Goal: Task Accomplishment & Management: Manage account settings

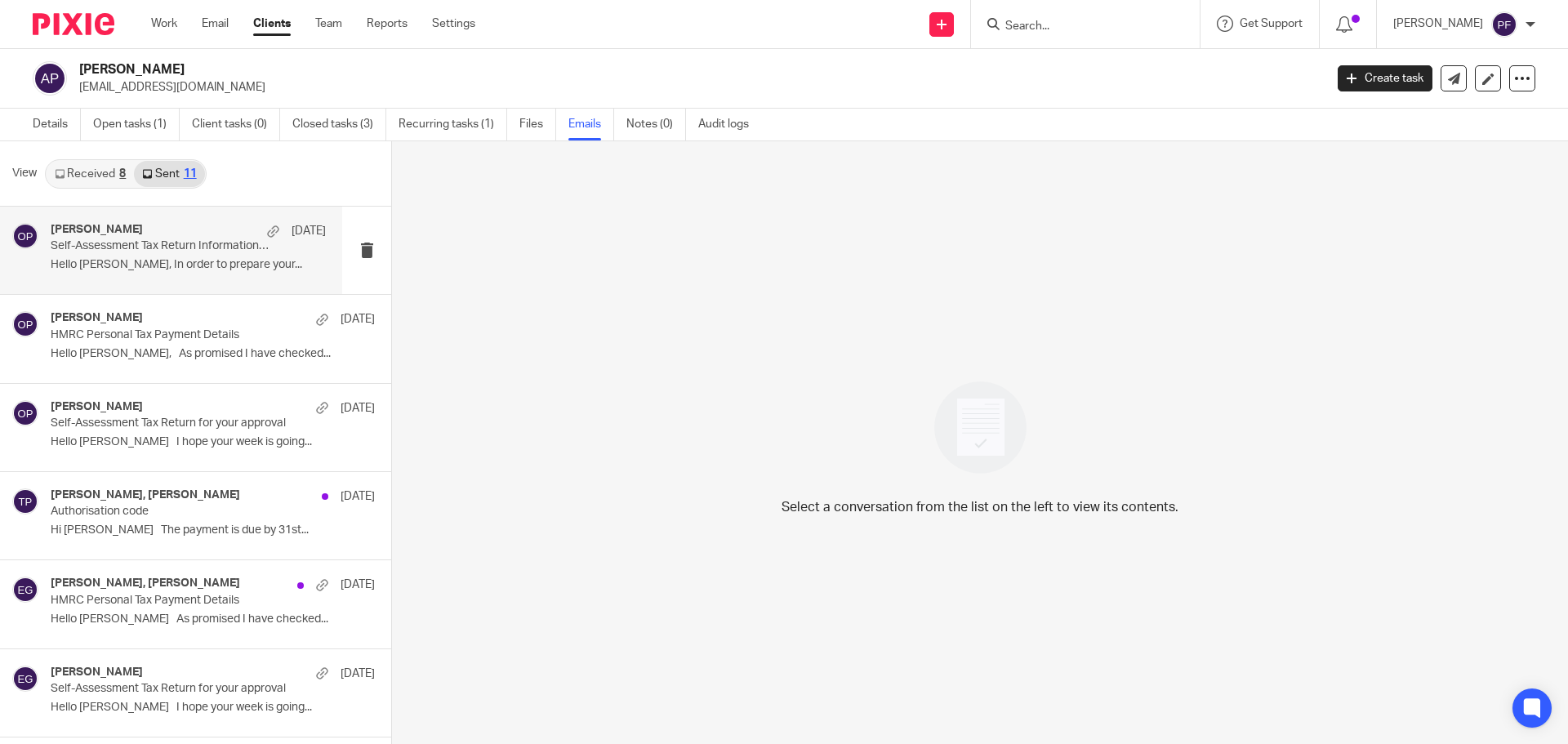
scroll to position [2, 0]
click at [194, 280] on div "Oliver Pickles 22 May Self-Assessment Tax Return Information Request 2024/25 He…" at bounding box center [171, 247] width 342 height 87
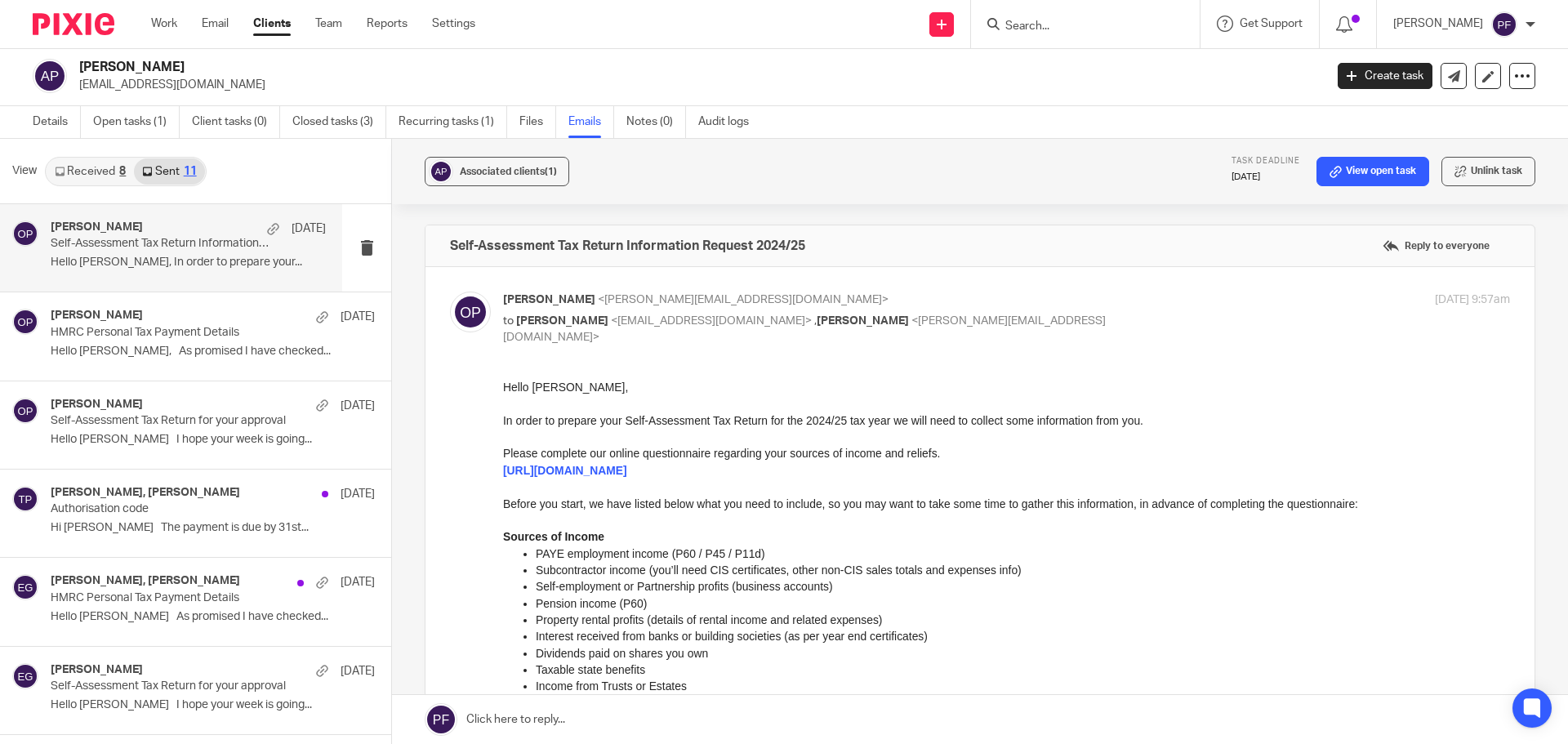
scroll to position [1, 0]
click at [188, 335] on p "HMRC Personal Tax Payment Details" at bounding box center [161, 333] width 220 height 14
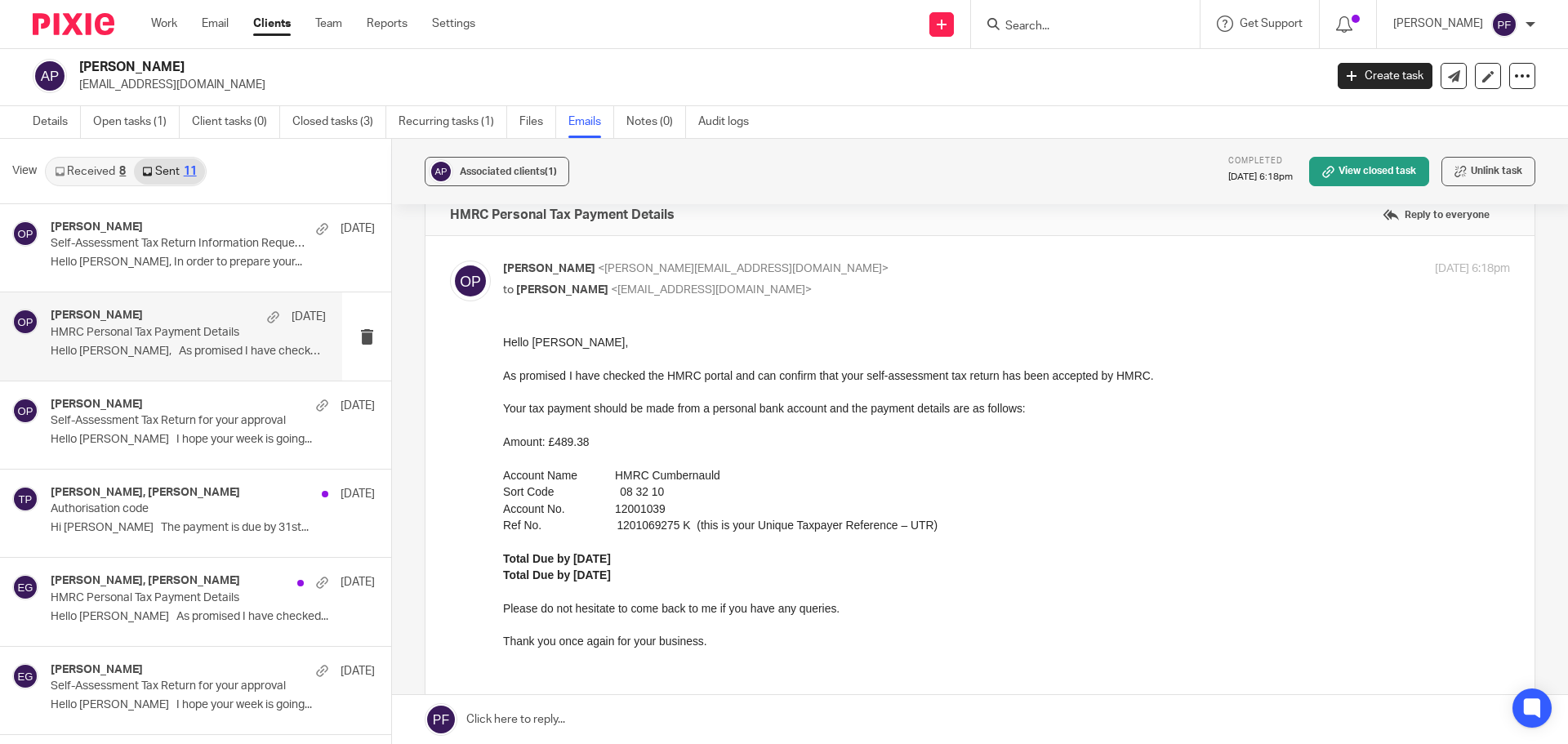
scroll to position [0, 0]
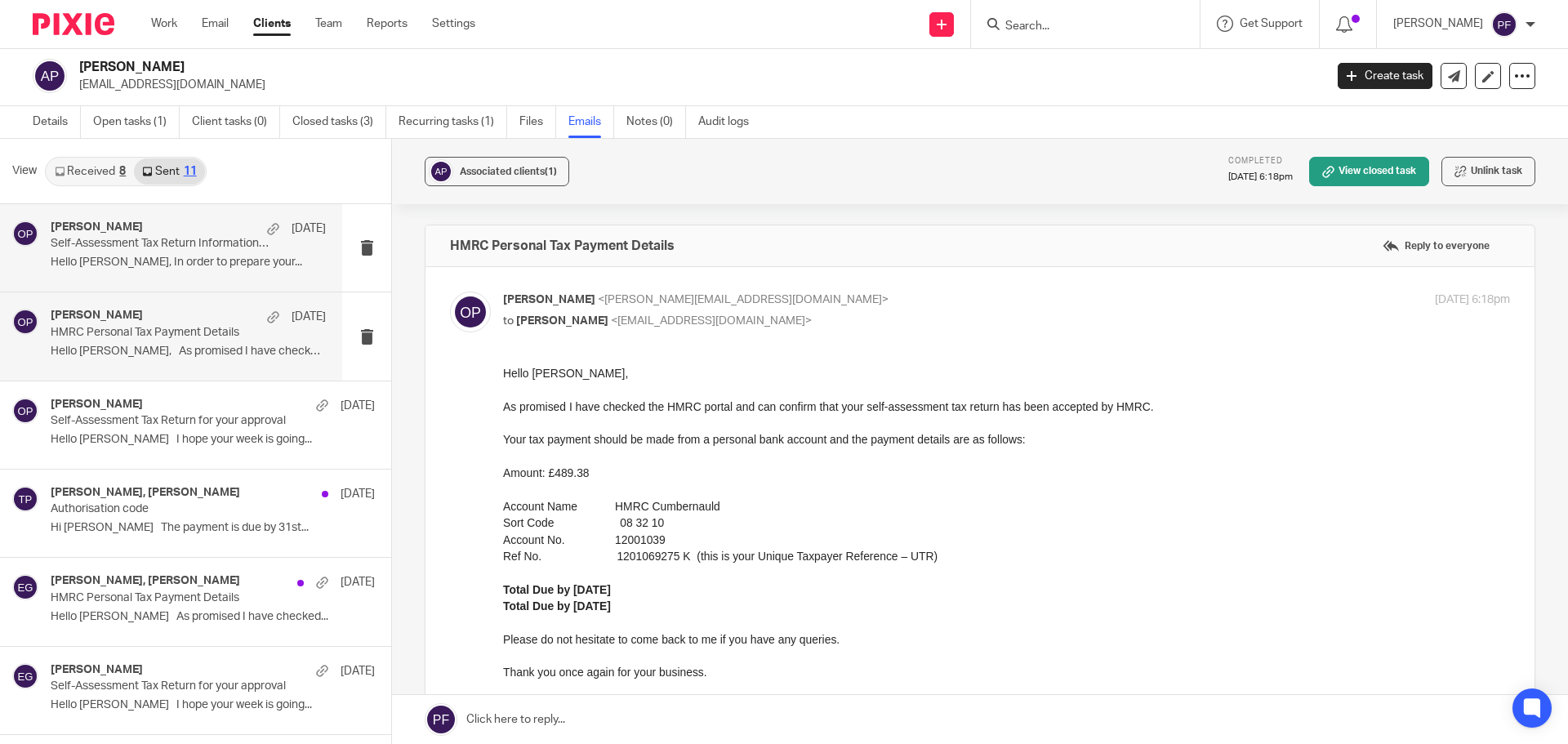
click at [173, 261] on p "Hello Tony, In order to prepare your..." at bounding box center [188, 262] width 275 height 14
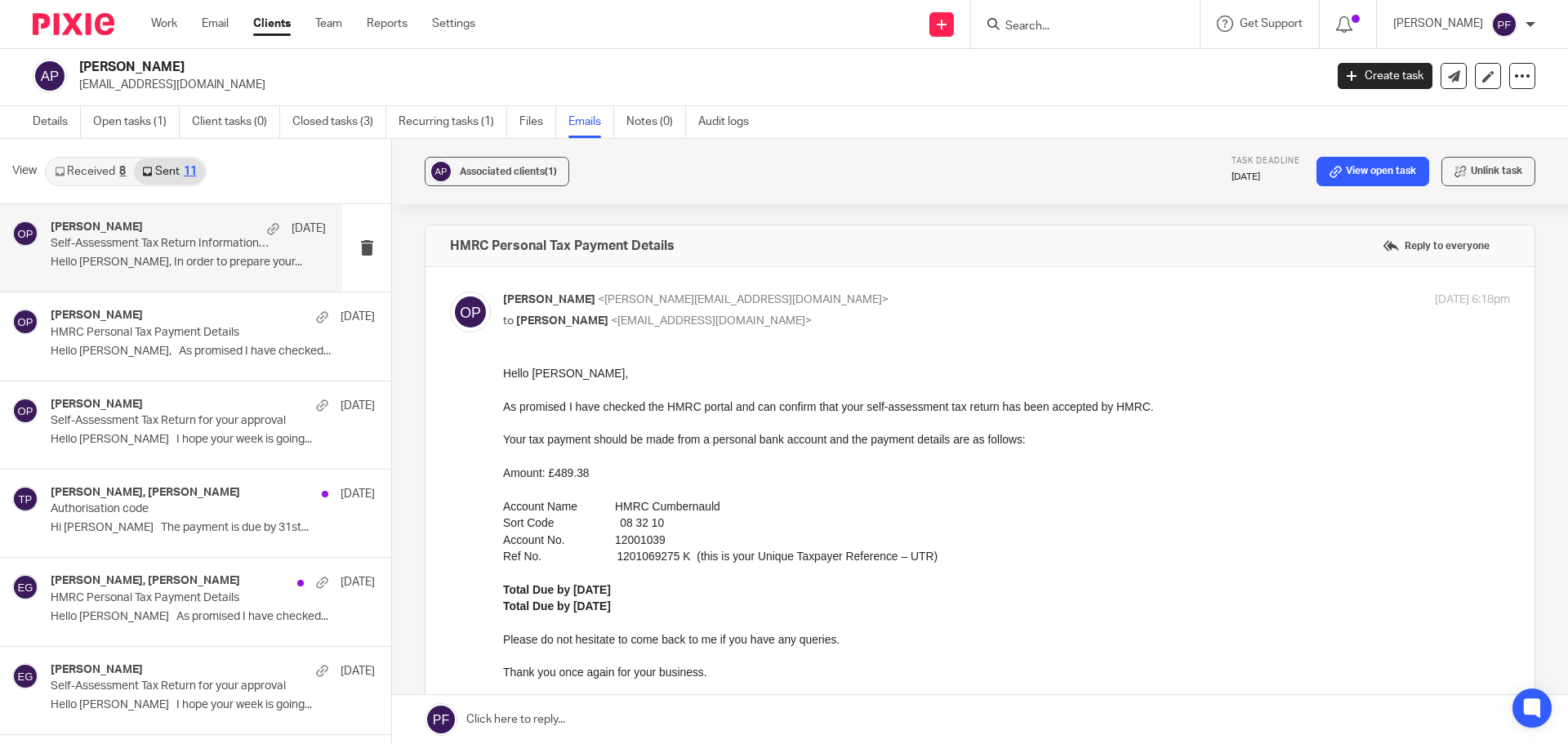
click at [99, 172] on link "Received 8" at bounding box center [90, 171] width 87 height 26
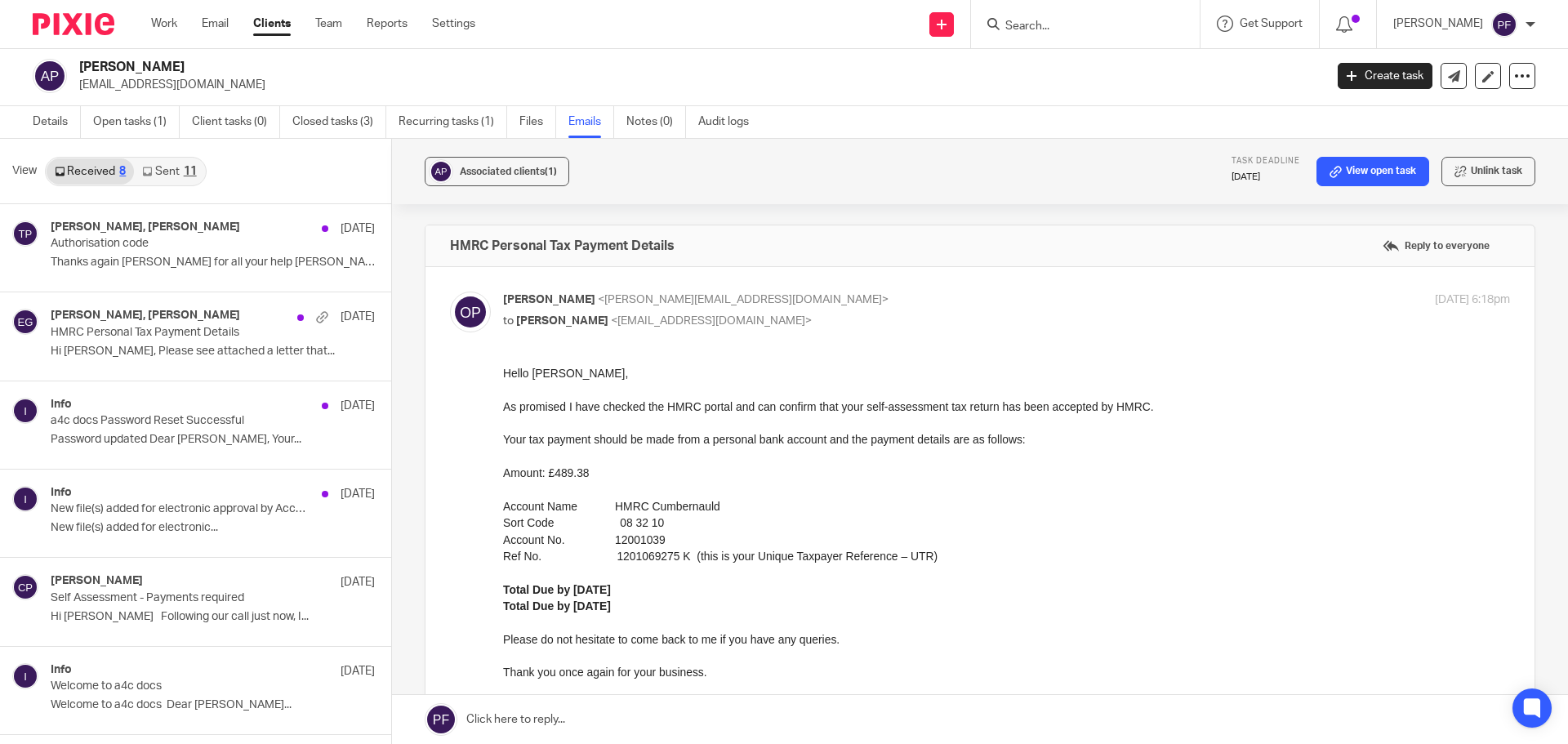
click at [164, 175] on link "Sent 11" at bounding box center [169, 171] width 70 height 26
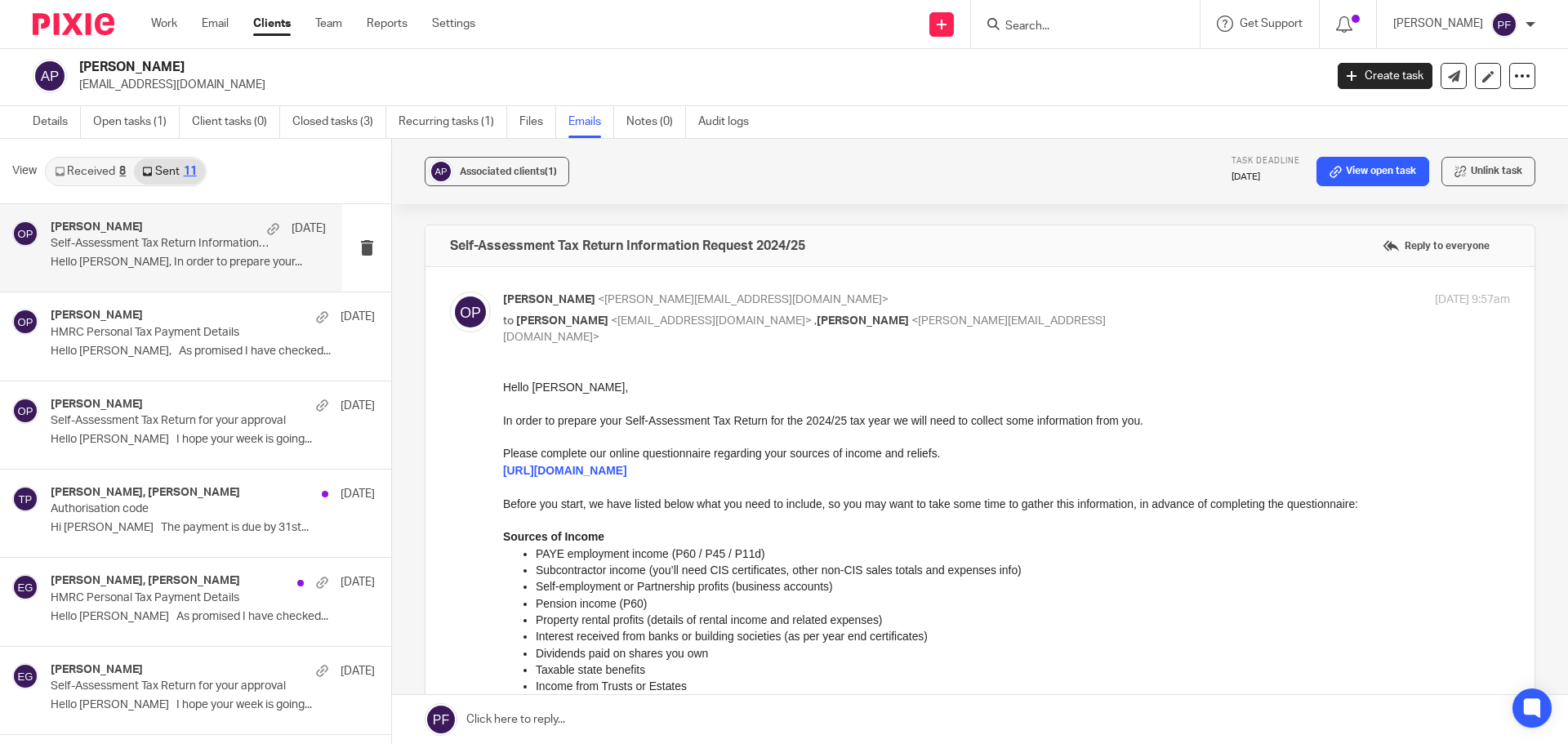
click at [1030, 23] on input "Search" at bounding box center [1076, 27] width 147 height 15
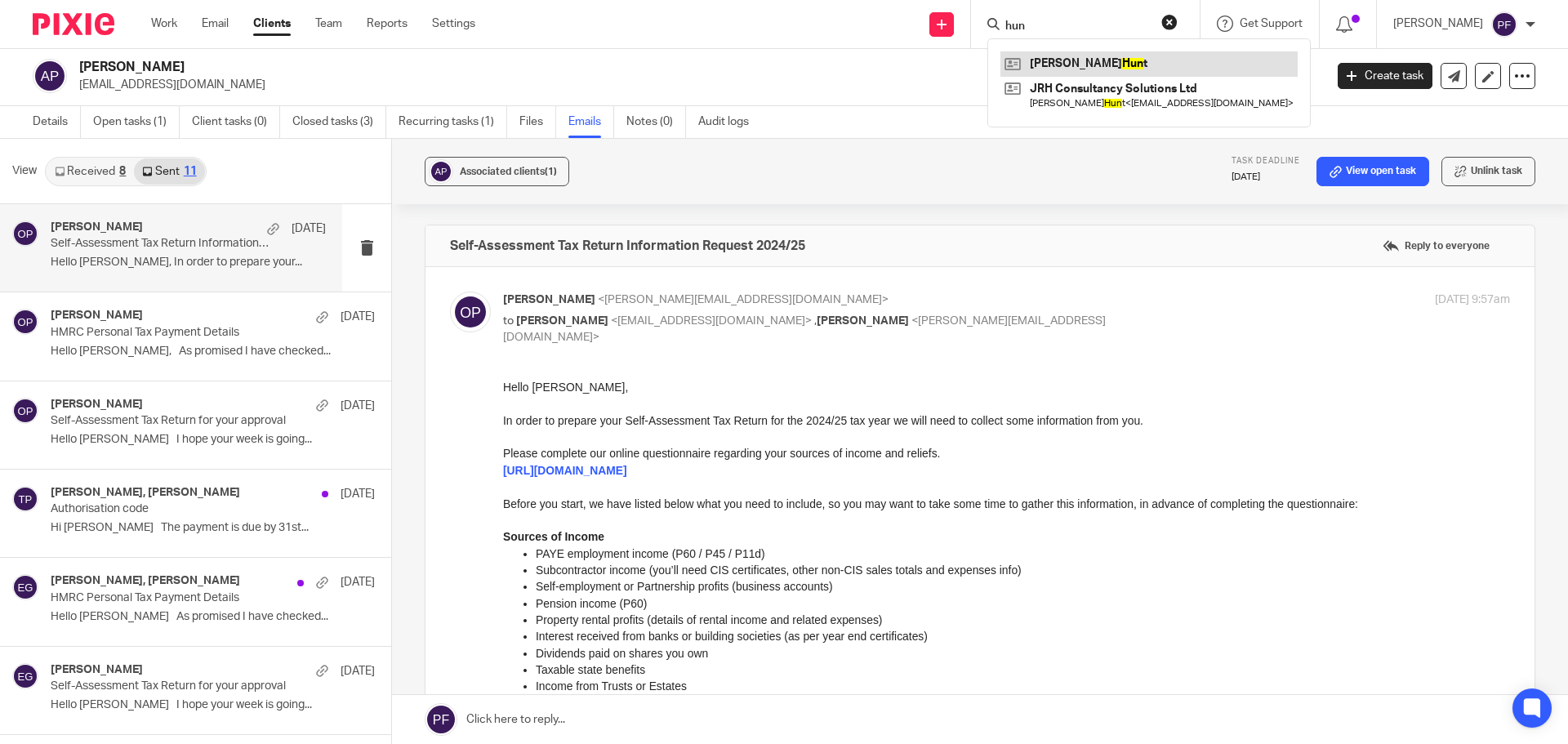
type input "hun"
click at [1064, 59] on link at bounding box center [1148, 63] width 297 height 24
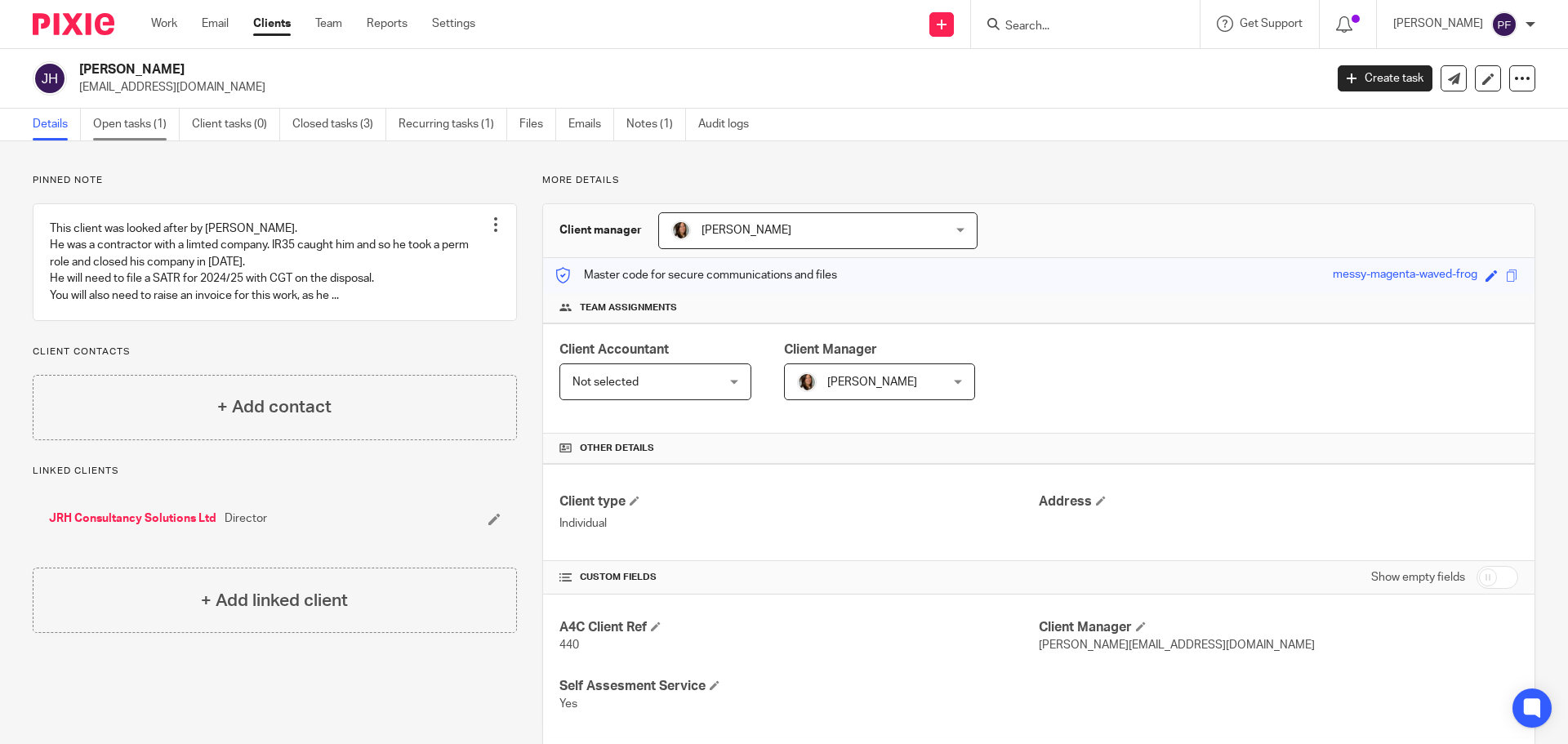
click at [111, 128] on link "Open tasks (1)" at bounding box center [136, 125] width 87 height 32
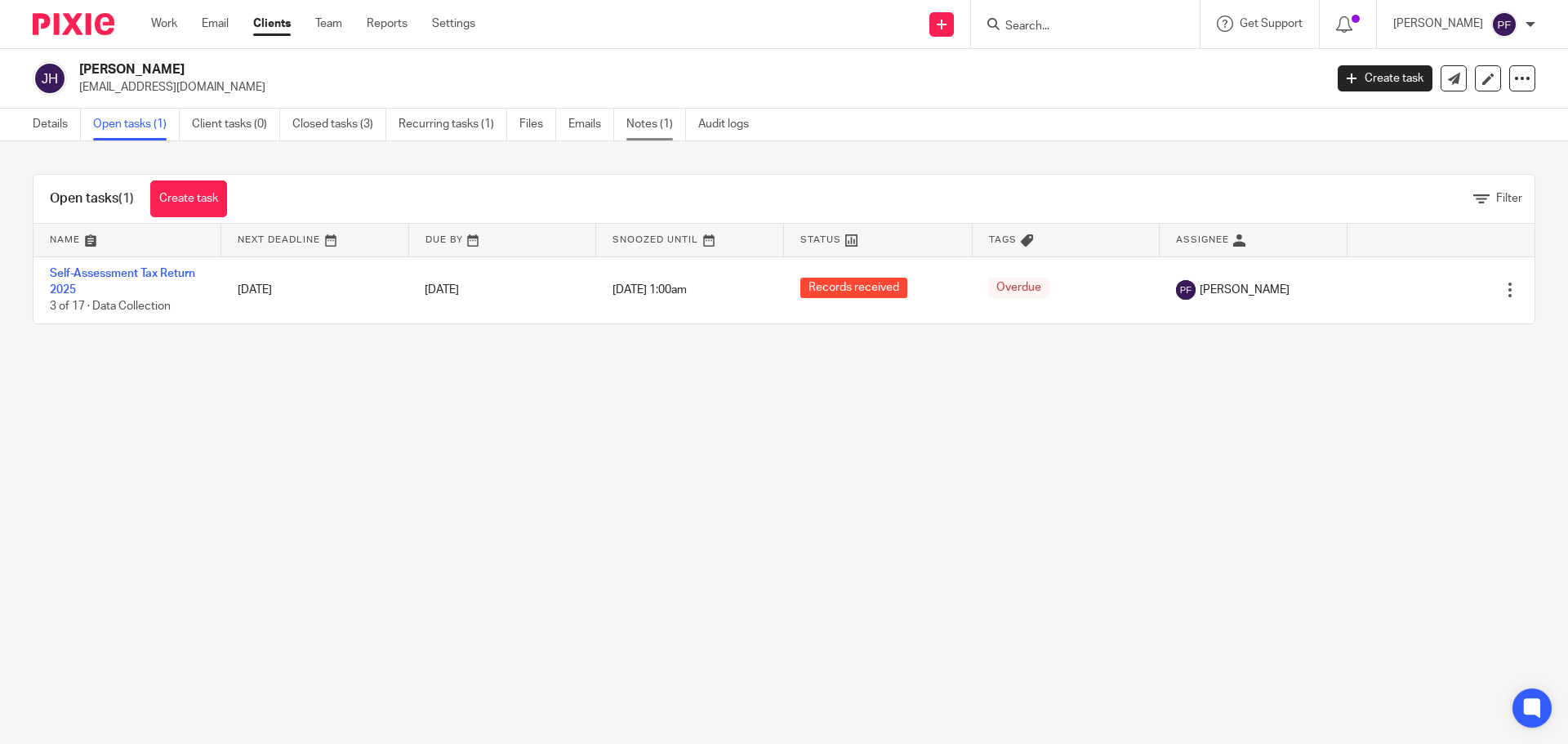
click at [640, 121] on link "Notes (1)" at bounding box center [656, 125] width 60 height 32
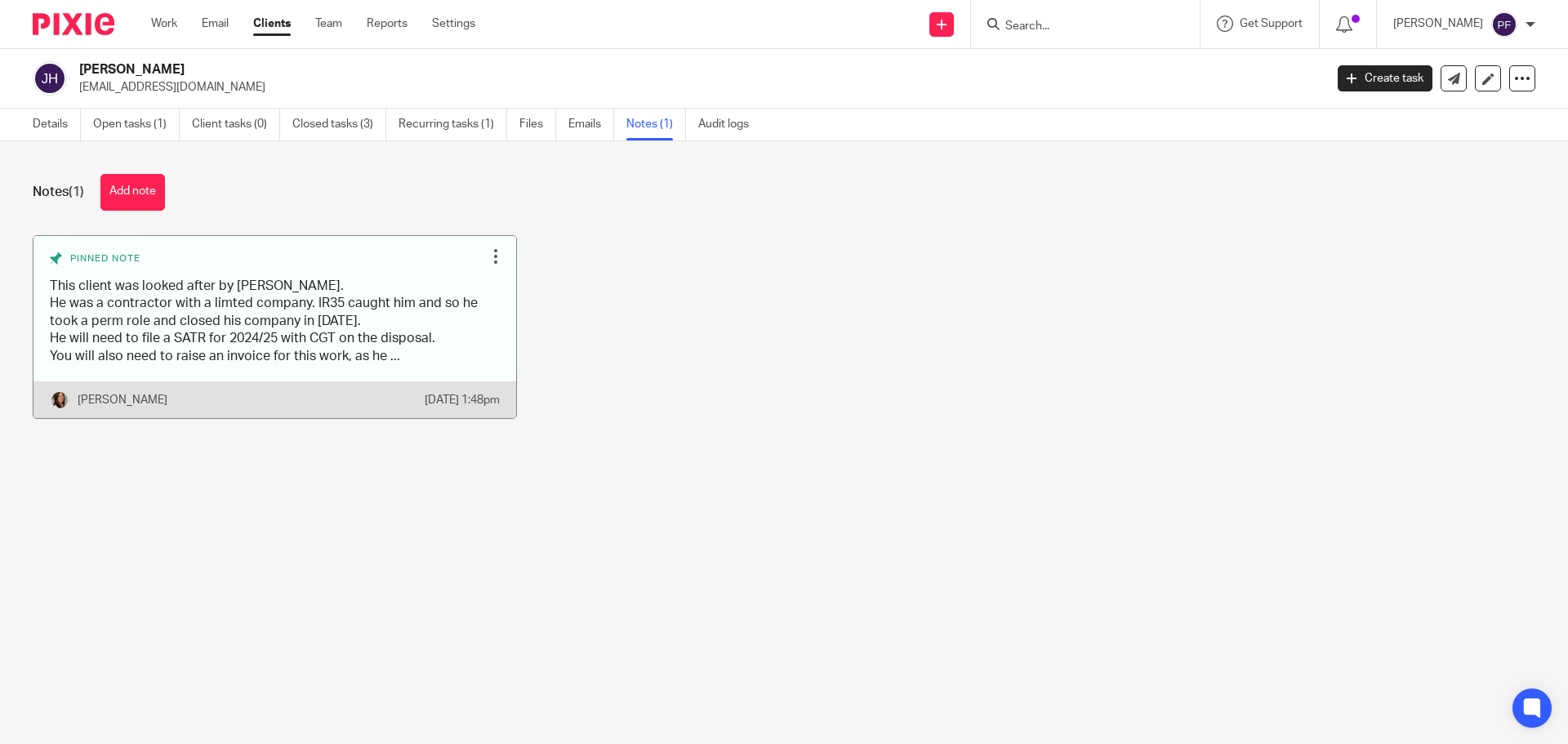
click at [256, 369] on link at bounding box center [275, 327] width 482 height 182
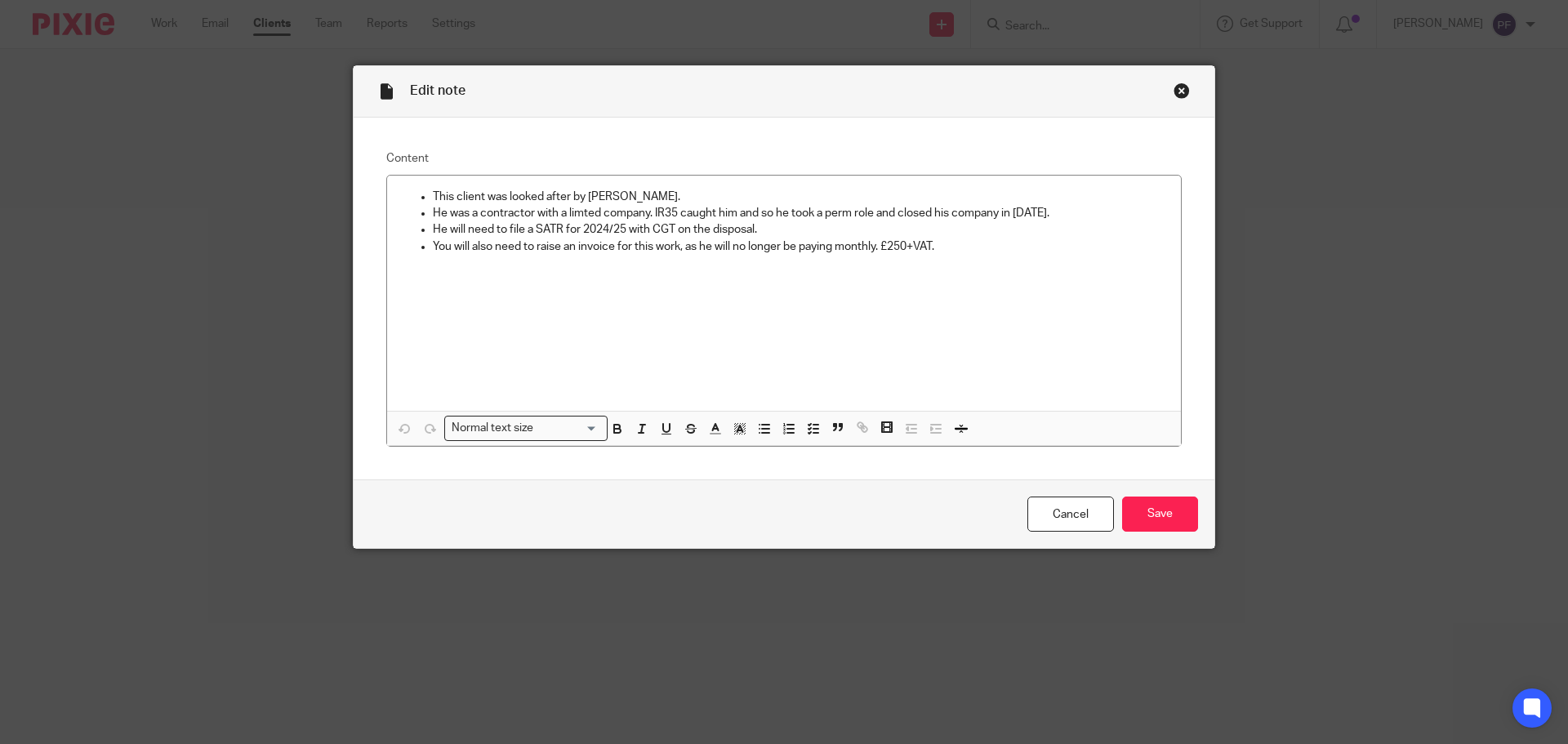
click at [1175, 87] on div "Close this dialog window" at bounding box center [1181, 91] width 17 height 17
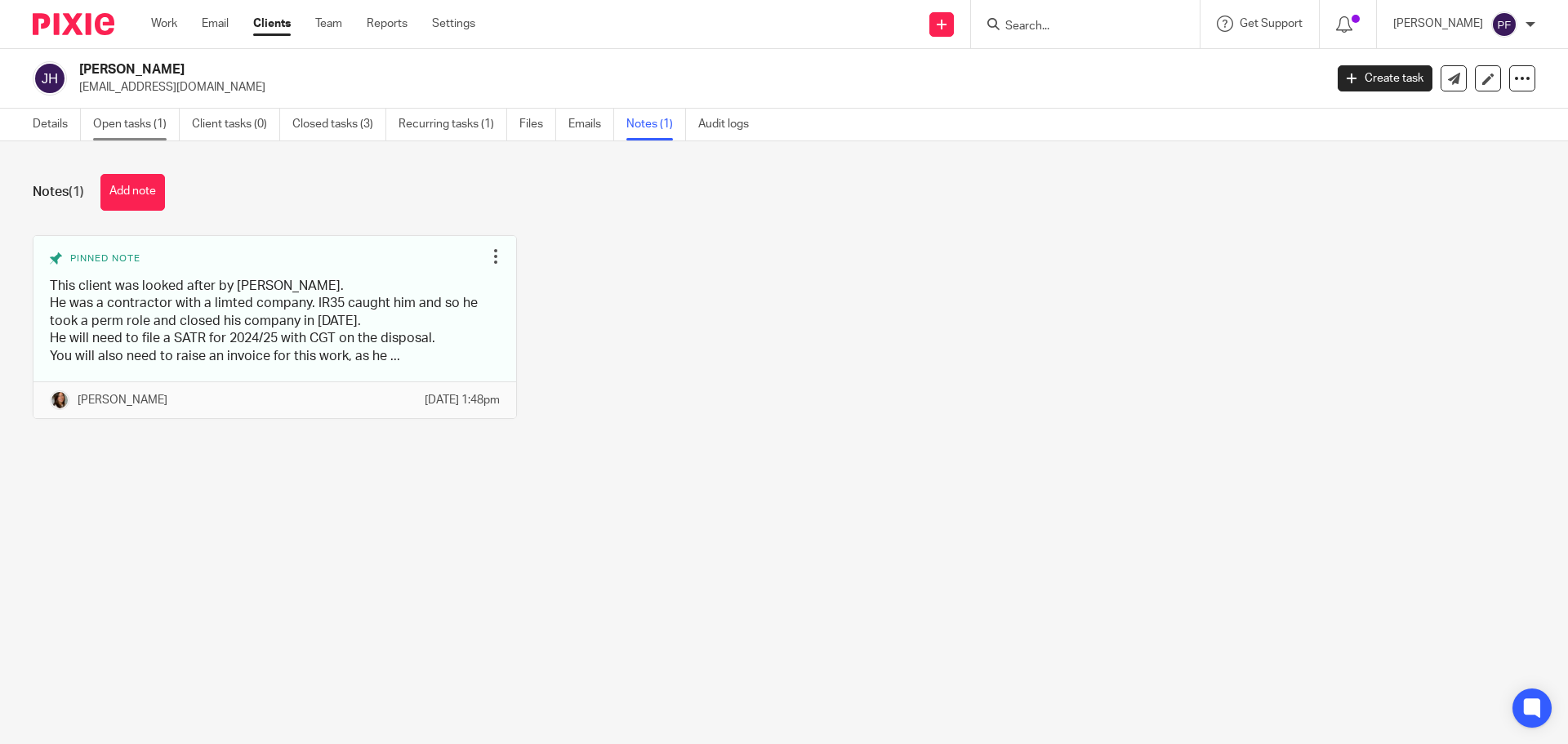
click at [123, 134] on link "Open tasks (1)" at bounding box center [136, 125] width 87 height 32
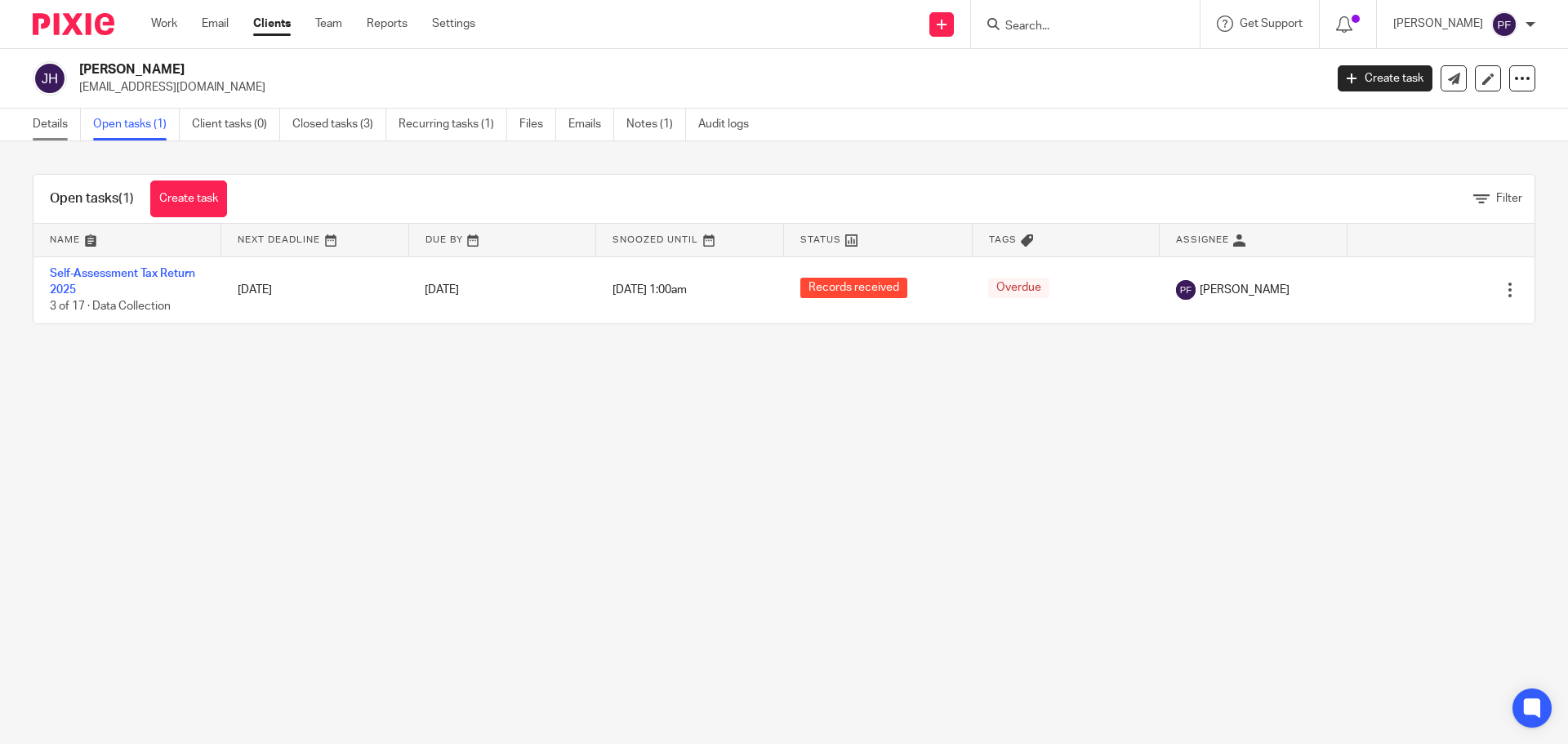
click at [50, 132] on link "Details" at bounding box center [57, 125] width 48 height 32
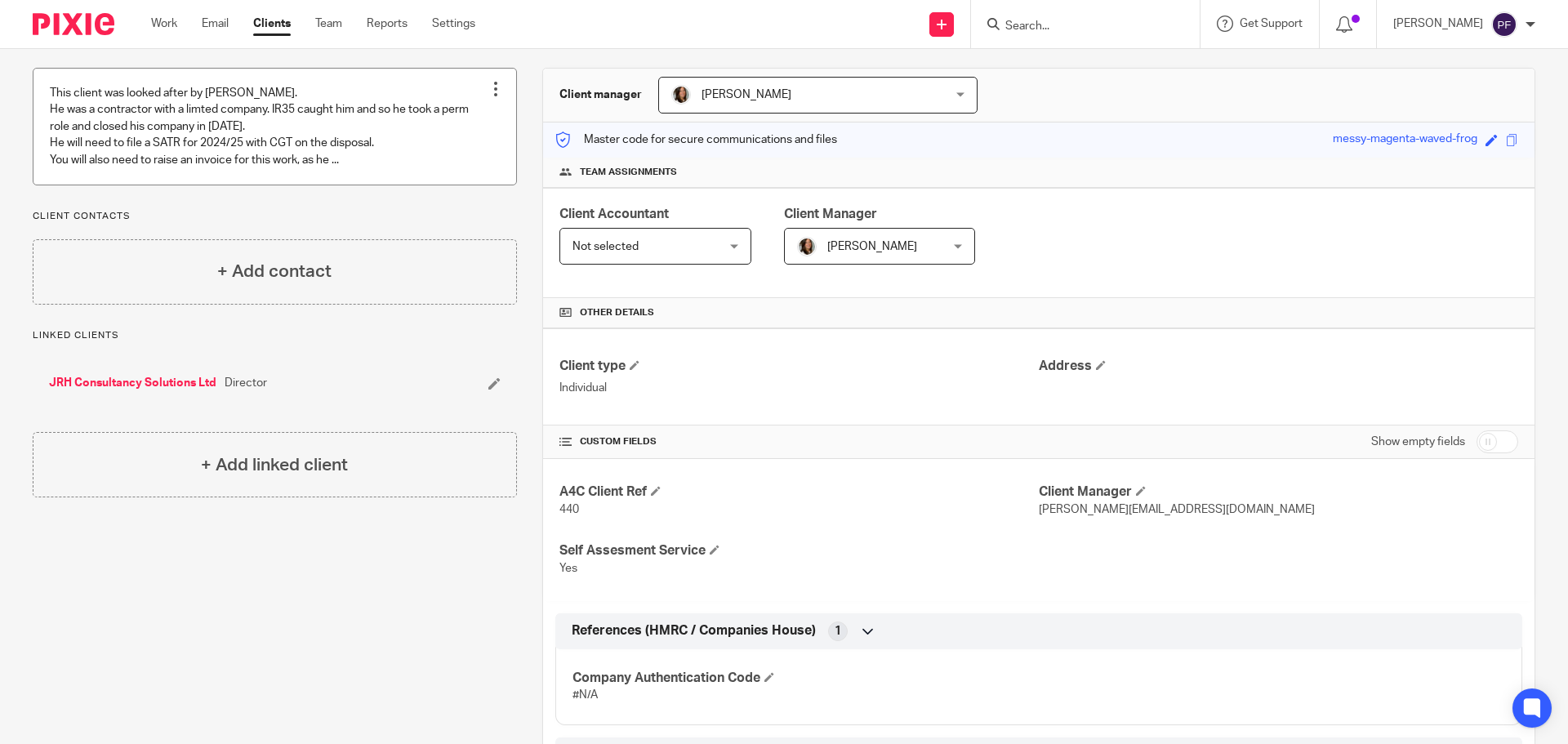
scroll to position [135, 0]
click at [409, 138] on link at bounding box center [275, 126] width 482 height 116
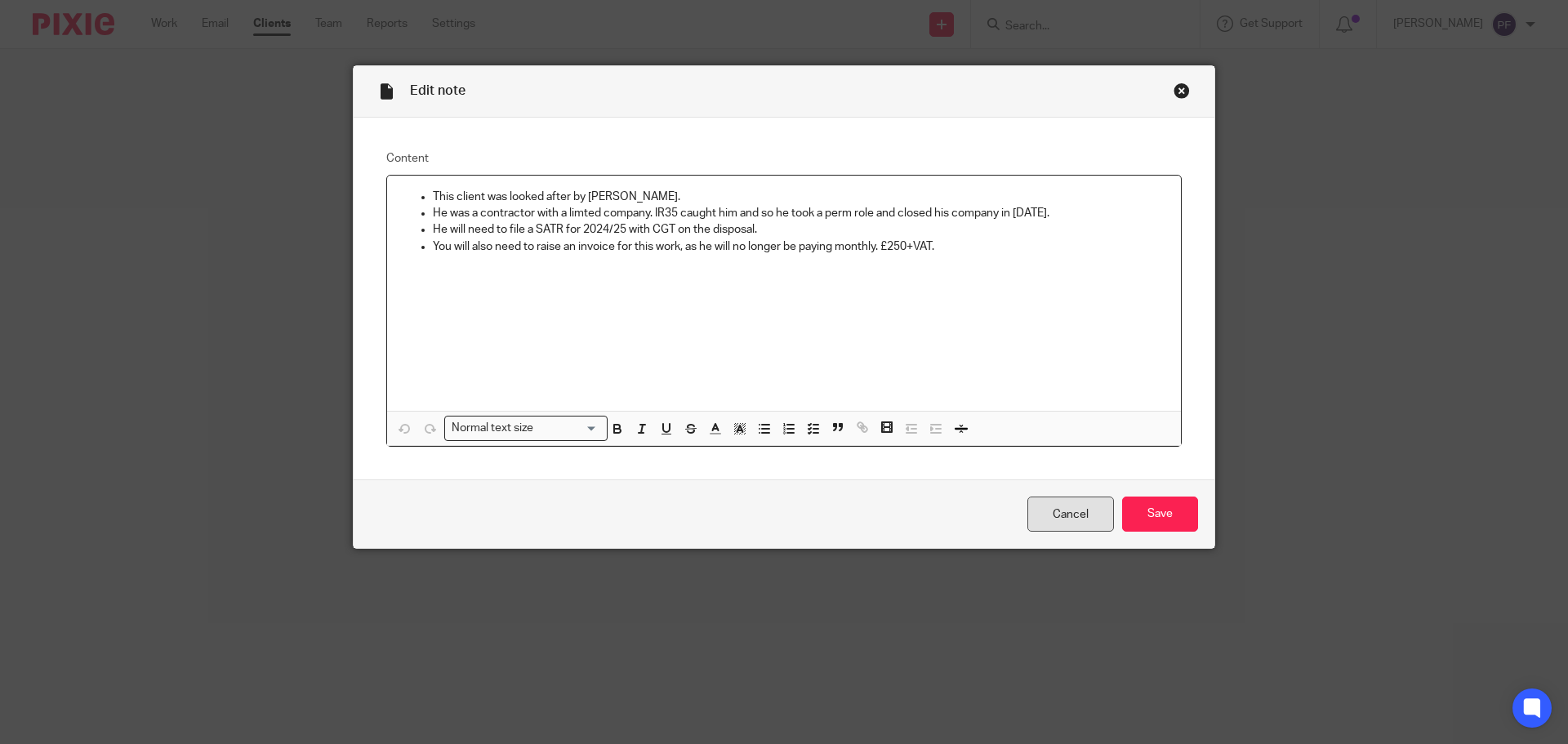
click at [1078, 515] on link "Cancel" at bounding box center [1071, 514] width 87 height 35
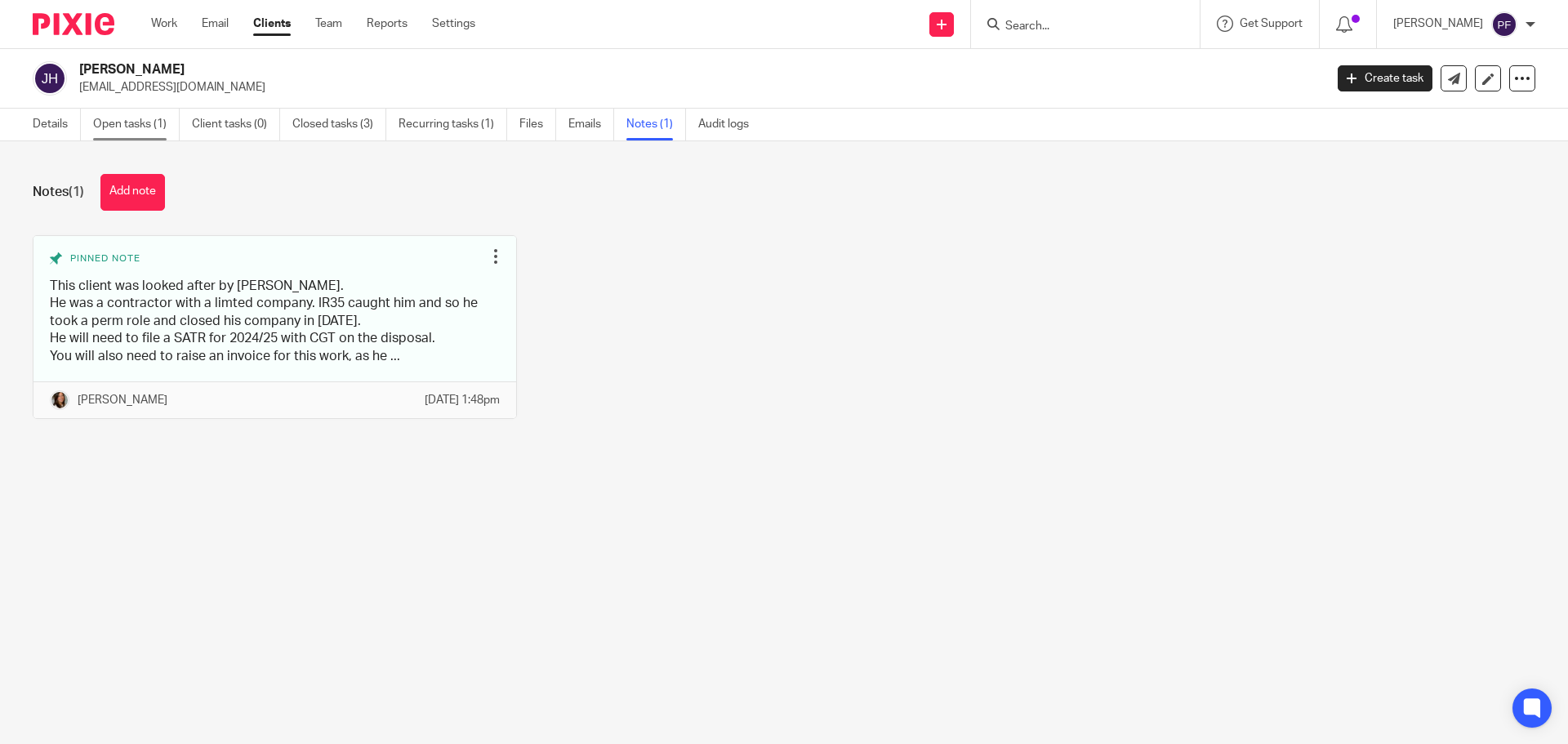
click at [128, 126] on link "Open tasks (1)" at bounding box center [136, 125] width 87 height 32
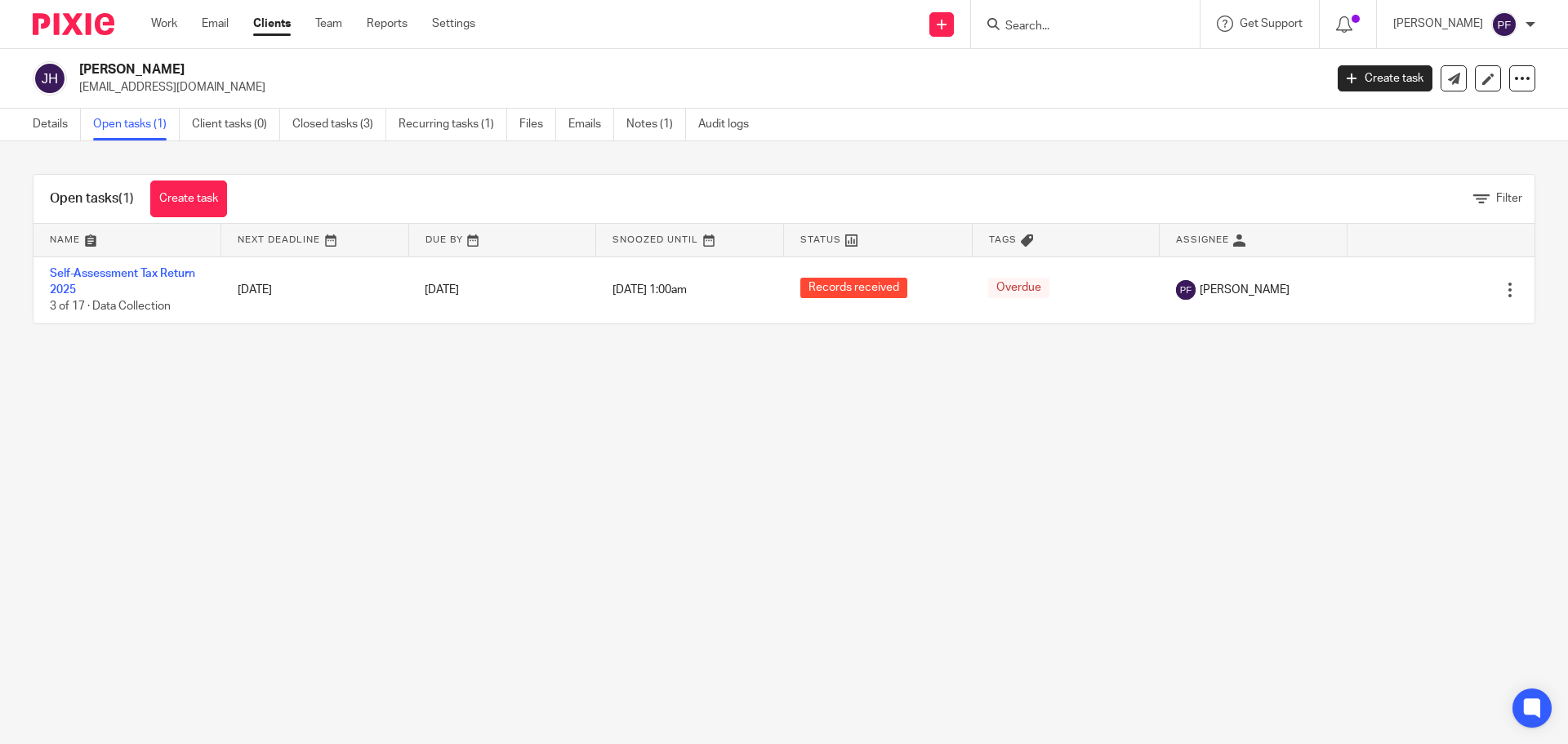
click at [140, 273] on link "Self-Assessment Tax Return 2025" at bounding box center [122, 281] width 146 height 27
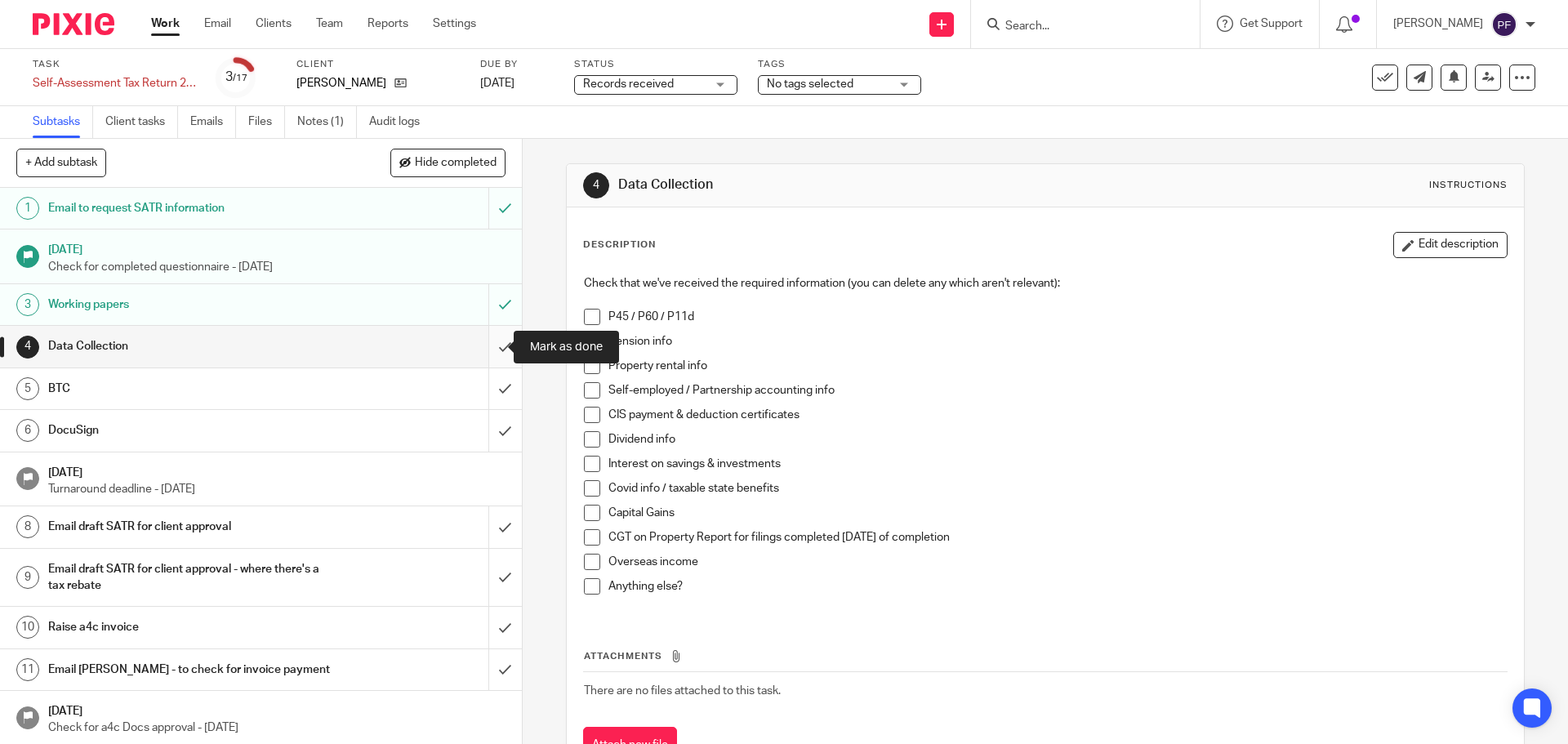
click at [485, 347] on input "submit" at bounding box center [260, 346] width 522 height 41
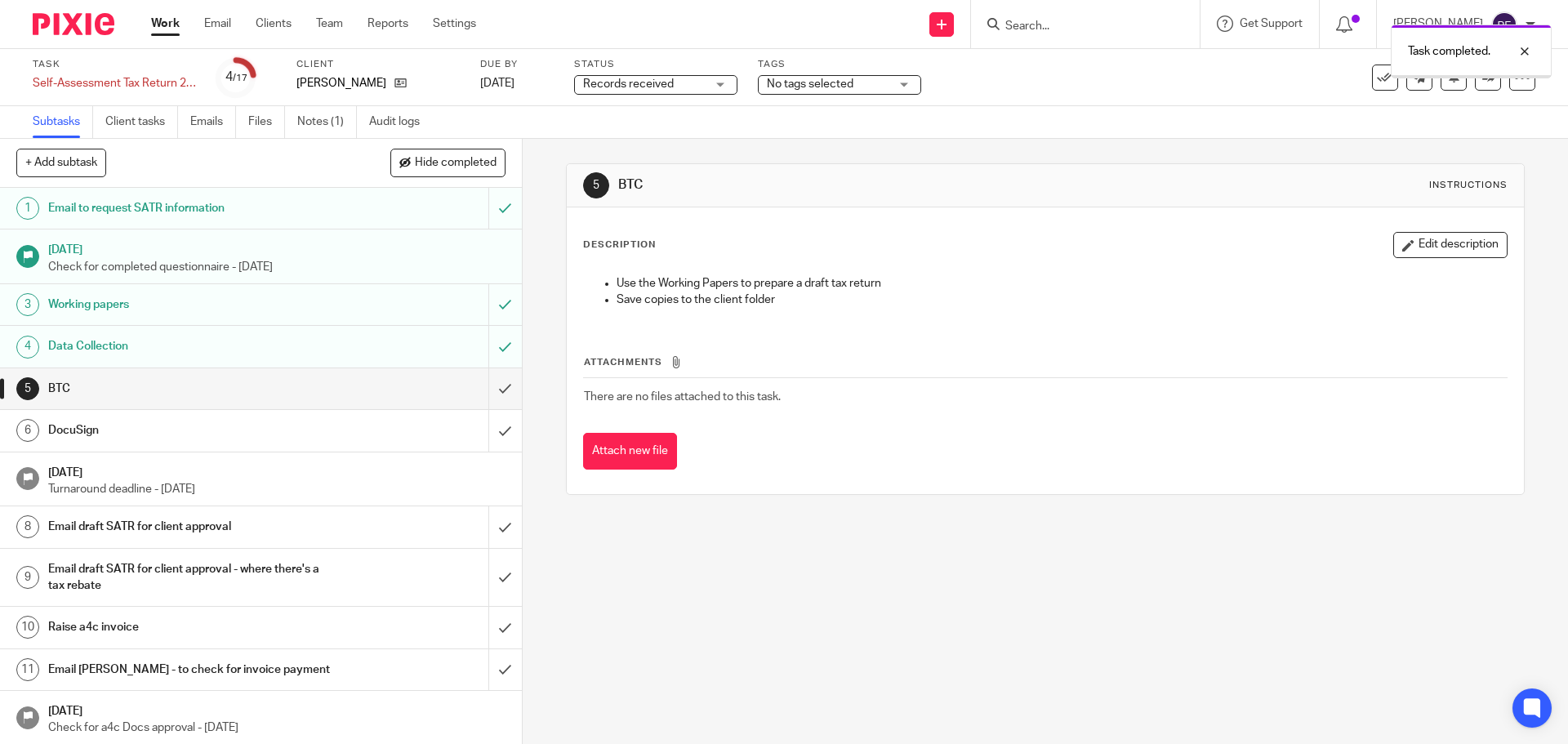
click at [443, 162] on span "Hide completed" at bounding box center [456, 163] width 82 height 13
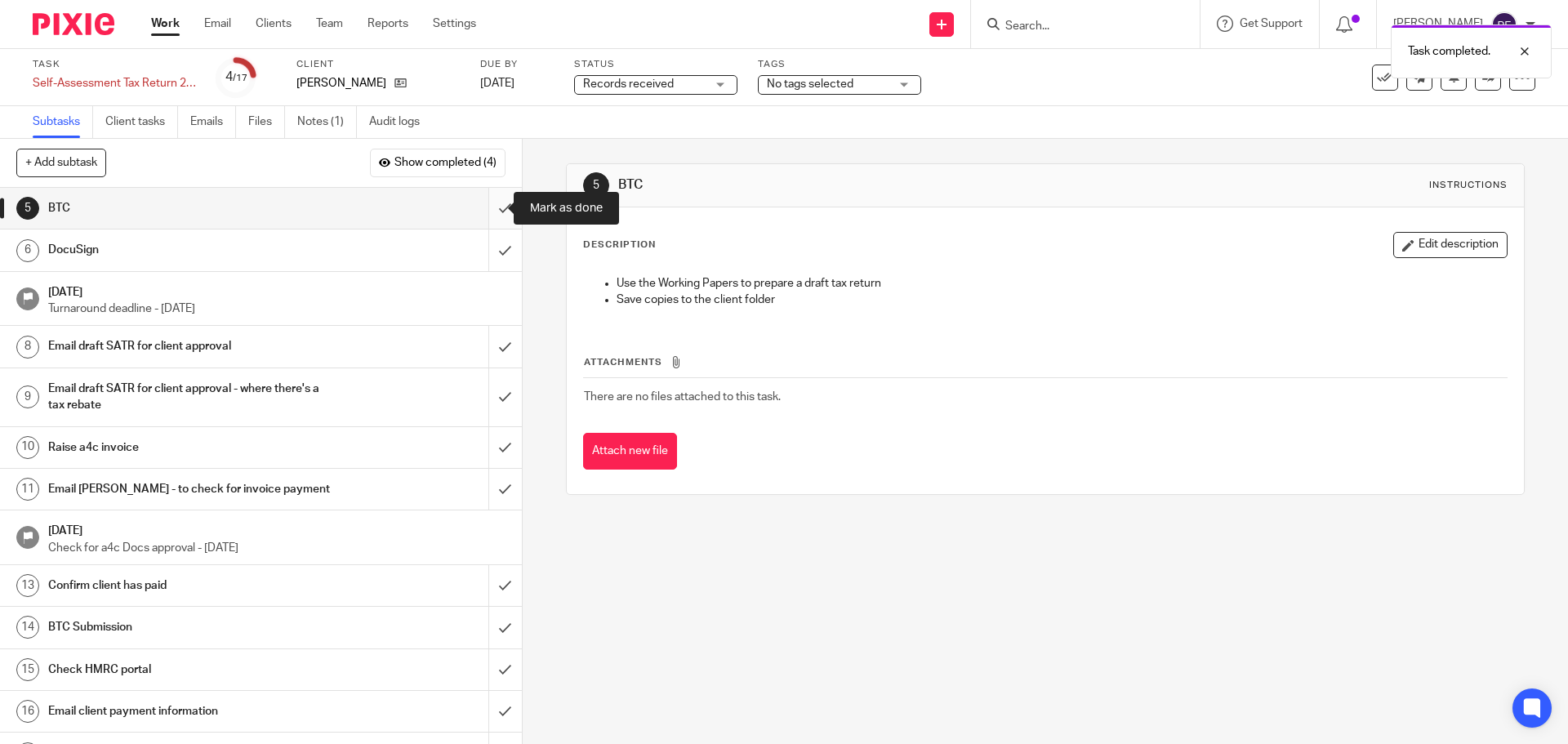
click at [481, 202] on input "submit" at bounding box center [260, 208] width 522 height 41
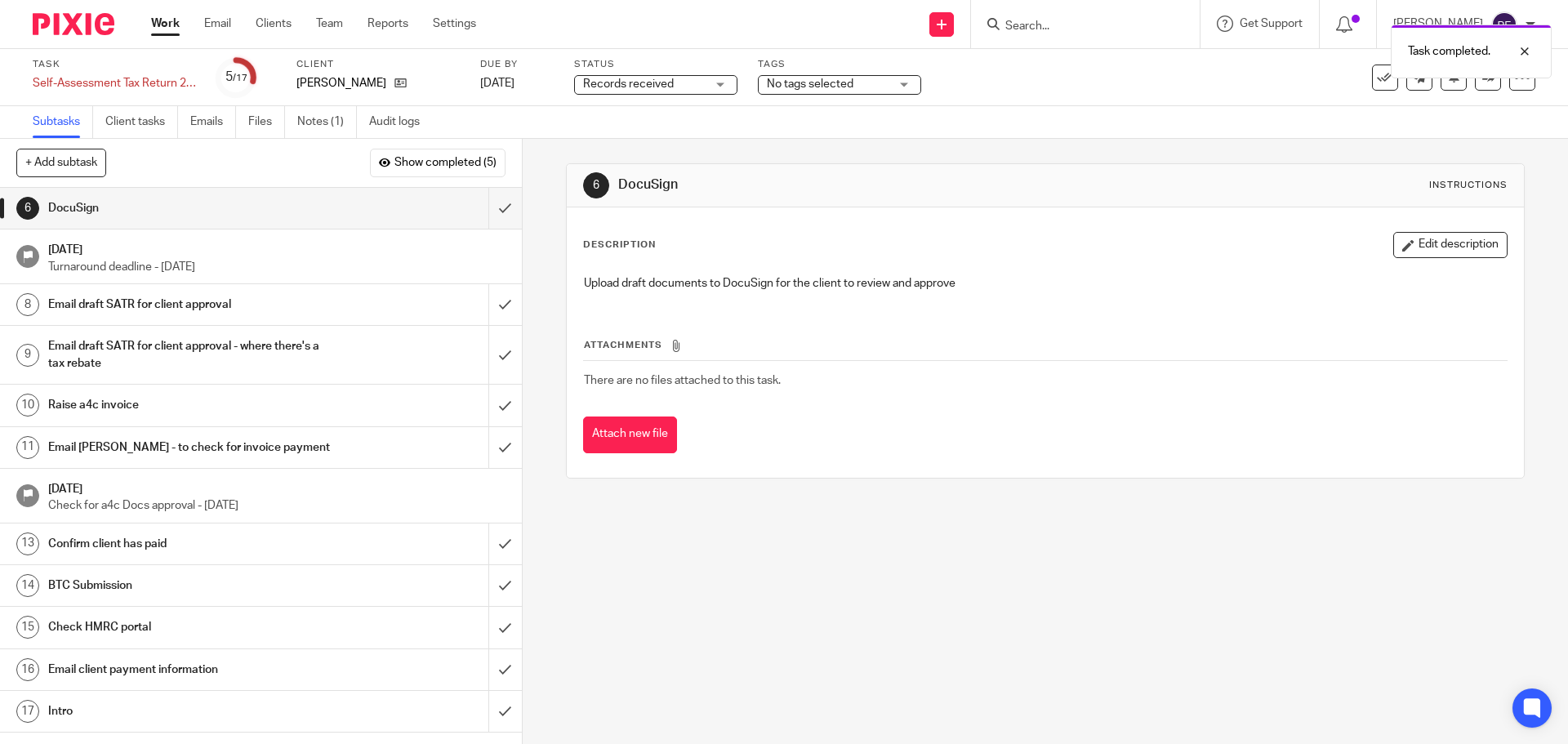
click at [379, 354] on div "Email draft SATR for client approval - where there's a tax rebate" at bounding box center [260, 355] width 423 height 42
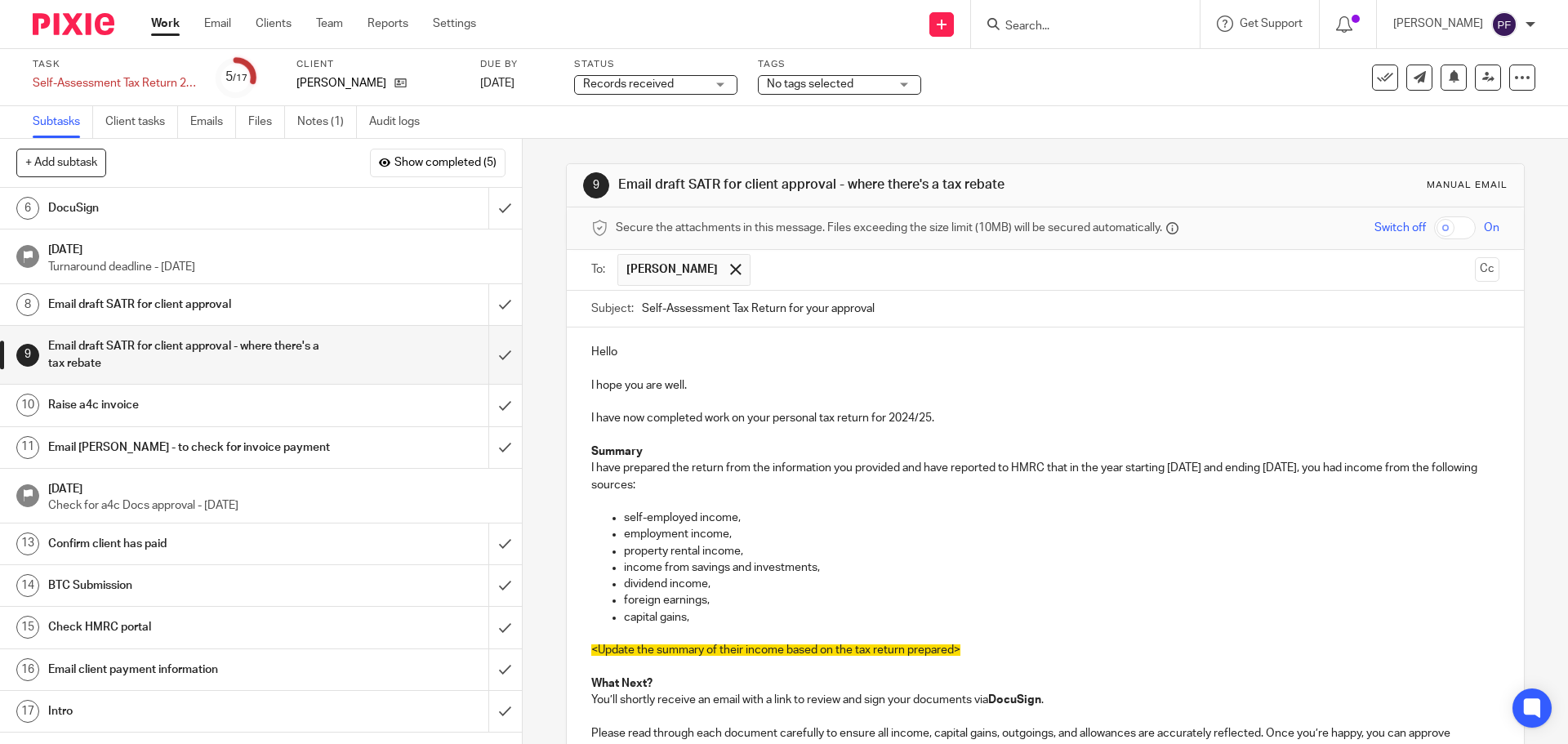
click at [639, 350] on p "Hello" at bounding box center [1045, 352] width 907 height 17
drag, startPoint x: 743, startPoint y: 523, endPoint x: 598, endPoint y: 505, distance: 146.1
click at [598, 505] on div "Hello Jim, I hope you are well. I have now completed work on your personal tax …" at bounding box center [1044, 657] width 956 height 657
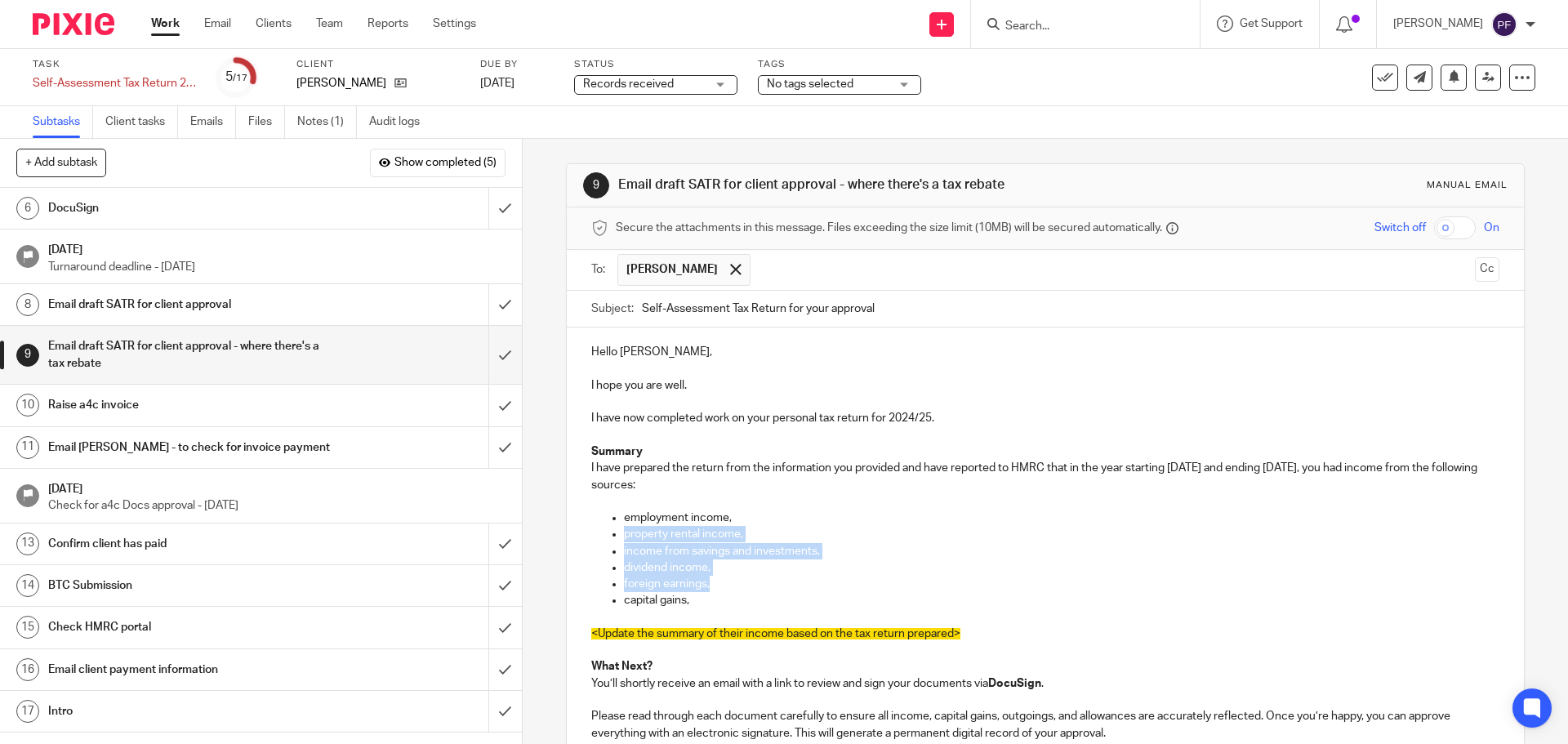
drag, startPoint x: 717, startPoint y: 581, endPoint x: 606, endPoint y: 535, distance: 120.2
click at [606, 535] on ul "employment income, property rental income, income from savings and investments,…" at bounding box center [1045, 559] width 907 height 100
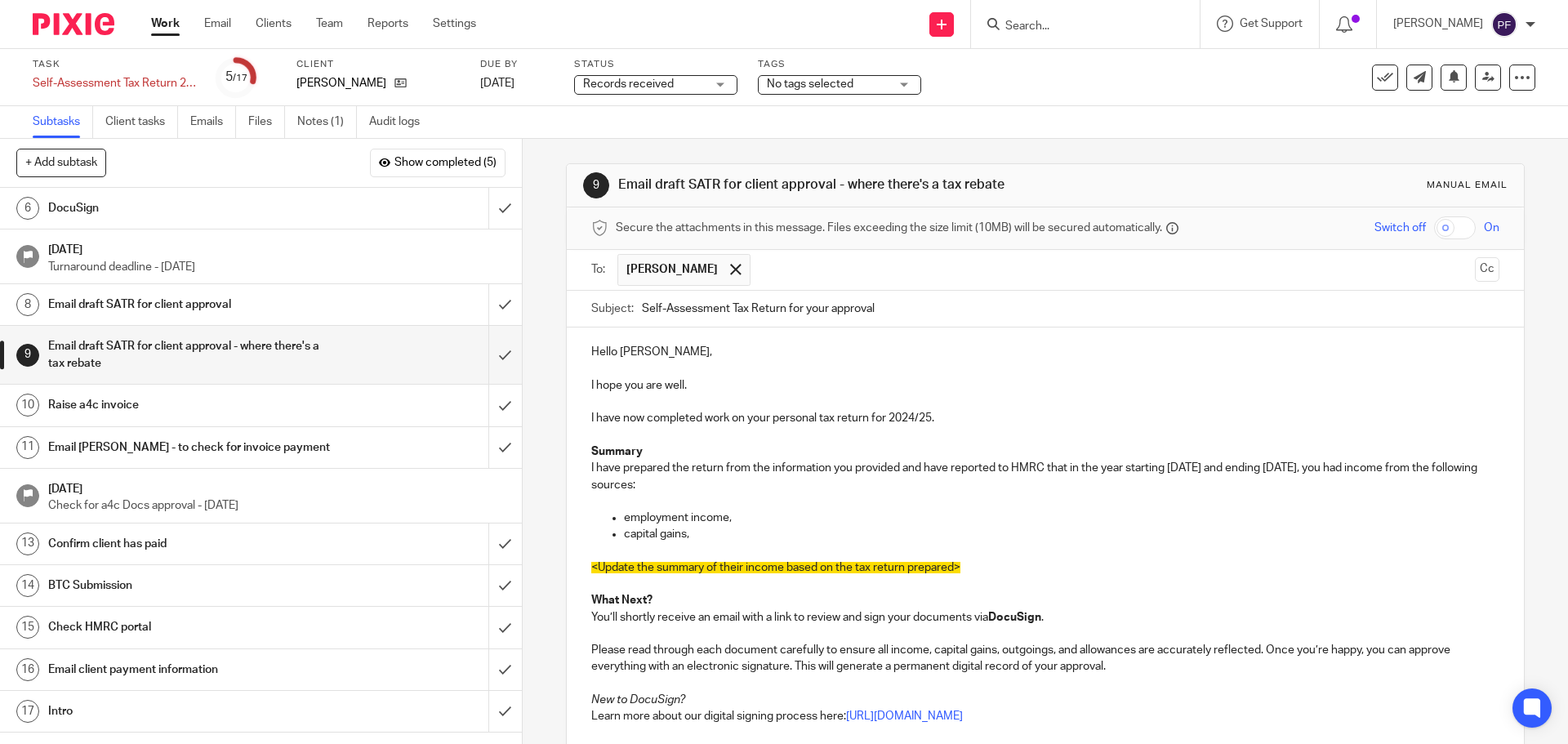
drag, startPoint x: 977, startPoint y: 566, endPoint x: 578, endPoint y: 564, distance: 399.0
click at [578, 564] on div "Hello Jim, I hope you are well. I have now completed work on your personal tax …" at bounding box center [1044, 615] width 956 height 575
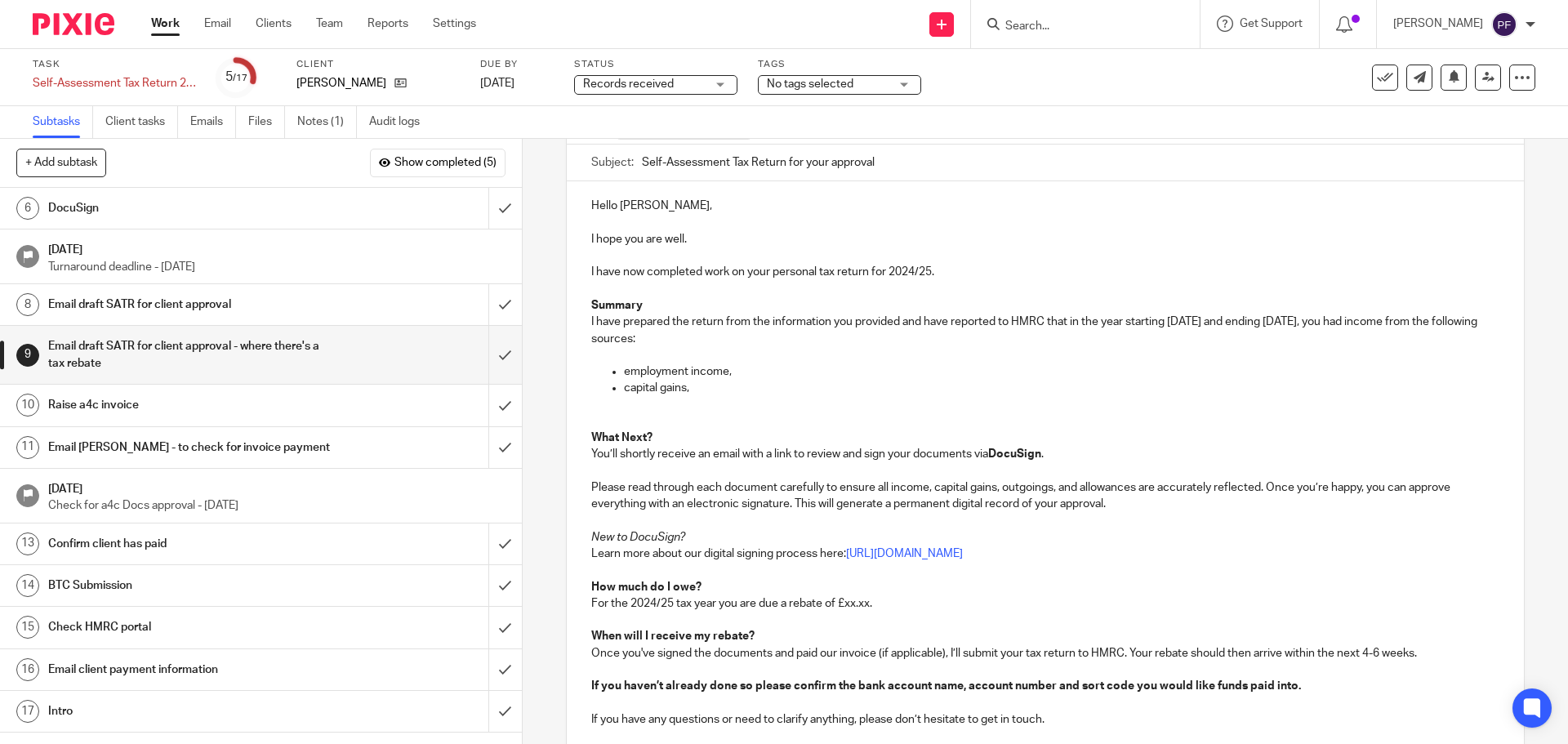
scroll to position [201, 0]
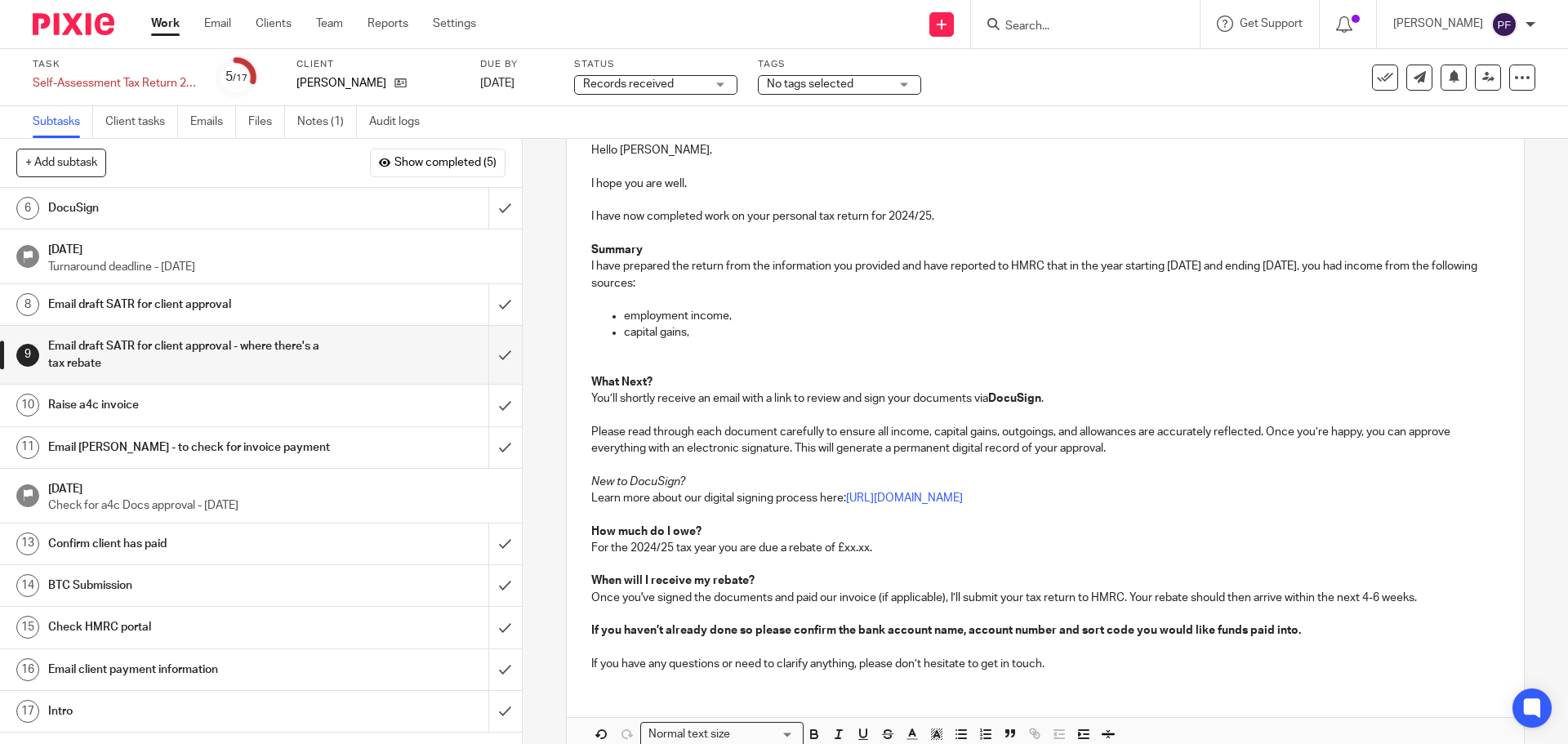
click at [862, 546] on p "For the 2024/25 tax year you are due a rebate of £xx.xx." at bounding box center [1045, 548] width 907 height 17
click at [908, 545] on p "For the 2024/25 tax year you are due a rebate of £2,912." at bounding box center [1045, 548] width 907 height 17
drag, startPoint x: 875, startPoint y: 595, endPoint x: 944, endPoint y: 593, distance: 69.0
click at [944, 593] on p "Once you've signed the documents and paid our invoice (if applicable), I’ll sub…" at bounding box center [1045, 598] width 907 height 17
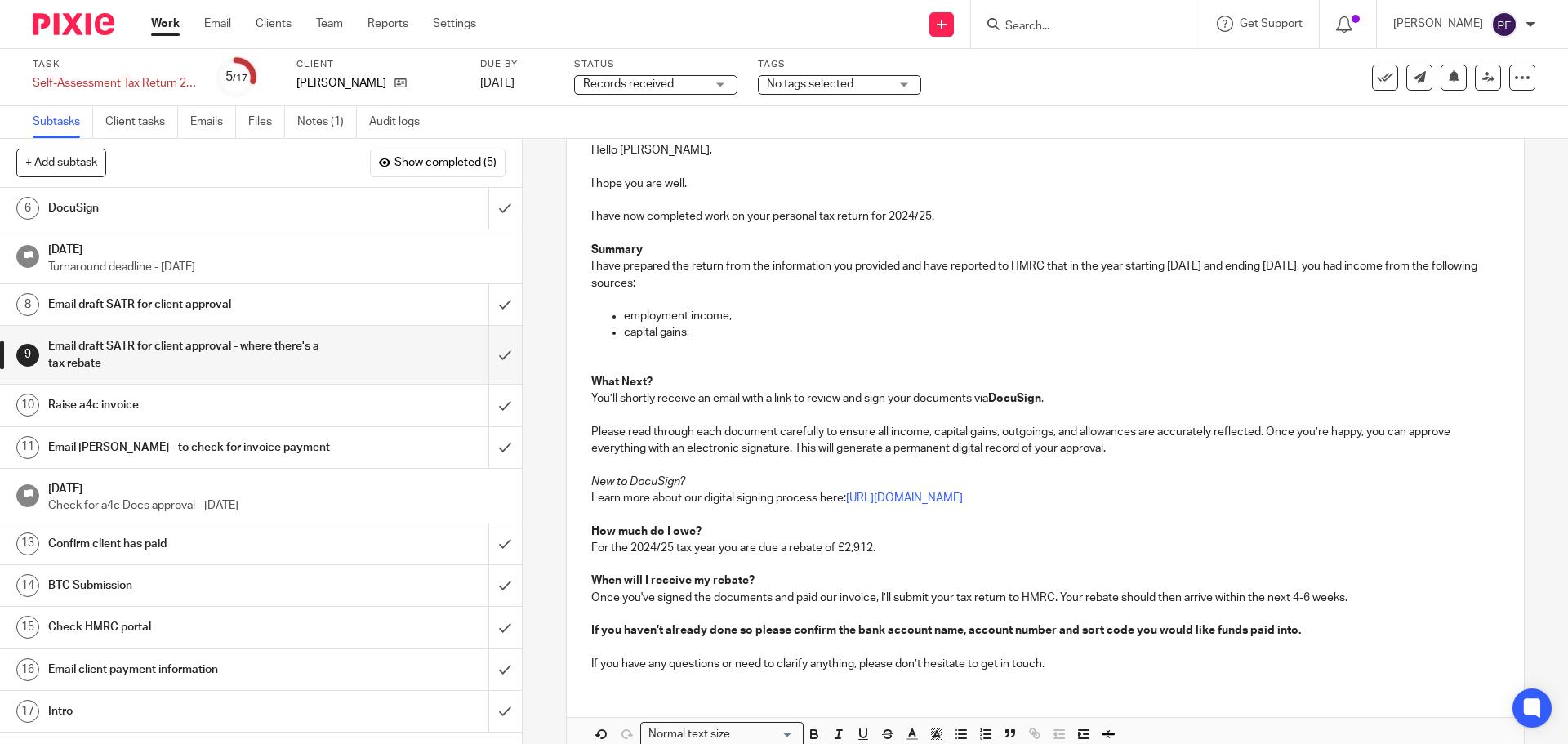
scroll to position [288, 0]
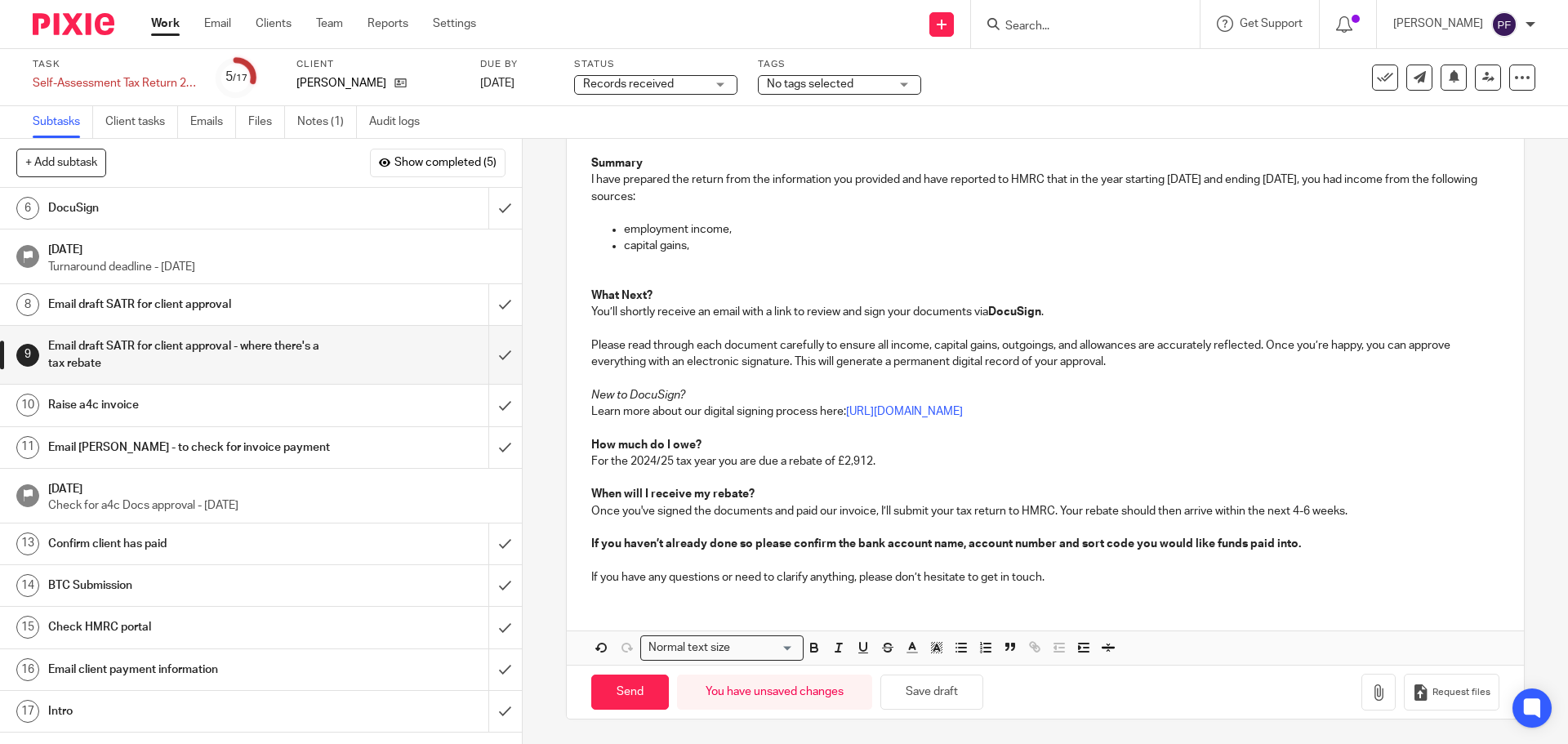
click at [1059, 581] on p "If you have any questions or need to clarify anything, please don’t hesitate to…" at bounding box center [1045, 578] width 907 height 17
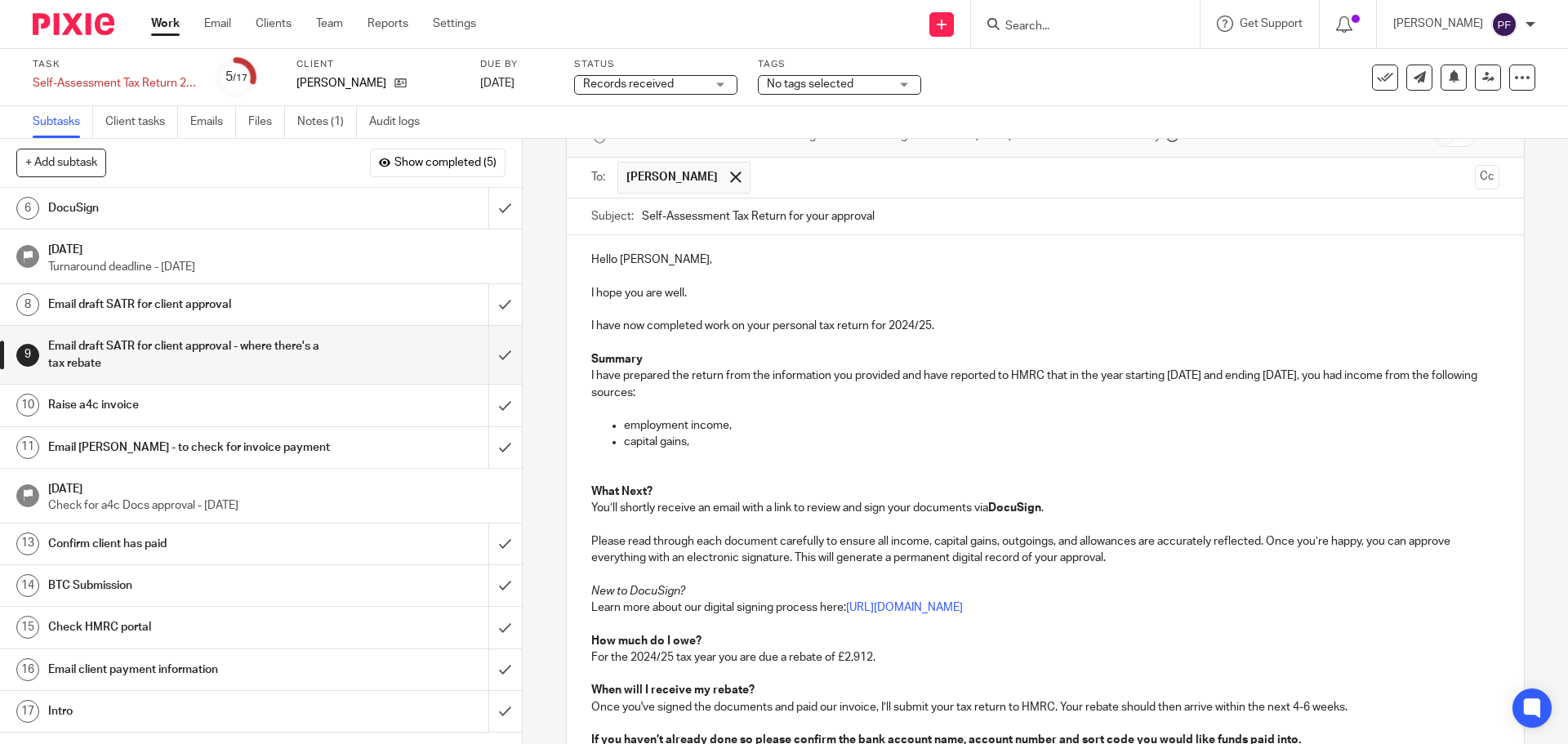
scroll to position [338, 0]
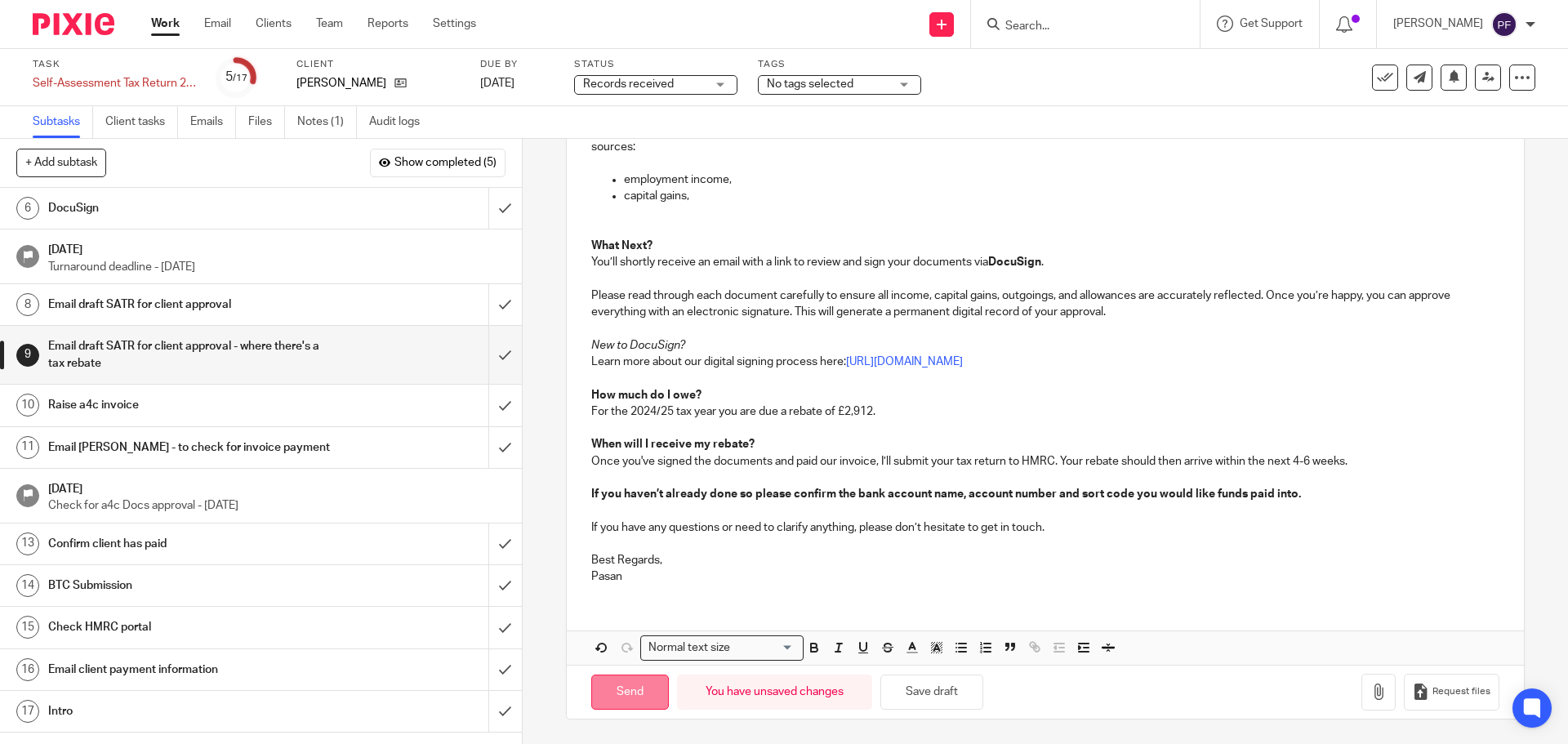
click at [633, 692] on input "Send" at bounding box center [630, 692] width 77 height 35
type input "Sent"
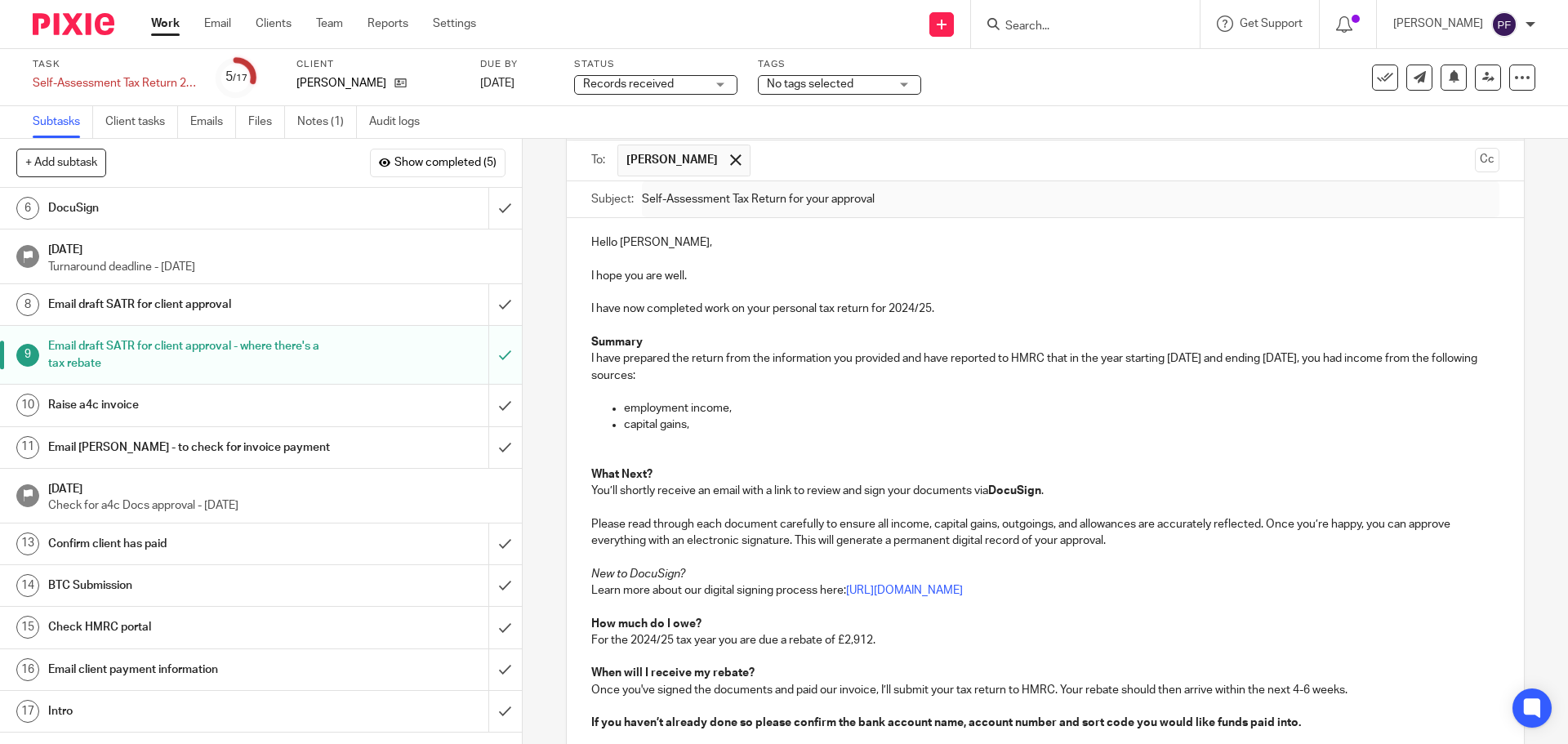
scroll to position [0, 0]
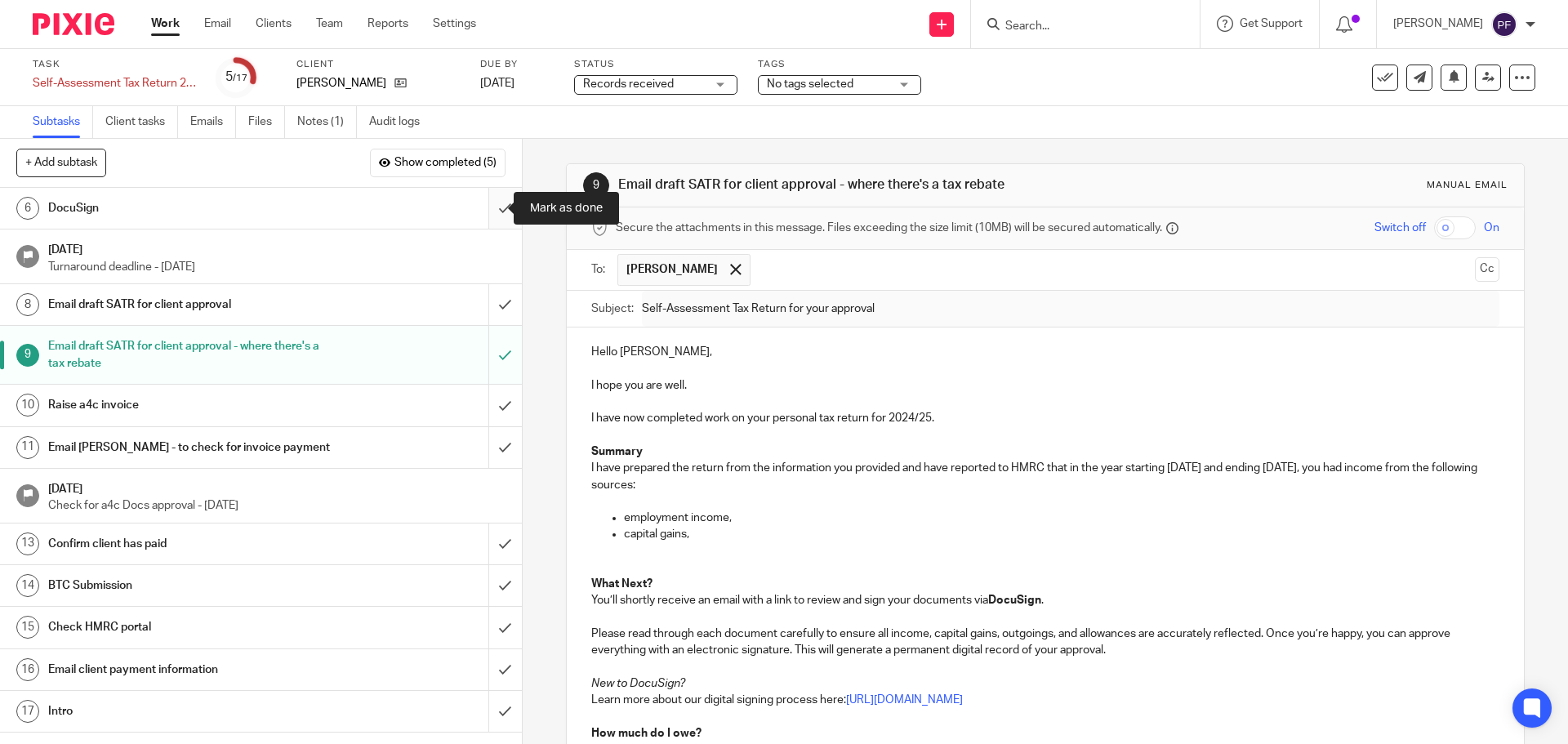
click at [484, 205] on input "submit" at bounding box center [260, 208] width 522 height 41
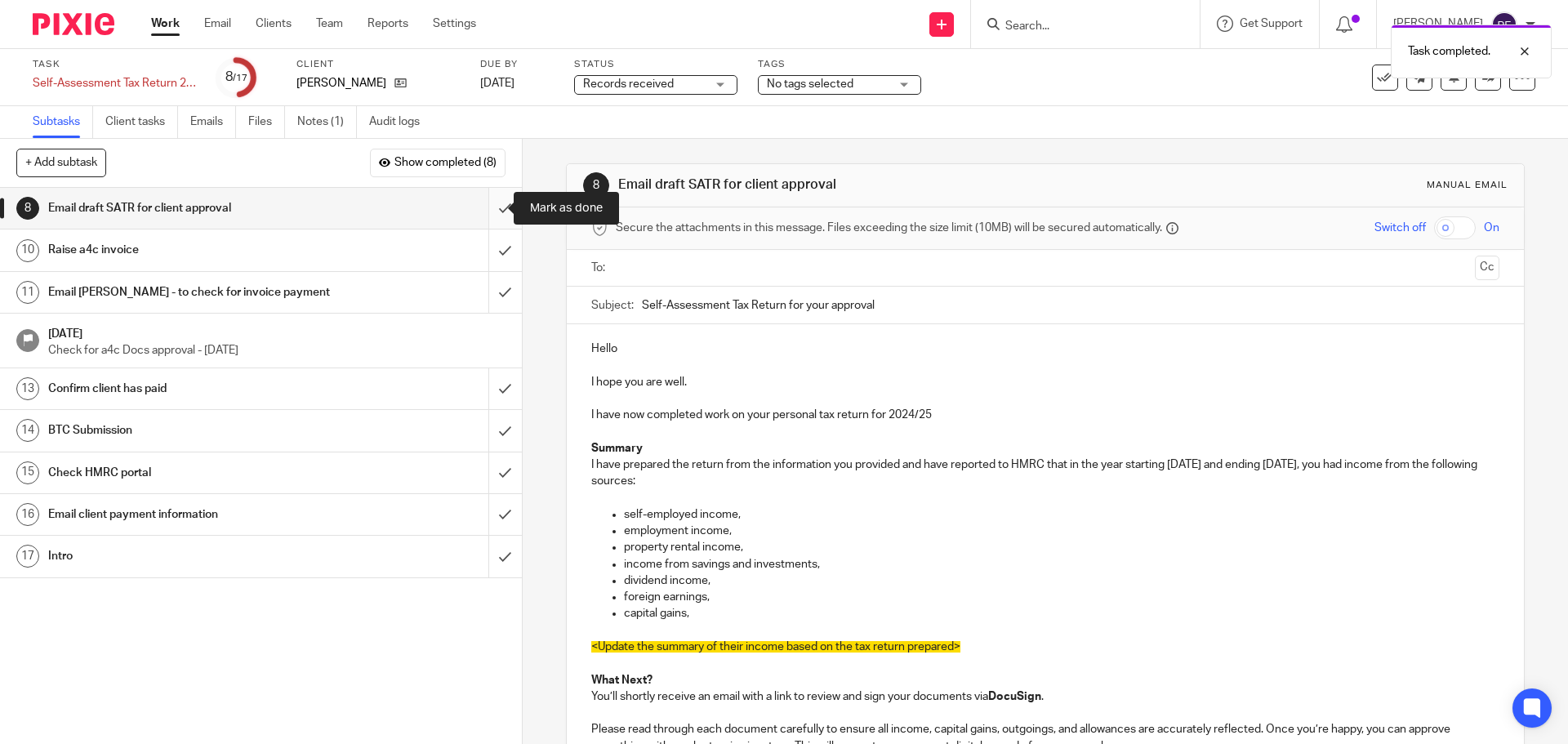
click at [501, 219] on input "submit" at bounding box center [260, 208] width 522 height 41
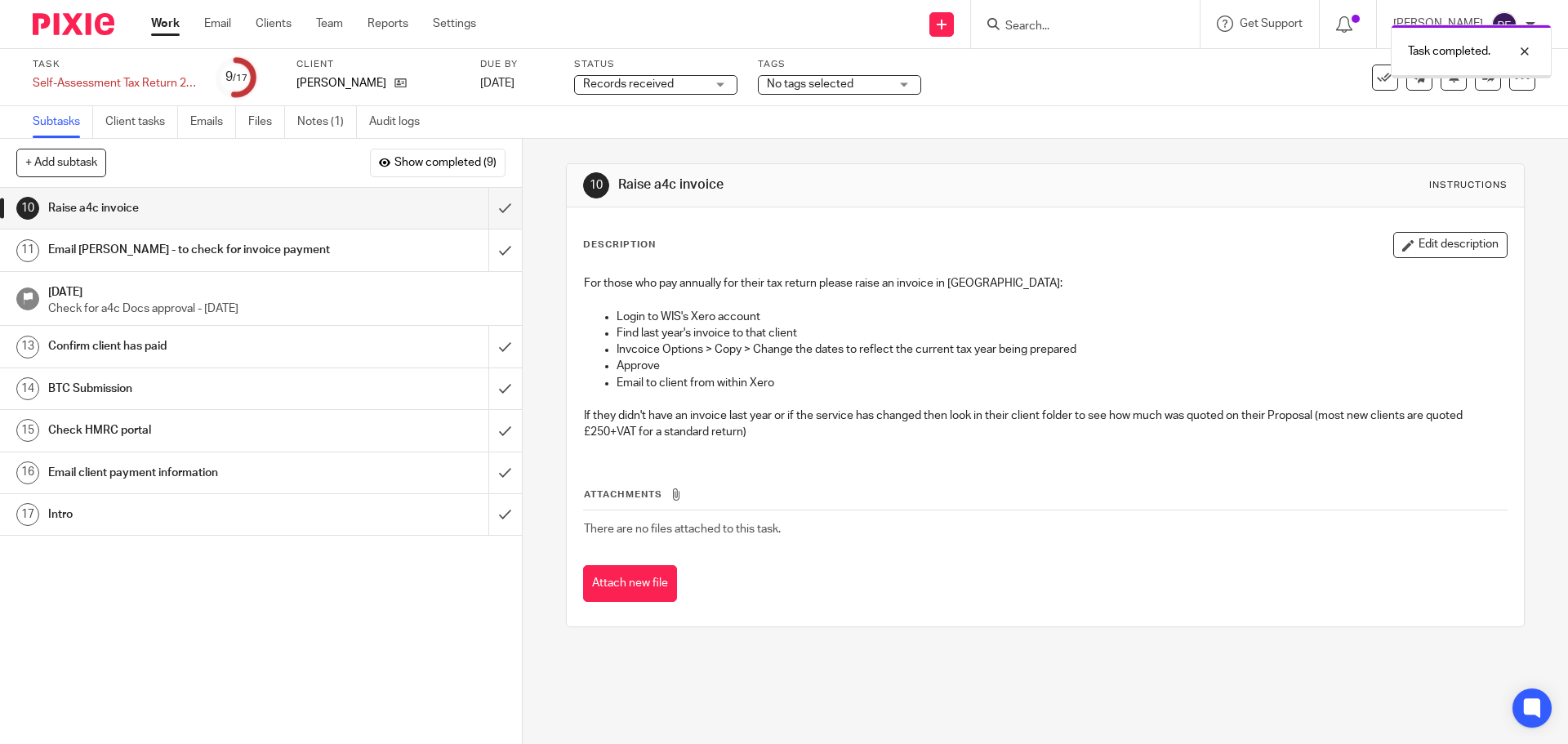
click at [447, 175] on button "Show completed (9)" at bounding box center [438, 162] width 136 height 27
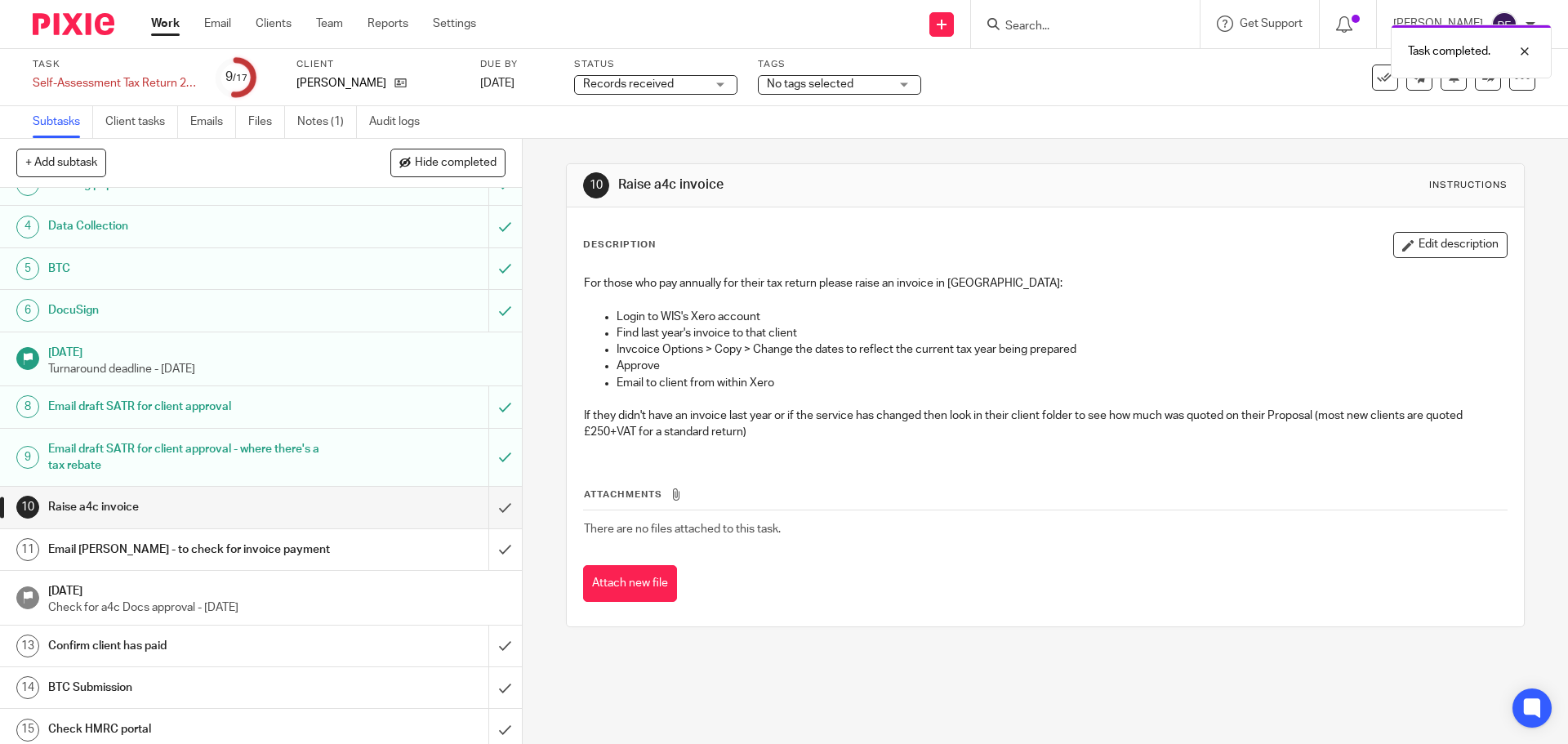
scroll to position [121, 0]
click at [492, 501] on input "submit" at bounding box center [260, 506] width 522 height 41
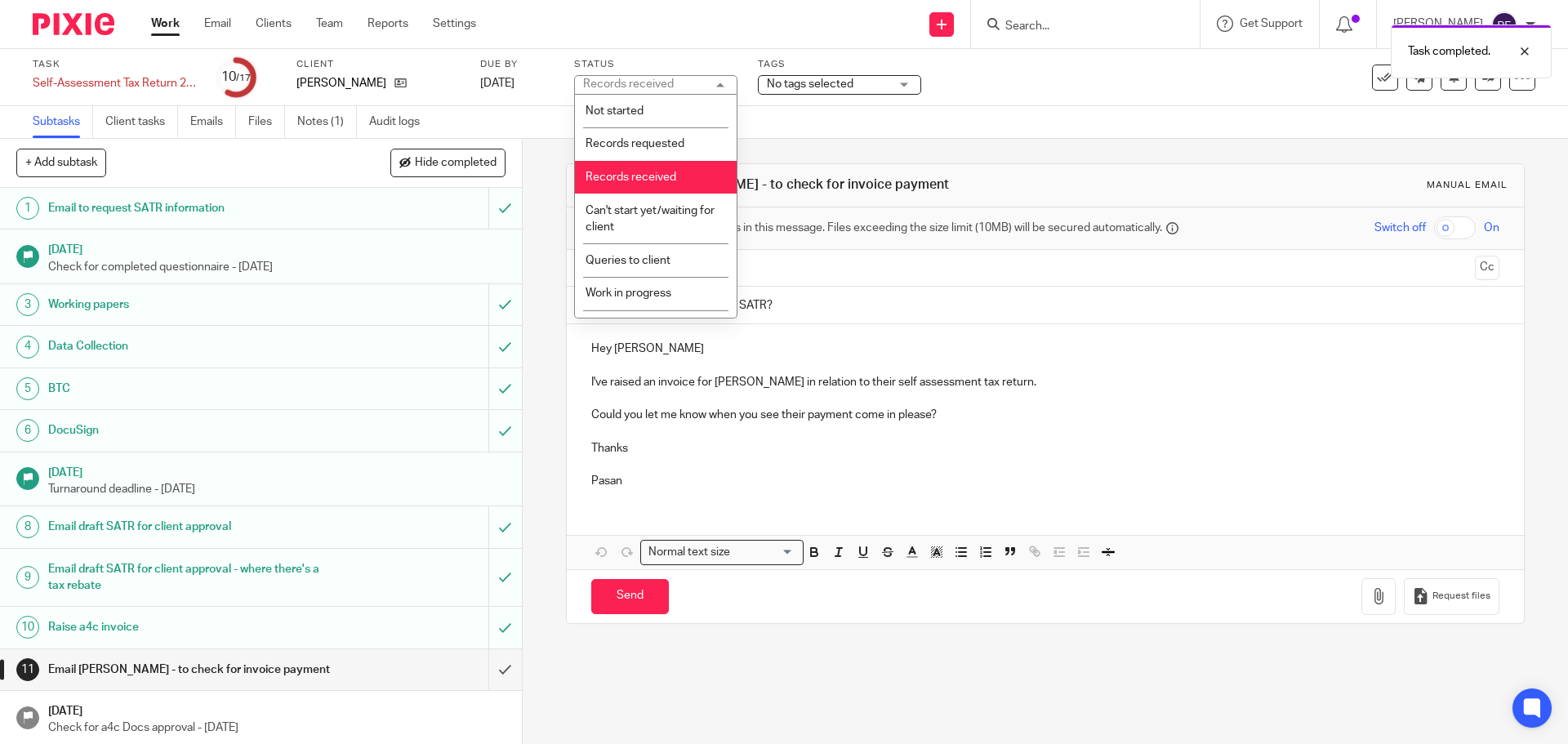
click at [641, 161] on li "Records received" at bounding box center [655, 177] width 161 height 33
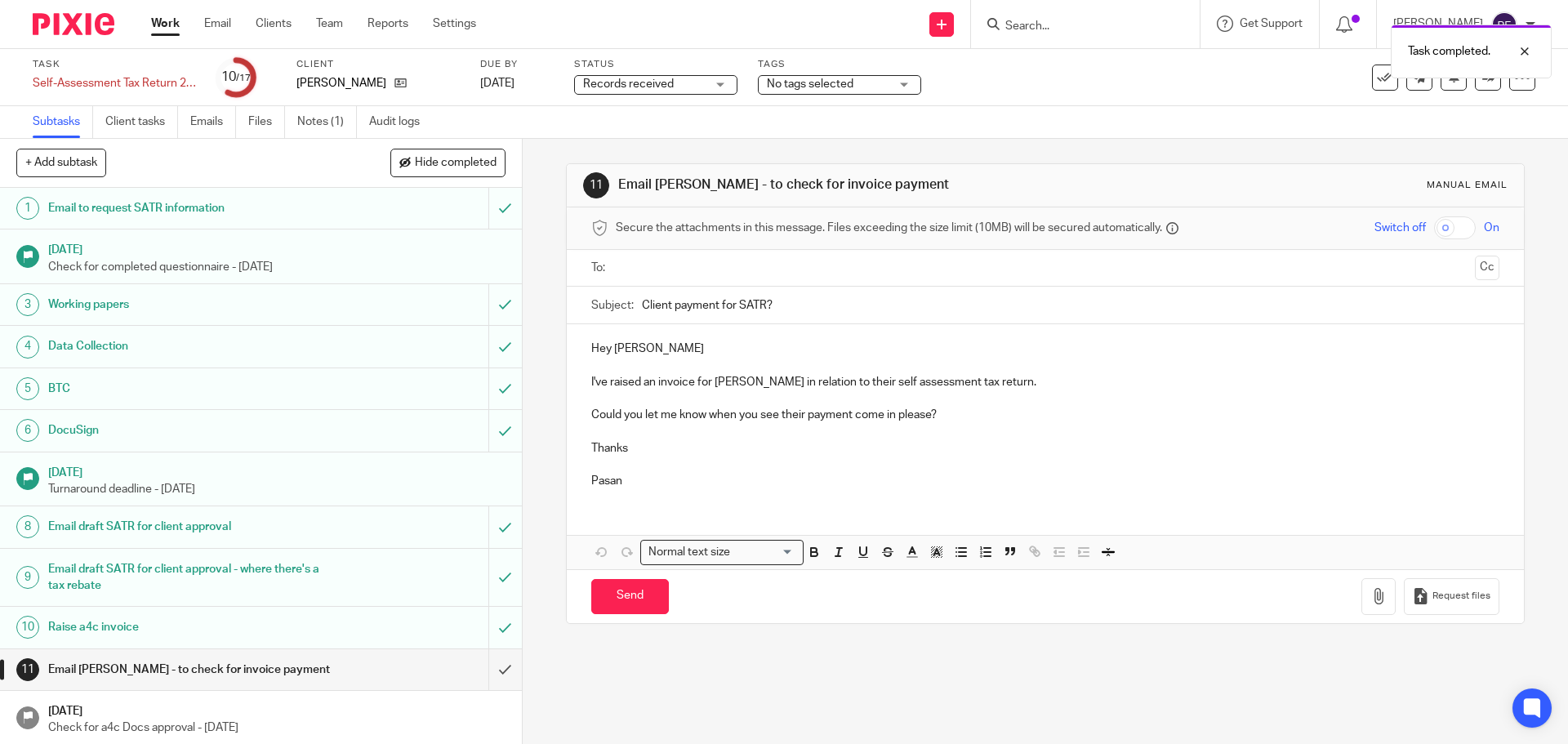
click at [632, 82] on span "Records received" at bounding box center [628, 84] width 91 height 12
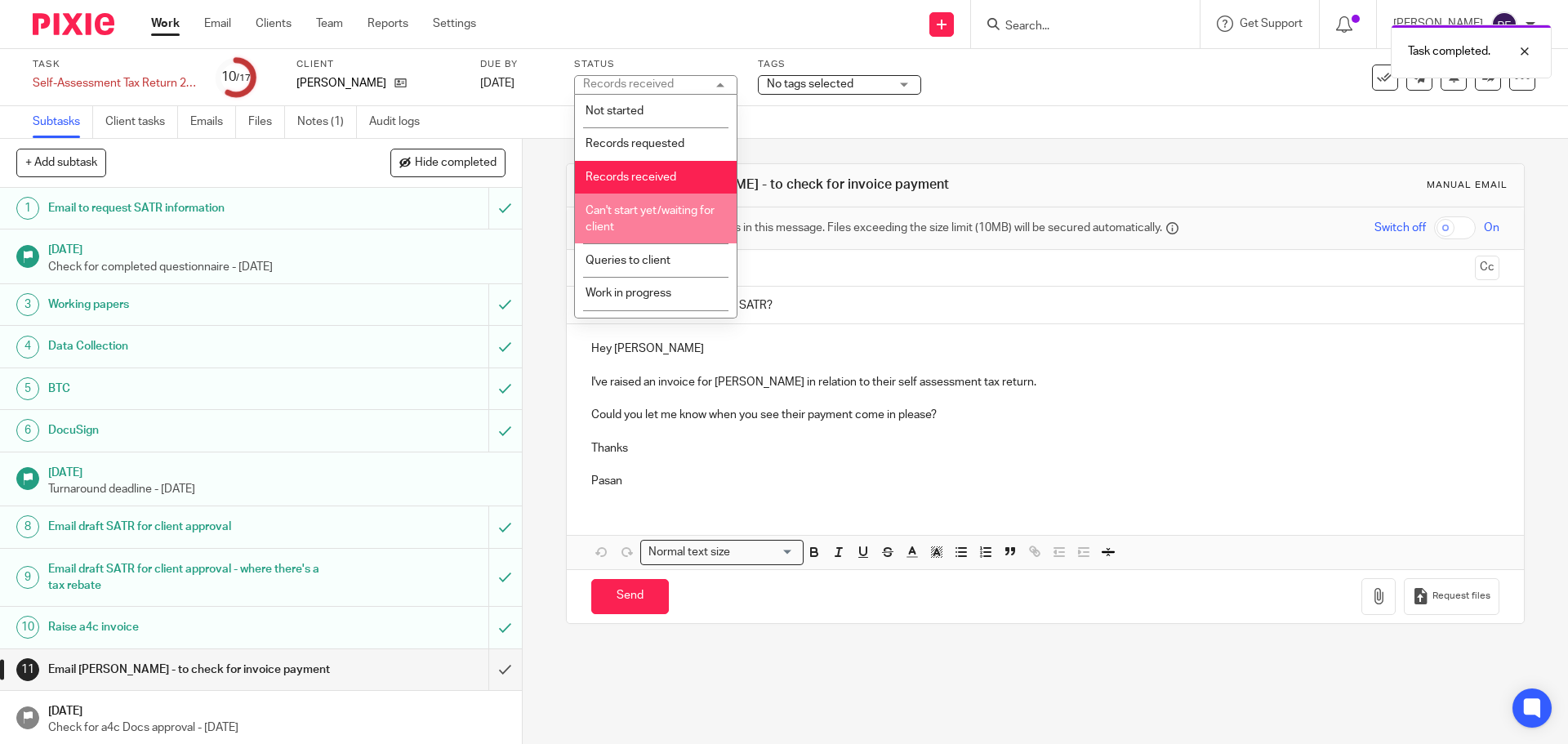
scroll to position [125, 0]
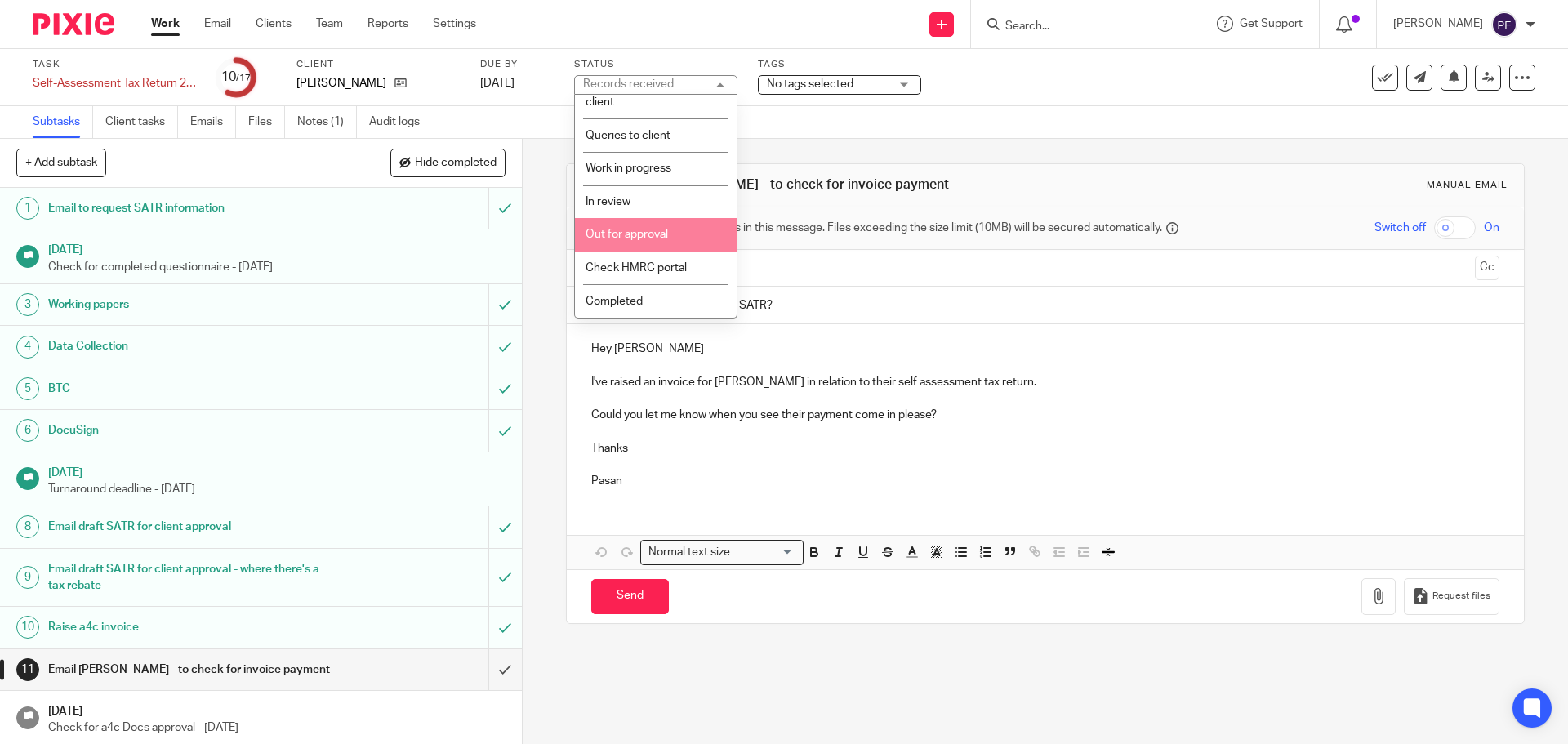
click at [627, 245] on li "Out for approval" at bounding box center [655, 235] width 161 height 33
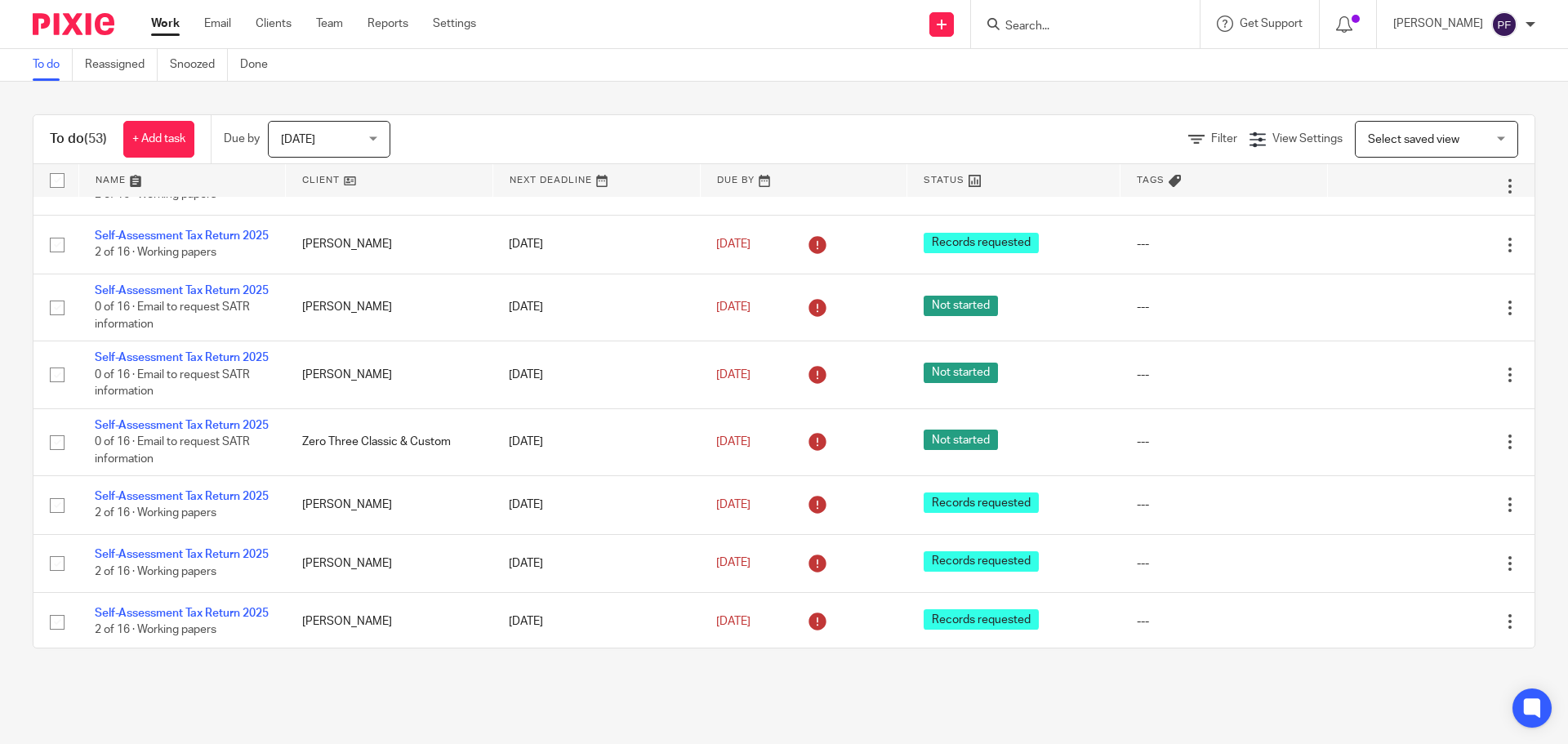
scroll to position [814, 0]
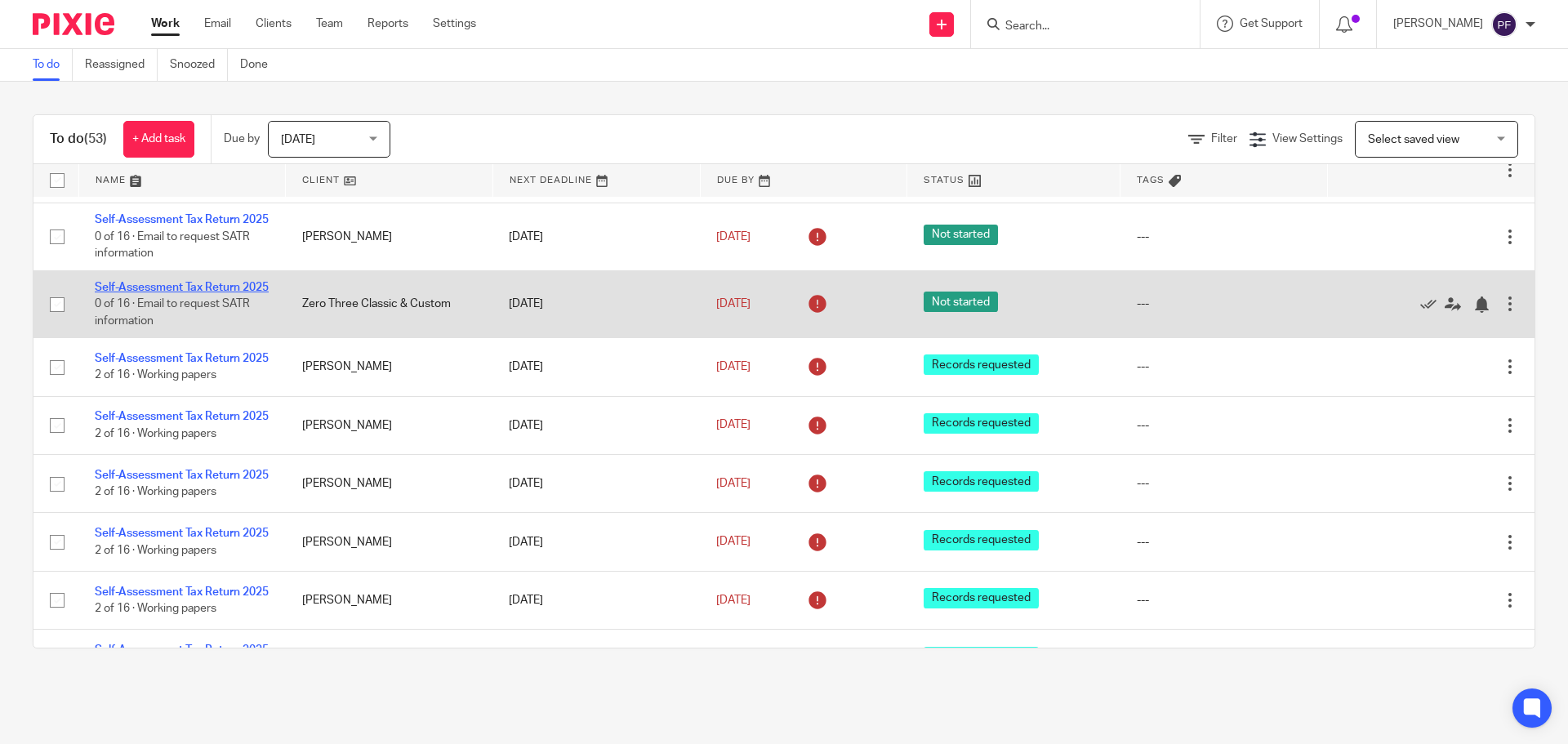
click at [152, 293] on link "Self-Assessment Tax Return 2025" at bounding box center [181, 288] width 174 height 12
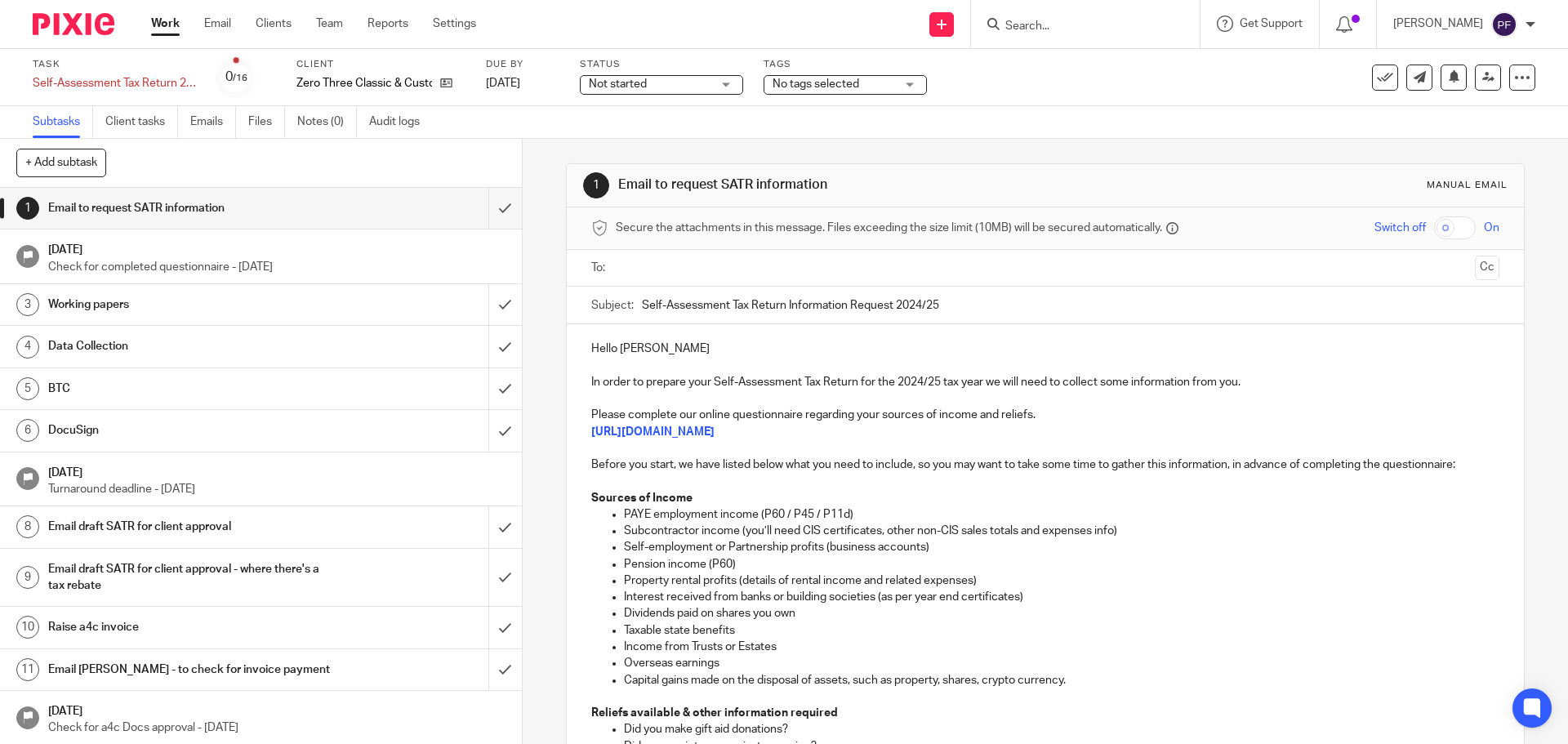
scroll to position [92, 0]
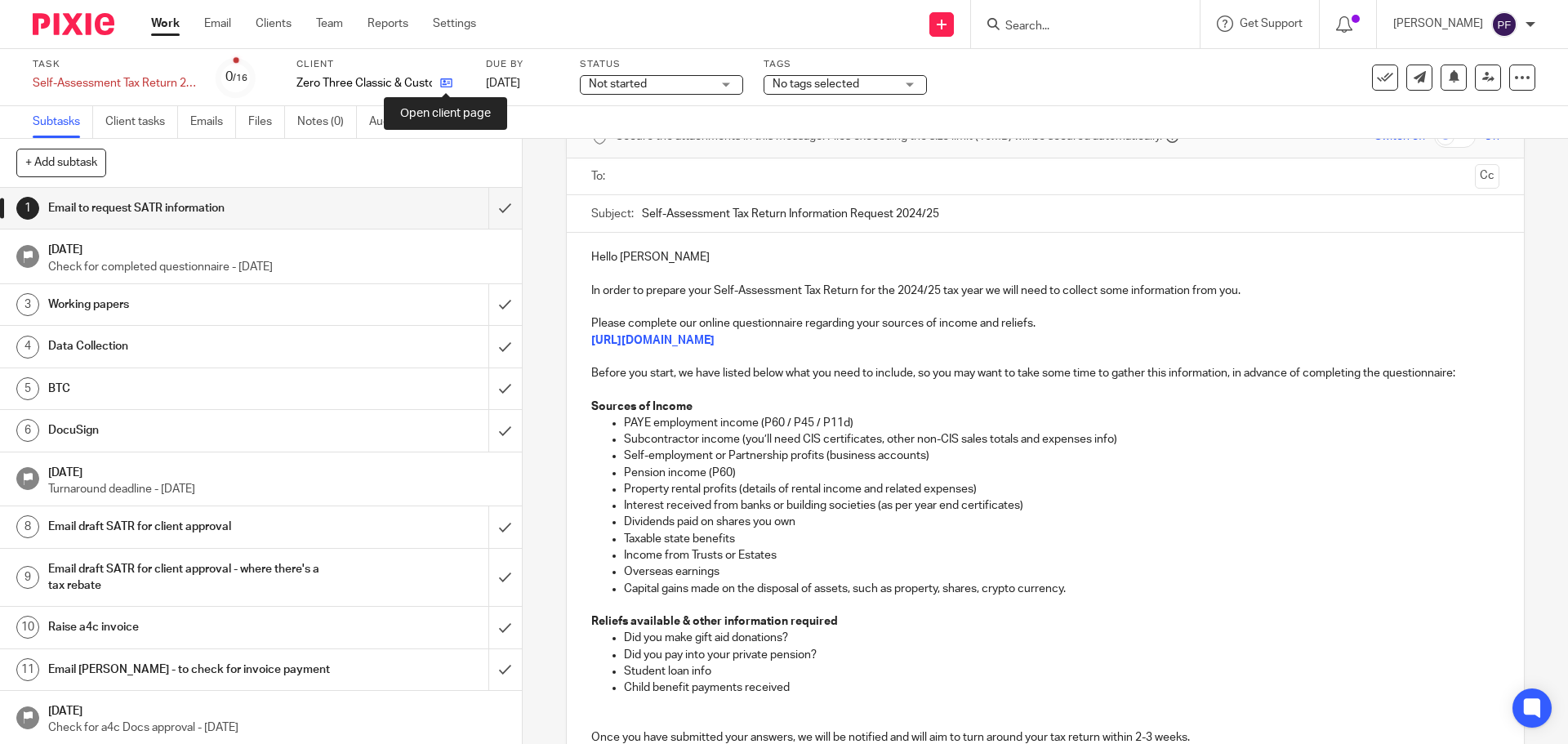
click at [445, 88] on icon at bounding box center [446, 82] width 12 height 12
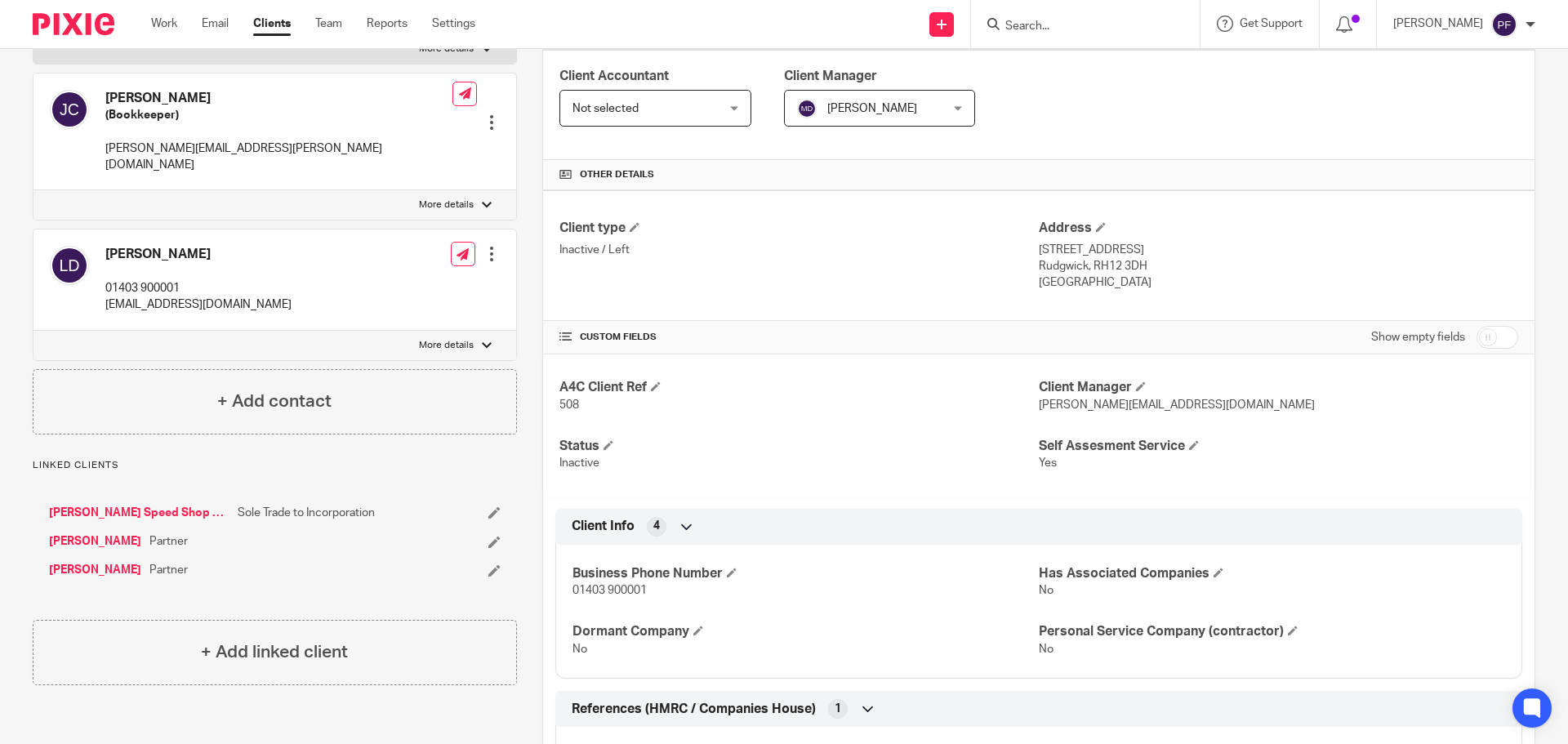
scroll to position [271, 0]
click at [1046, 30] on input "Search" at bounding box center [1076, 27] width 147 height 15
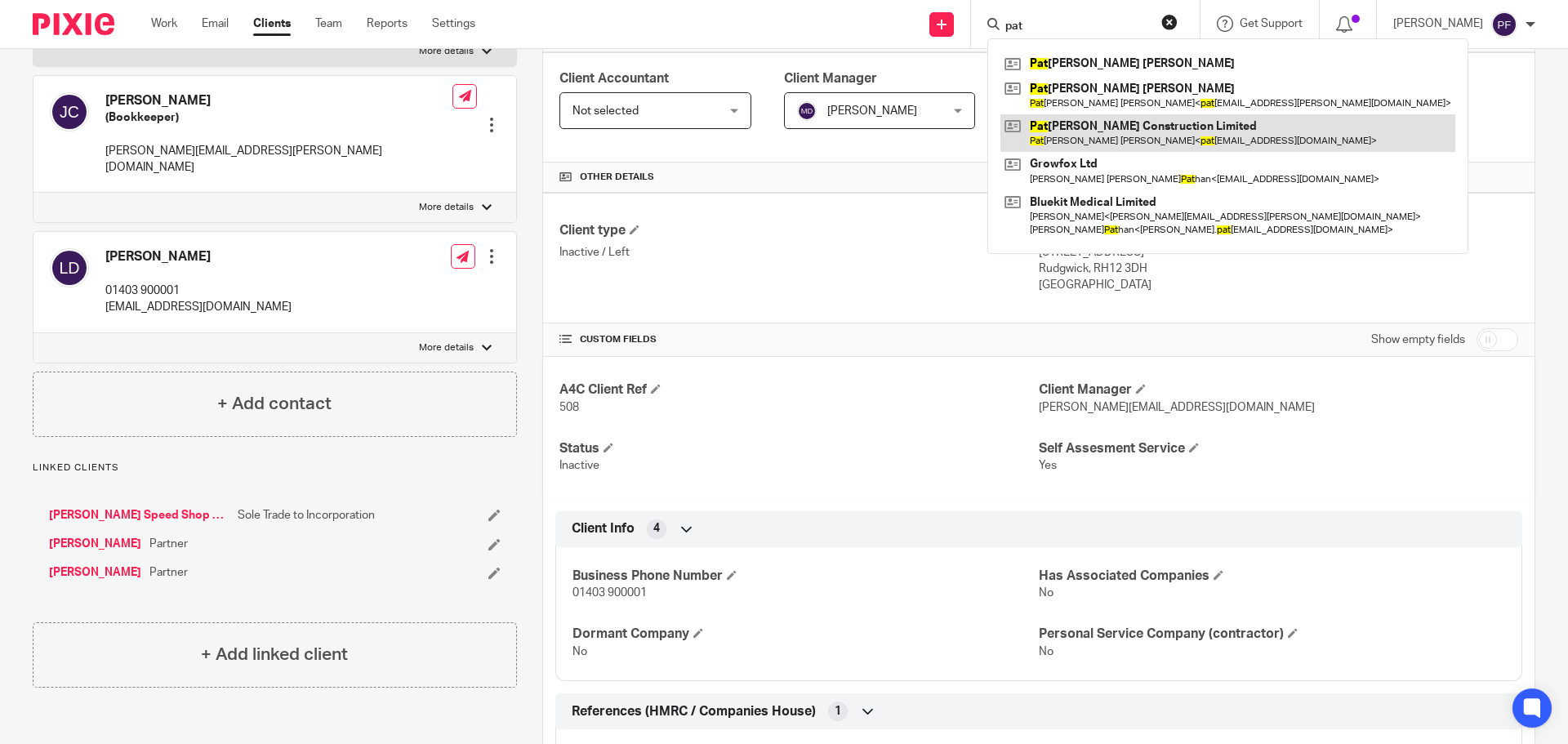
type input "pat"
click at [1077, 146] on link at bounding box center [1227, 132] width 455 height 37
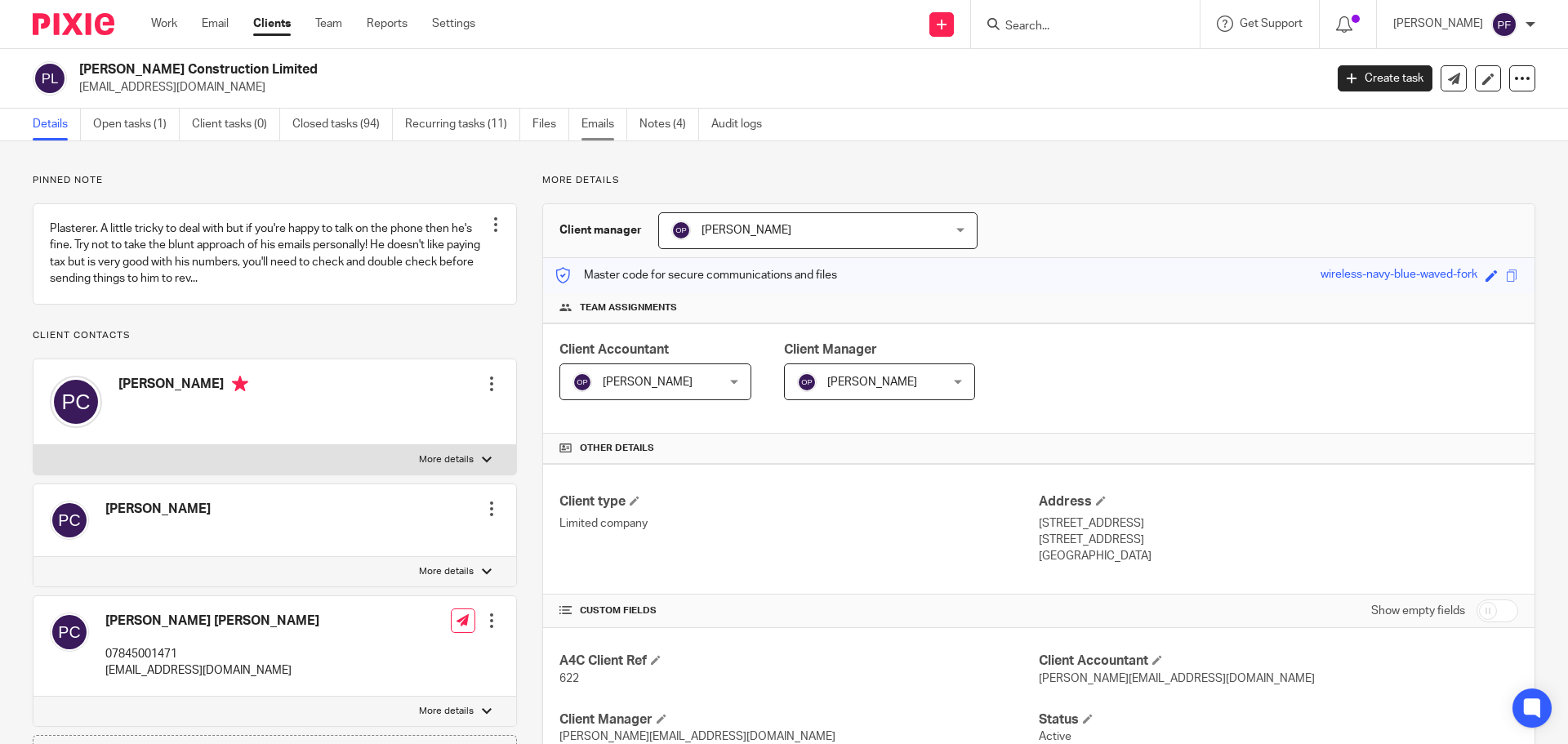
click at [603, 119] on link "Emails" at bounding box center [604, 125] width 46 height 32
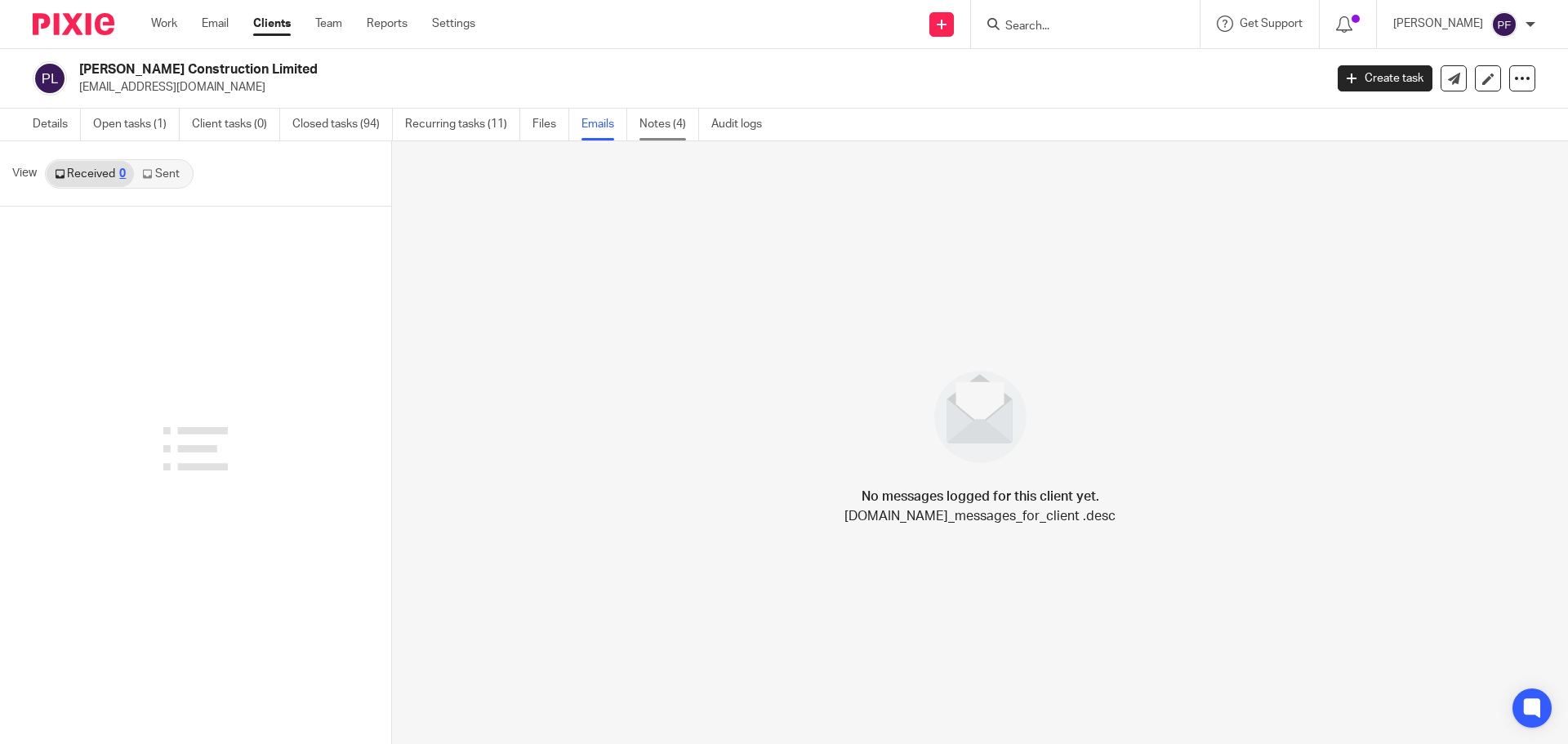
click at [653, 128] on link "Notes (4)" at bounding box center [670, 125] width 60 height 32
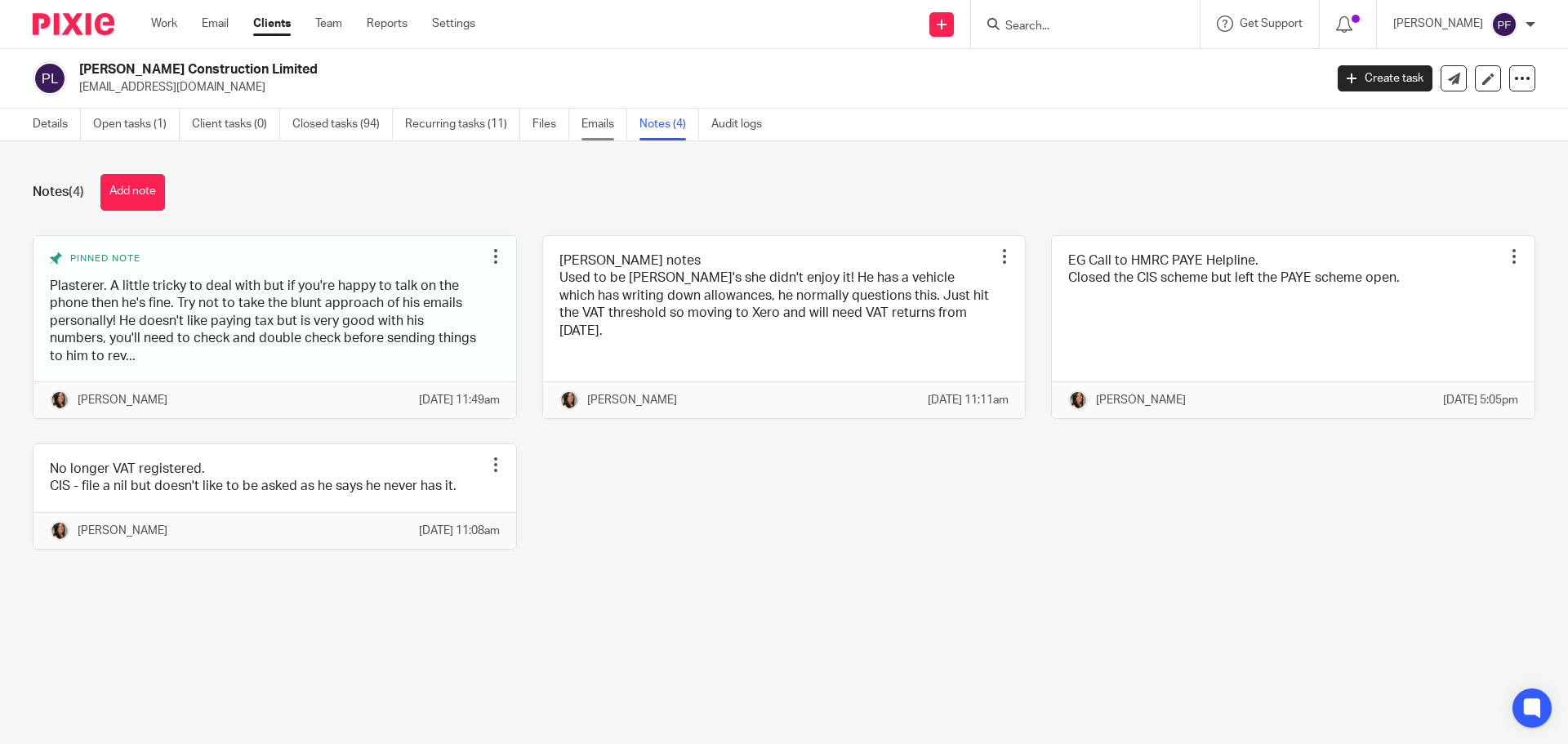
click at [586, 129] on link "Emails" at bounding box center [604, 125] width 46 height 32
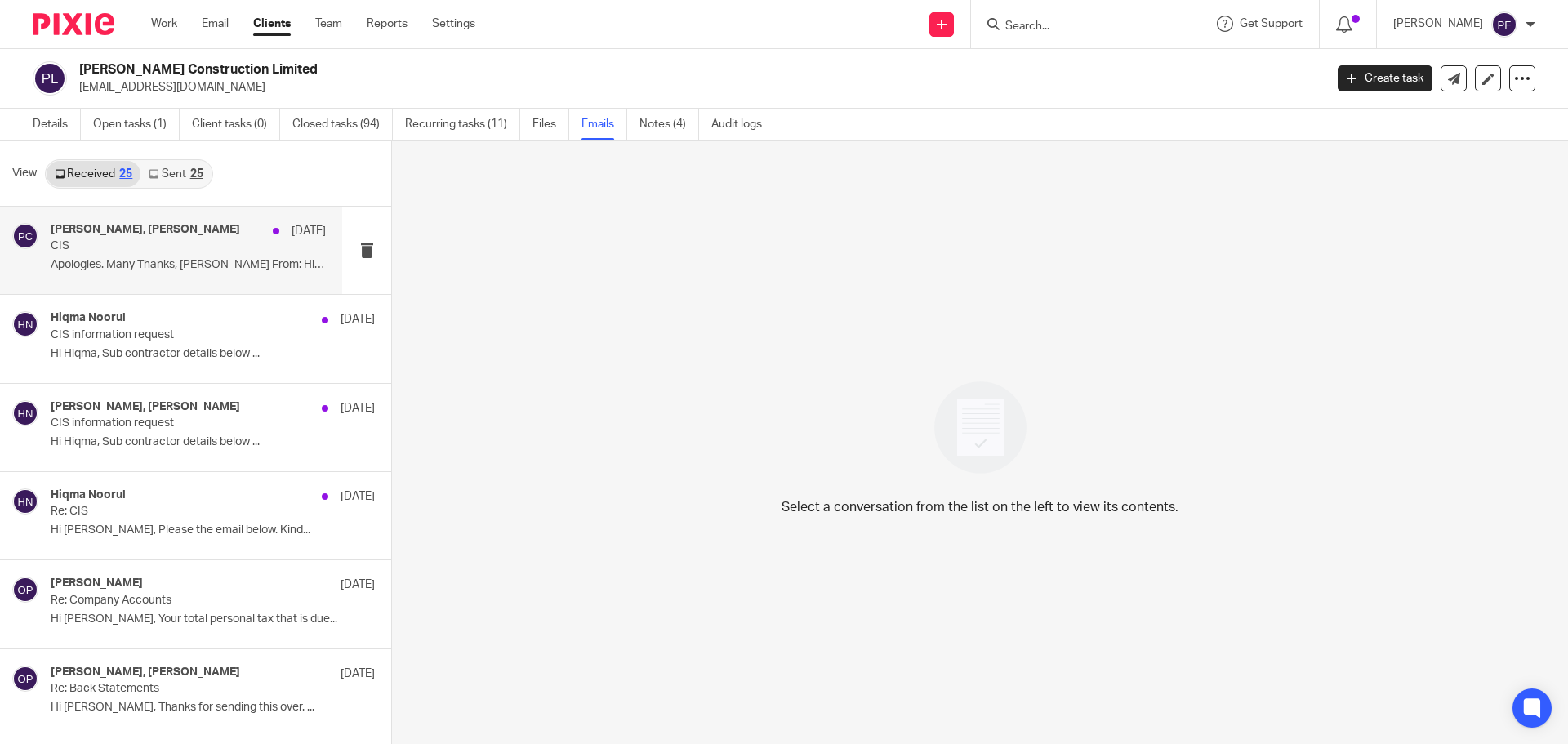
click at [131, 246] on p "CIS" at bounding box center [161, 246] width 220 height 14
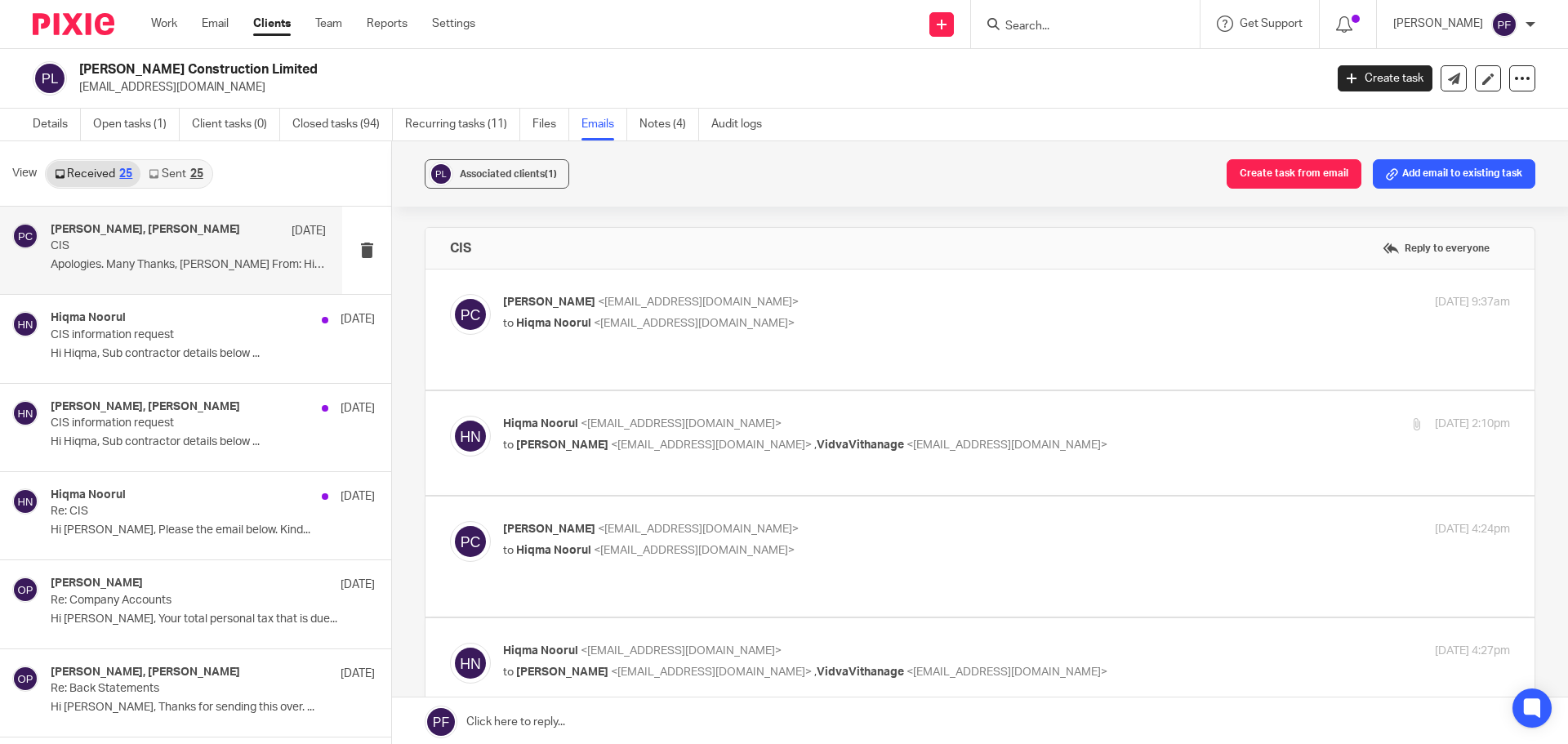
click at [770, 330] on p "to Hiqma Noorul <hiqma@a4cgroup.co.uk>" at bounding box center [838, 324] width 671 height 17
checkbox input "true"
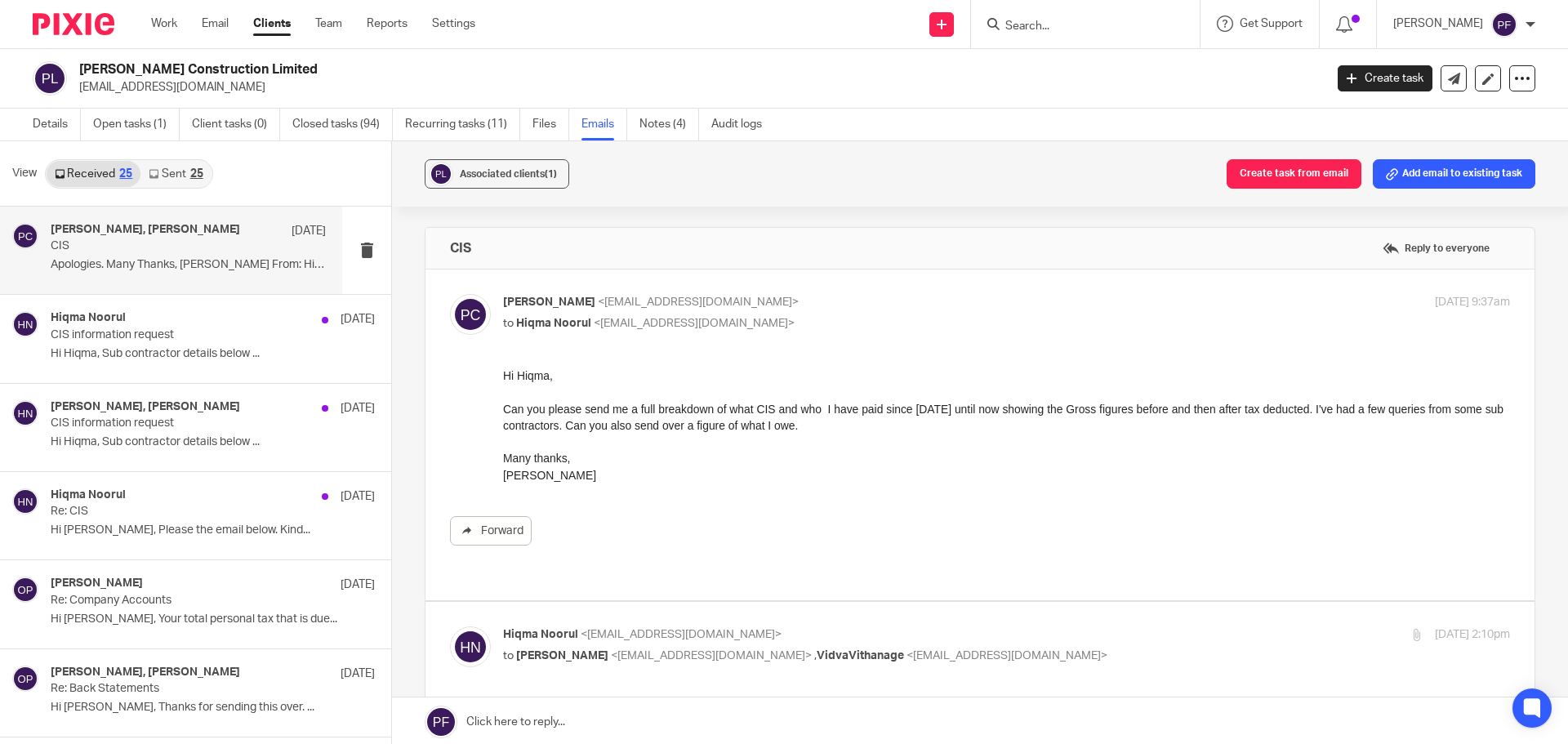
click at [888, 340] on div "Patrick Curran <patrickjamesconstruction@hotmail.com> to Hiqma Noorul <hiqma@a4…" at bounding box center [980, 434] width 1060 height 282
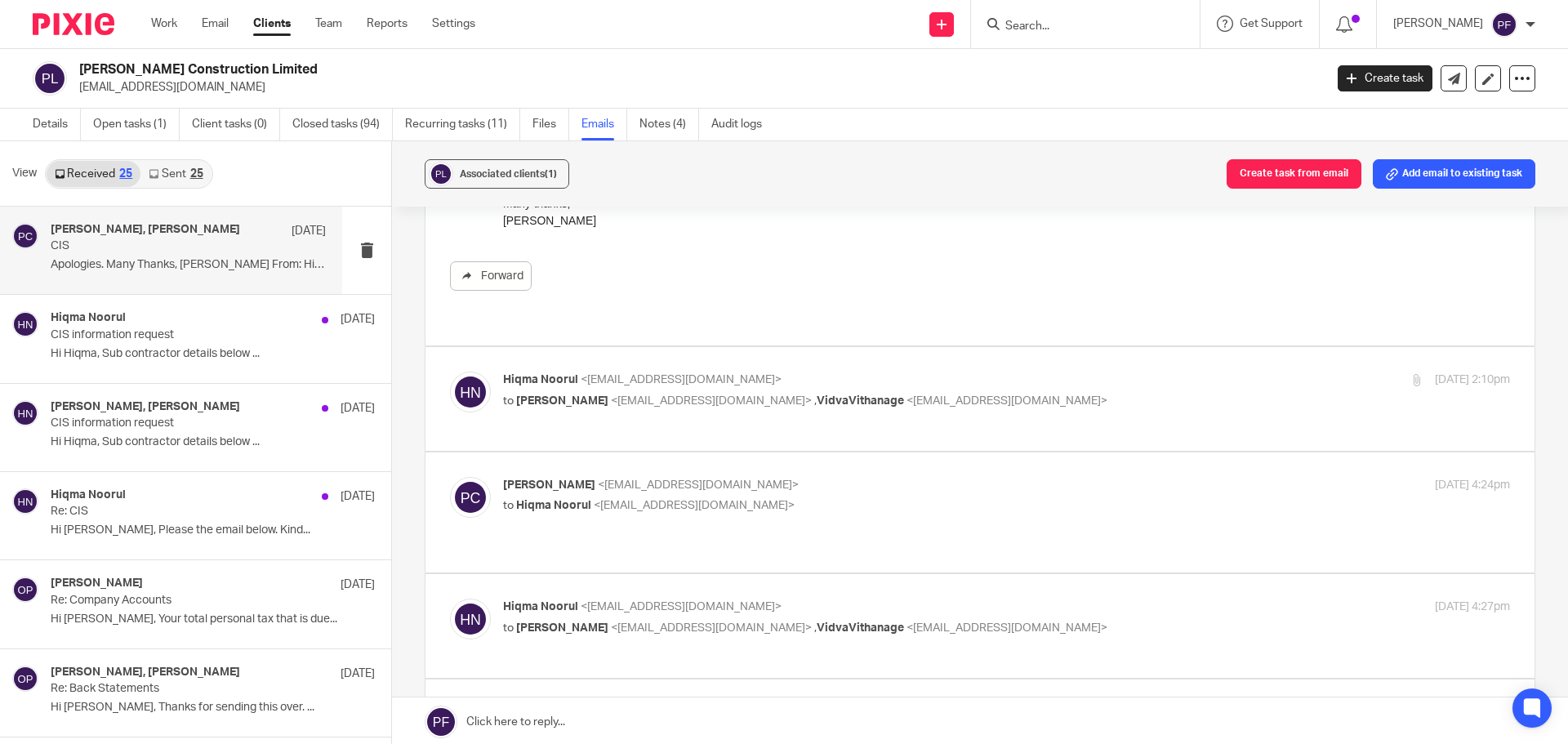
scroll to position [256, 0]
click at [1106, 391] on p "to Patrick Curran <patrickjamesconstruction@hotmail.com> , VidvaVithanage <vidv…" at bounding box center [838, 399] width 671 height 17
checkbox input "true"
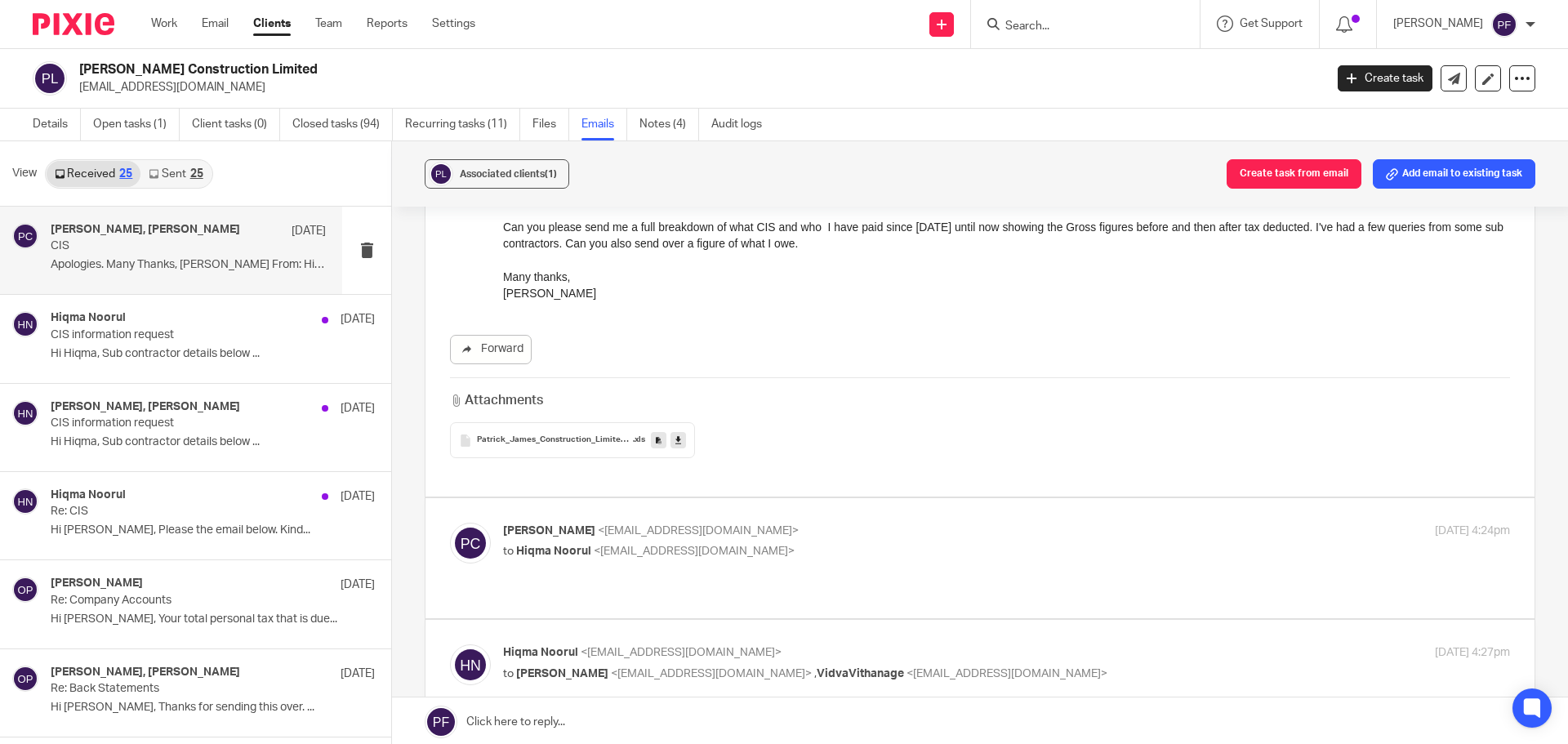
scroll to position [930, 0]
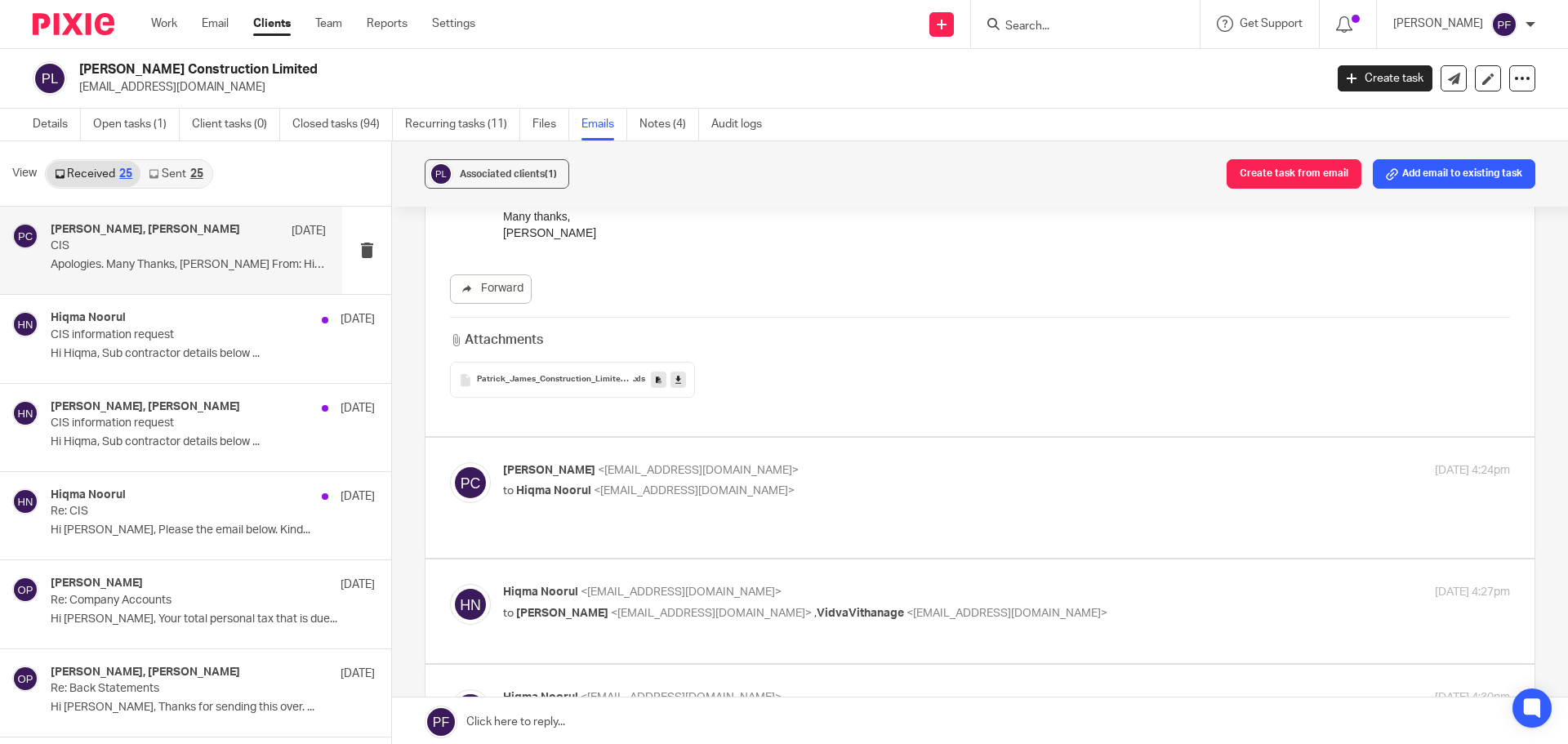
click at [1096, 463] on p "Patrick Curran <patrickjamesconstruction@hotmail.com>" at bounding box center [838, 471] width 671 height 17
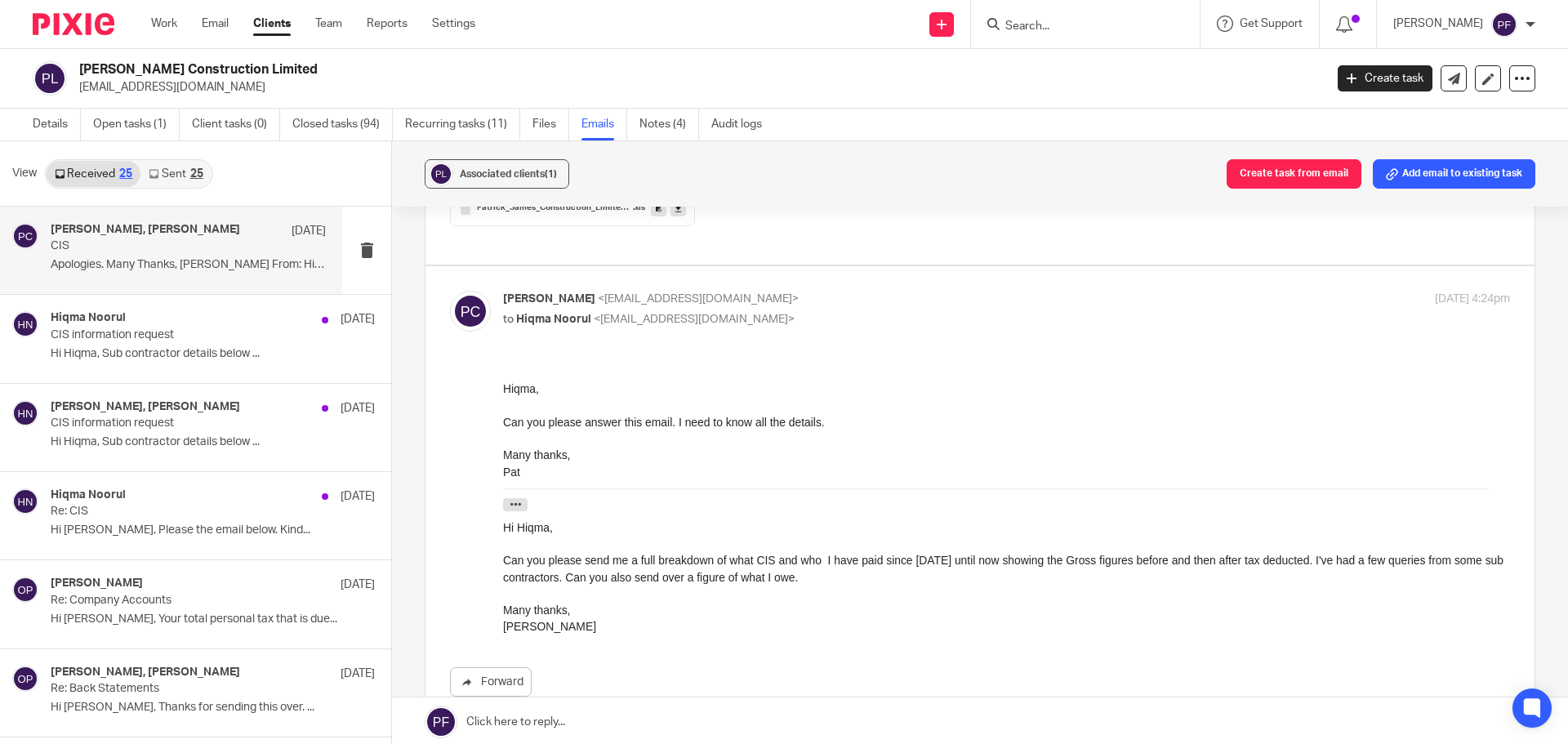
scroll to position [1102, 0]
click at [1062, 290] on p "Patrick Curran <patrickjamesconstruction@hotmail.com>" at bounding box center [838, 298] width 671 height 17
checkbox input "false"
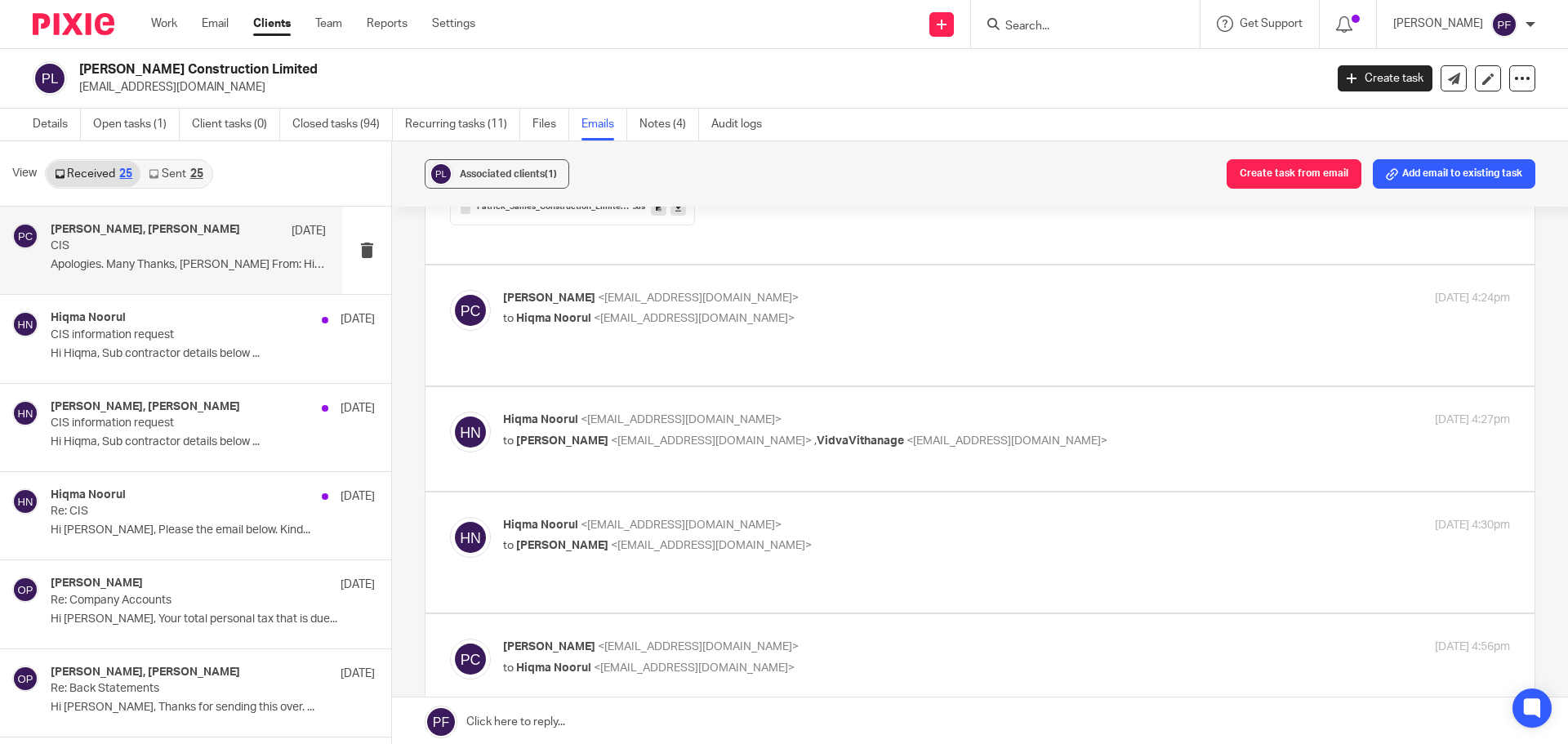
click at [1172, 412] on div "Hiqma Noorul <hiqma@a4cgroup.co.uk> to Patrick Curran <patrickjamesconstruction…" at bounding box center [1007, 432] width 1007 height 41
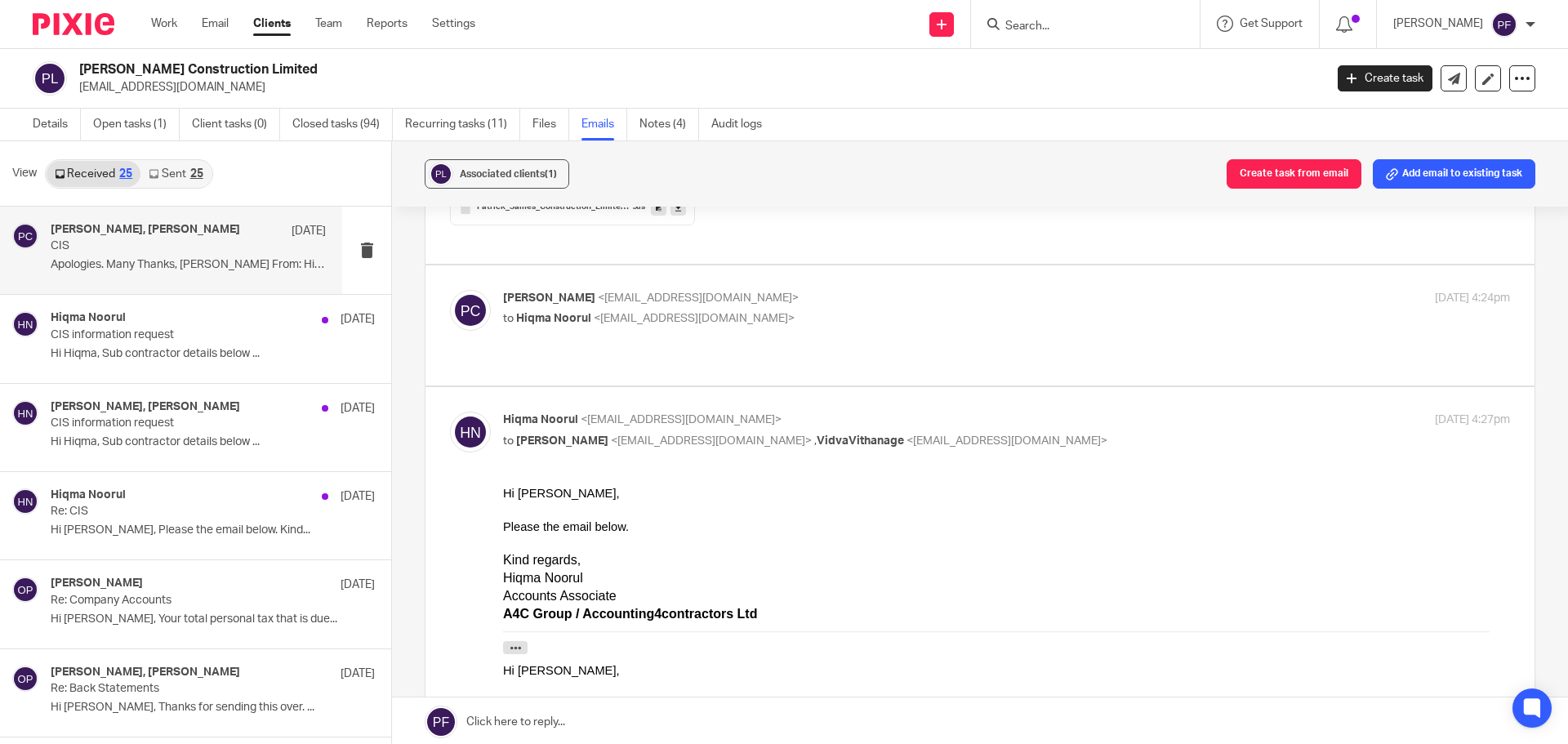
scroll to position [0, 0]
click at [1172, 412] on div "Hiqma Noorul <hiqma@a4cgroup.co.uk> to Patrick Curran <patrickjamesconstruction…" at bounding box center [1007, 432] width 1007 height 41
checkbox input "false"
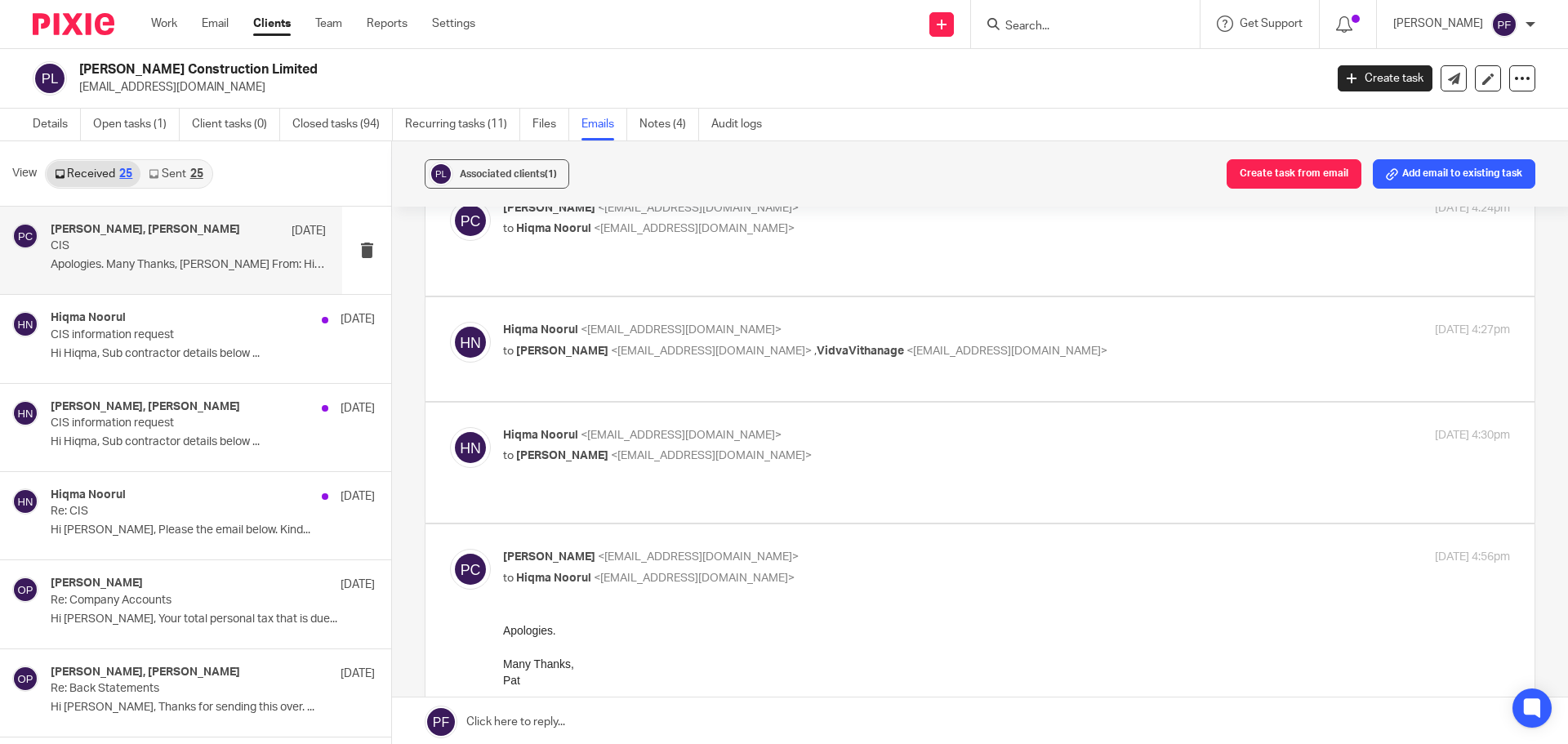
scroll to position [1193, 0]
click at [1172, 426] on div "Hiqma Noorul <hiqma@a4cgroup.co.uk> to Patrick Curran <patrickjamesconstruction…" at bounding box center [1007, 446] width 1007 height 41
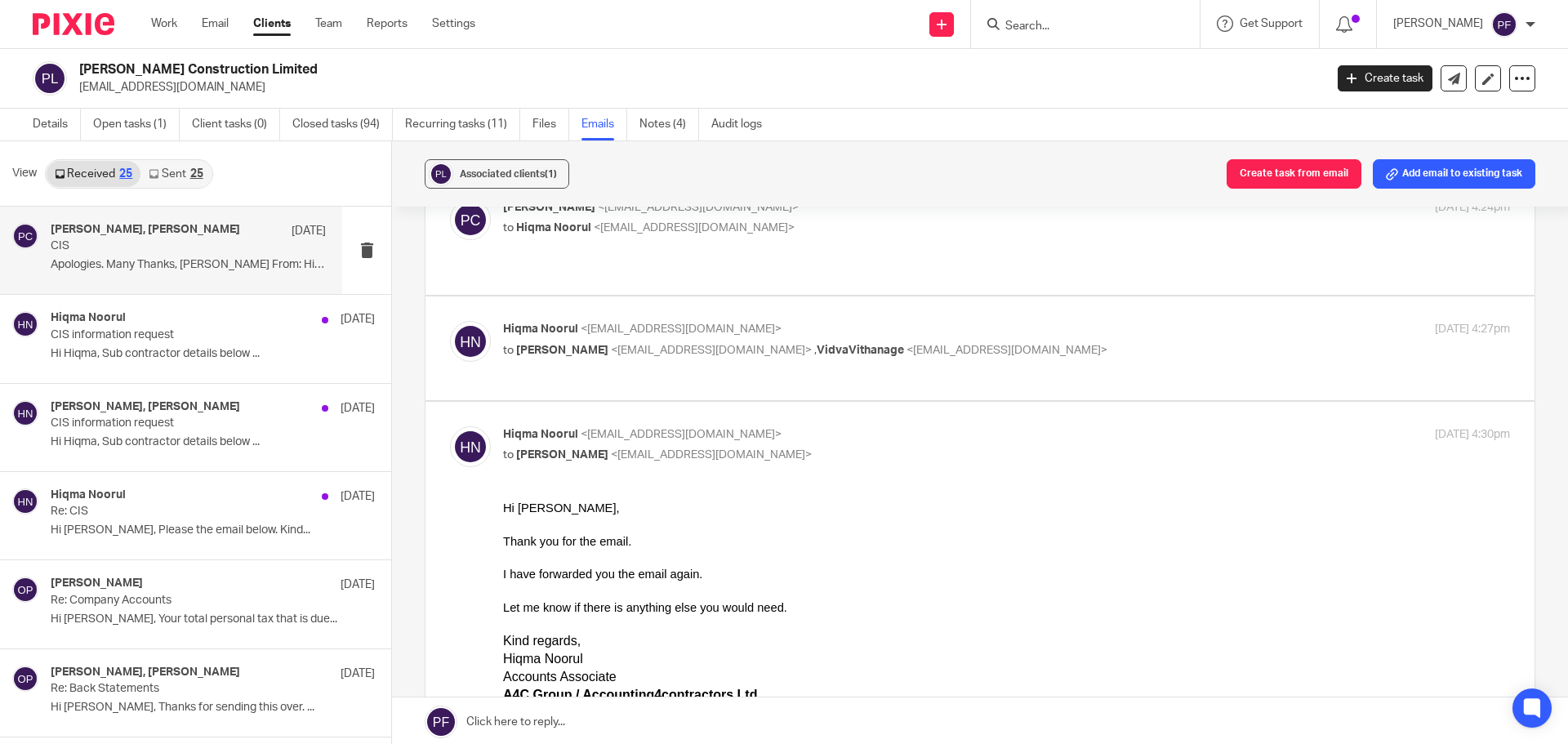
scroll to position [0, 0]
click at [1172, 426] on div "Hiqma Noorul <hiqma@a4cgroup.co.uk> to Patrick Curran <patrickjamesconstruction…" at bounding box center [1007, 446] width 1007 height 41
checkbox input "false"
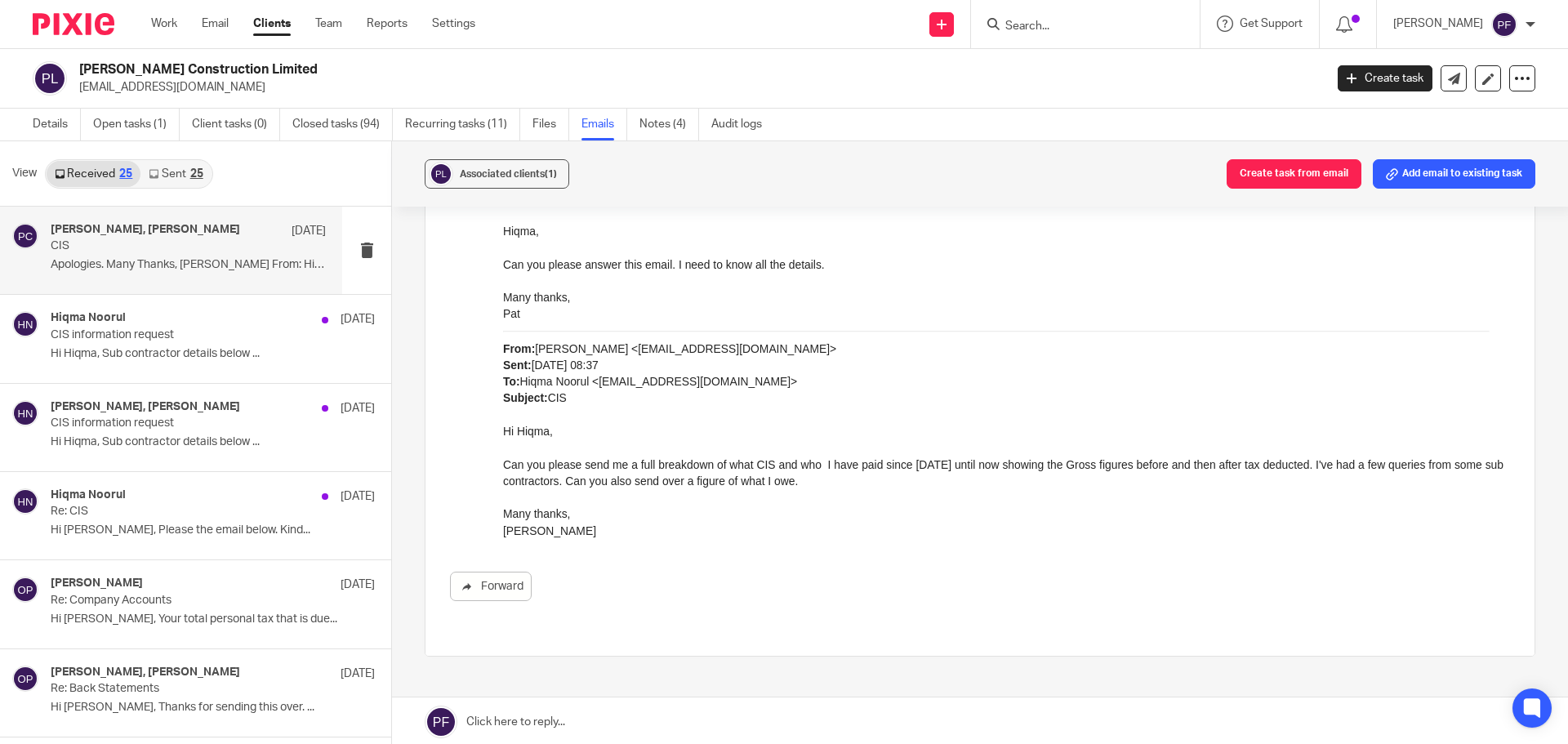
scroll to position [2074, 0]
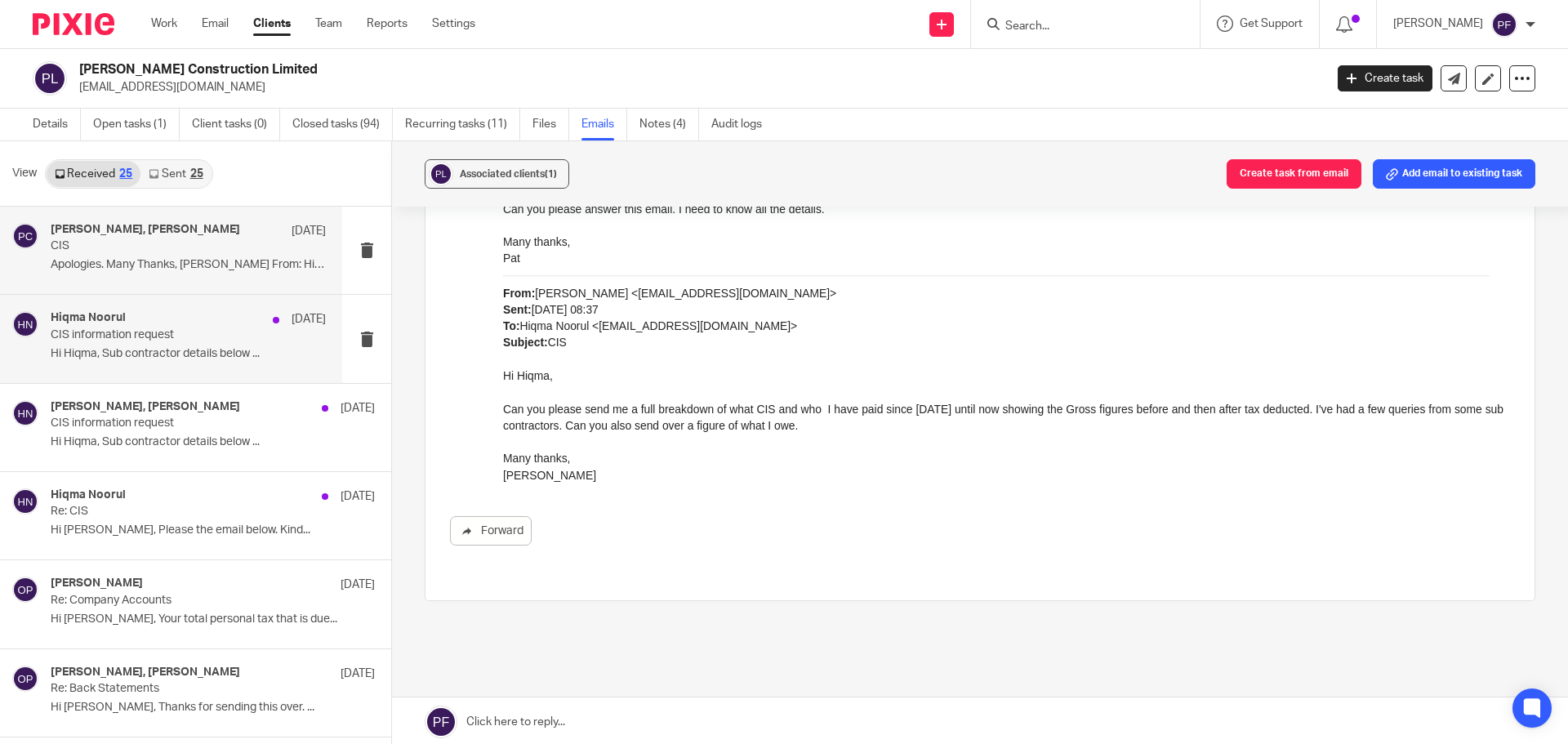
click at [235, 319] on div "Hiqma Noorul 9 Jul" at bounding box center [188, 320] width 275 height 17
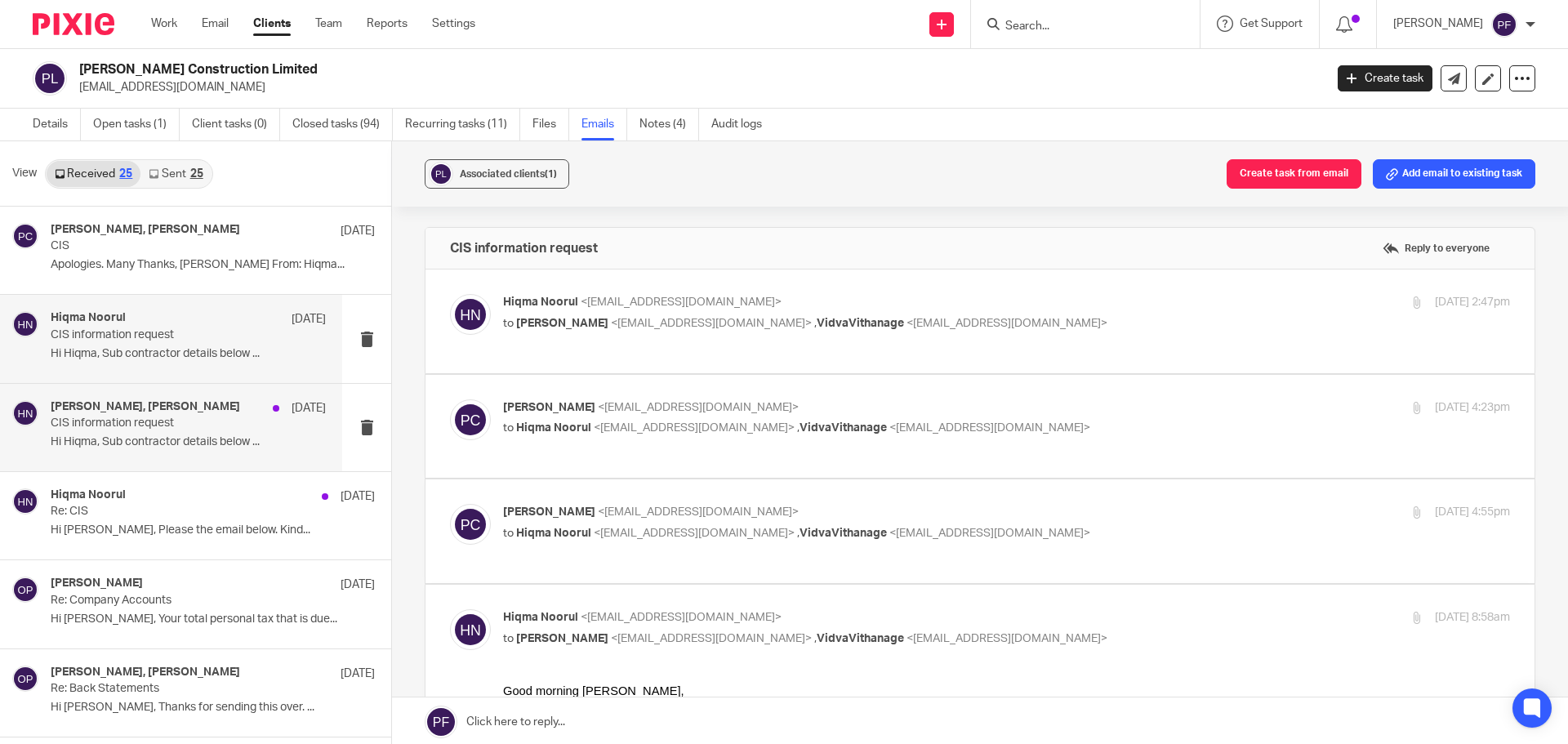
scroll to position [0, 0]
click at [230, 448] on p "Hi Hiqma, Sub contractor details below ..." at bounding box center [188, 442] width 275 height 14
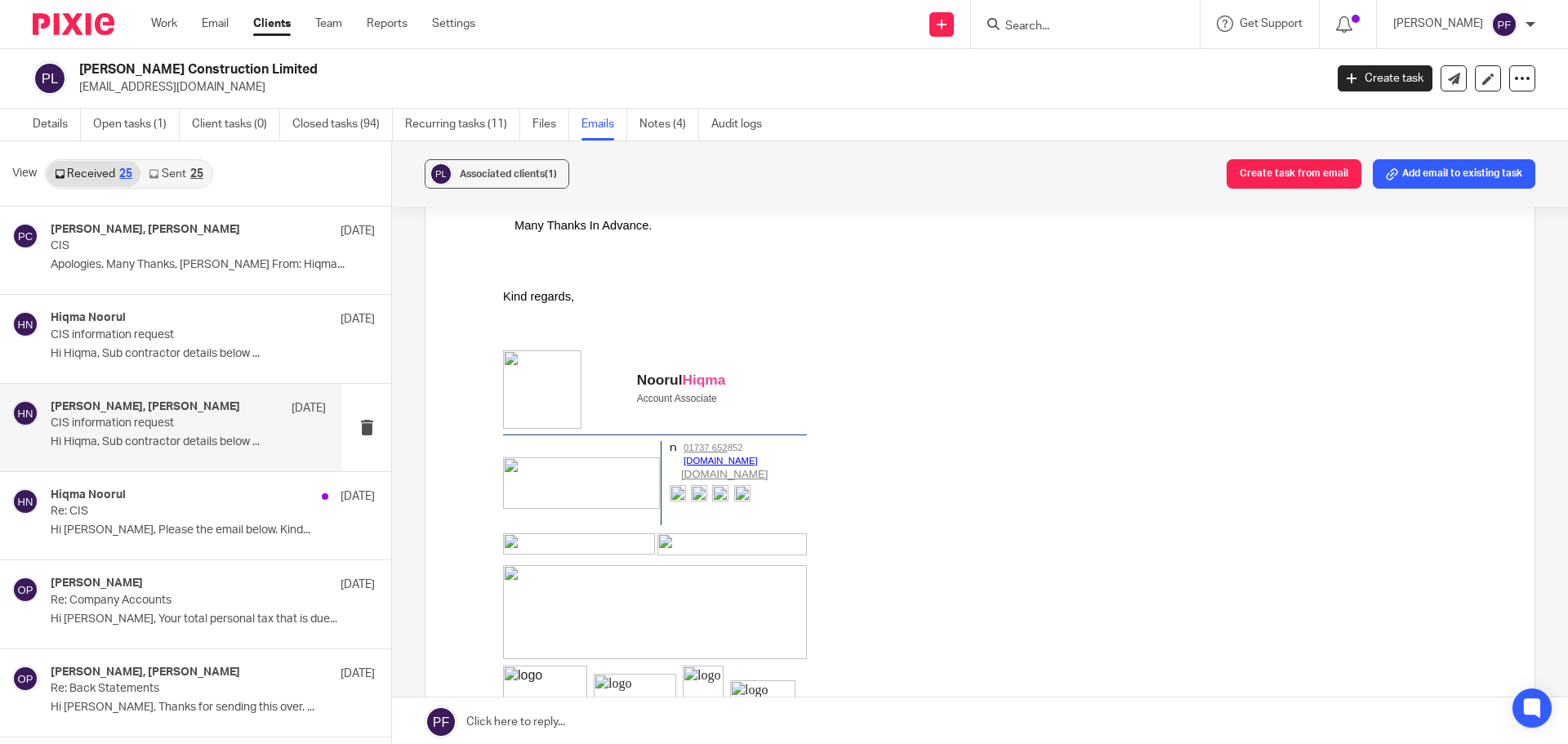
scroll to position [877, 0]
click at [223, 528] on p "Hi Pat, Please the email below. Kind..." at bounding box center [188, 530] width 275 height 14
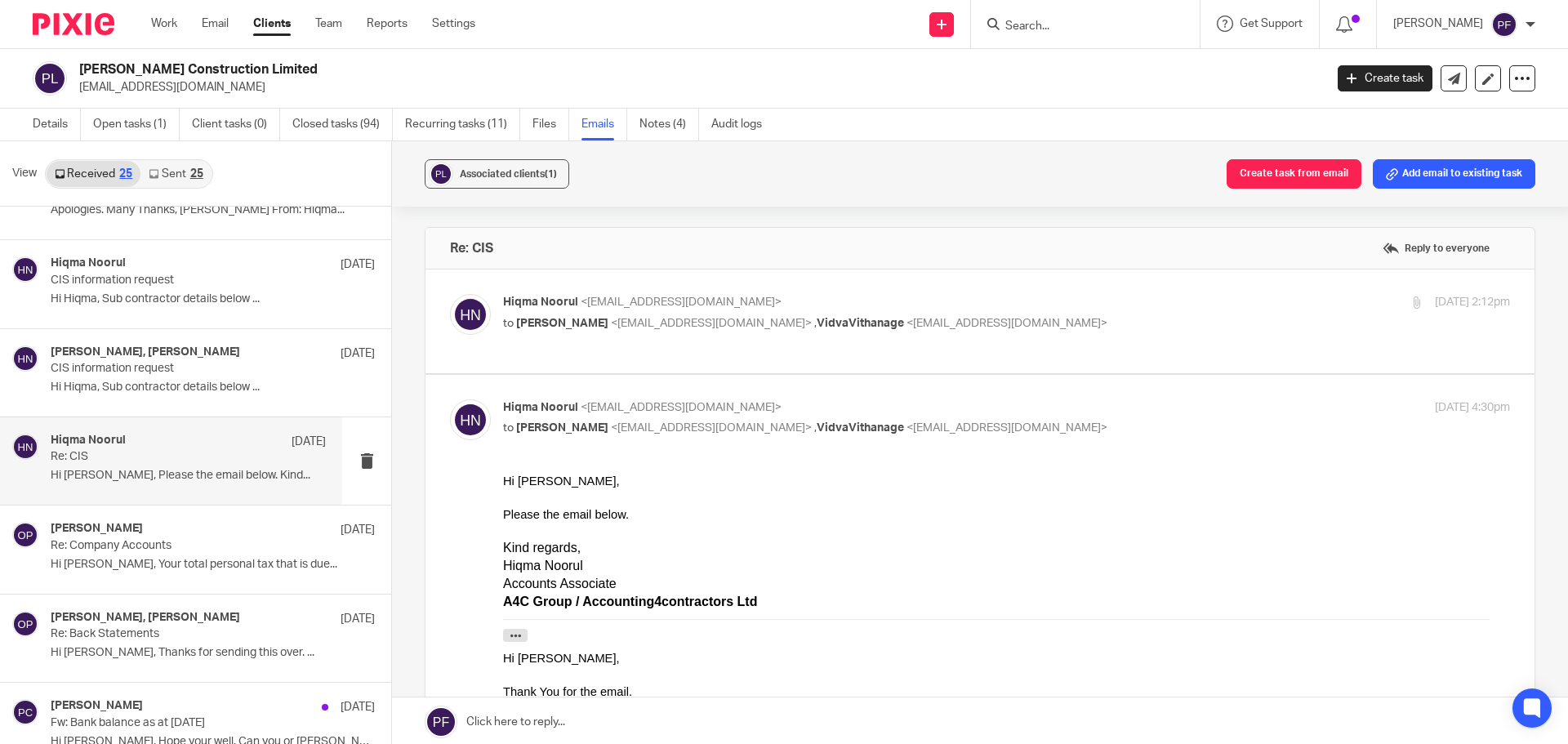
scroll to position [57, 0]
click at [1174, 307] on div "4 Jul 2025 2:12pm" at bounding box center [1341, 302] width 335 height 17
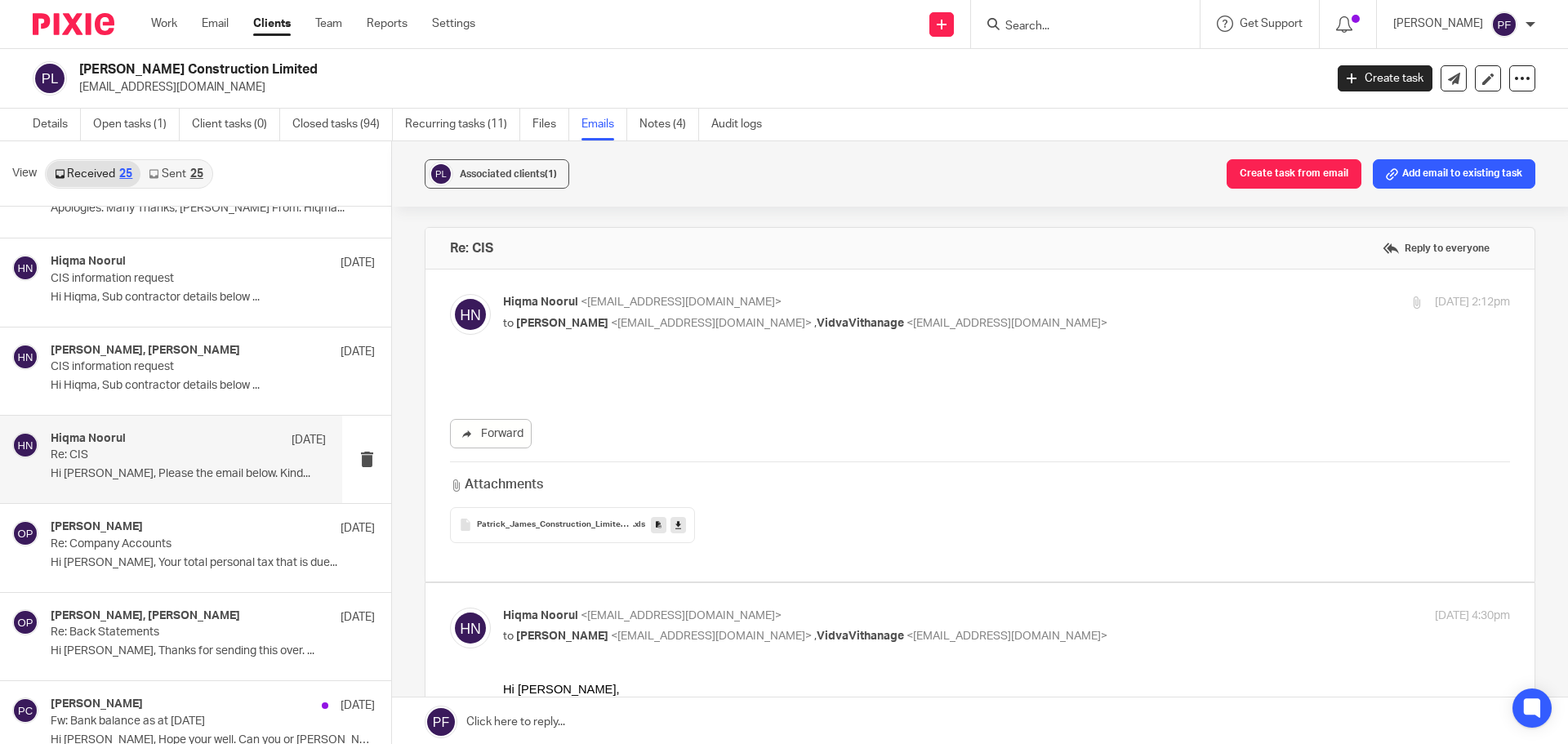
scroll to position [0, 0]
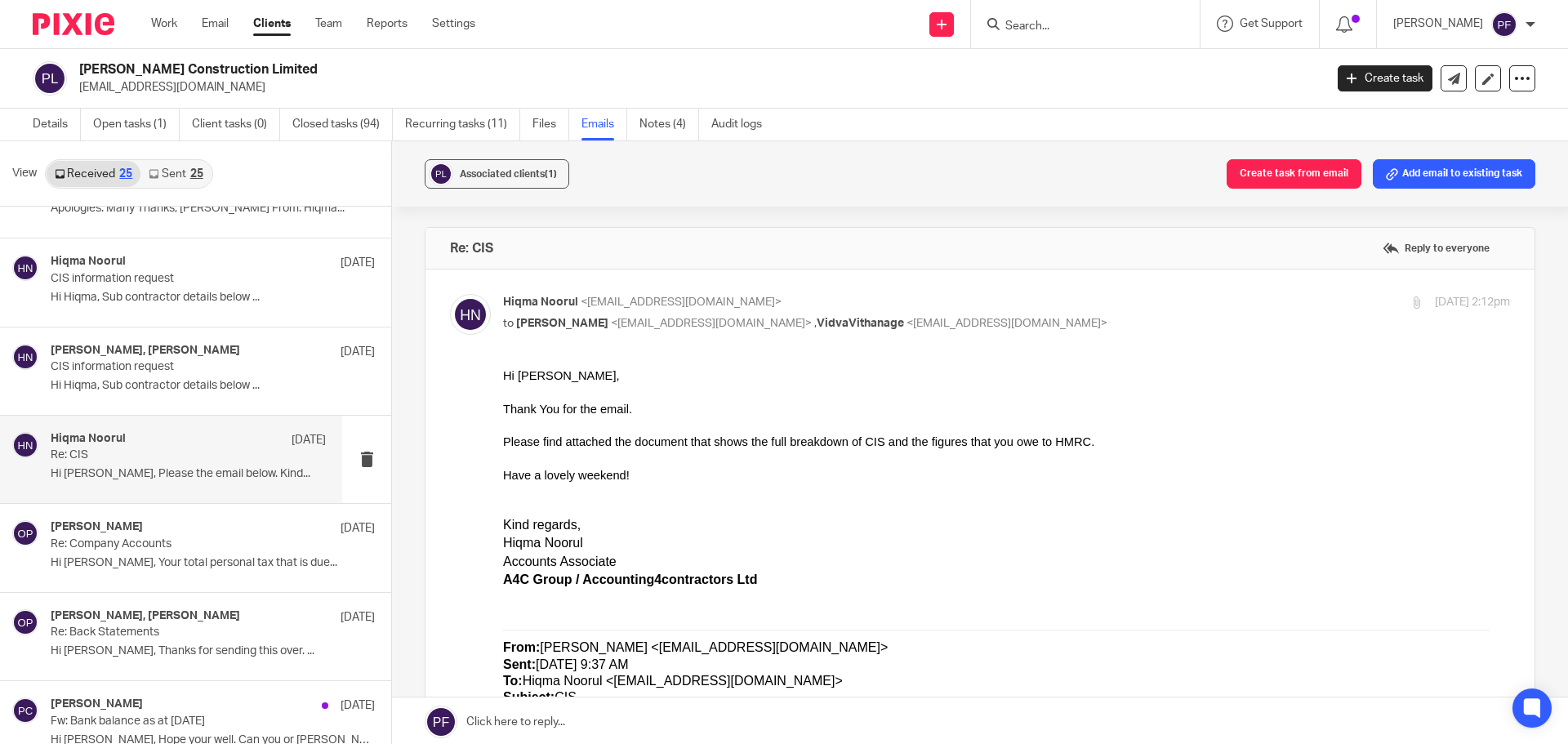
click at [1174, 307] on div "4 Jul 2025 2:12pm" at bounding box center [1341, 302] width 335 height 17
checkbox input "false"
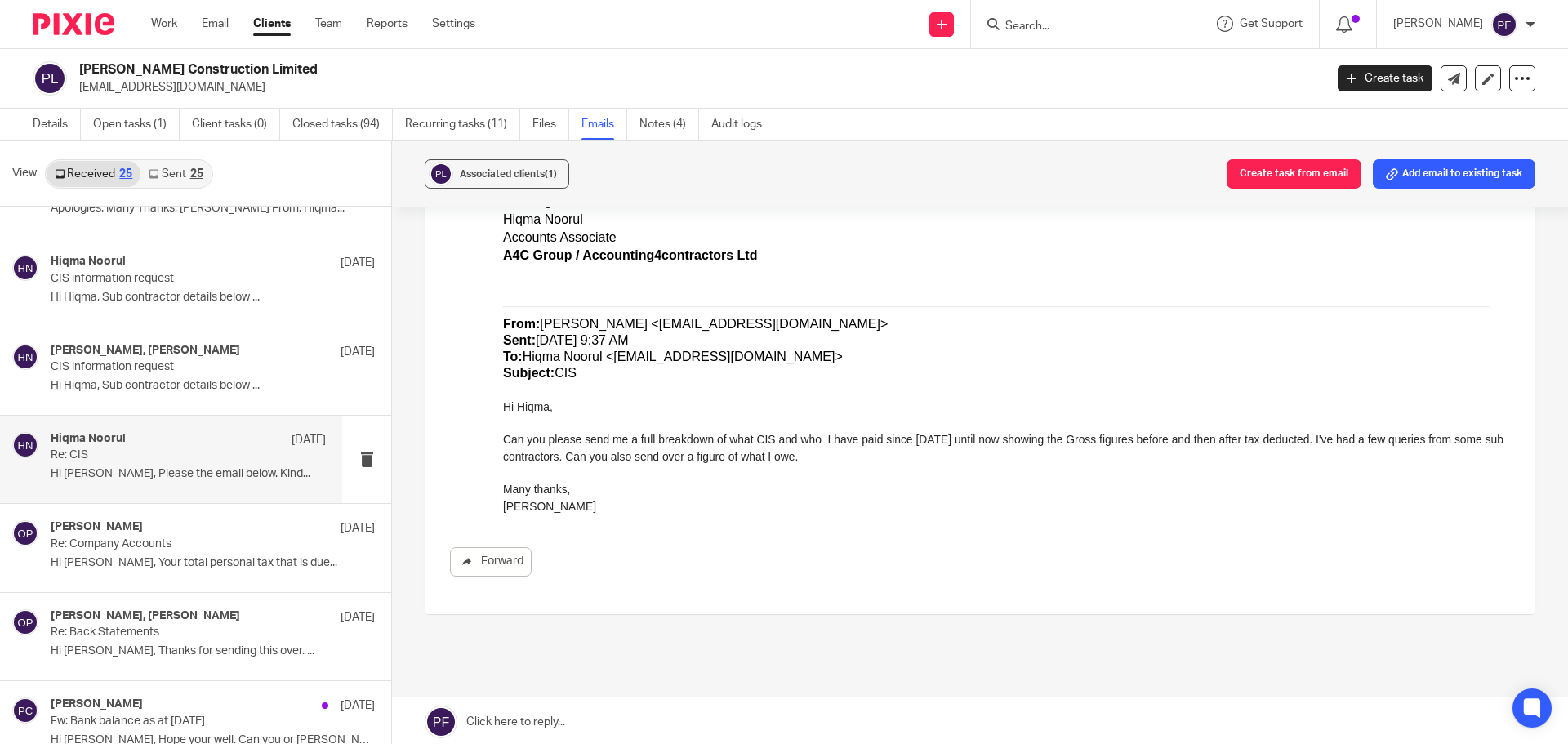
scroll to position [687, 0]
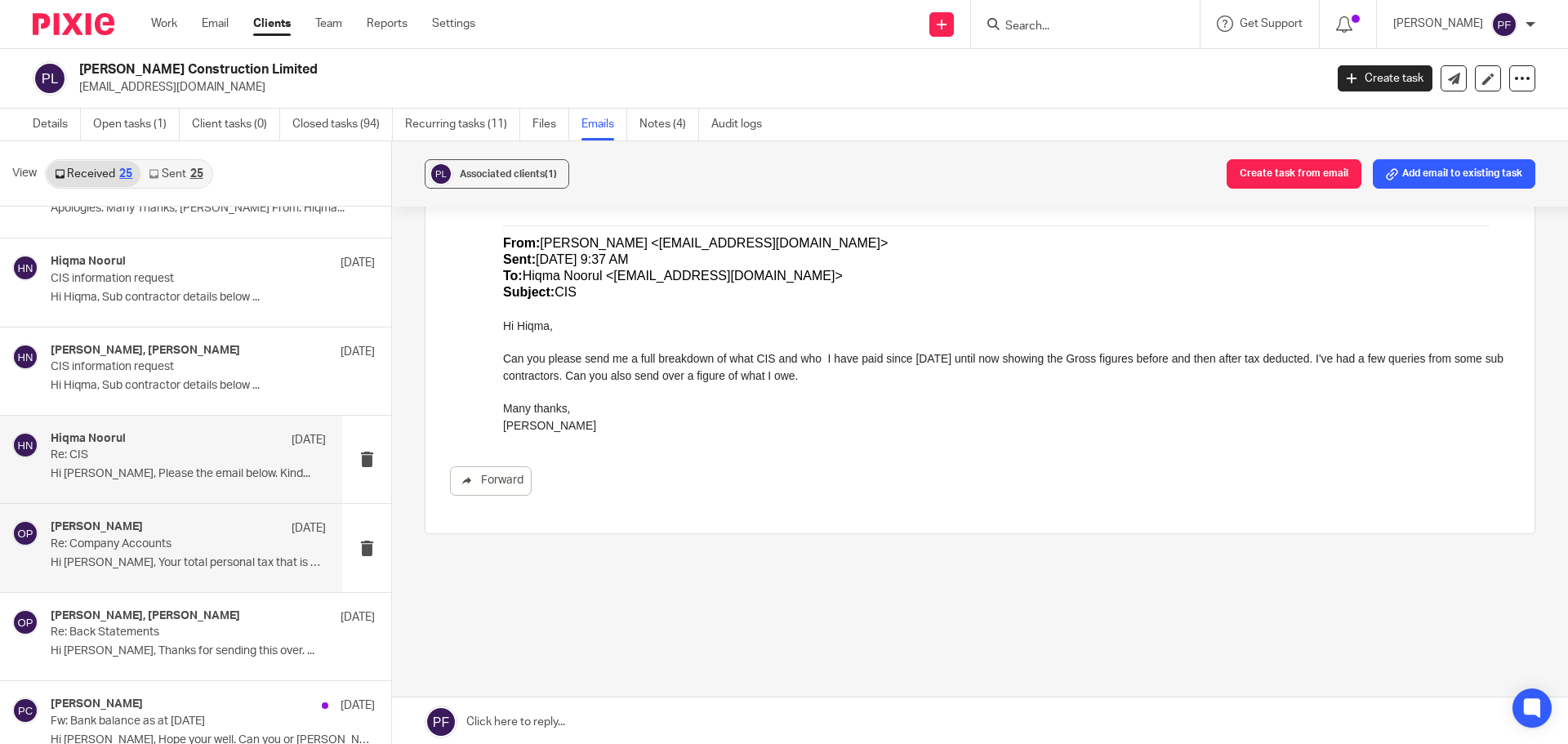
click at [118, 553] on div "Oliver Pickles 9 Jul Re: Company Accounts Hi Pat, Your total personal tax that …" at bounding box center [188, 548] width 275 height 55
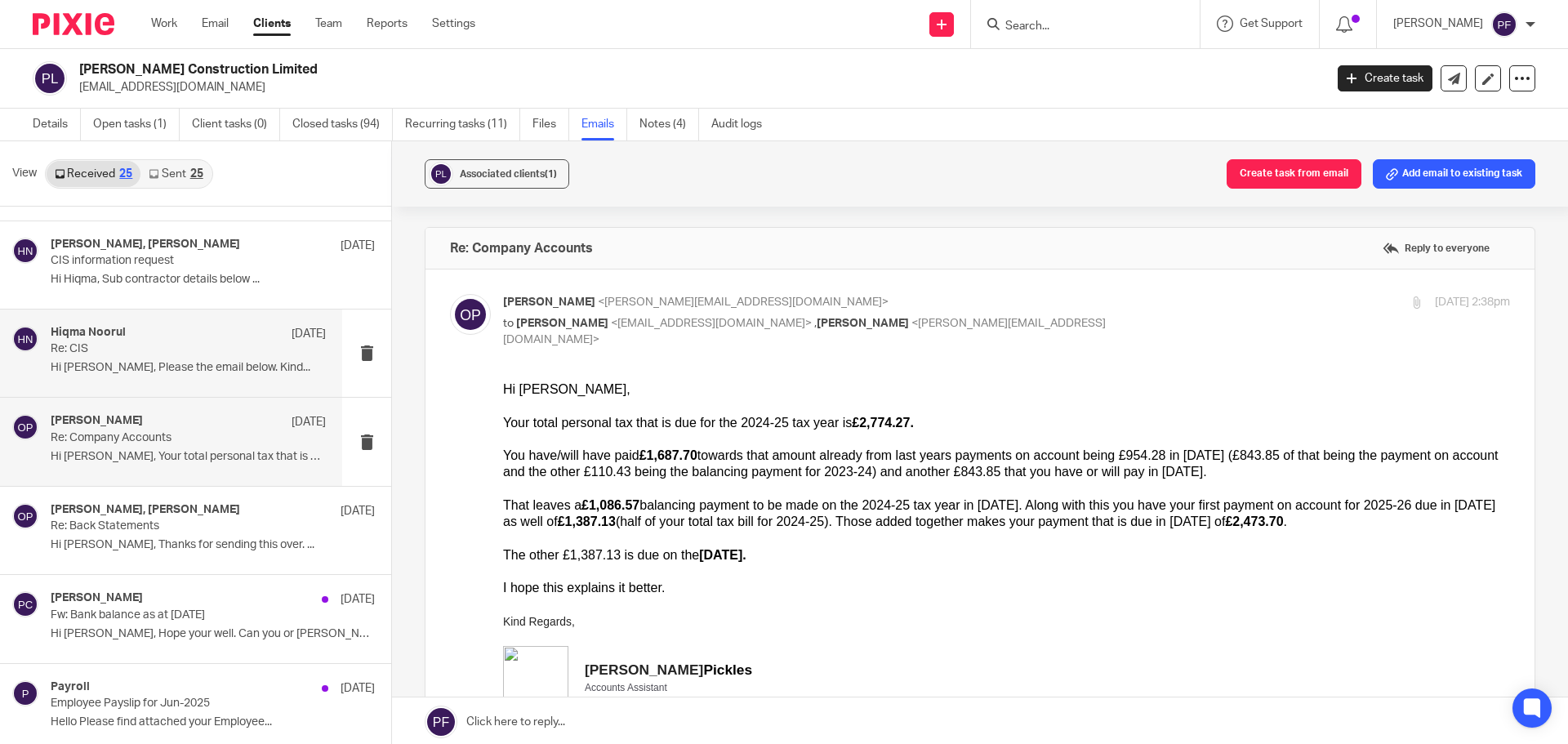
scroll to position [0, 0]
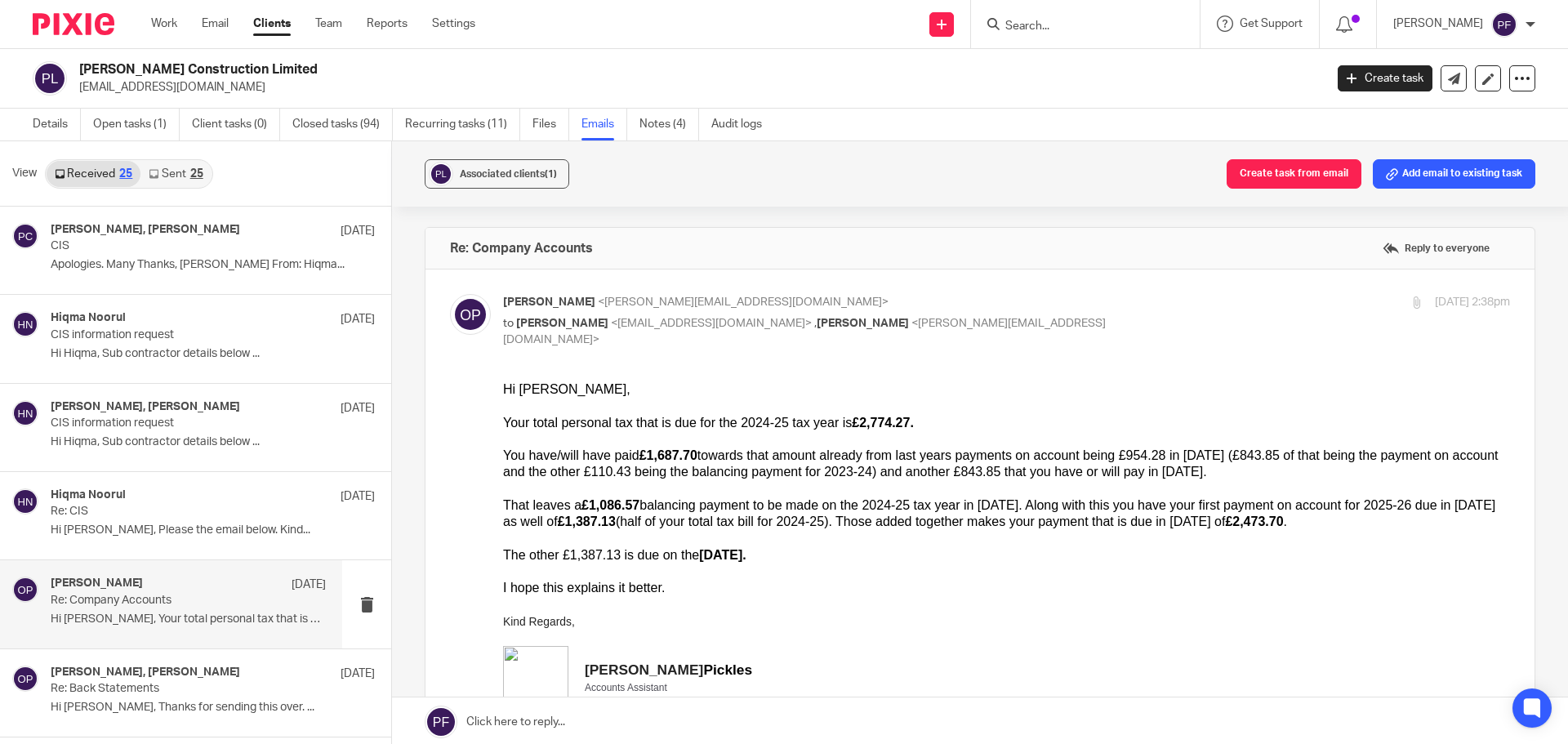
click at [85, 181] on link "Received 25" at bounding box center [93, 173] width 94 height 26
click at [89, 178] on link "Received 25" at bounding box center [93, 173] width 94 height 26
click at [170, 178] on link "Sent 25" at bounding box center [176, 173] width 70 height 26
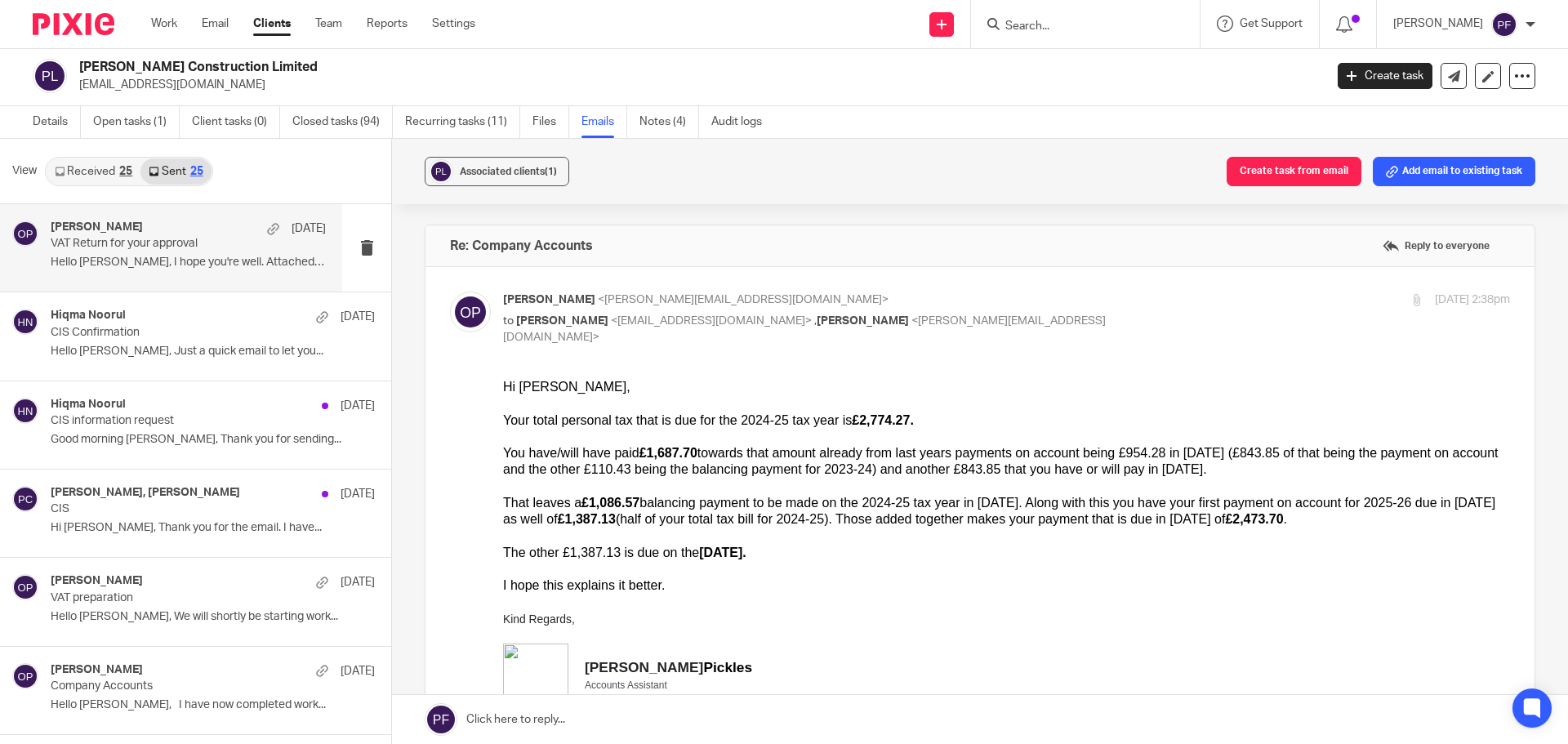
click at [220, 254] on div "Oliver Pickles 6 Aug VAT Return for your approval Hello Pat, I hope you're well…" at bounding box center [188, 248] width 275 height 55
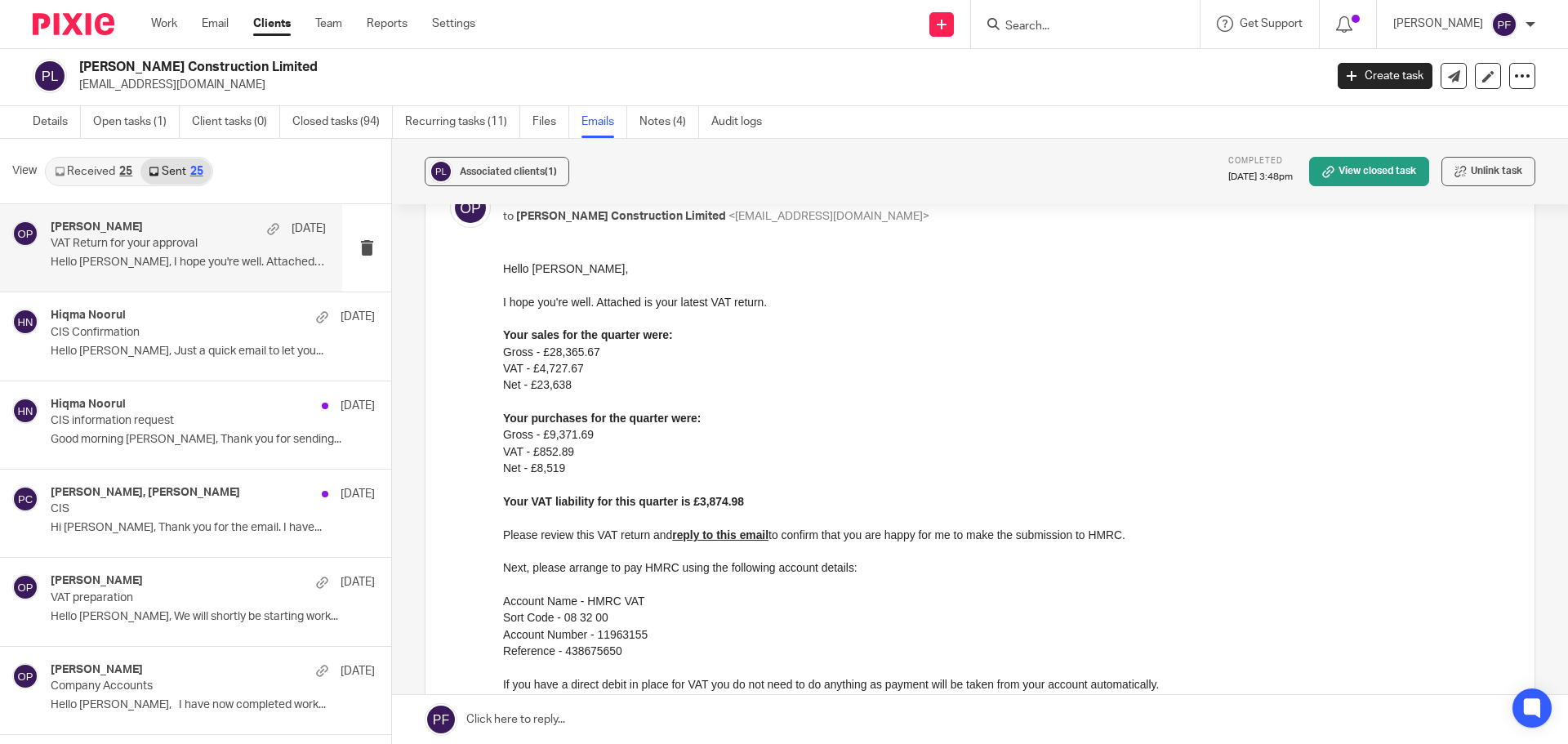
scroll to position [0, 0]
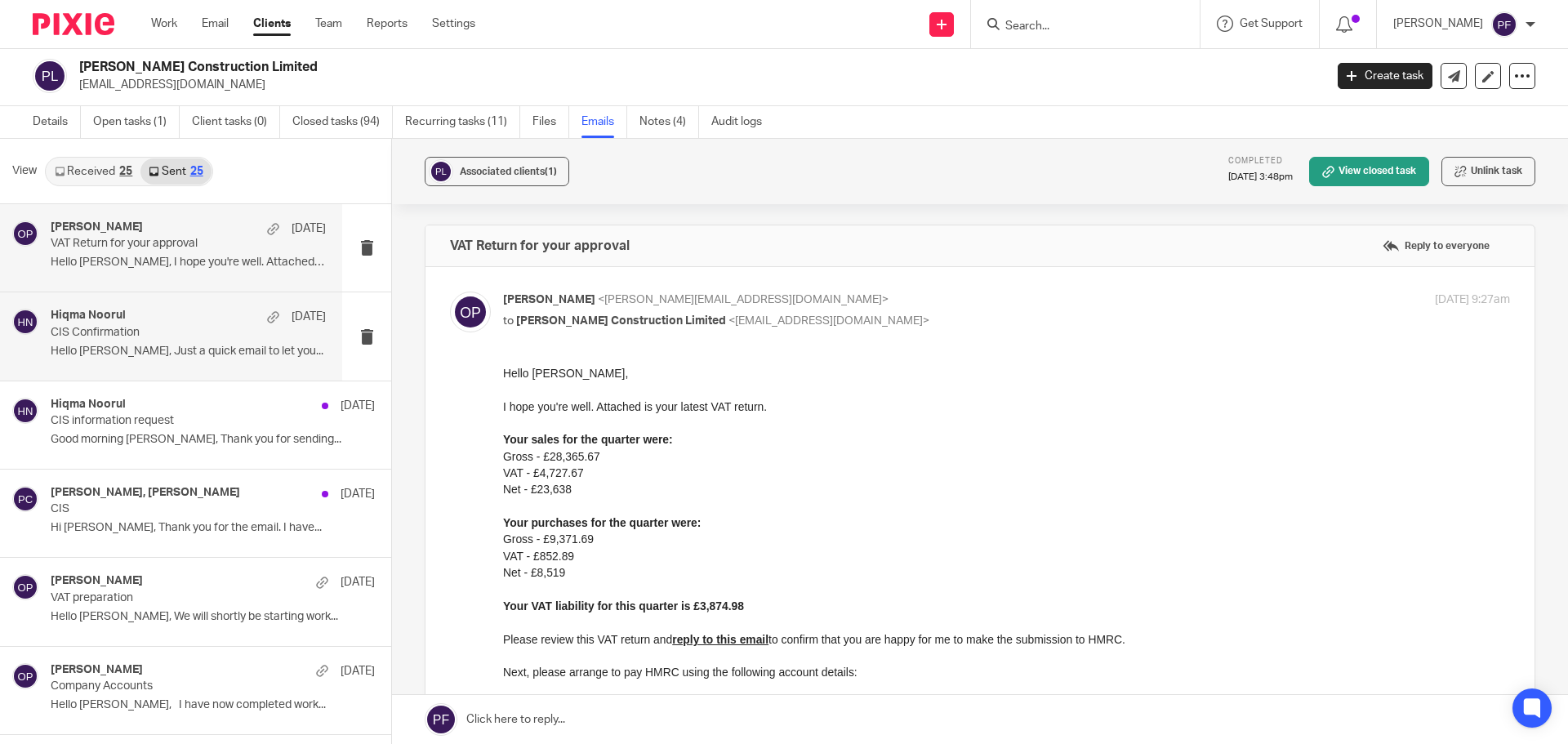
click at [176, 328] on p "CIS Confirmation" at bounding box center [161, 333] width 220 height 14
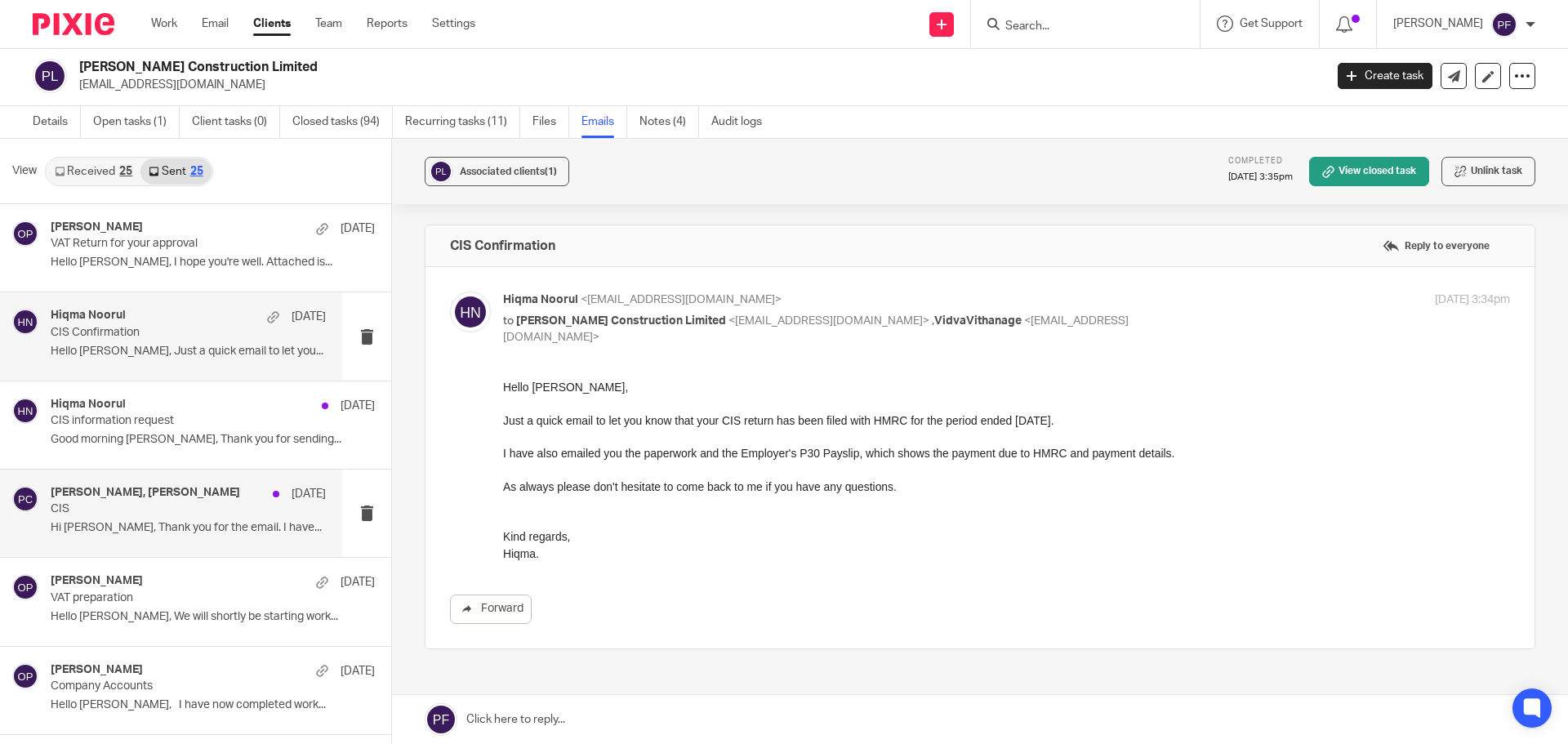
click at [164, 508] on p "CIS" at bounding box center [161, 509] width 220 height 14
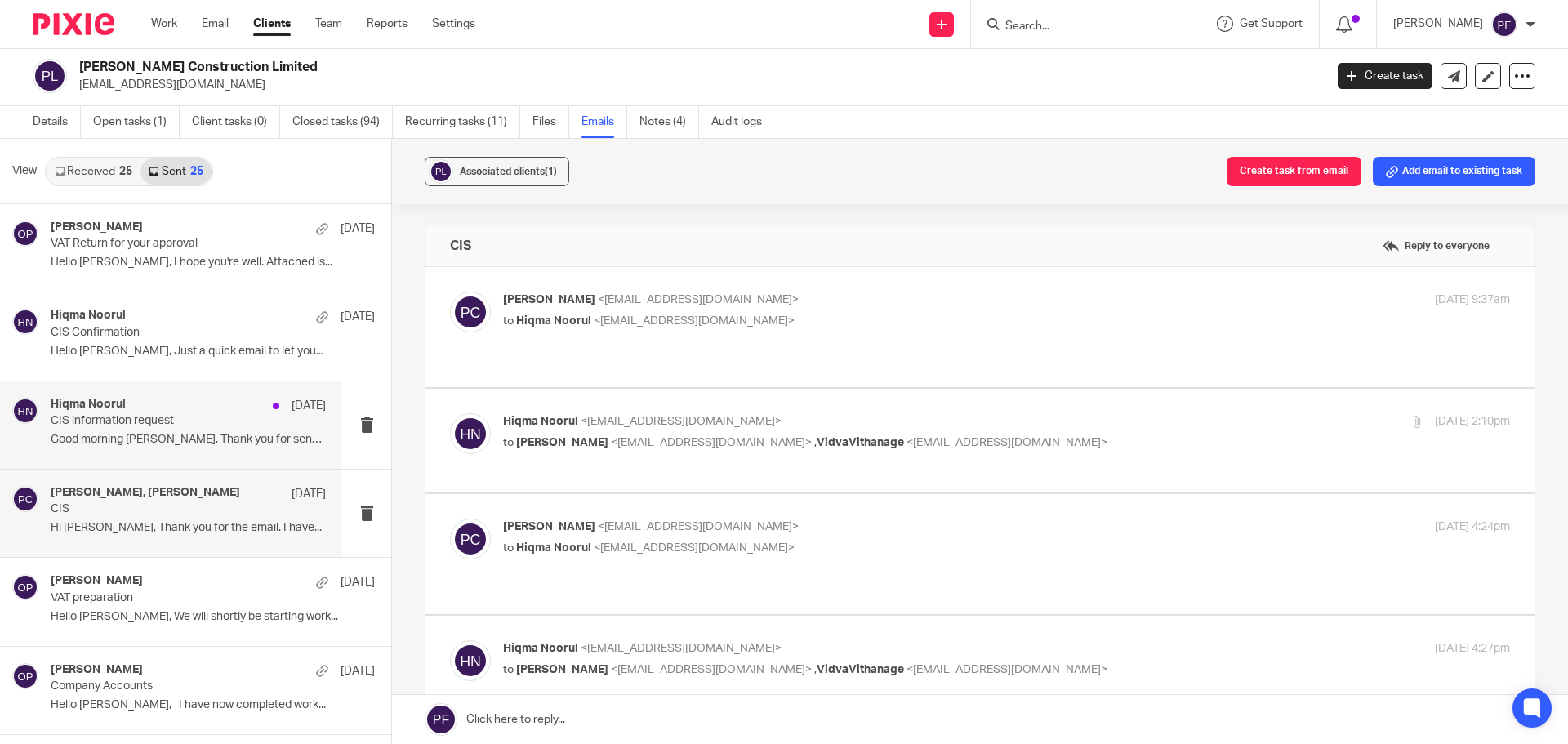
click at [169, 422] on p "CIS information request" at bounding box center [161, 421] width 220 height 14
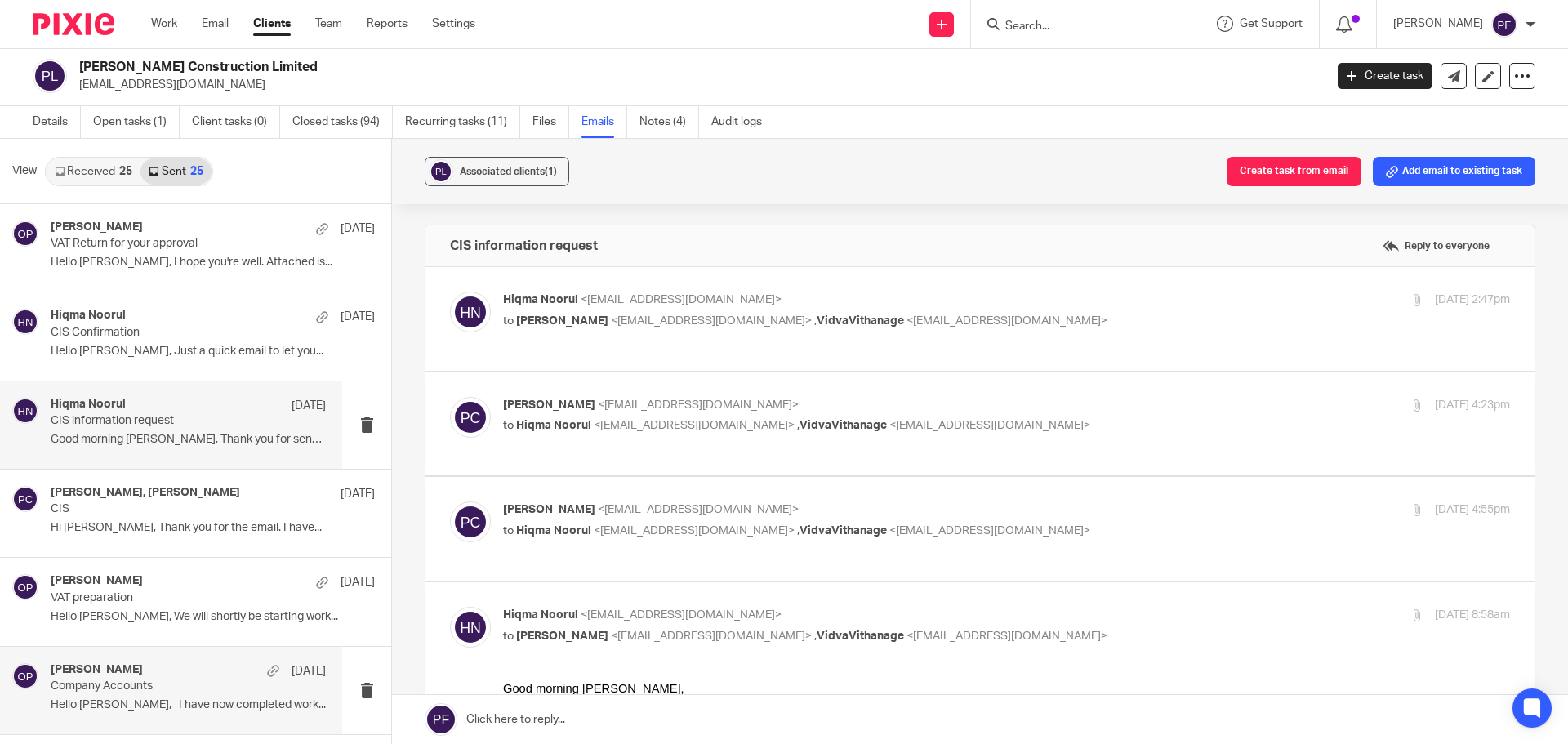
click at [173, 695] on div "Oliver Pickles 2 Jul Company Accounts Hello Pat, I have now completed work..." at bounding box center [188, 691] width 275 height 55
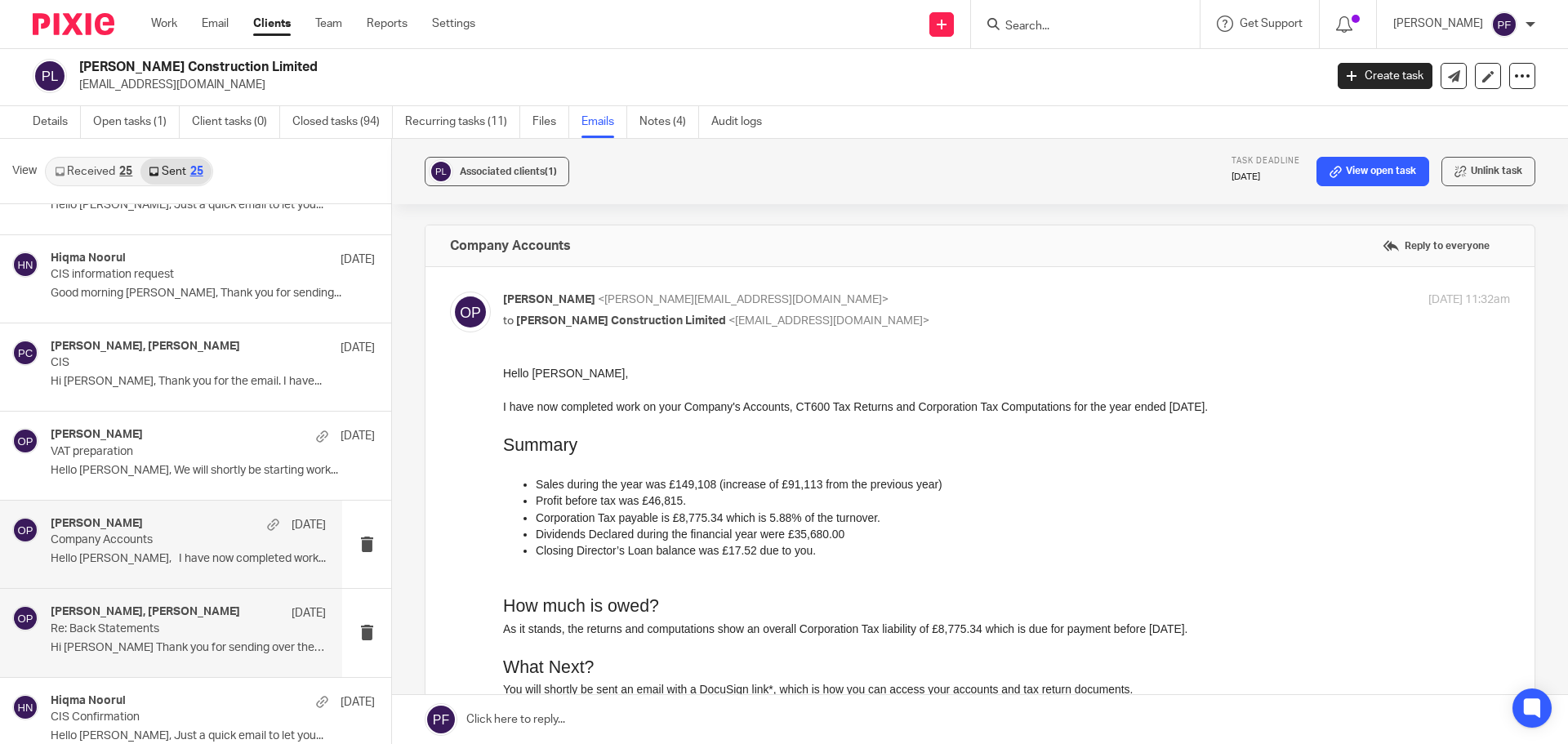
click at [199, 624] on p "Re: Back Statements" at bounding box center [161, 629] width 220 height 14
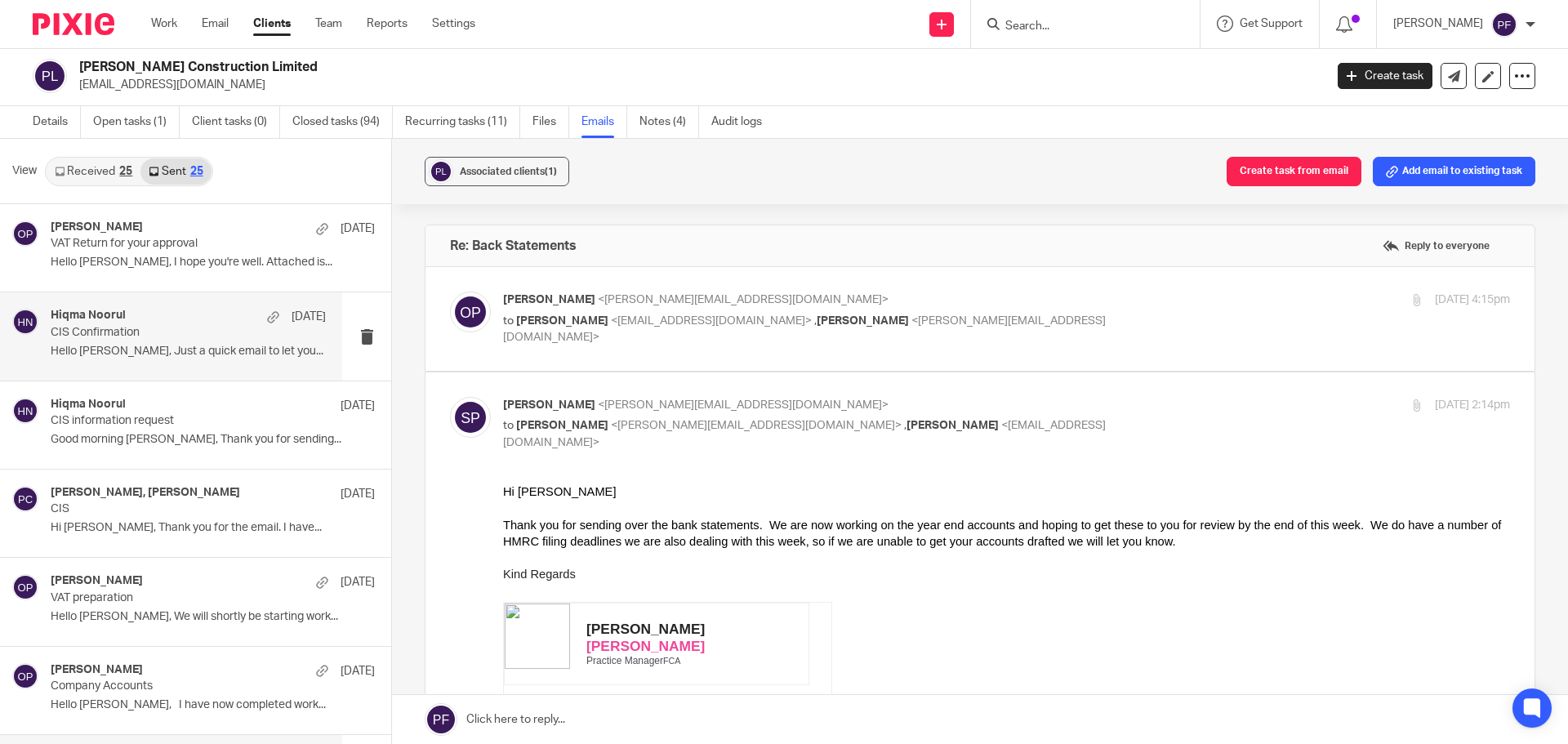
click at [186, 343] on div "Hiqma Noorul 14 Jul CIS Confirmation Hello Pat, Just a quick email to let you..." at bounding box center [188, 336] width 275 height 55
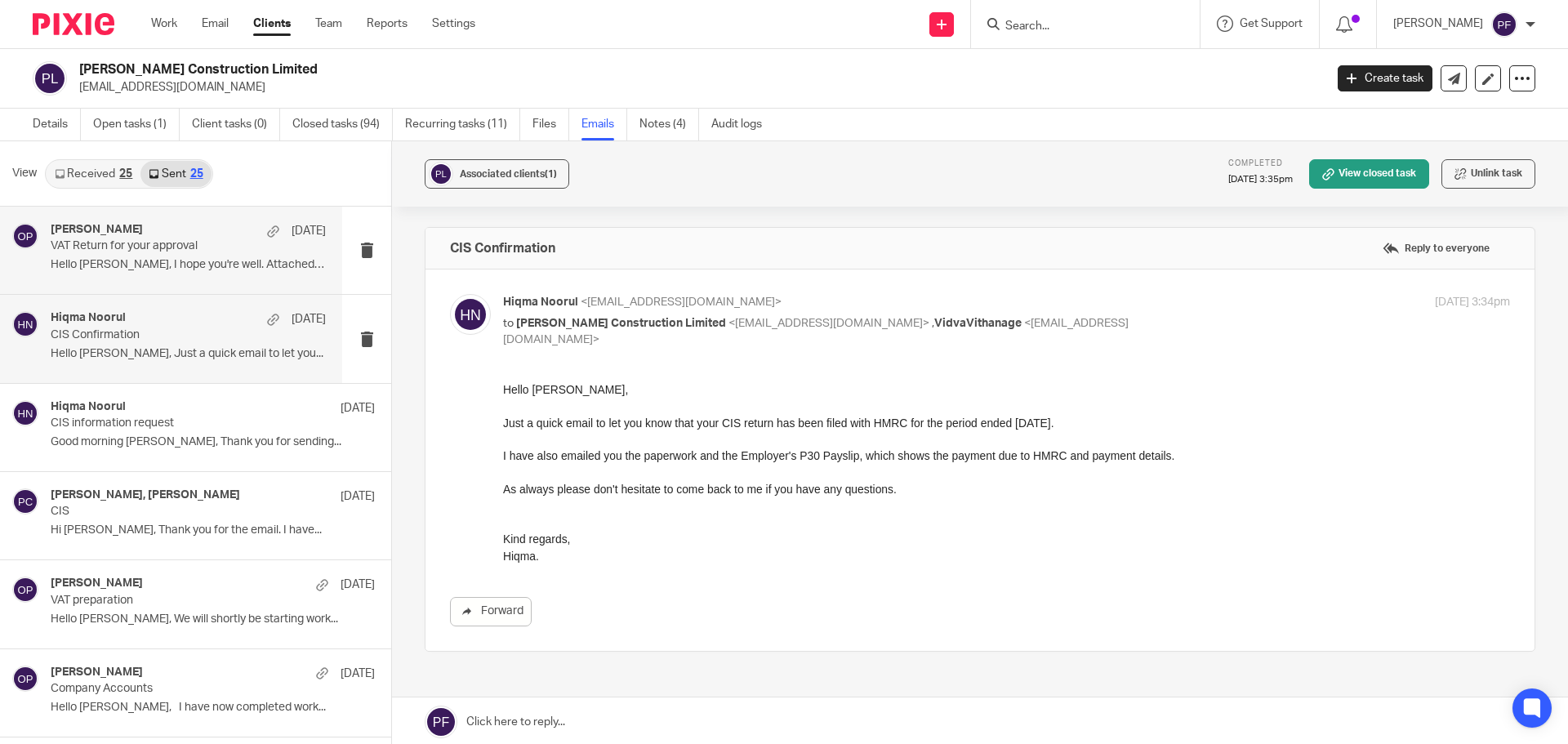
click at [215, 255] on div "Oliver Pickles 6 Aug VAT Return for your approval Hello Pat, I hope you're well…" at bounding box center [188, 250] width 275 height 55
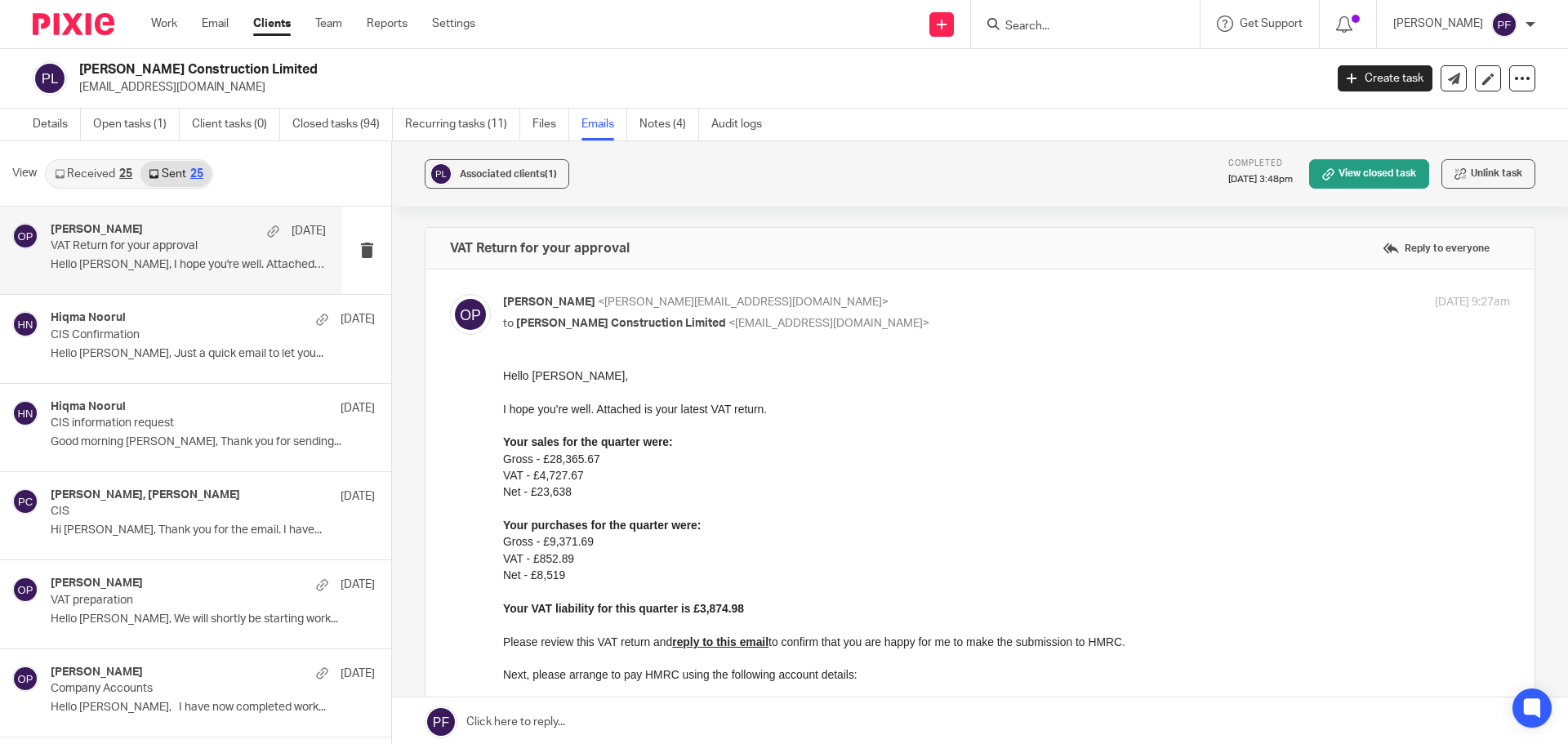
click at [101, 173] on link "Received 25" at bounding box center [93, 173] width 94 height 26
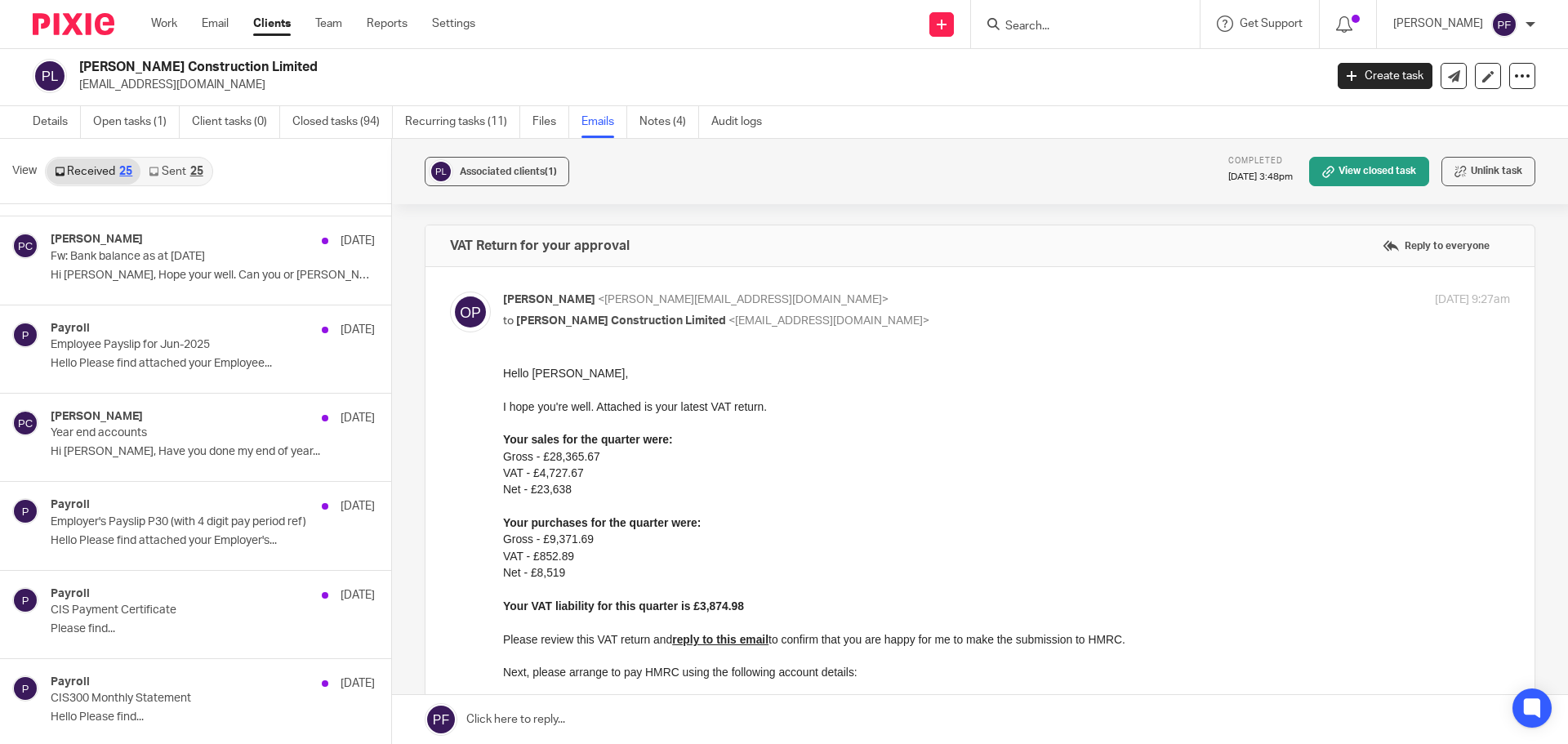
scroll to position [519, 0]
click at [215, 439] on p "Year end accounts" at bounding box center [161, 432] width 220 height 14
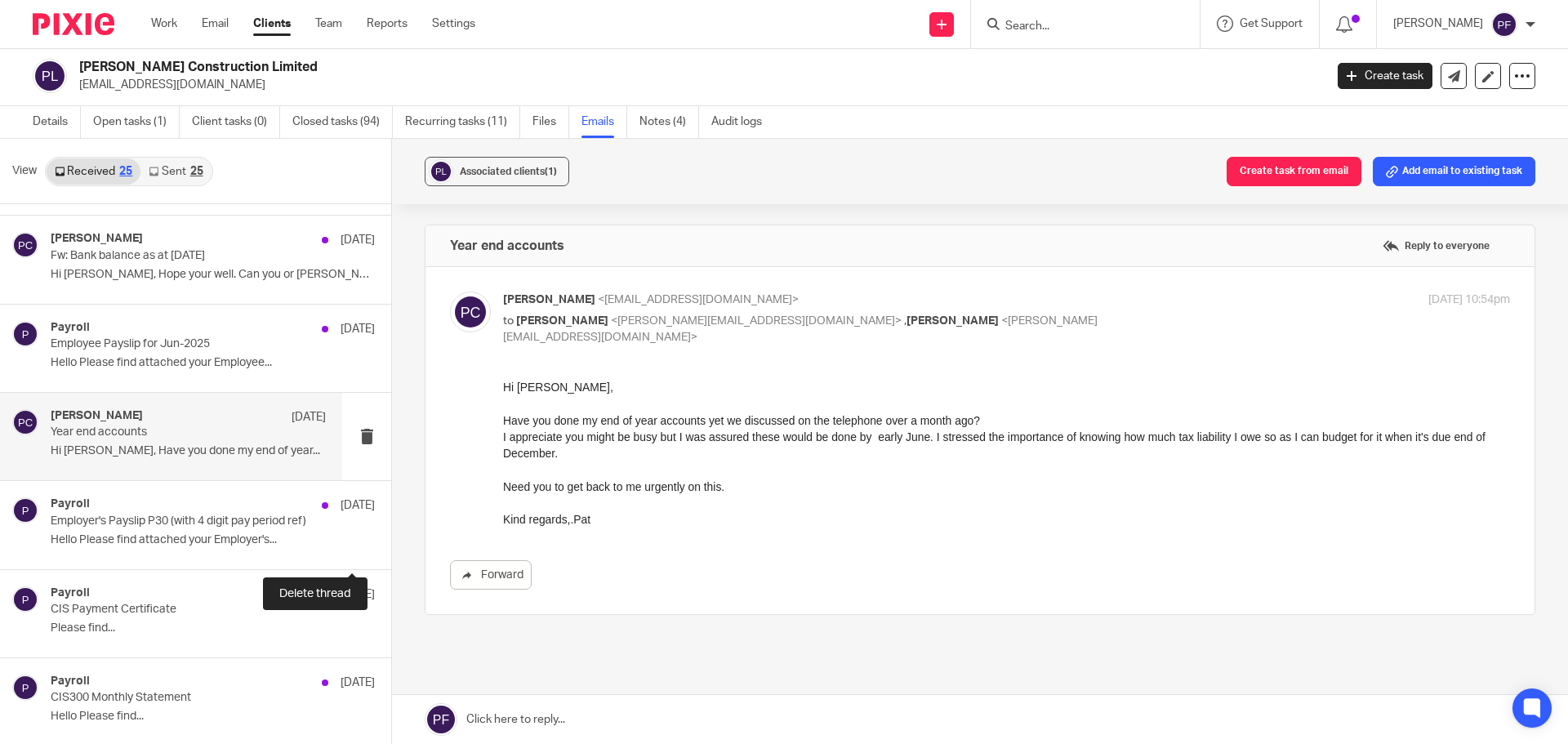
scroll to position [0, 0]
click at [775, 489] on div "Need you to get back to me urgently on this." at bounding box center [1007, 486] width 1007 height 17
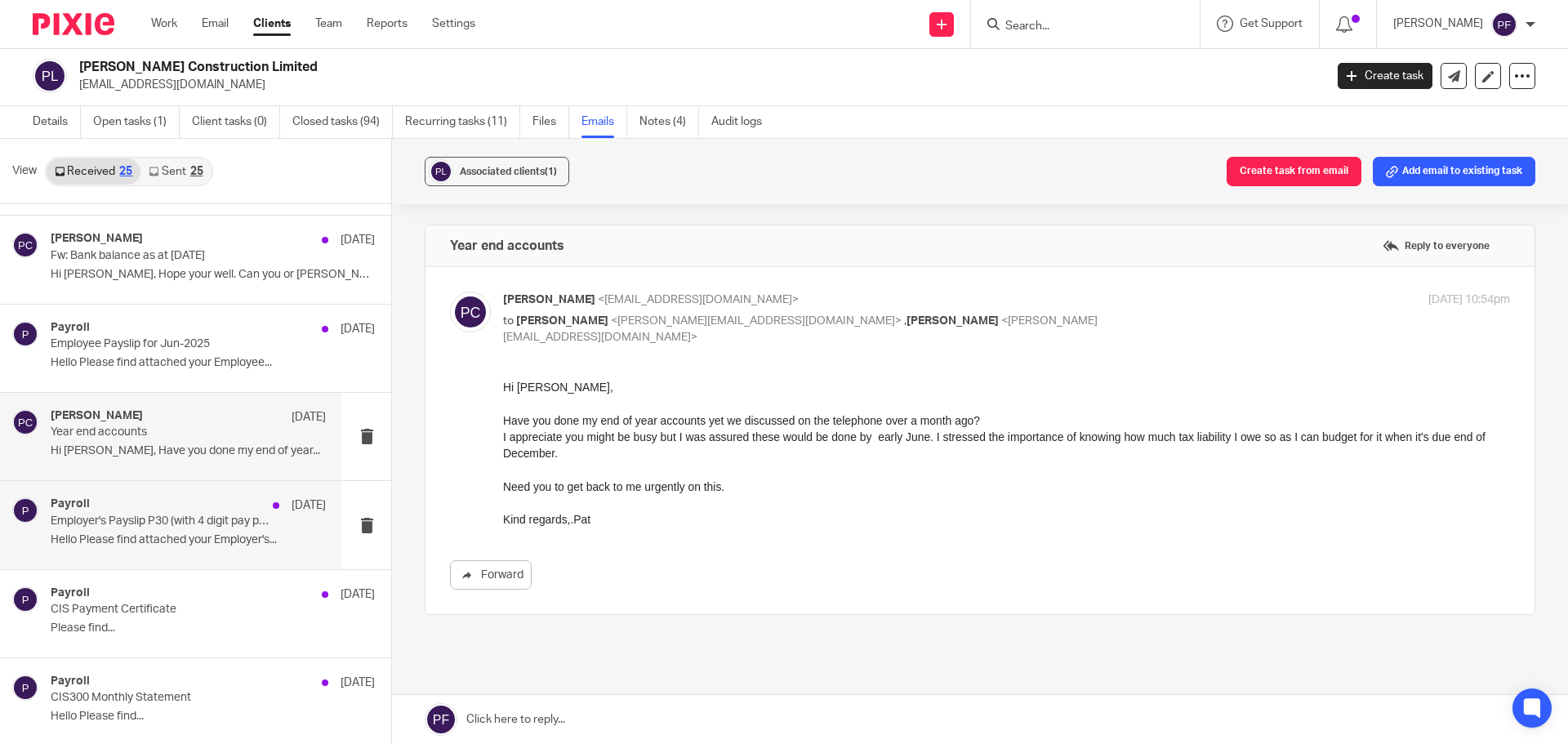
click at [154, 537] on p "Hello Please find attached your Employer's..." at bounding box center [188, 540] width 275 height 14
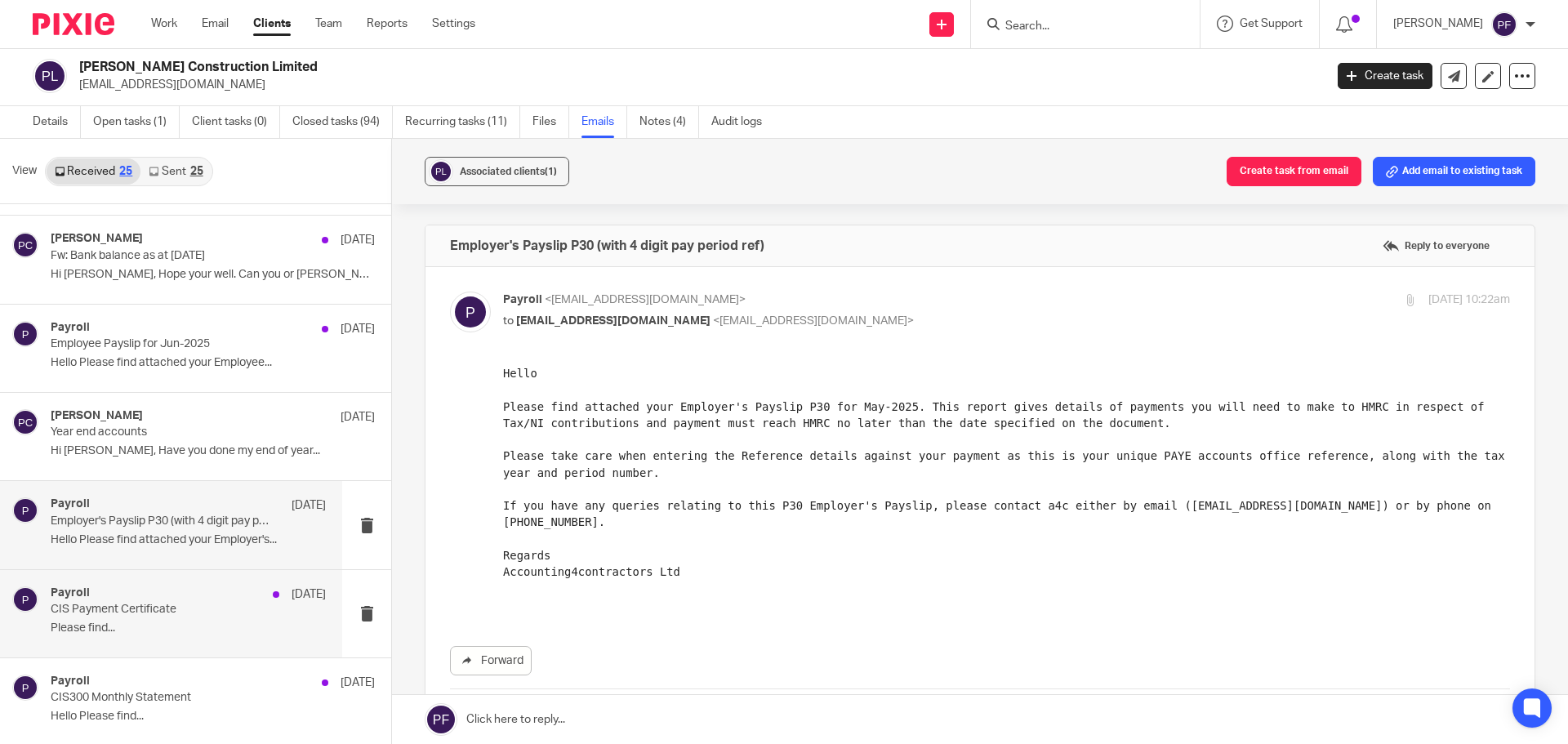
click at [171, 622] on p "Please find..." at bounding box center [188, 628] width 275 height 14
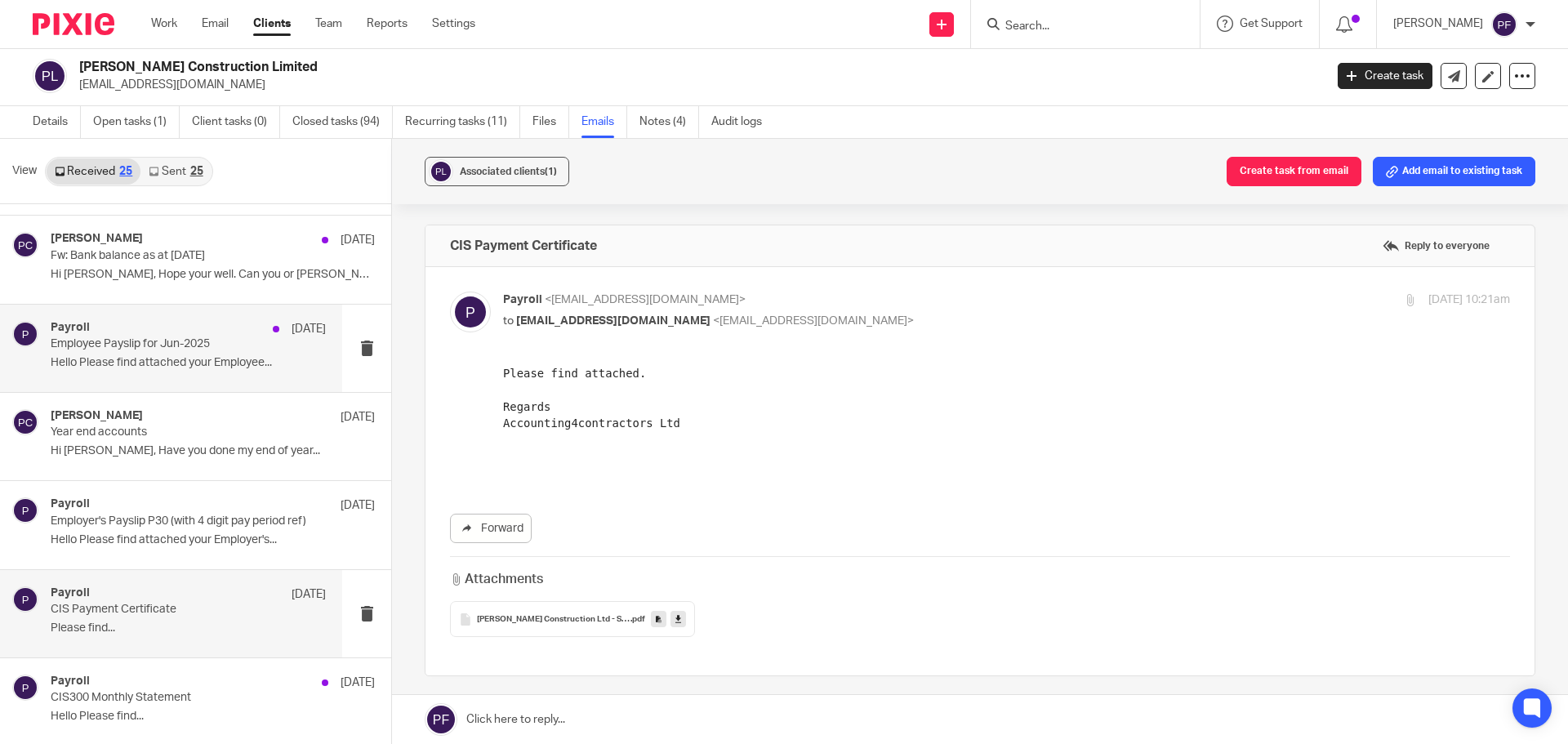
click at [185, 360] on p "Hello Please find attached your Employee..." at bounding box center [188, 363] width 275 height 14
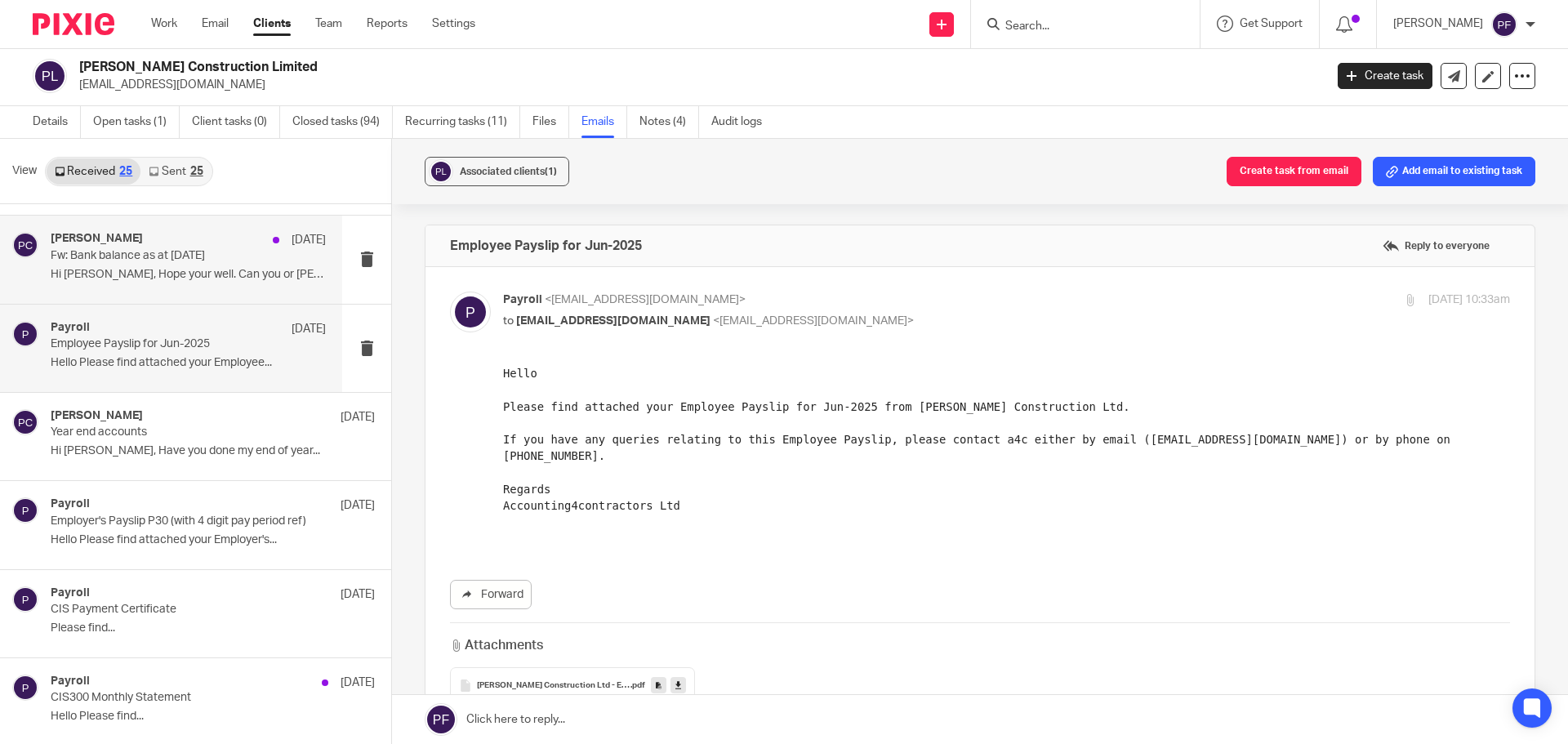
click at [200, 246] on div "Patrick Curran 26 Jun" at bounding box center [188, 241] width 275 height 17
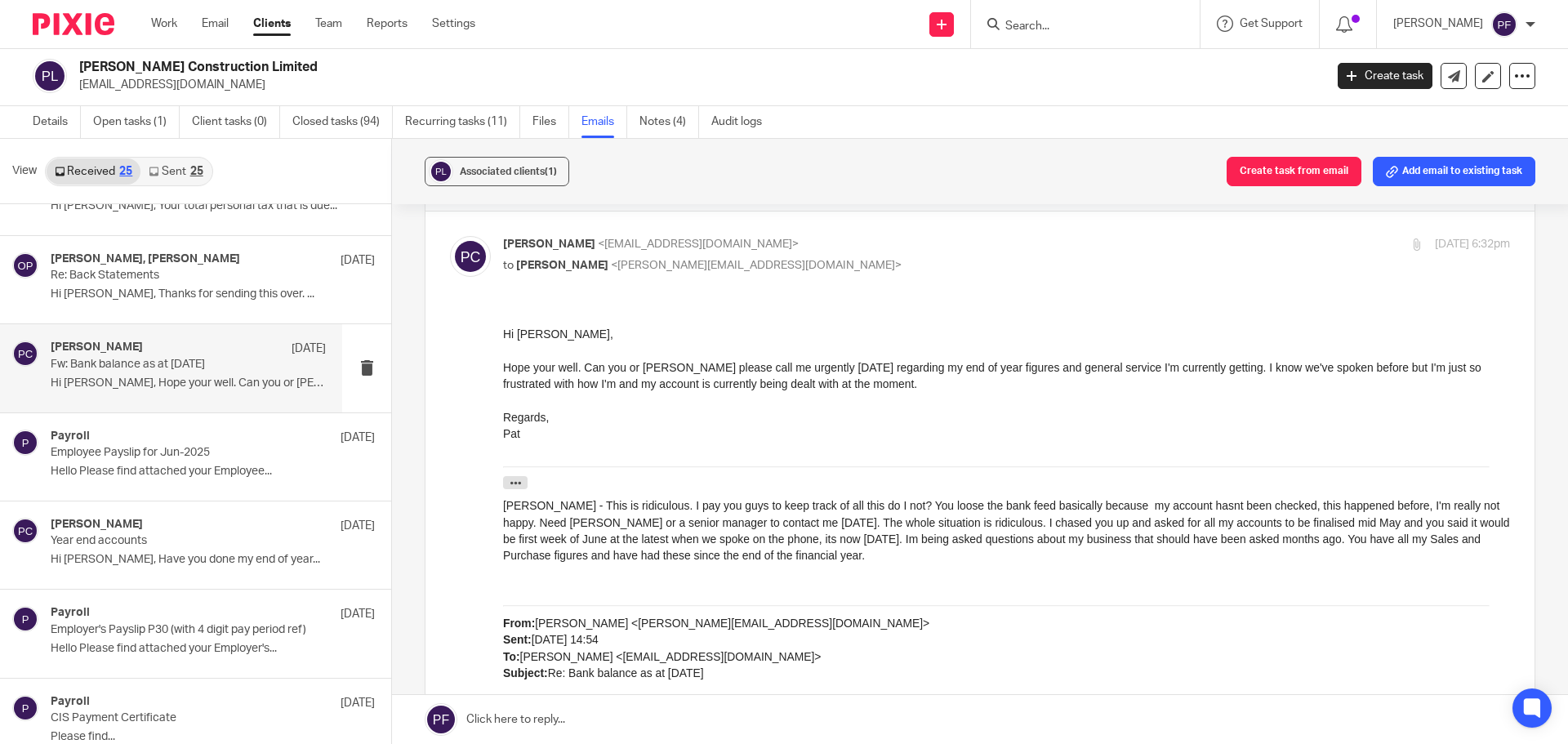
scroll to position [57, 0]
click at [676, 520] on div "Oliver - This is ridiculous. I pay you guys to keep track of all this do I not?…" at bounding box center [1007, 530] width 1007 height 67
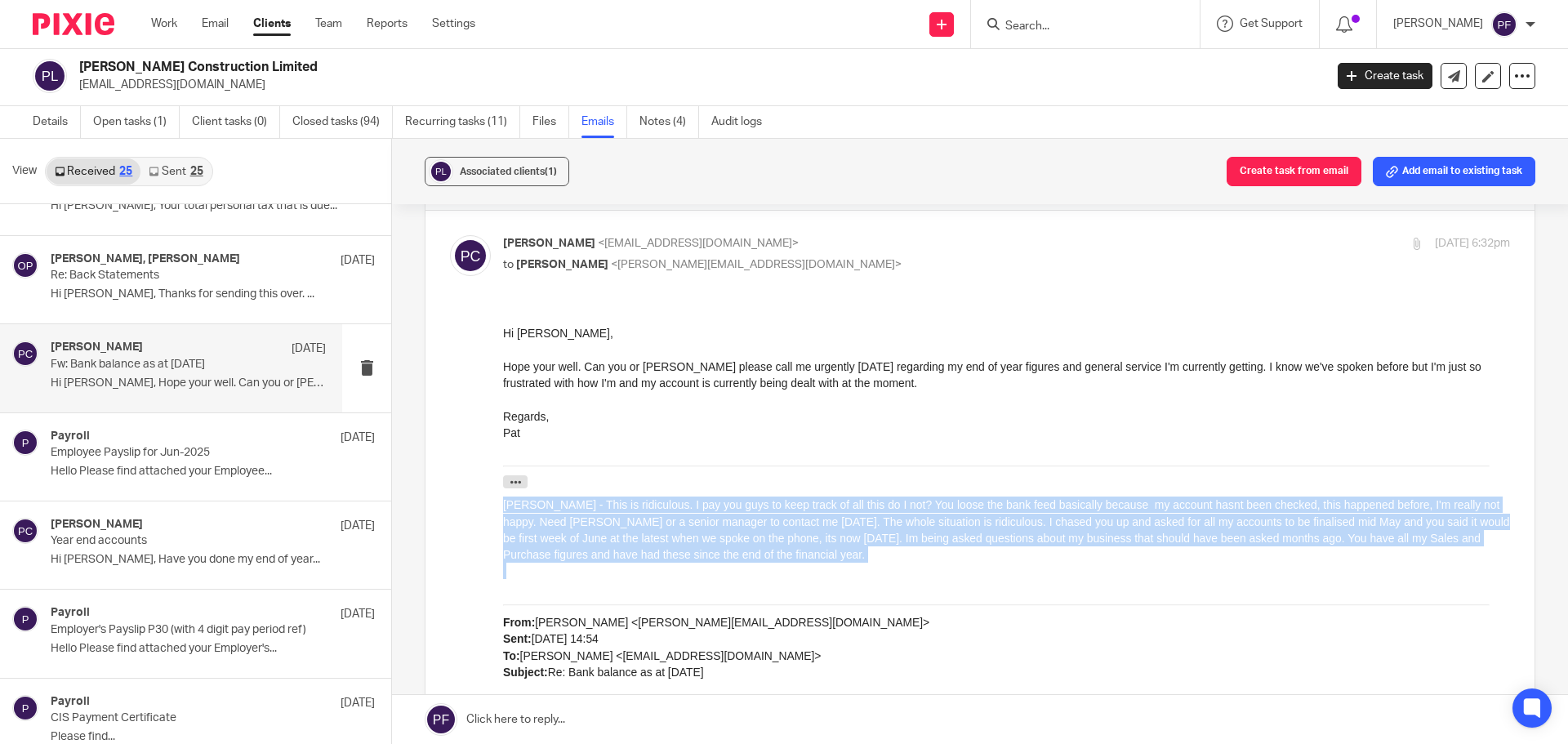
click at [676, 520] on div "Oliver - This is ridiculous. I pay you guys to keep track of all this do I not?…" at bounding box center [1007, 530] width 1007 height 67
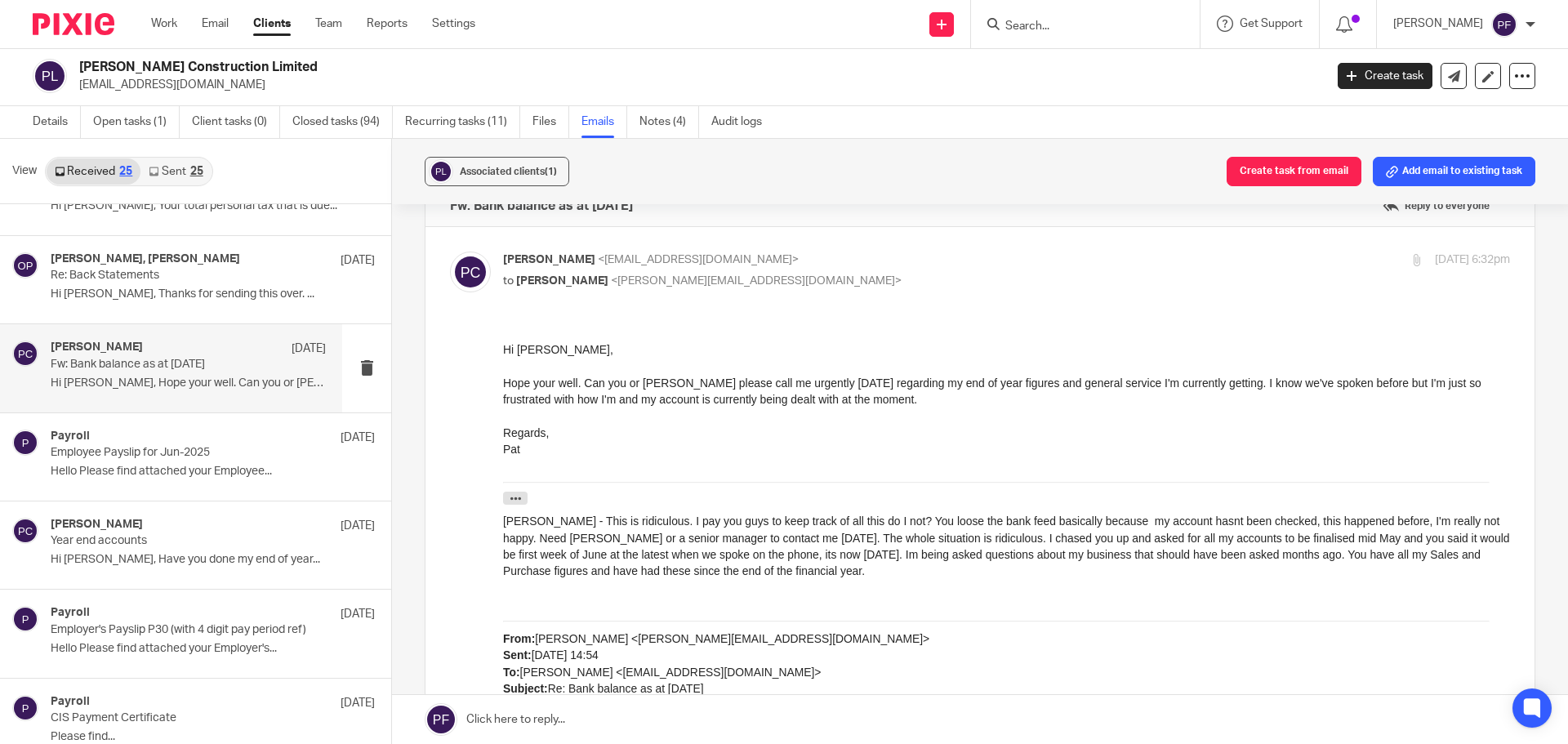
scroll to position [39, 0]
click at [511, 499] on icon "button" at bounding box center [515, 499] width 12 height 12
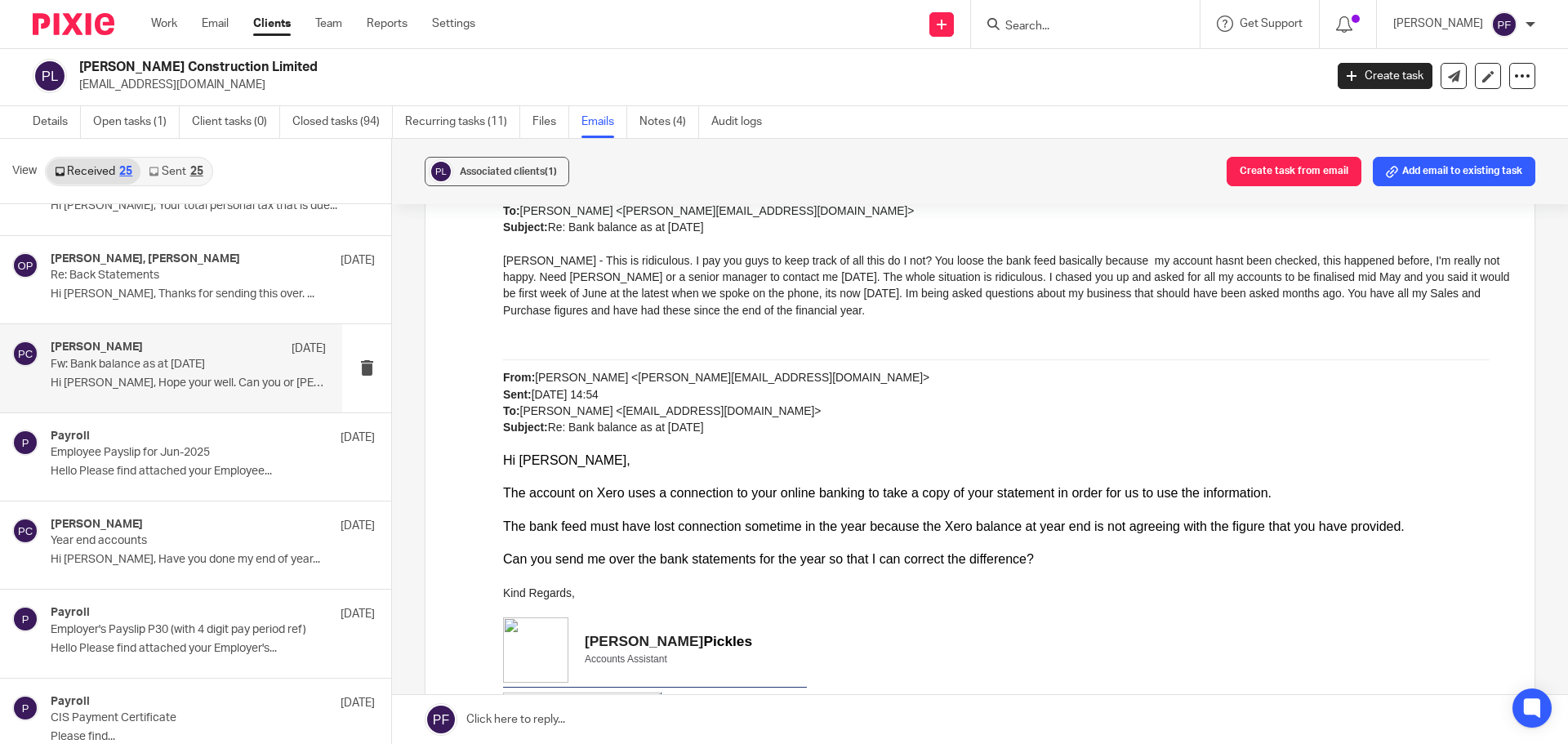
scroll to position [384, 0]
click at [624, 495] on div "The account on Xero uses a connection to your online banking to take a copy of …" at bounding box center [1007, 493] width 1007 height 17
click at [626, 526] on div "The bank feed must have lost connection sometime in the year because the Xero b…" at bounding box center [1007, 526] width 1007 height 17
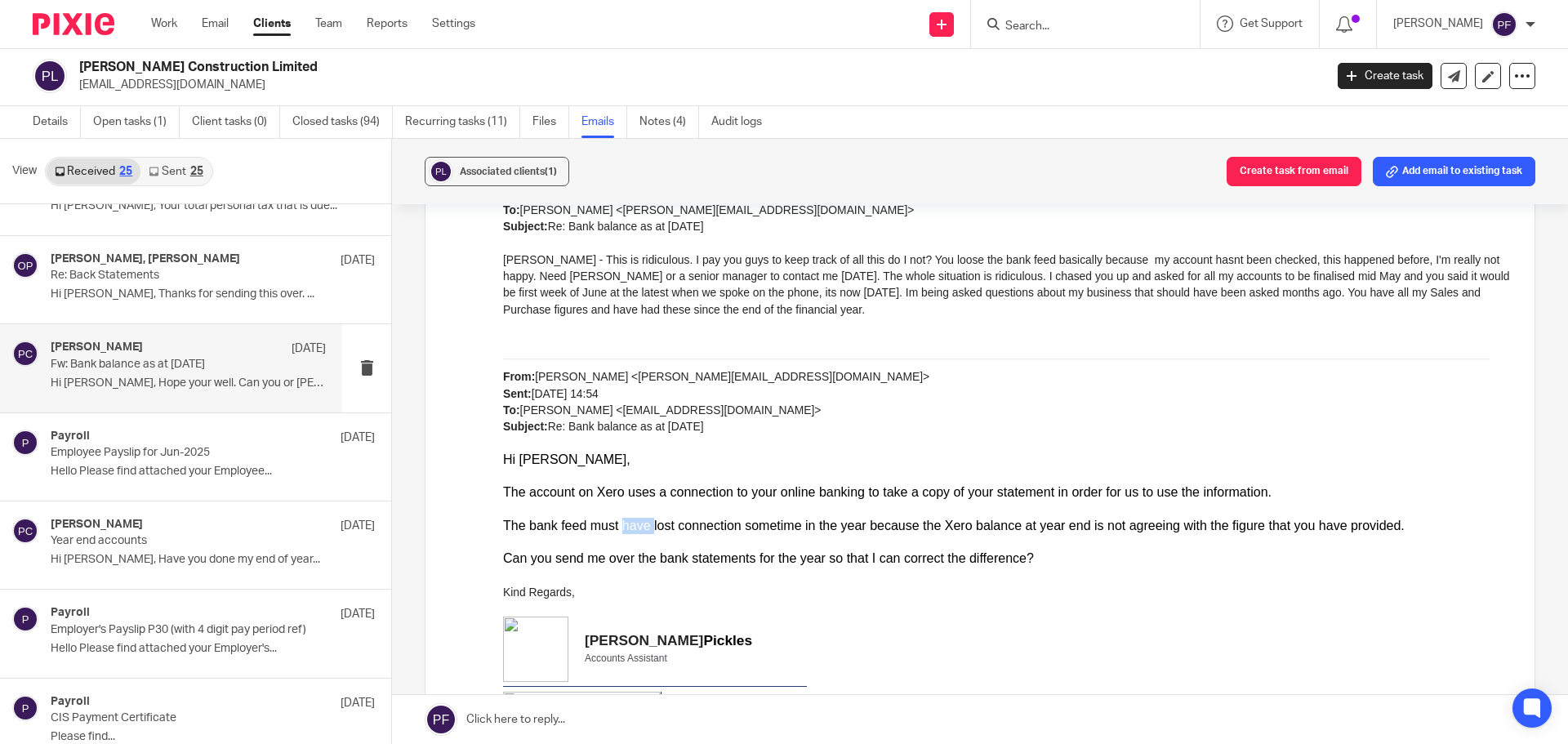
click at [626, 526] on div "The bank feed must have lost connection sometime in the year because the Xero b…" at bounding box center [1007, 526] width 1007 height 17
click at [648, 558] on div "Can you send me over the bank statements for the year so that I can correct the…" at bounding box center [1007, 559] width 1007 height 17
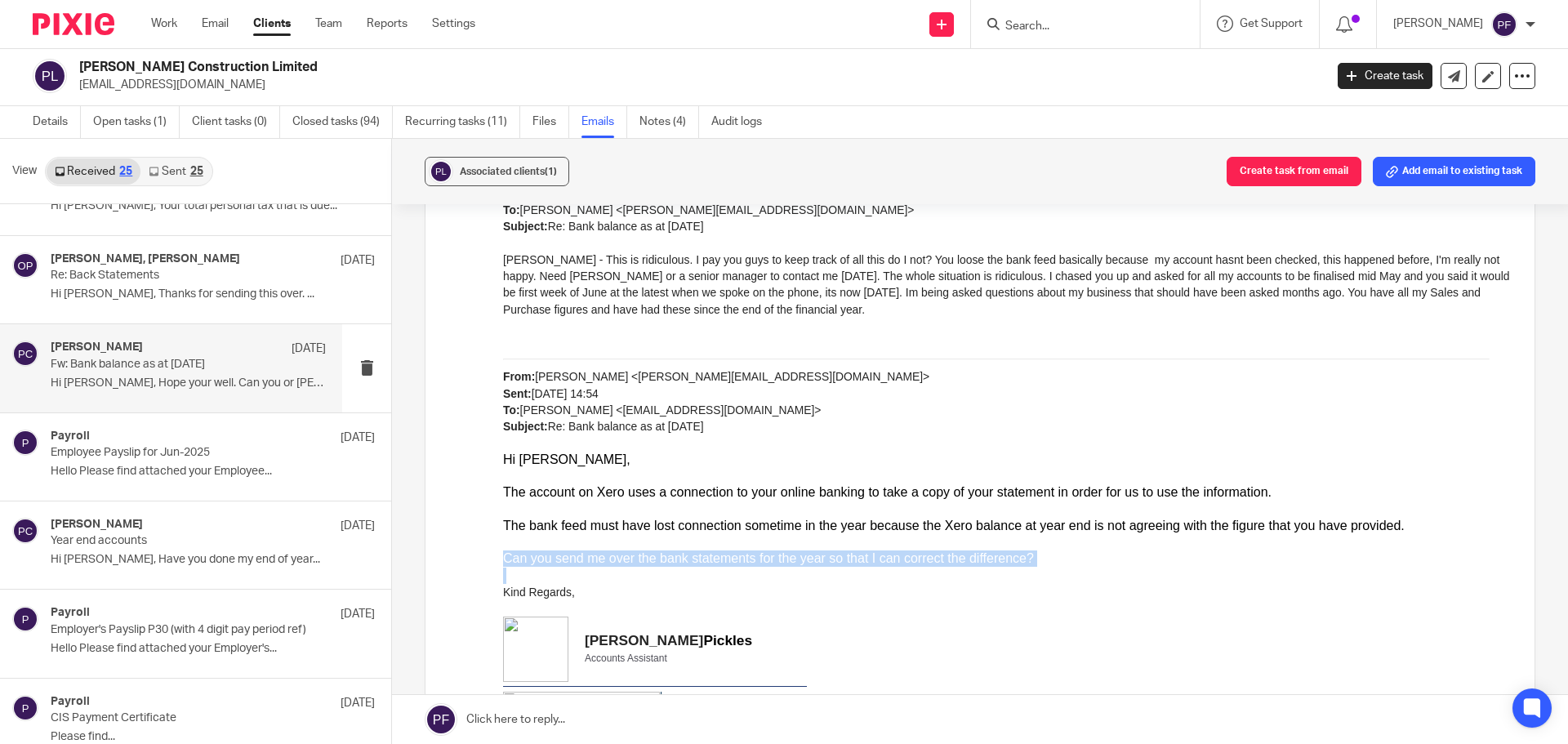
click at [648, 558] on div "Can you send me over the bank statements for the year so that I can correct the…" at bounding box center [1007, 559] width 1007 height 17
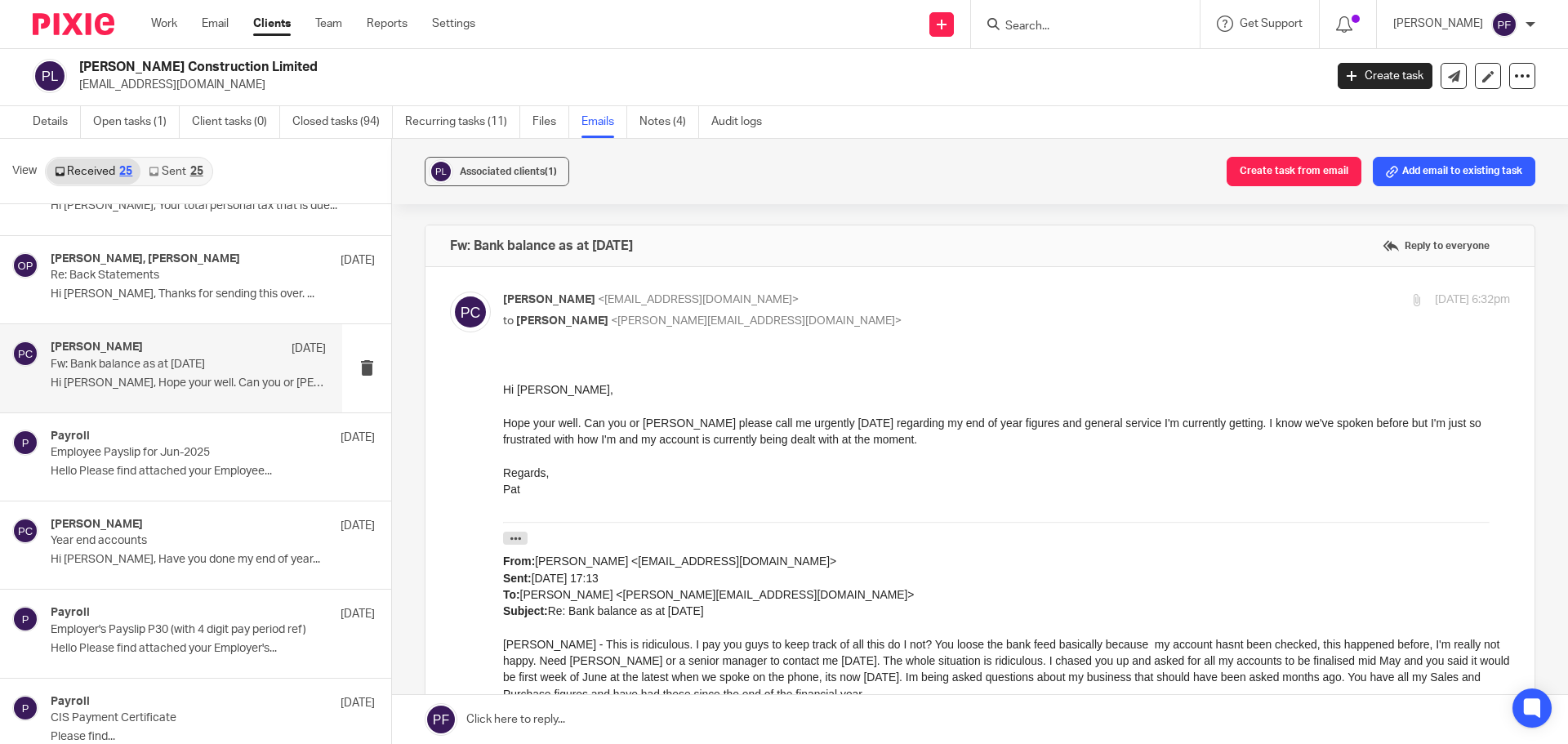
scroll to position [0, 0]
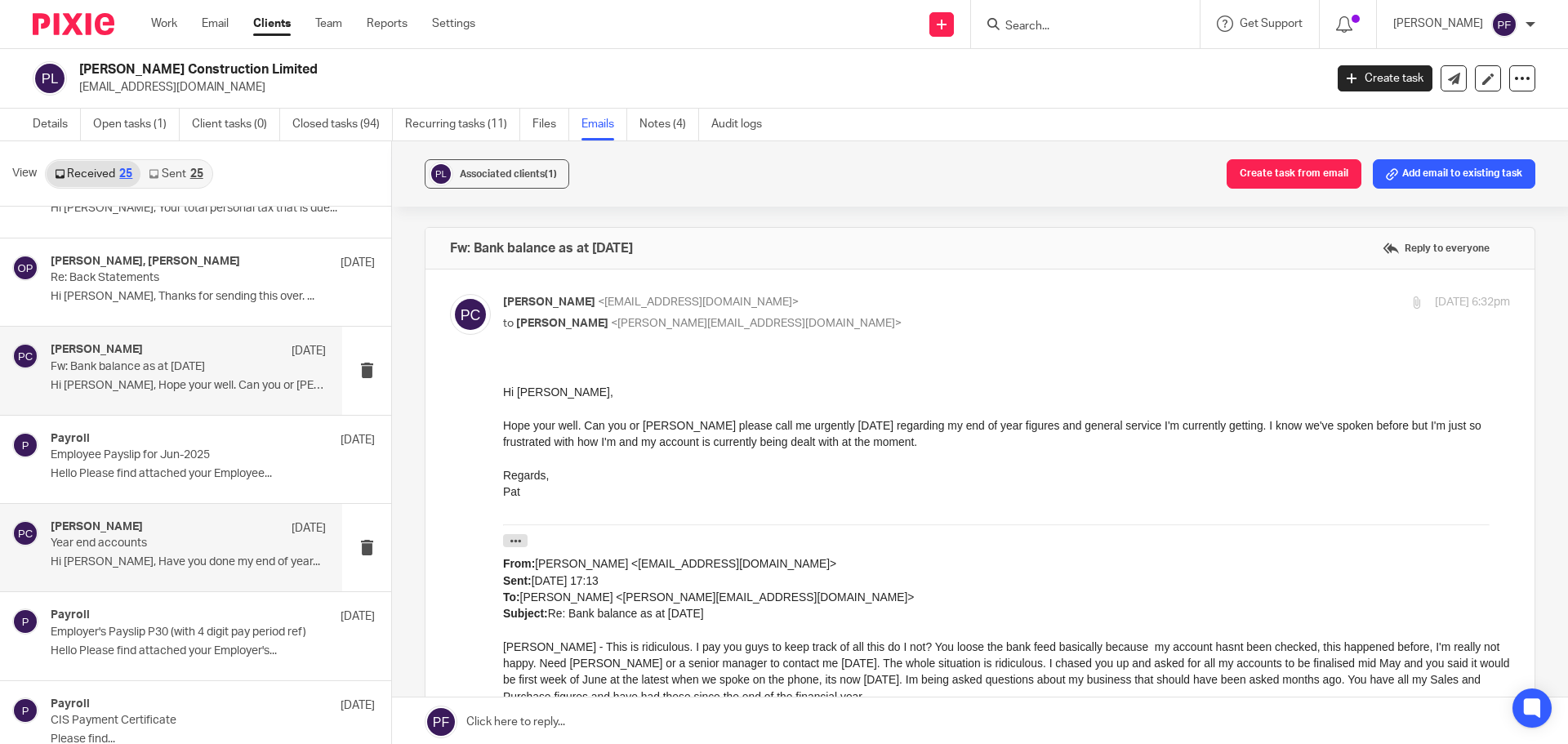
click at [211, 540] on p "Year end accounts" at bounding box center [161, 543] width 220 height 14
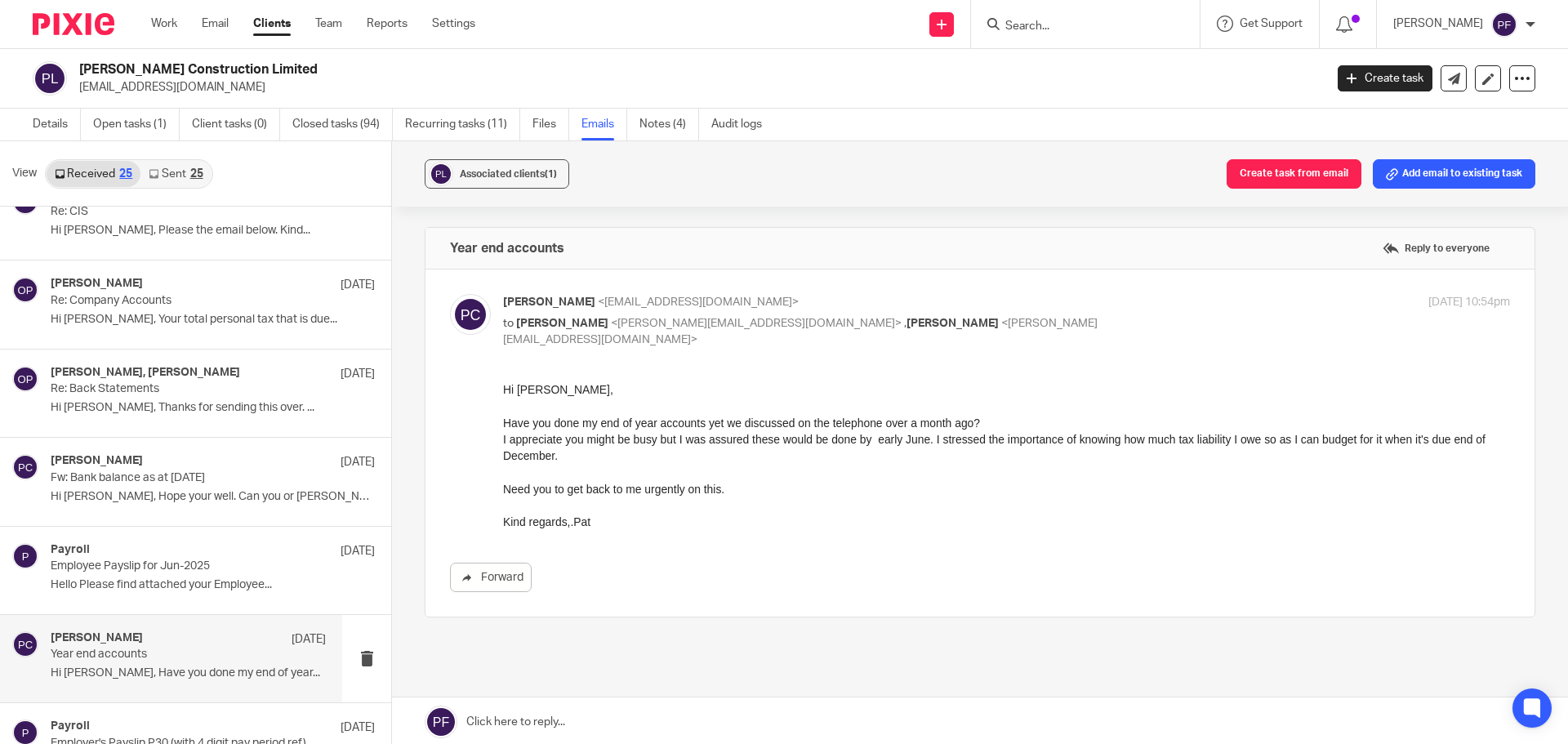
scroll to position [152, 0]
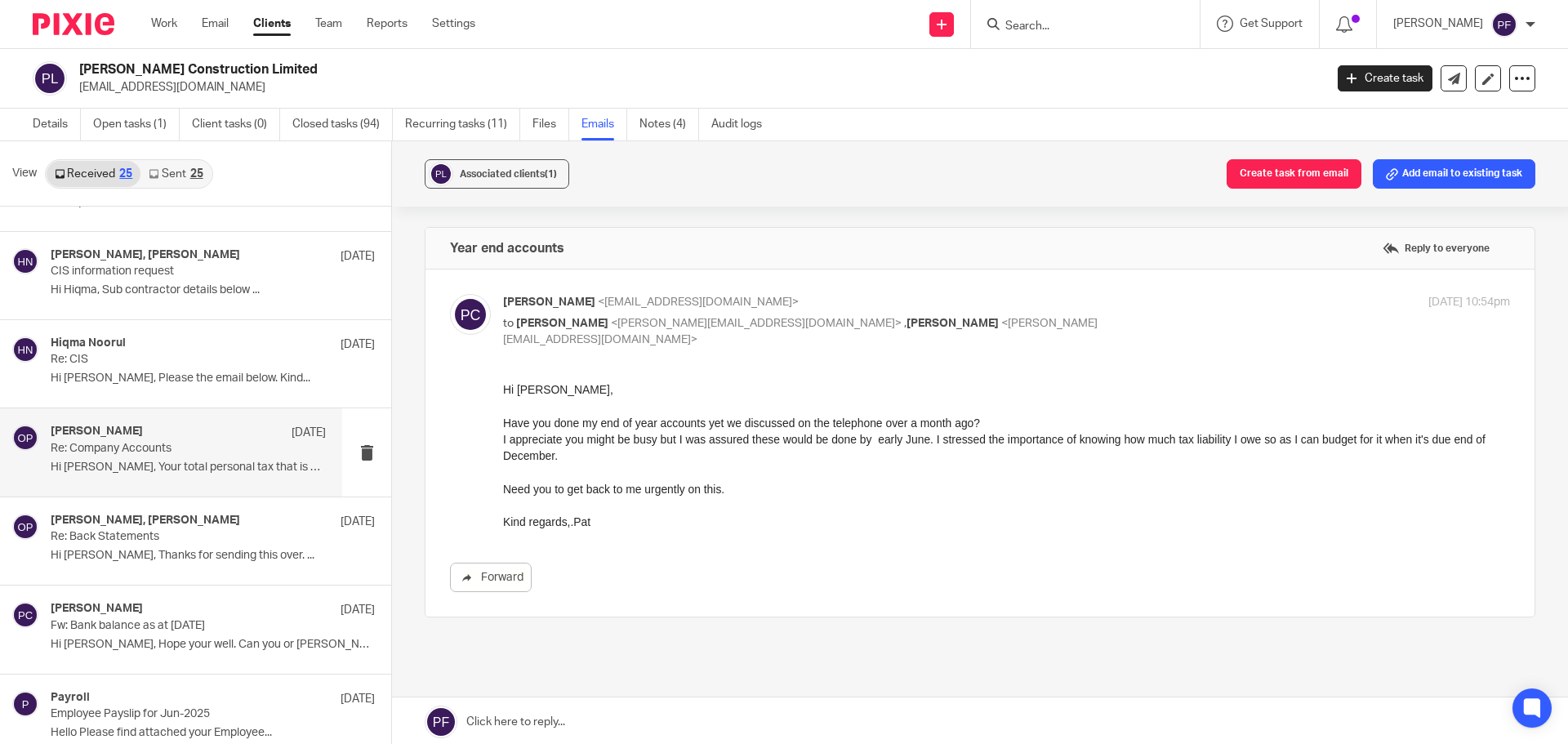
click at [186, 449] on p "Re: Company Accounts" at bounding box center [161, 449] width 220 height 14
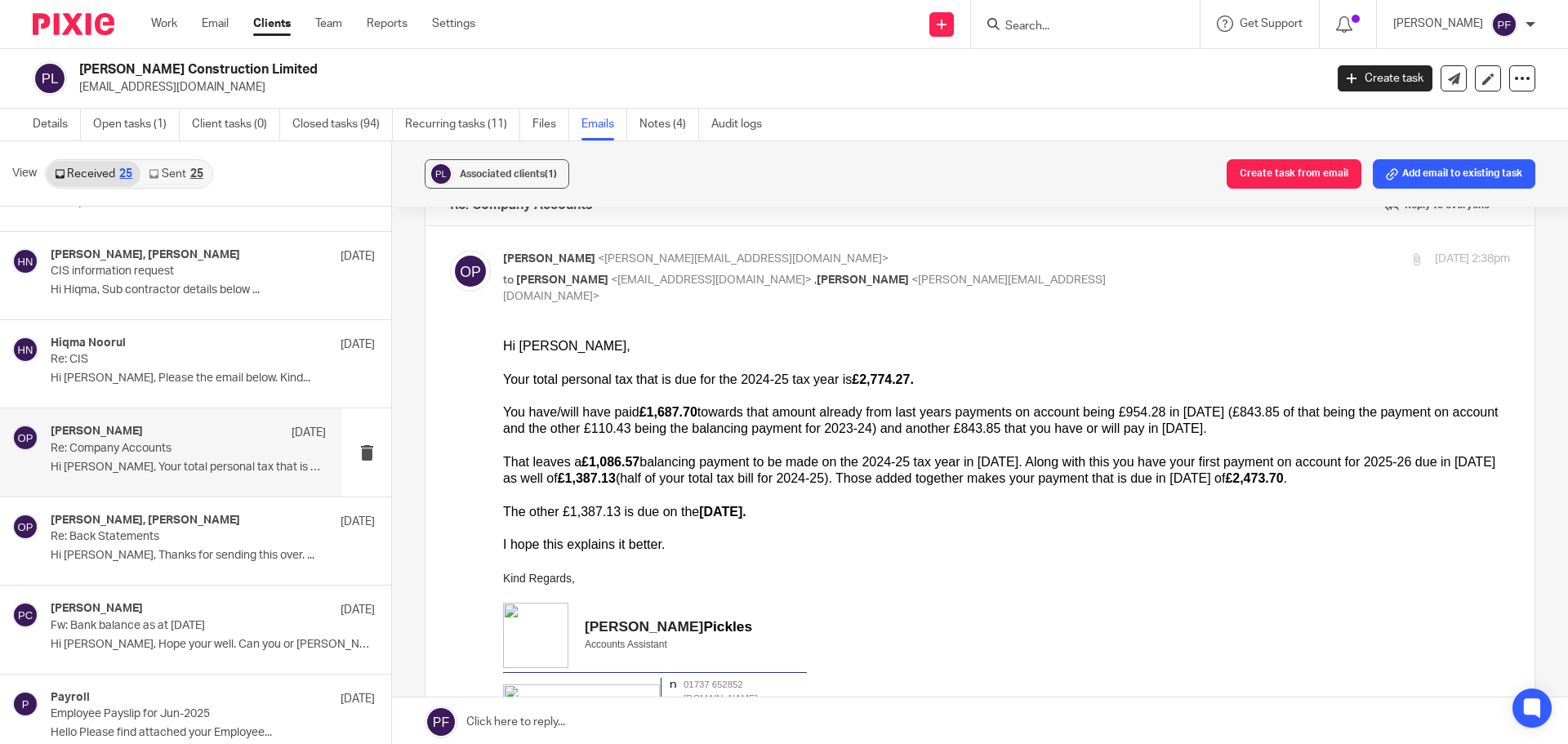
scroll to position [42, 0]
click at [758, 413] on div "You have/will have paid £1,687.70 towards that amount already from last years p…" at bounding box center [1007, 421] width 1007 height 33
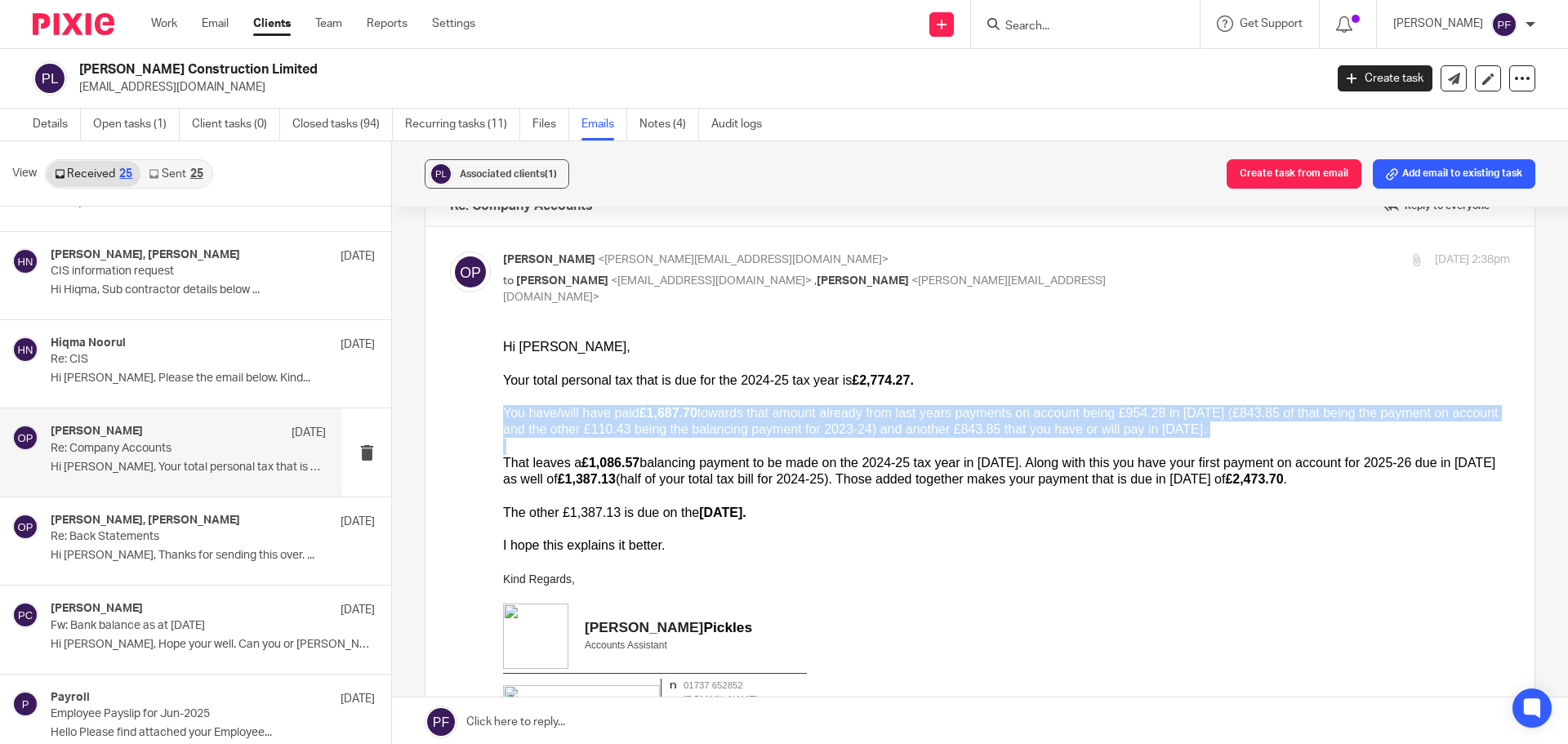
click at [758, 413] on div "You have/will have paid £1,687.70 towards that amount already from last years p…" at bounding box center [1007, 421] width 1007 height 33
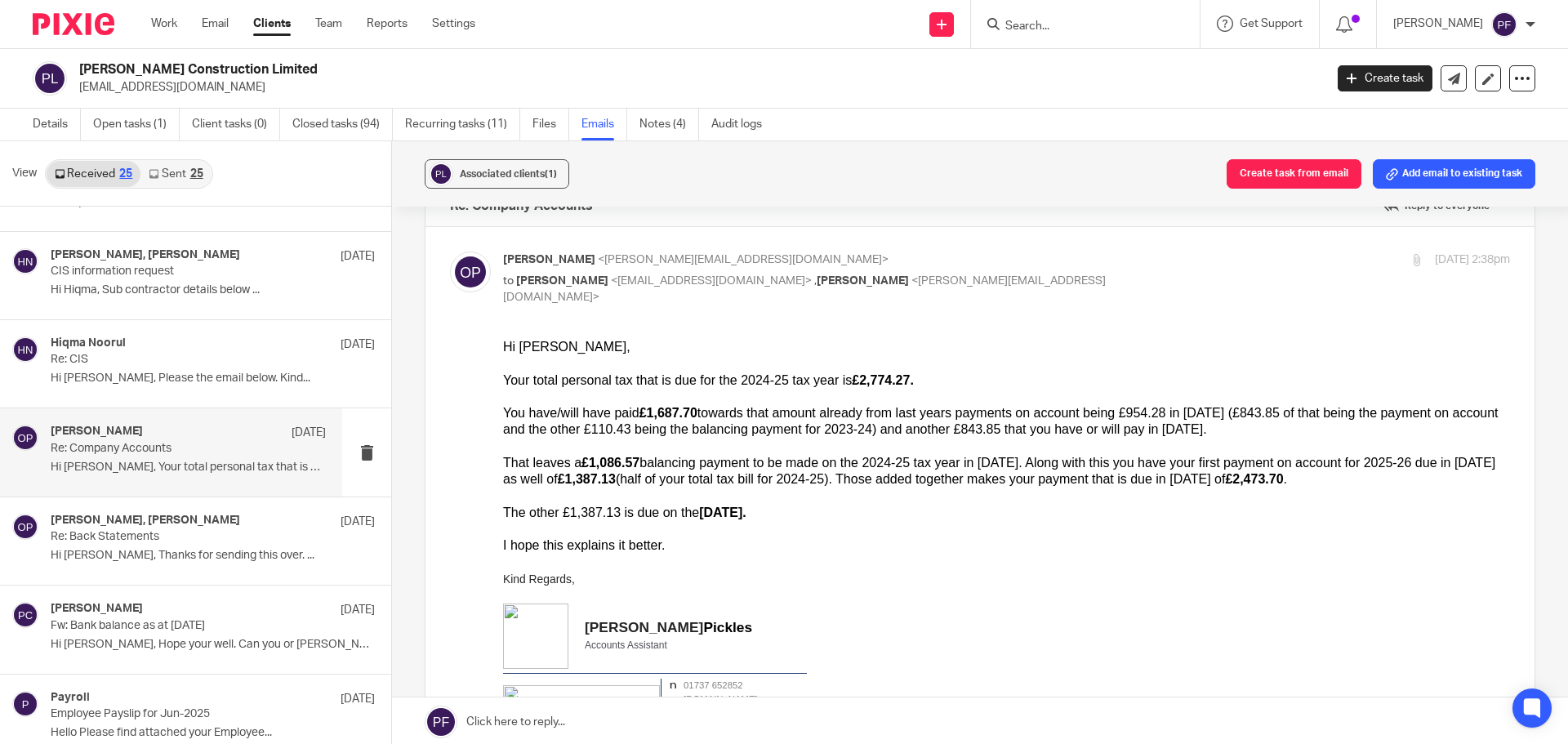
click at [758, 413] on div "You have/will have paid £1,687.70 towards that amount already from last years p…" at bounding box center [1007, 421] width 1007 height 33
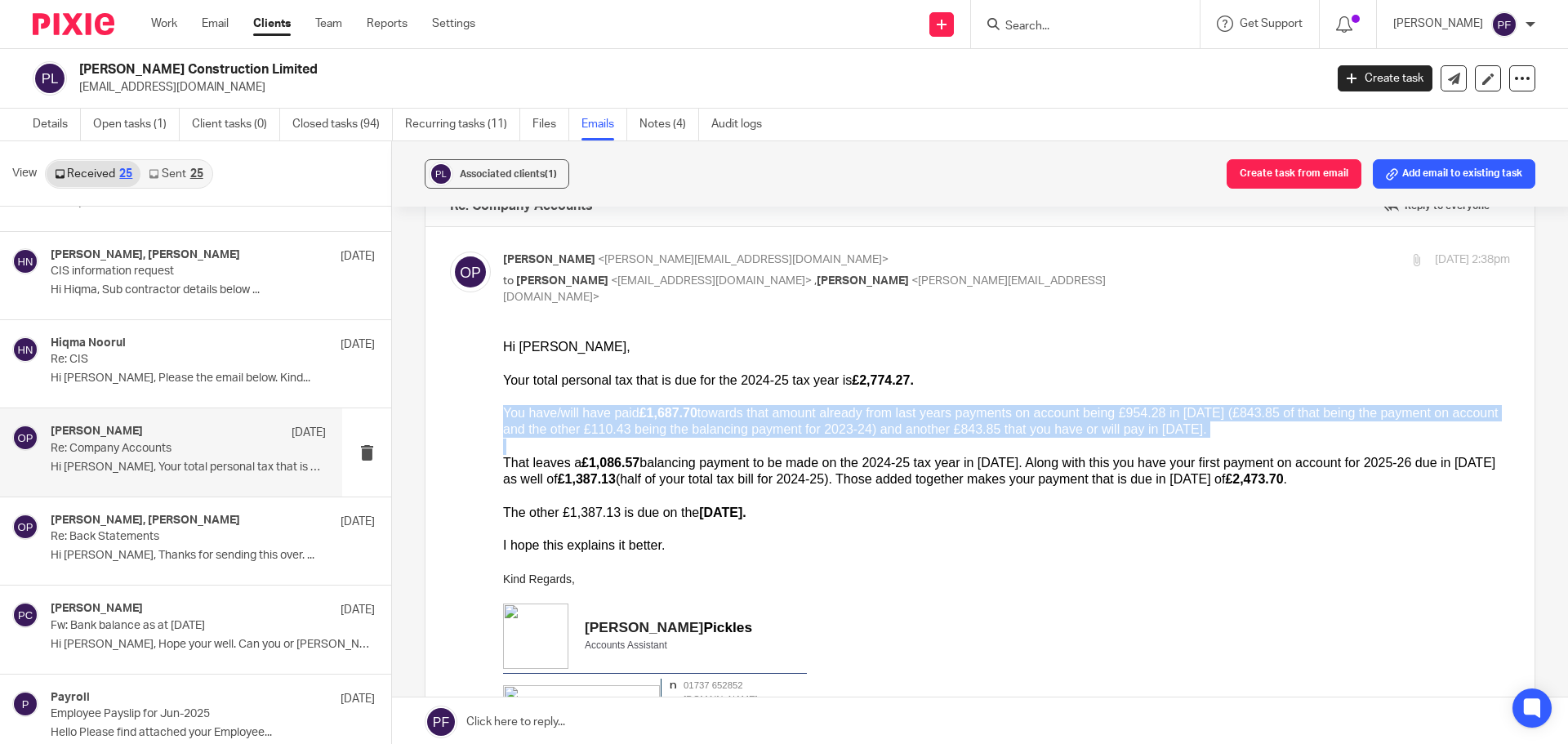
click at [758, 413] on div "You have/will have paid £1,687.70 towards that amount already from last years p…" at bounding box center [1007, 421] width 1007 height 33
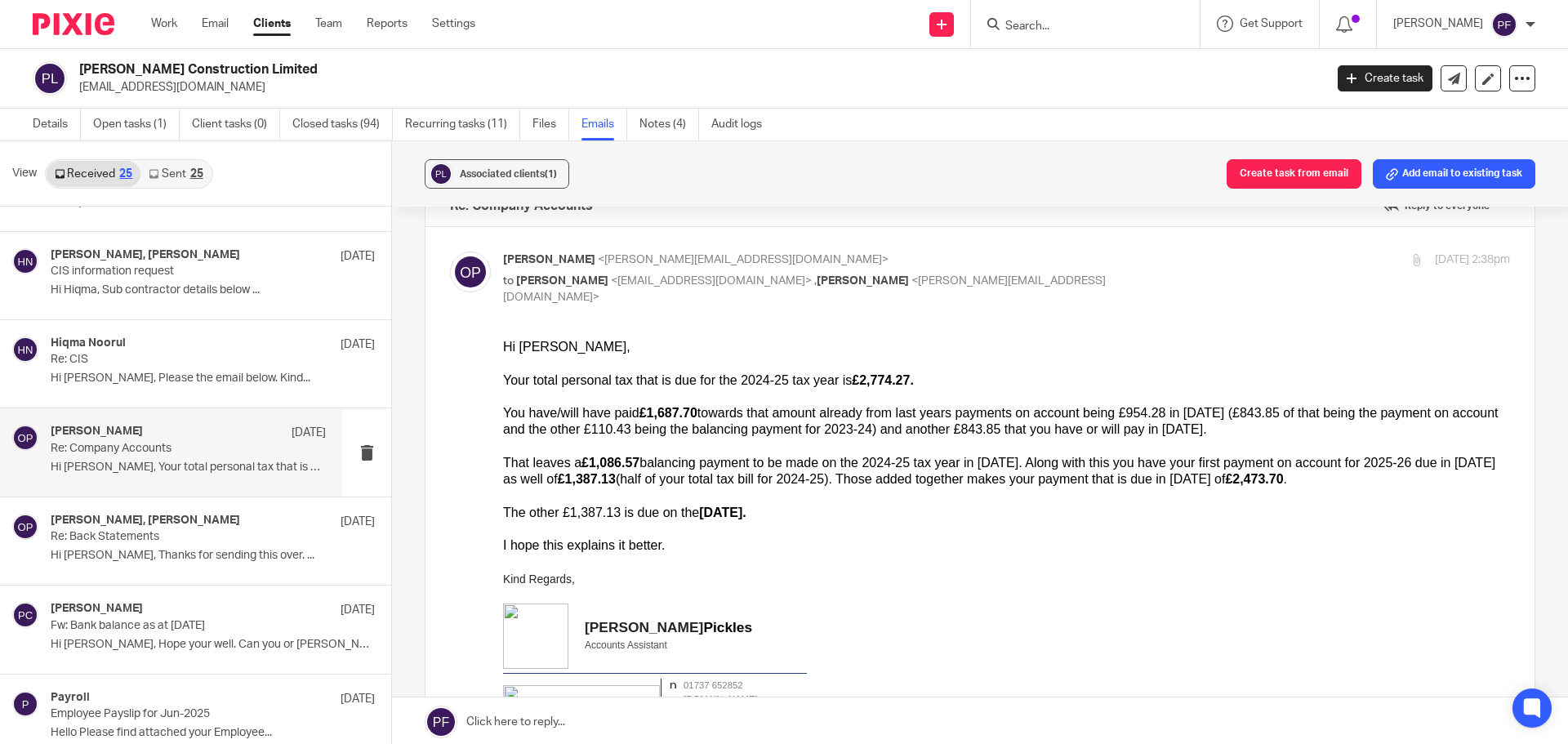
drag, startPoint x: 767, startPoint y: 515, endPoint x: 739, endPoint y: 498, distance: 32.8
click at [739, 498] on div at bounding box center [1007, 495] width 1007 height 17
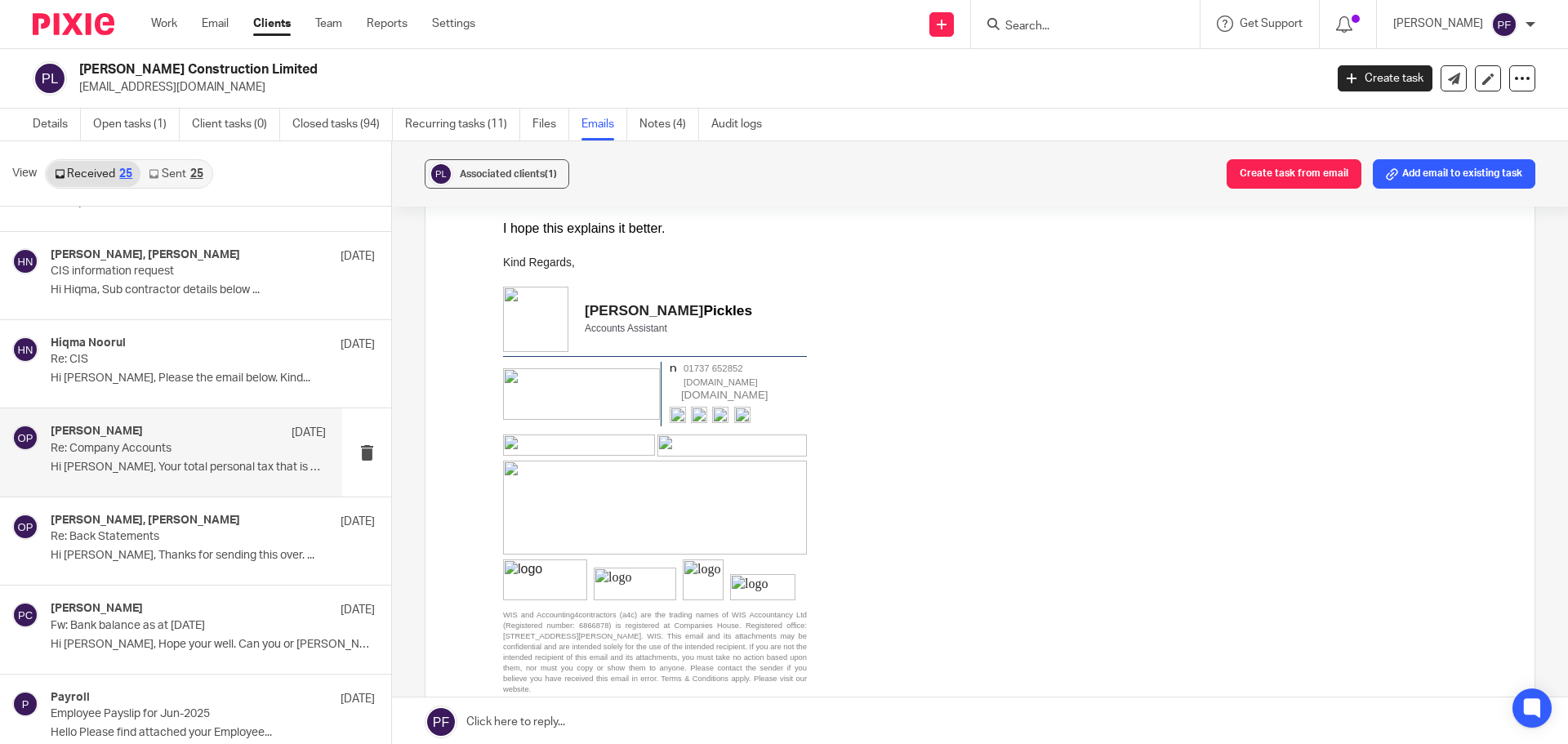
scroll to position [0, 0]
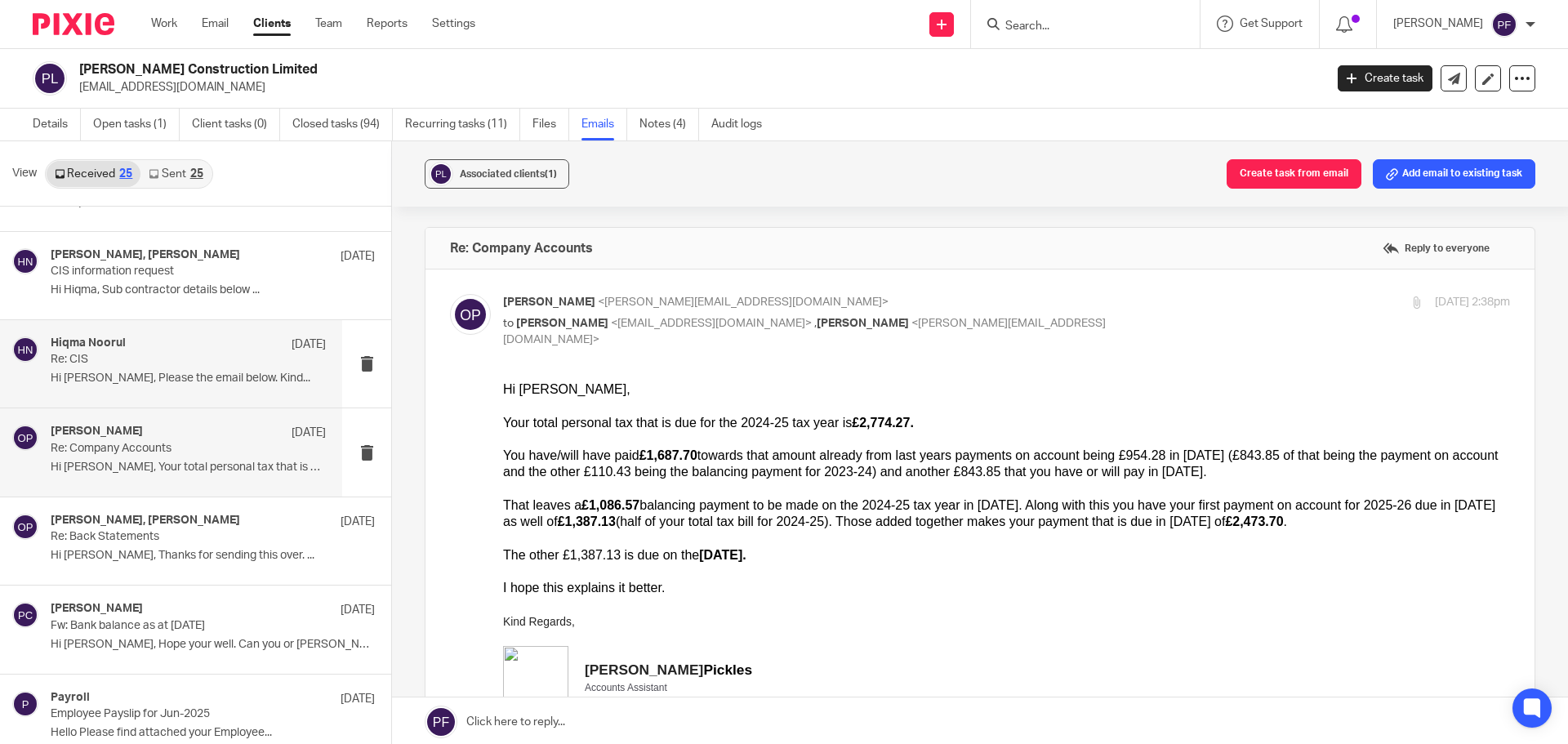
click at [191, 340] on div "Hiqma Noorul 9 Jul" at bounding box center [188, 345] width 275 height 17
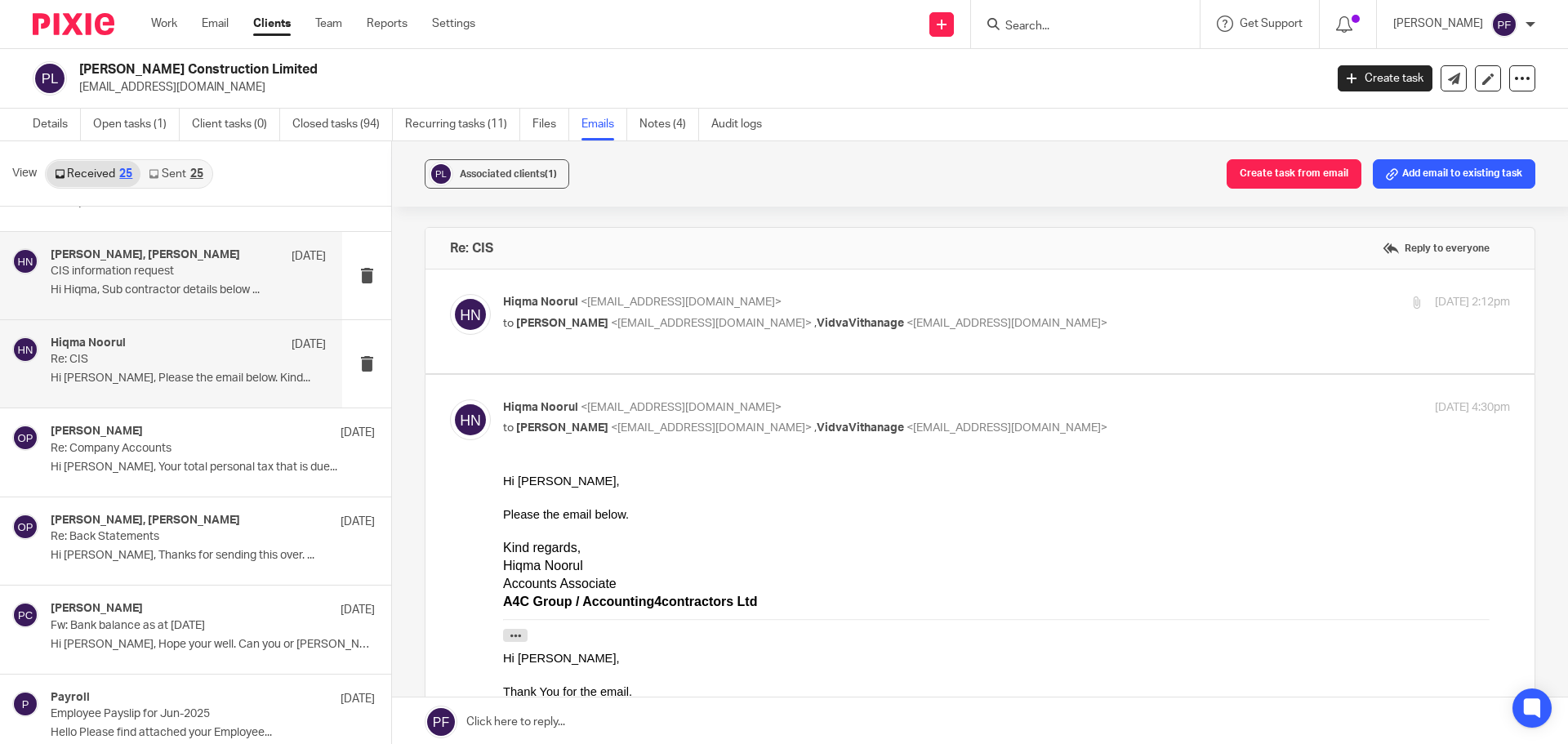
click at [200, 250] on h4 "Patrick Curran, Hiqma Noorul" at bounding box center [146, 255] width 190 height 14
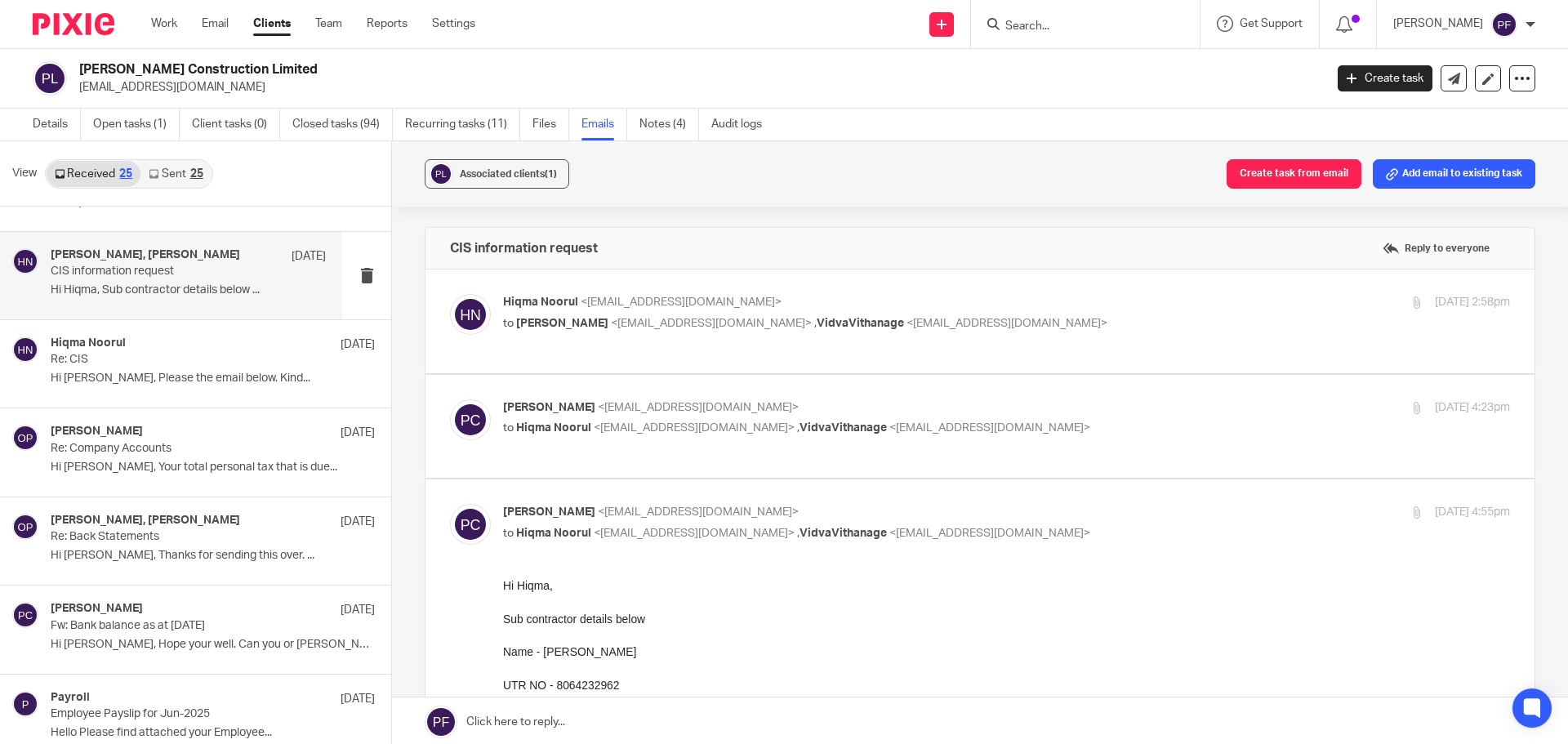
click at [181, 166] on link "Sent 25" at bounding box center [176, 173] width 70 height 26
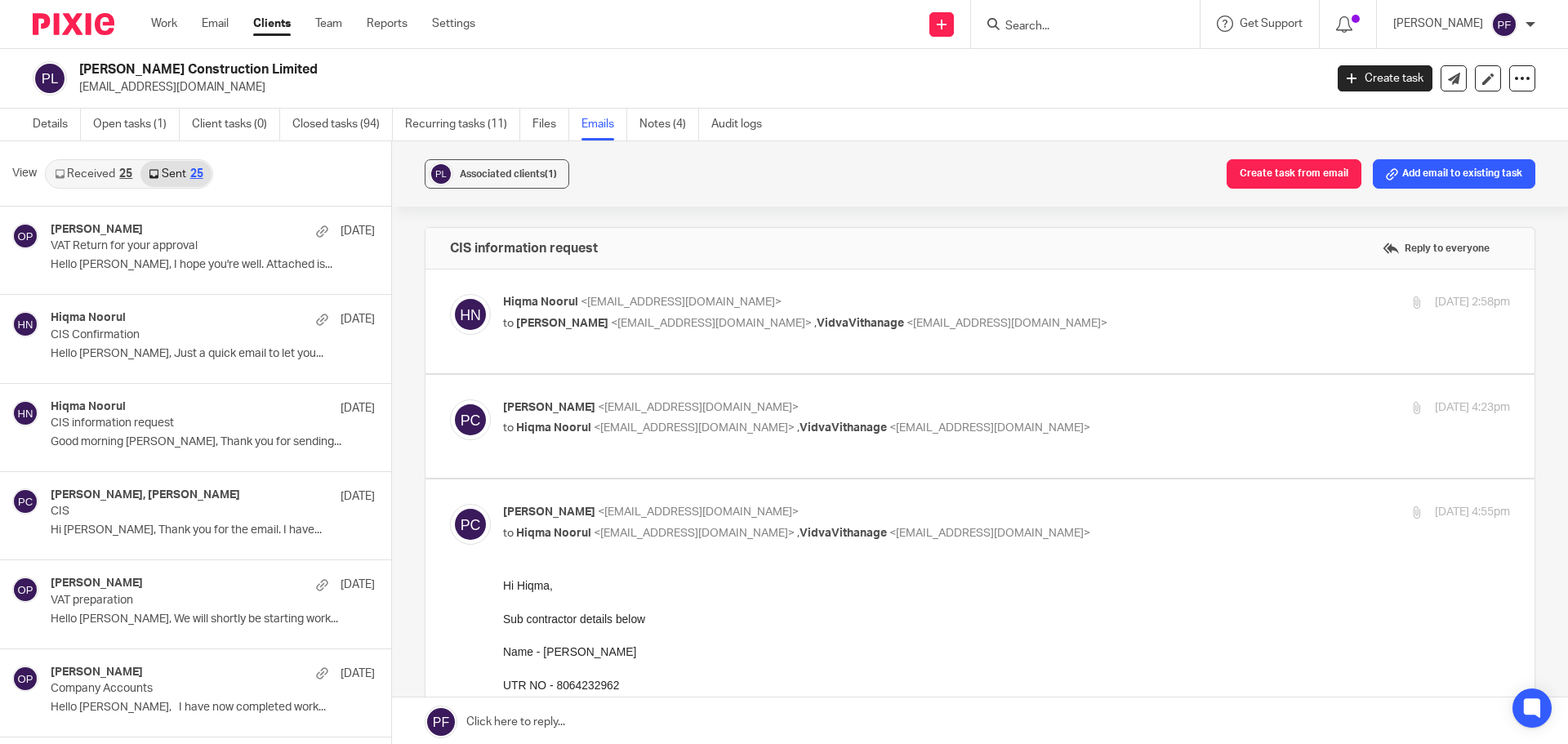
click at [83, 177] on link "Received 25" at bounding box center [93, 173] width 94 height 26
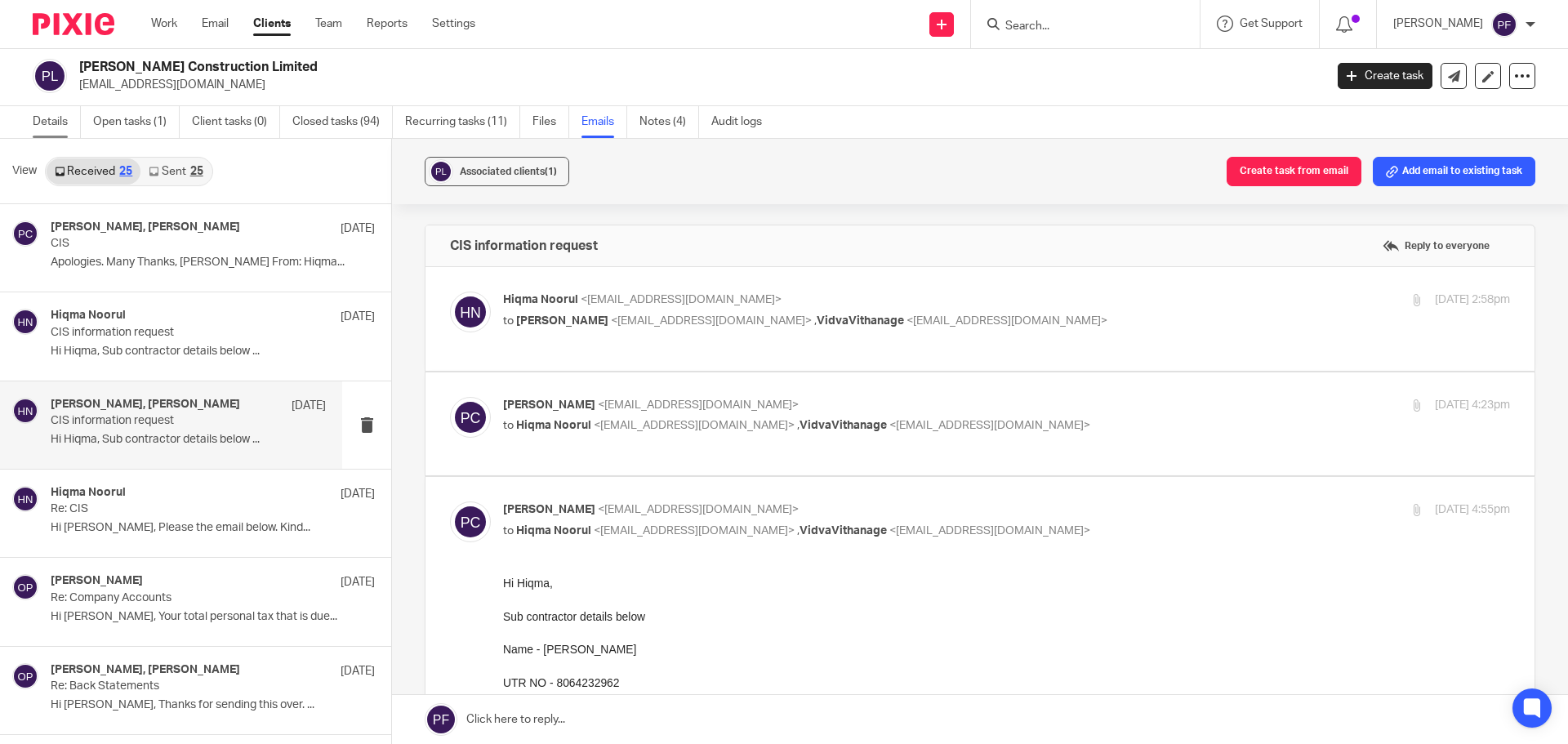
click at [57, 124] on link "Details" at bounding box center [57, 122] width 48 height 32
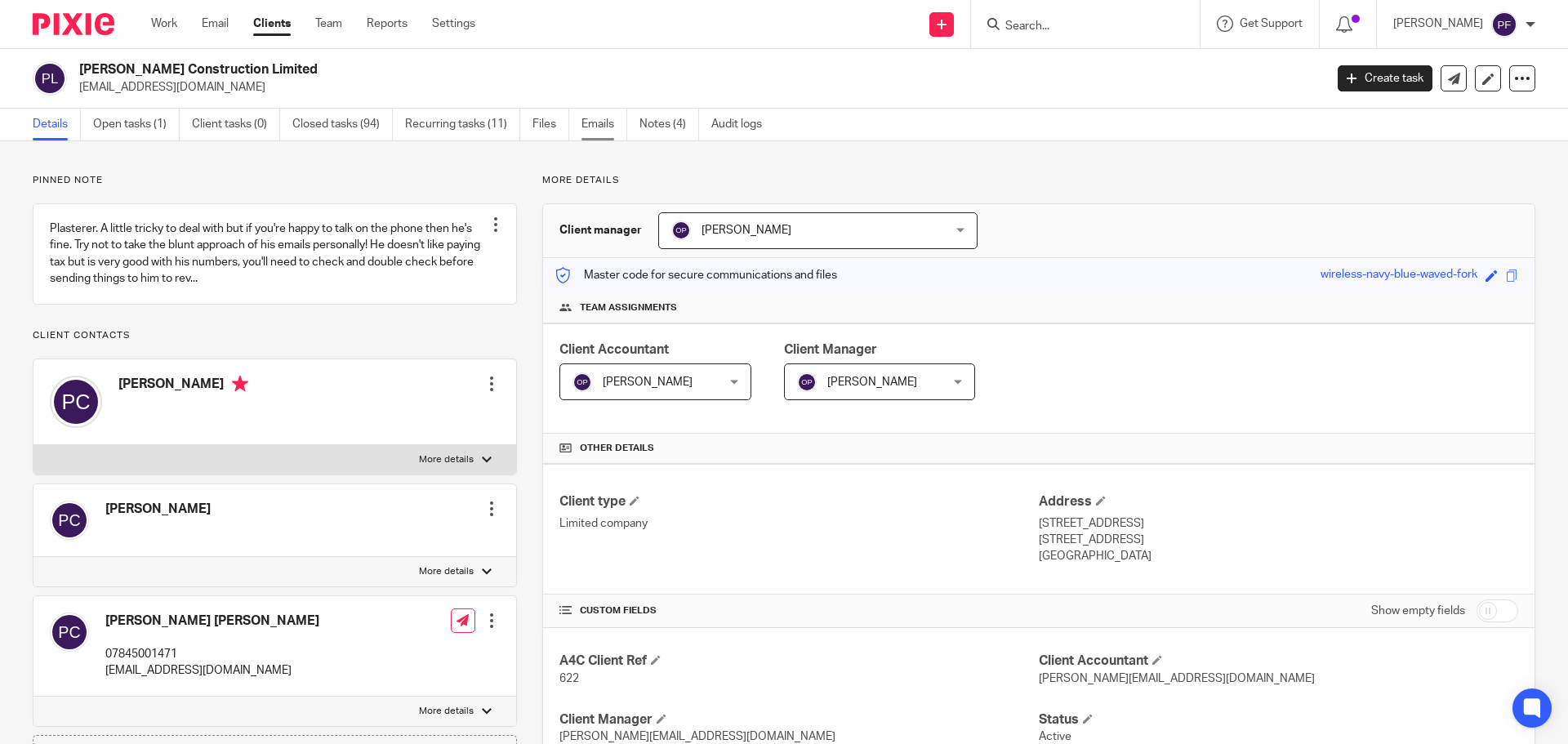
click at [610, 118] on link "Emails" at bounding box center [604, 125] width 46 height 32
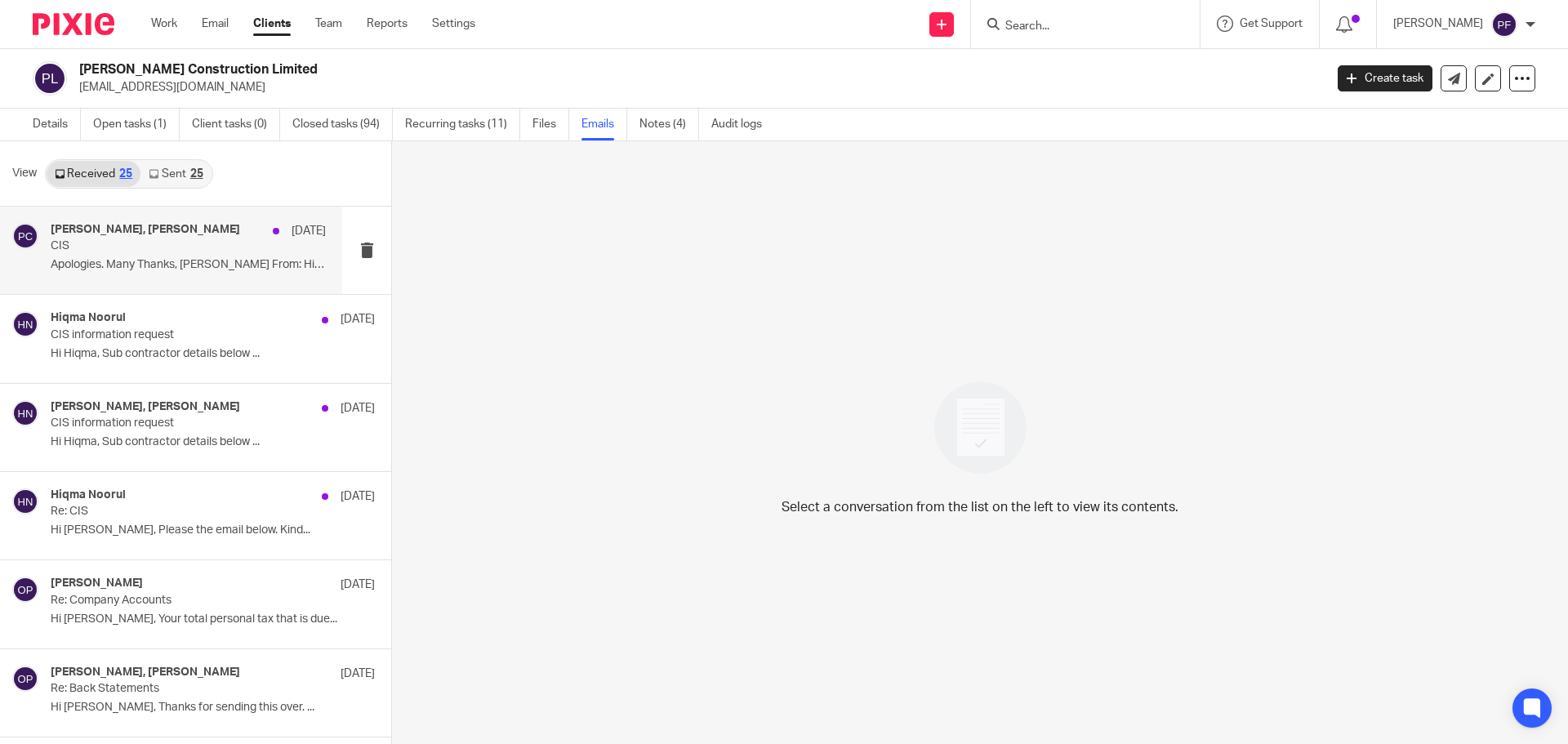
click at [223, 225] on div "Patrick Curran, Hiqma Noorul 9 Jul" at bounding box center [188, 231] width 275 height 17
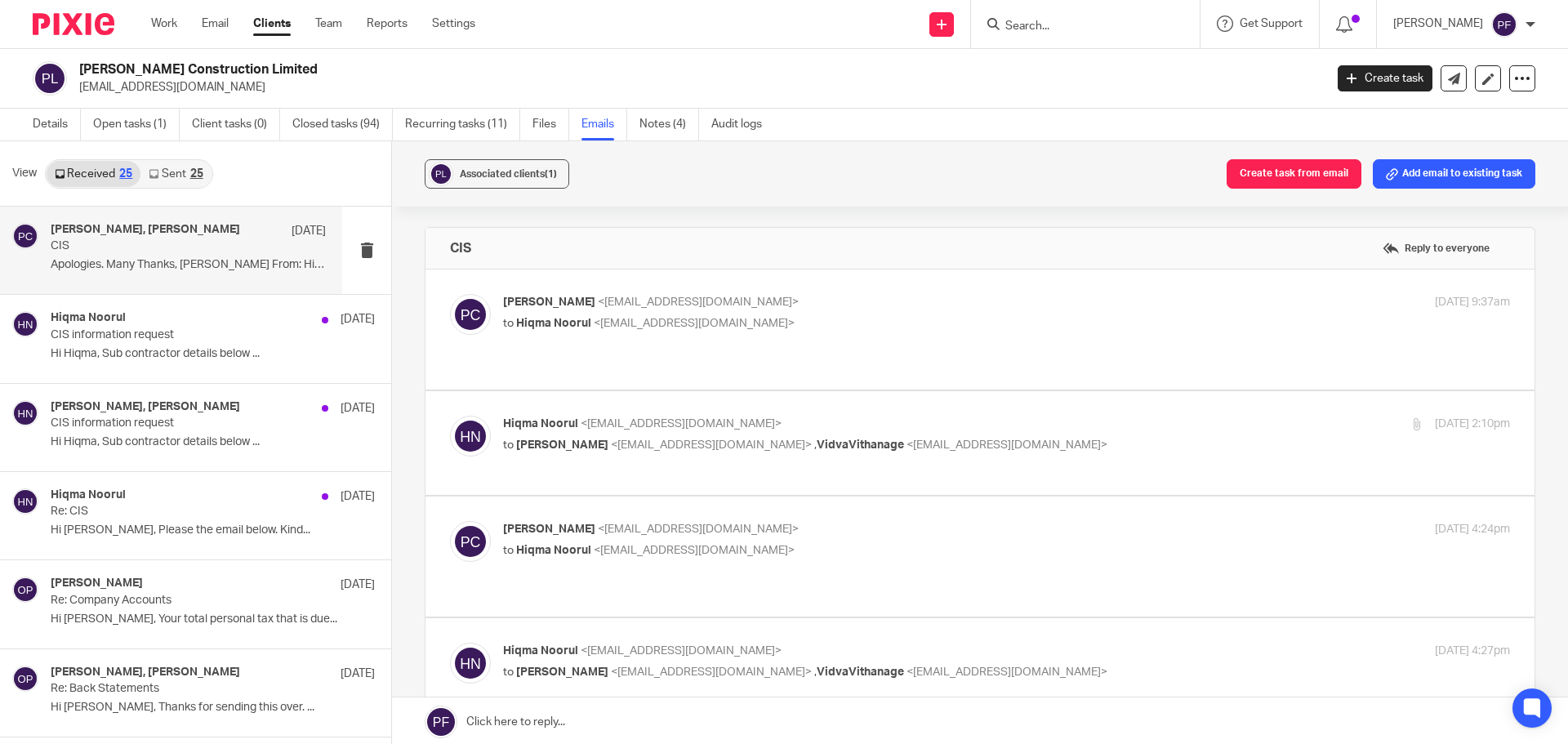
click at [165, 166] on link "Sent 25" at bounding box center [176, 173] width 70 height 26
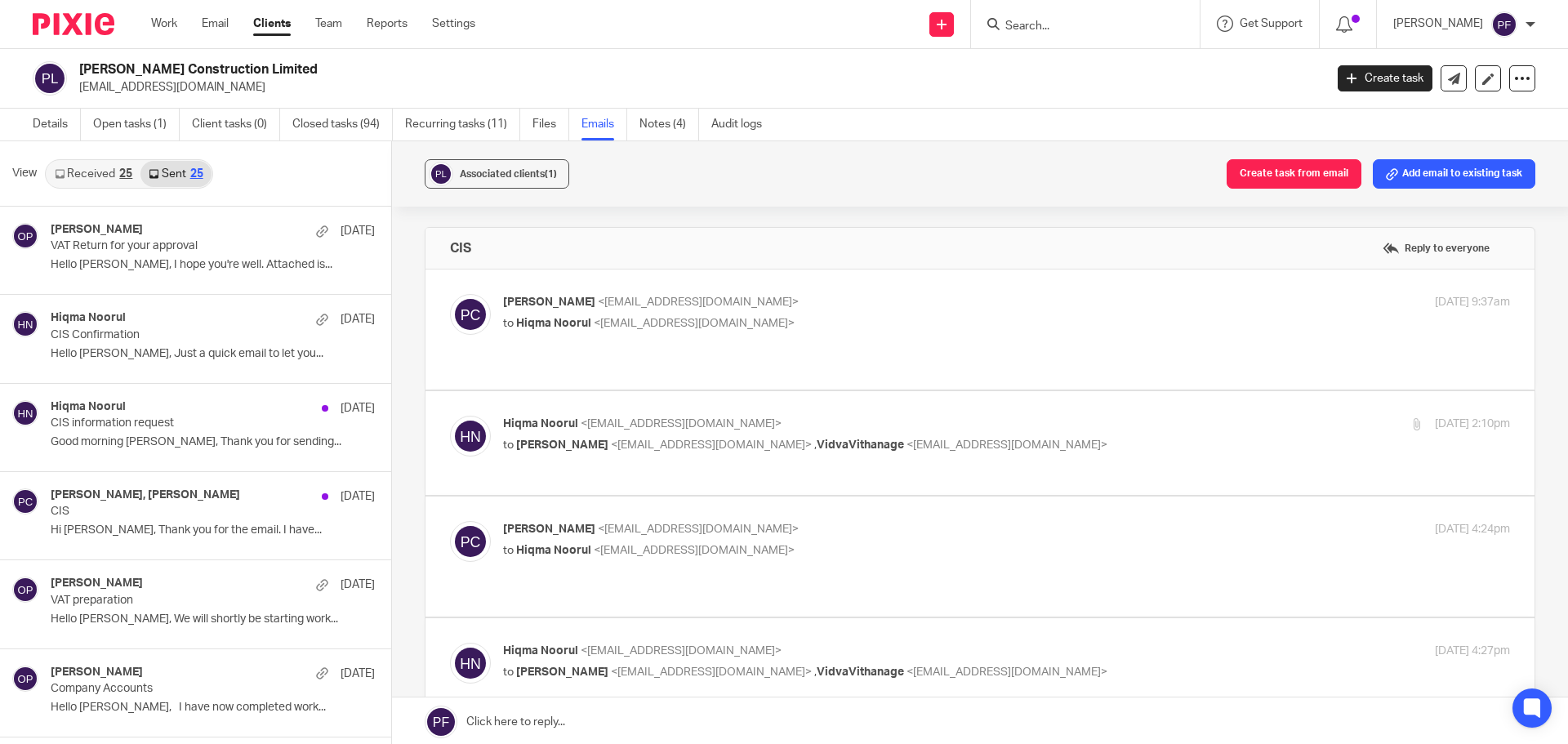
scroll to position [2, 0]
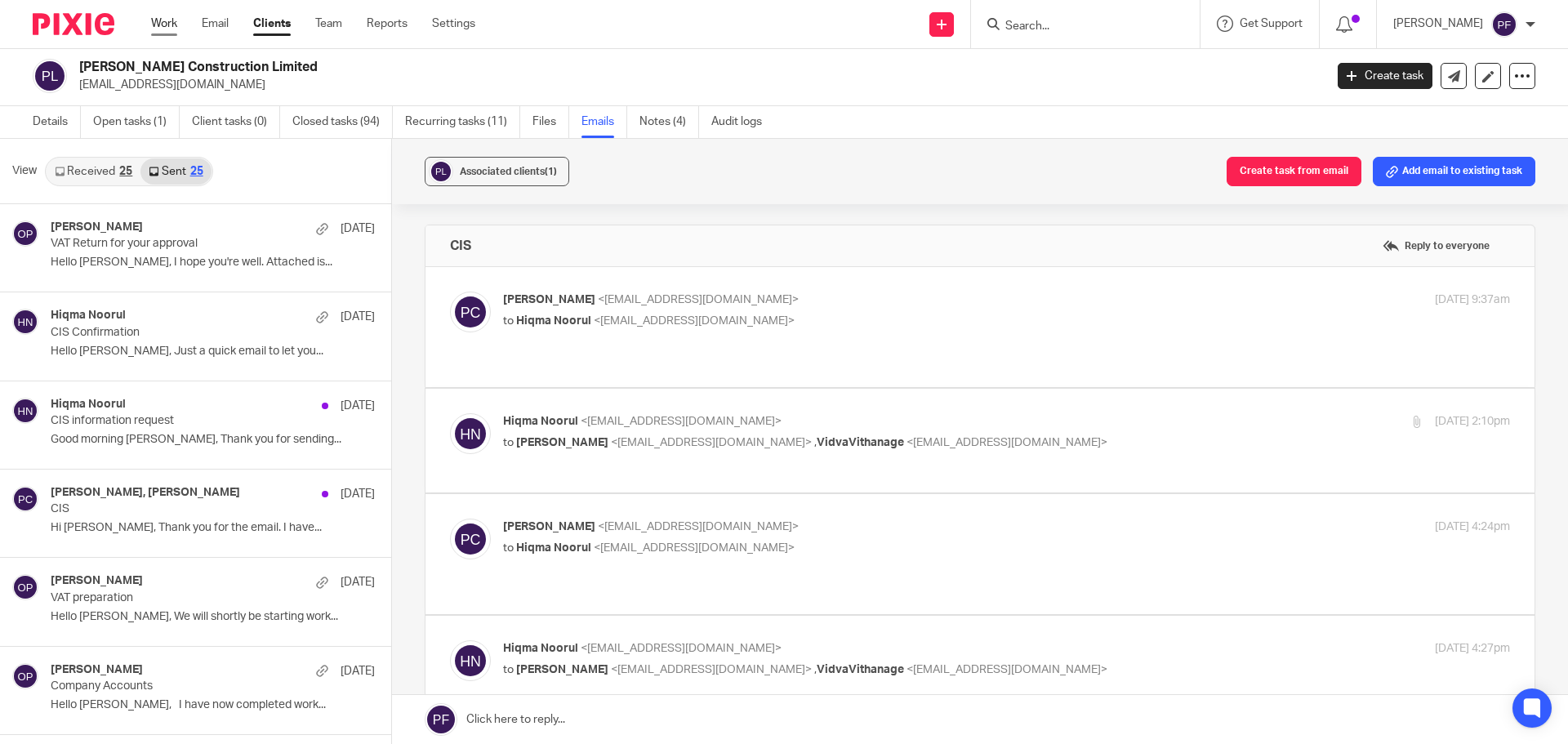
click at [163, 28] on link "Work" at bounding box center [164, 24] width 26 height 17
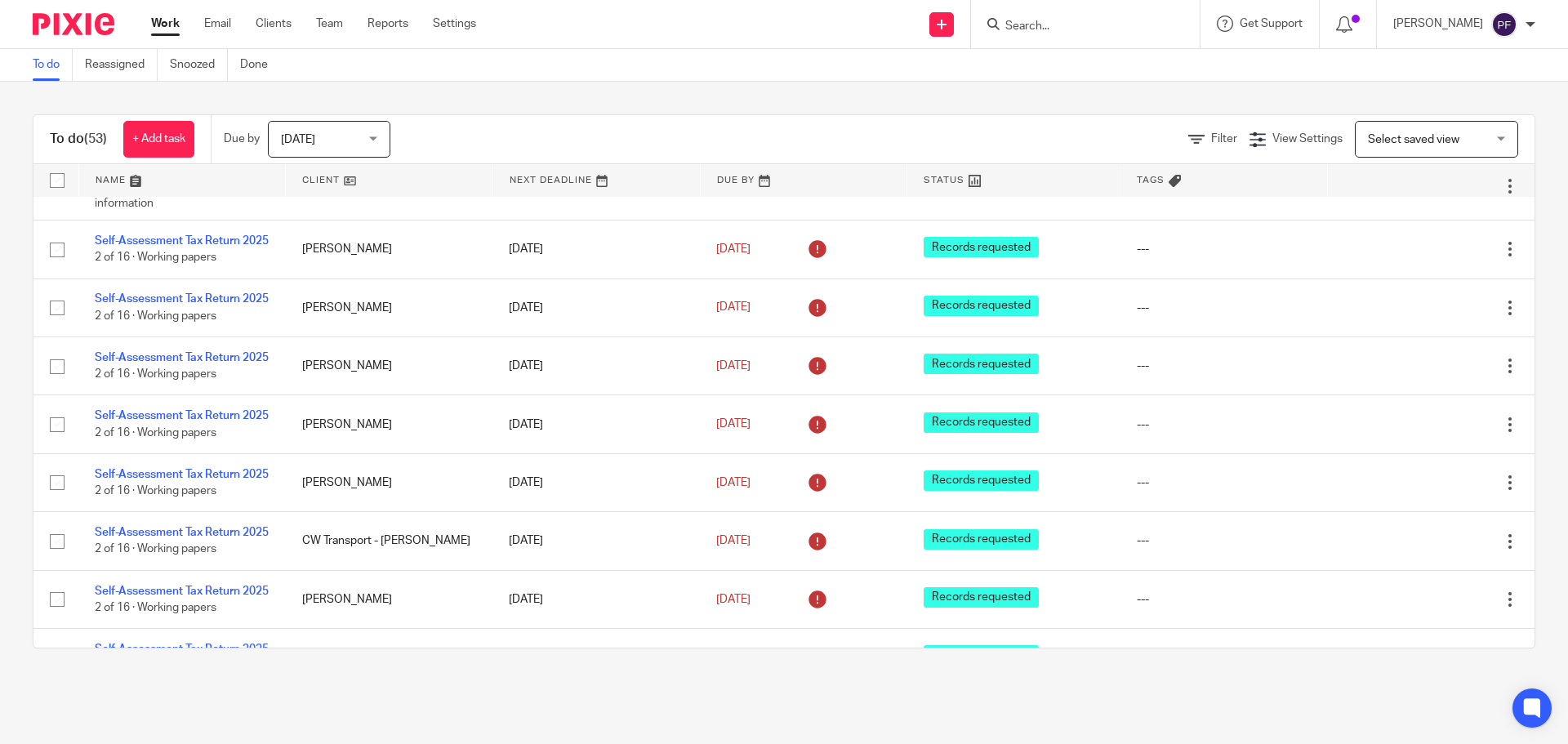
scroll to position [929, 0]
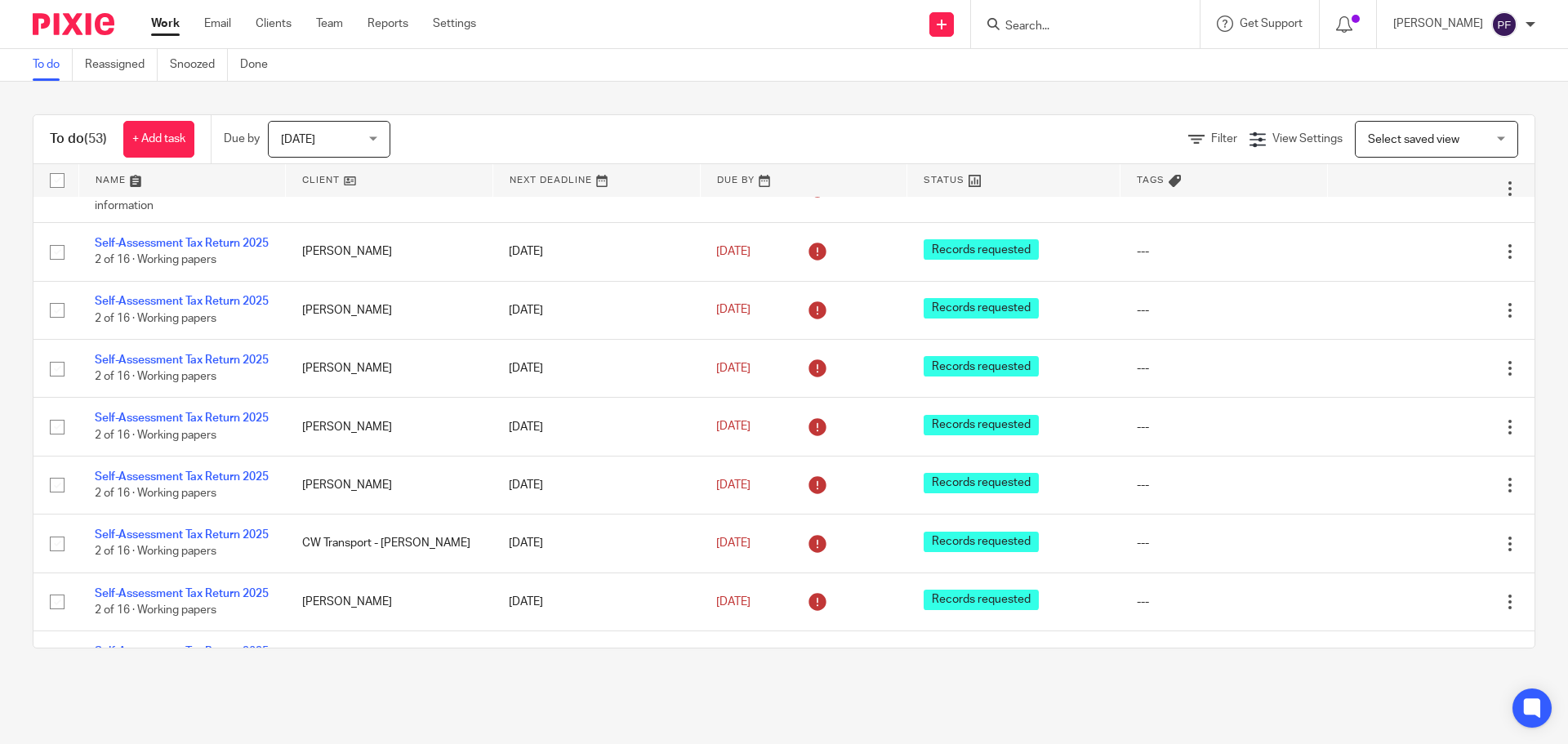
click at [1033, 27] on input "Search" at bounding box center [1076, 27] width 147 height 15
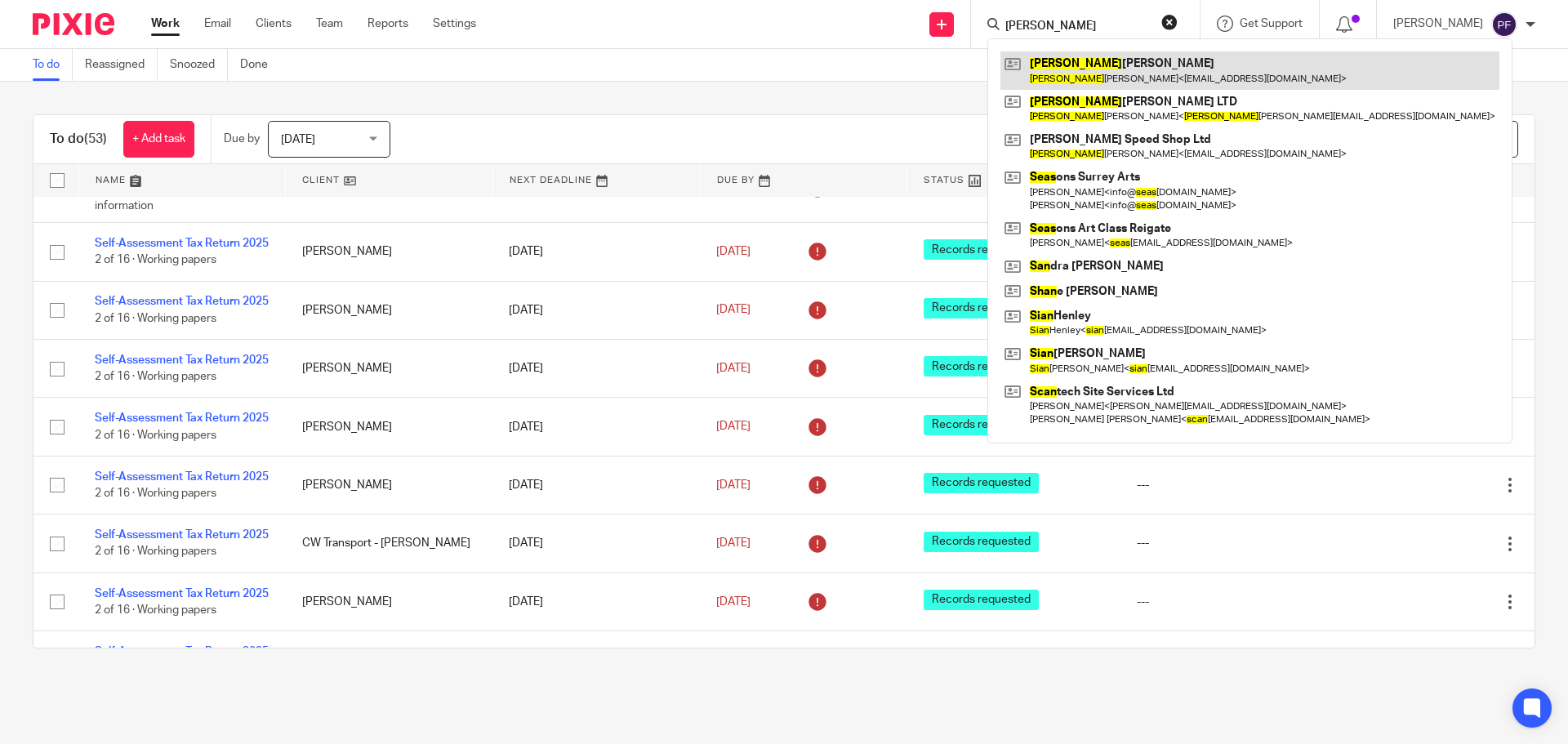
click at [1074, 63] on link at bounding box center [1249, 70] width 499 height 37
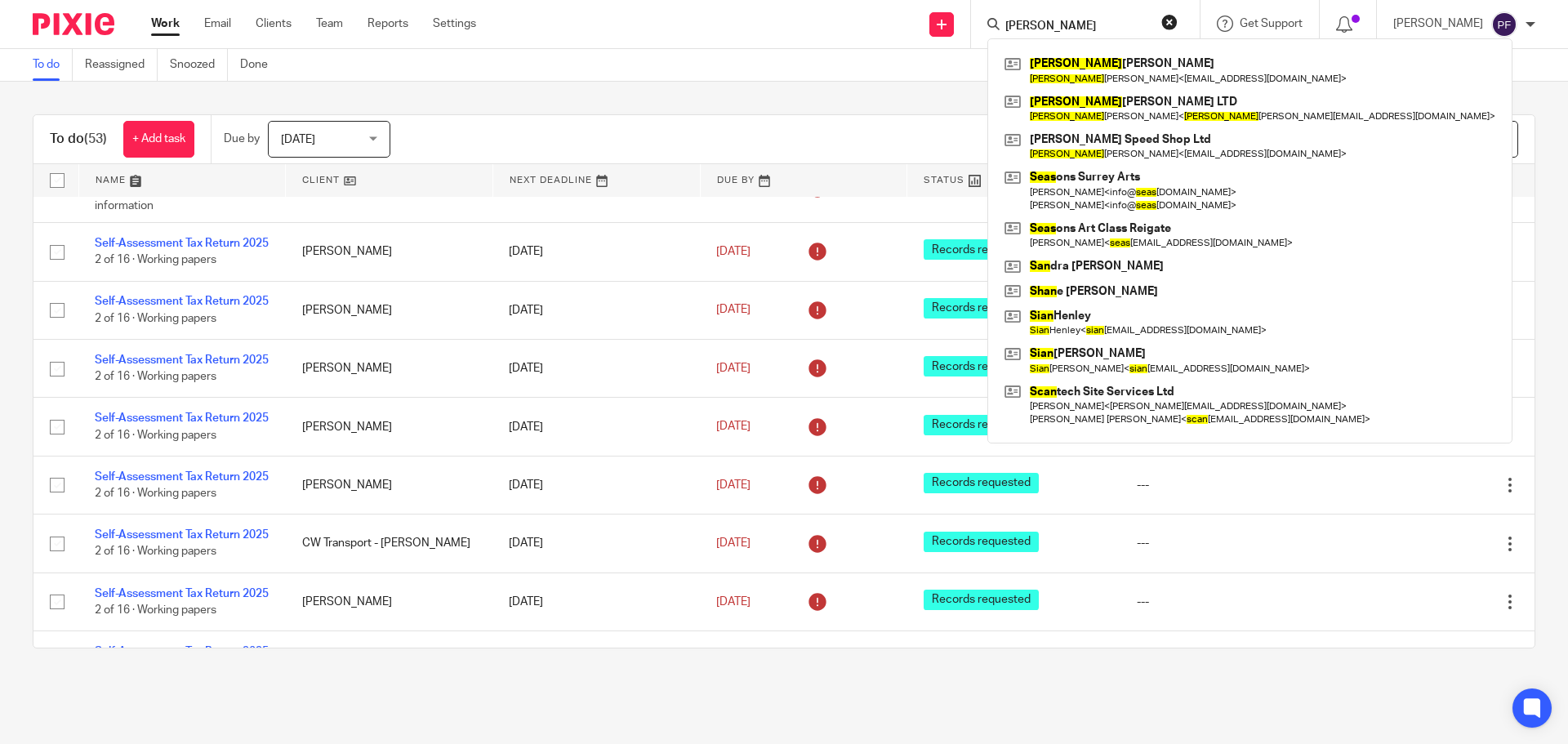
click at [1055, 25] on input "sean" at bounding box center [1076, 27] width 147 height 15
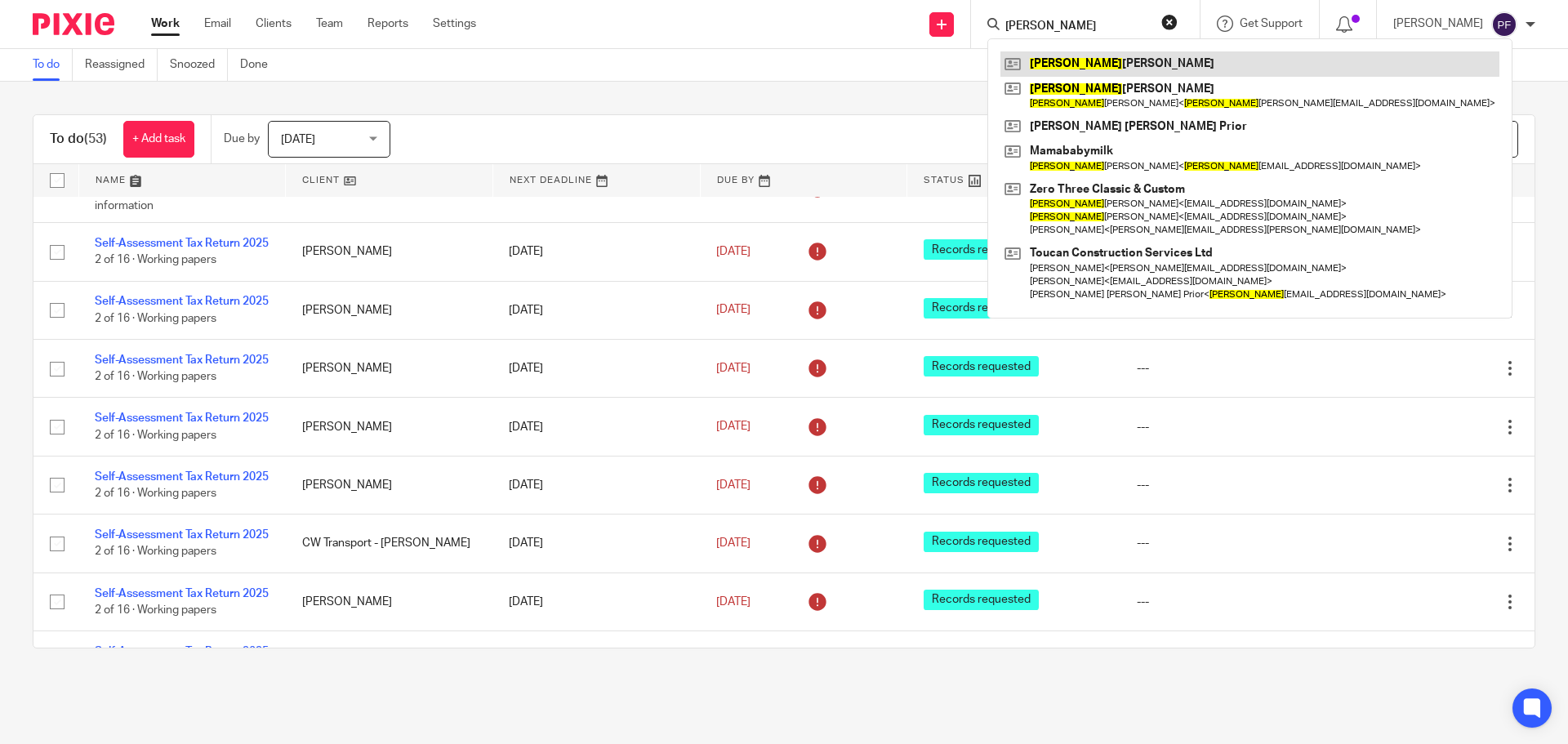
type input "liz"
click at [1072, 58] on link at bounding box center [1249, 63] width 499 height 24
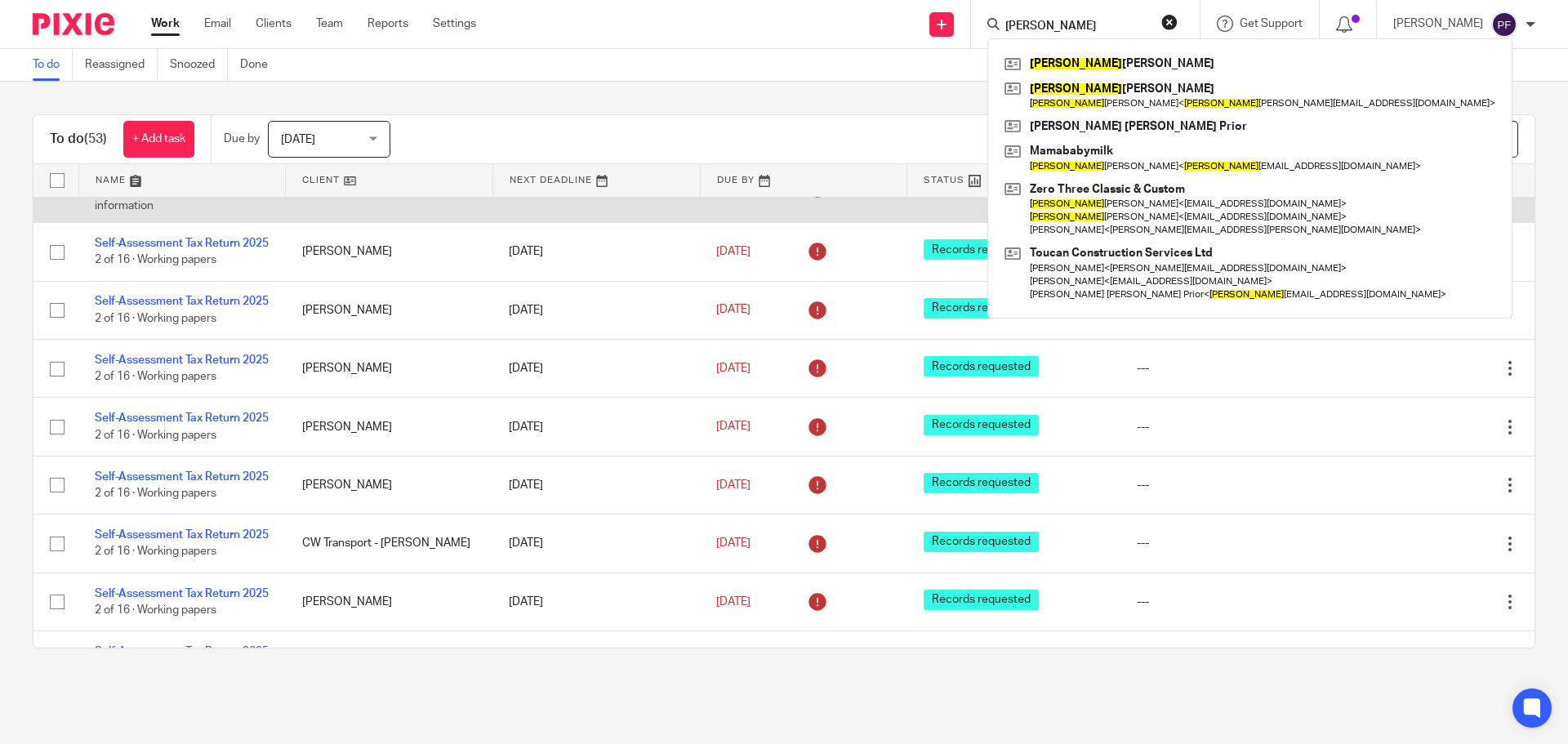
click at [1420, 198] on icon at bounding box center [1428, 190] width 17 height 17
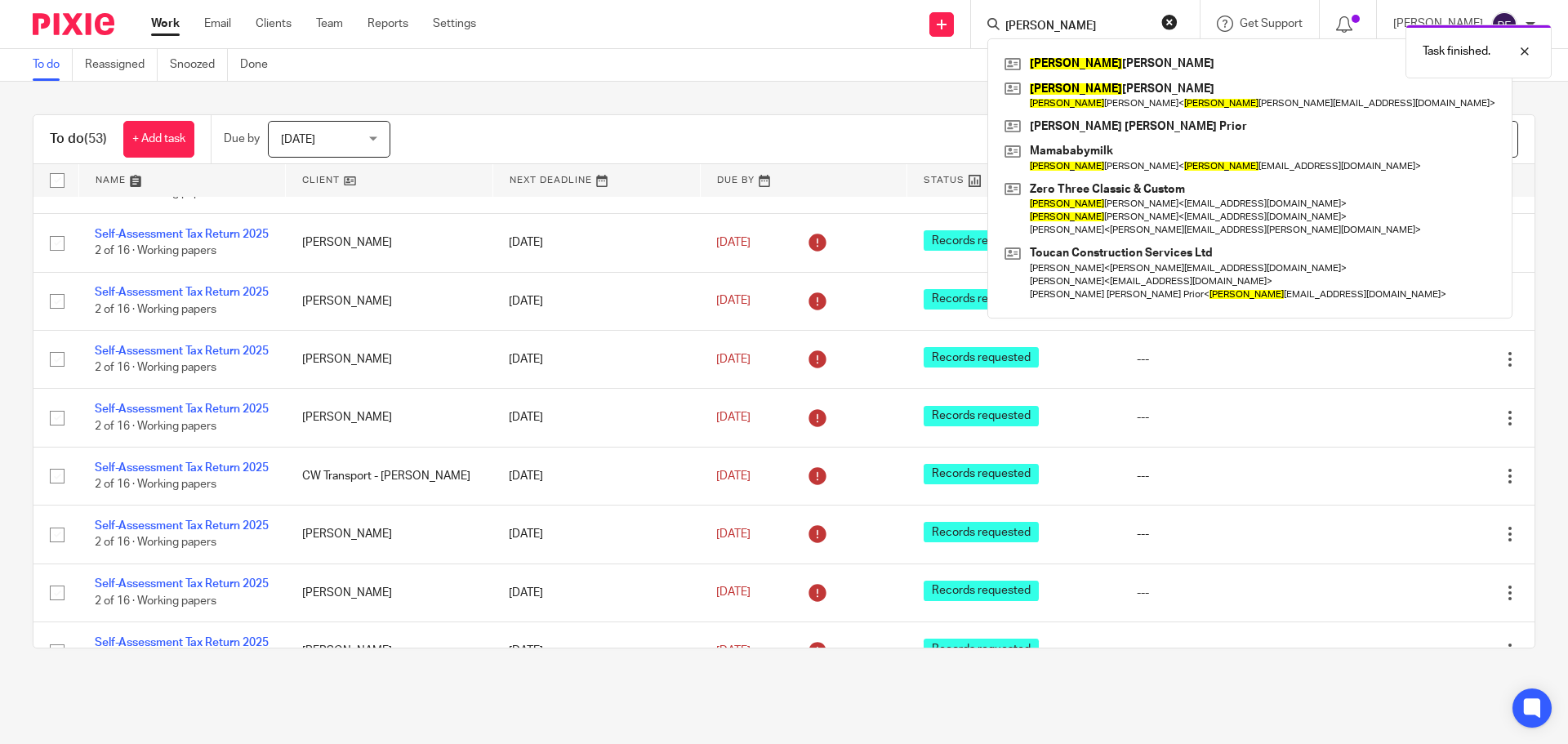
click at [695, 92] on div "To do (53) + Add task Due by Today Today Today Tomorrow This week Next week Thi…" at bounding box center [784, 381] width 1568 height 599
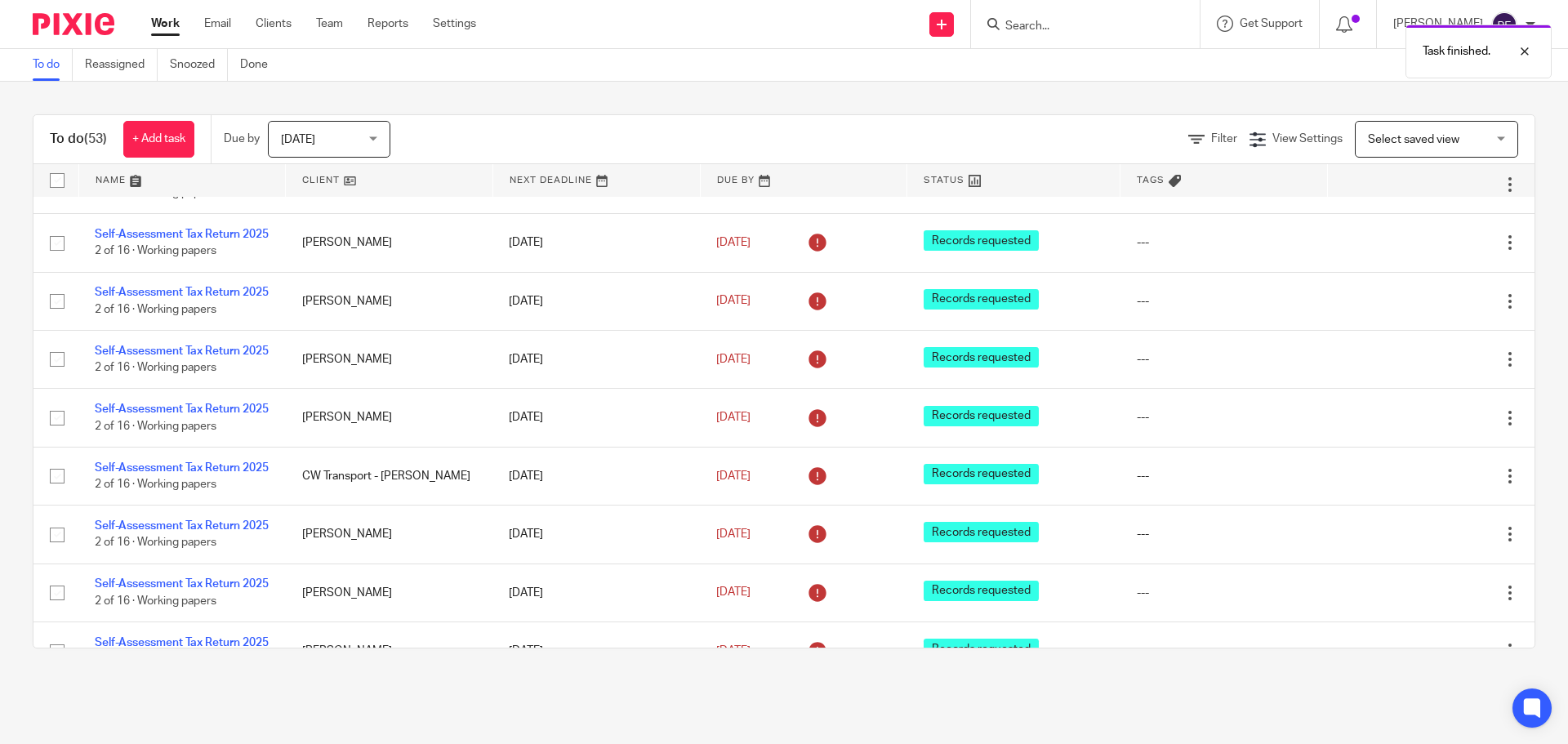
click at [170, 23] on link "Work" at bounding box center [166, 24] width 28 height 17
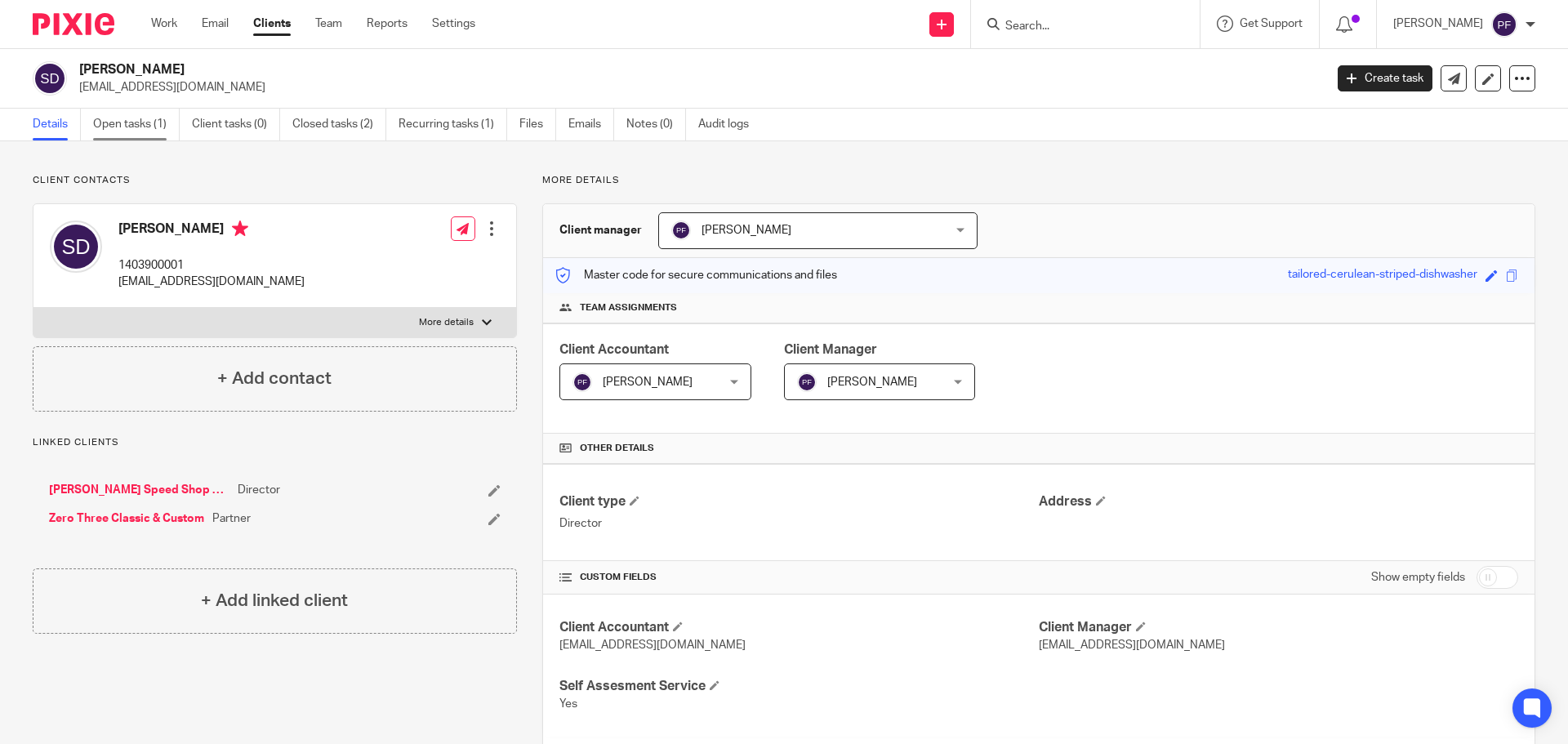
click at [135, 116] on link "Open tasks (1)" at bounding box center [136, 125] width 87 height 32
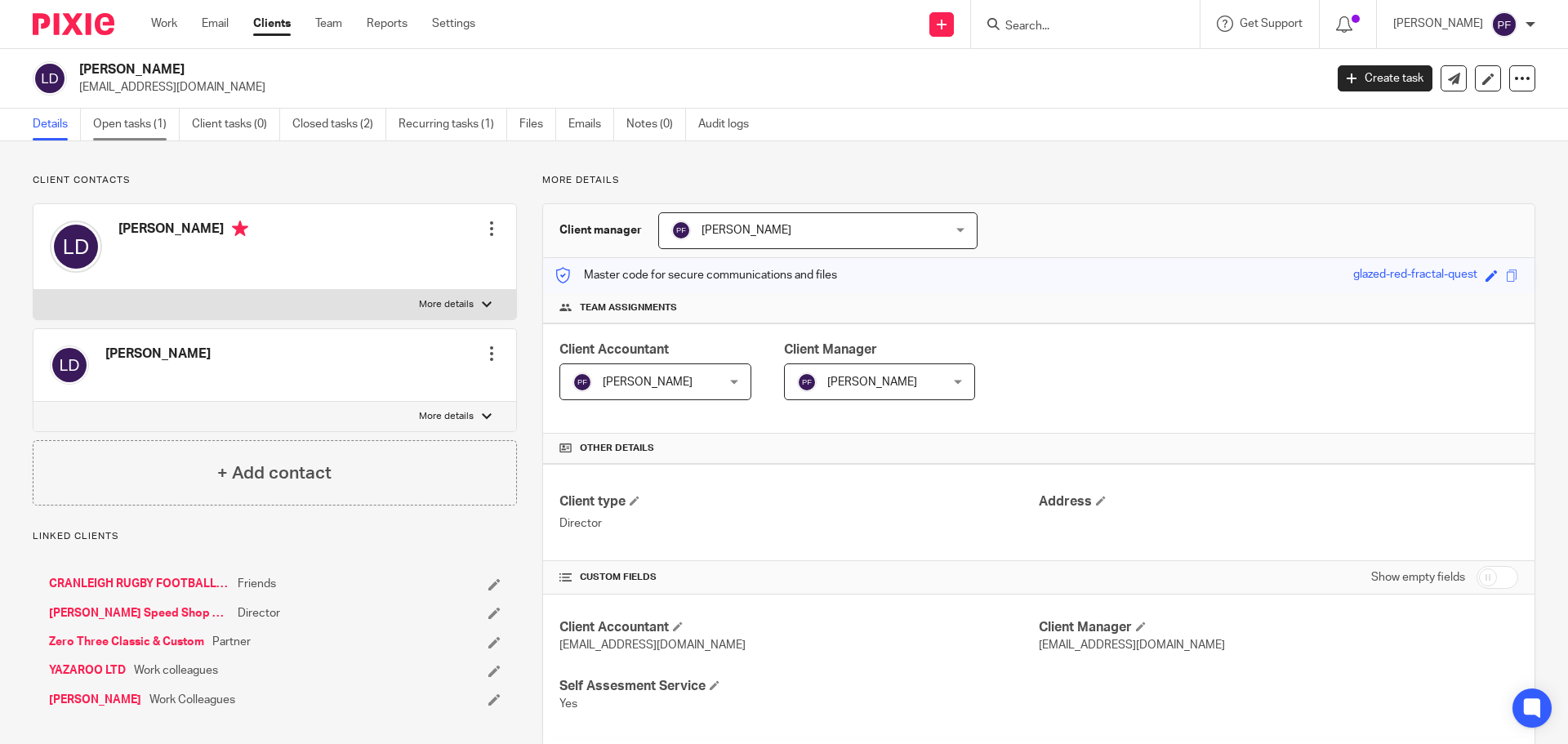
click at [141, 120] on link "Open tasks (1)" at bounding box center [136, 125] width 87 height 32
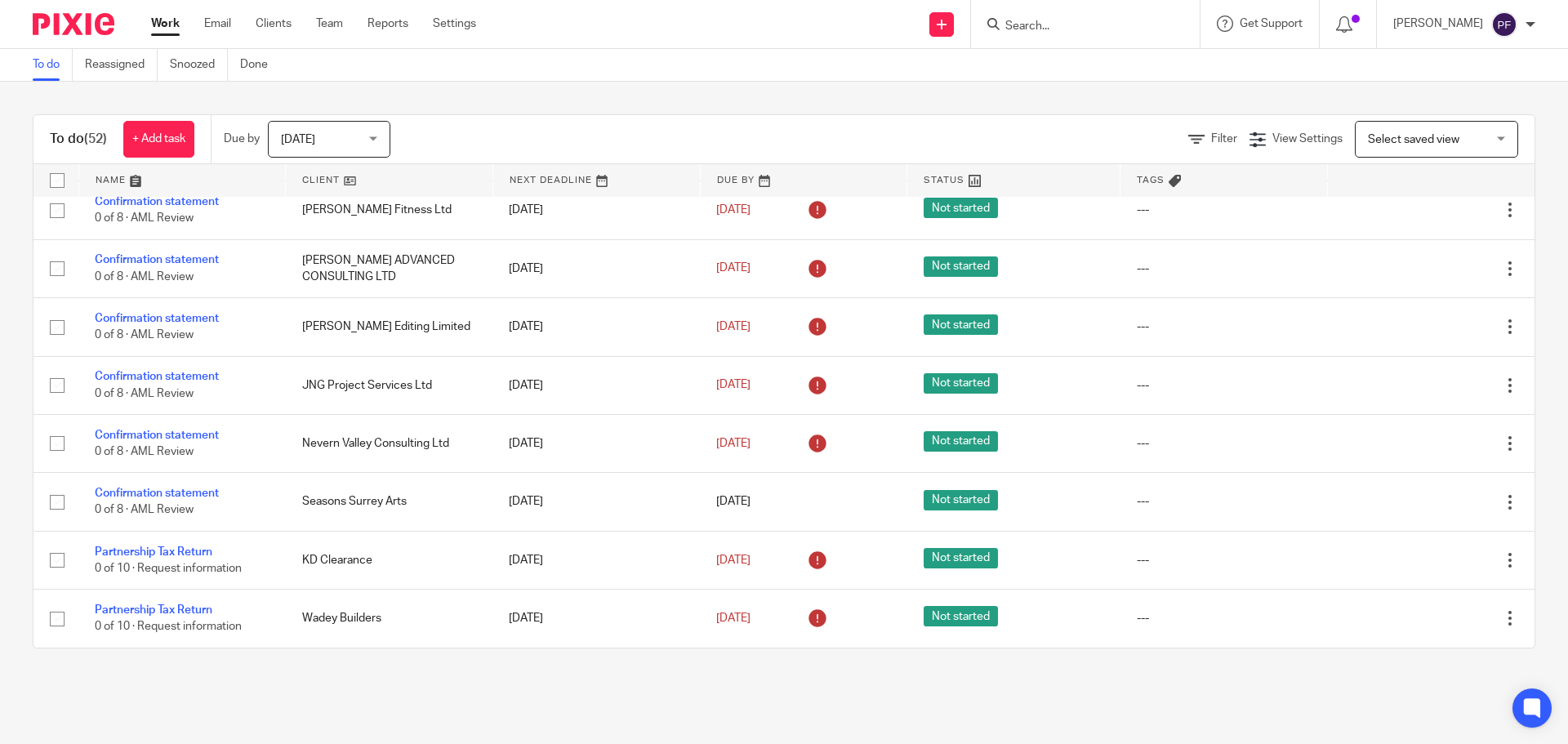
scroll to position [3010, 0]
click at [1031, 27] on input "Search" at bounding box center [1076, 27] width 147 height 15
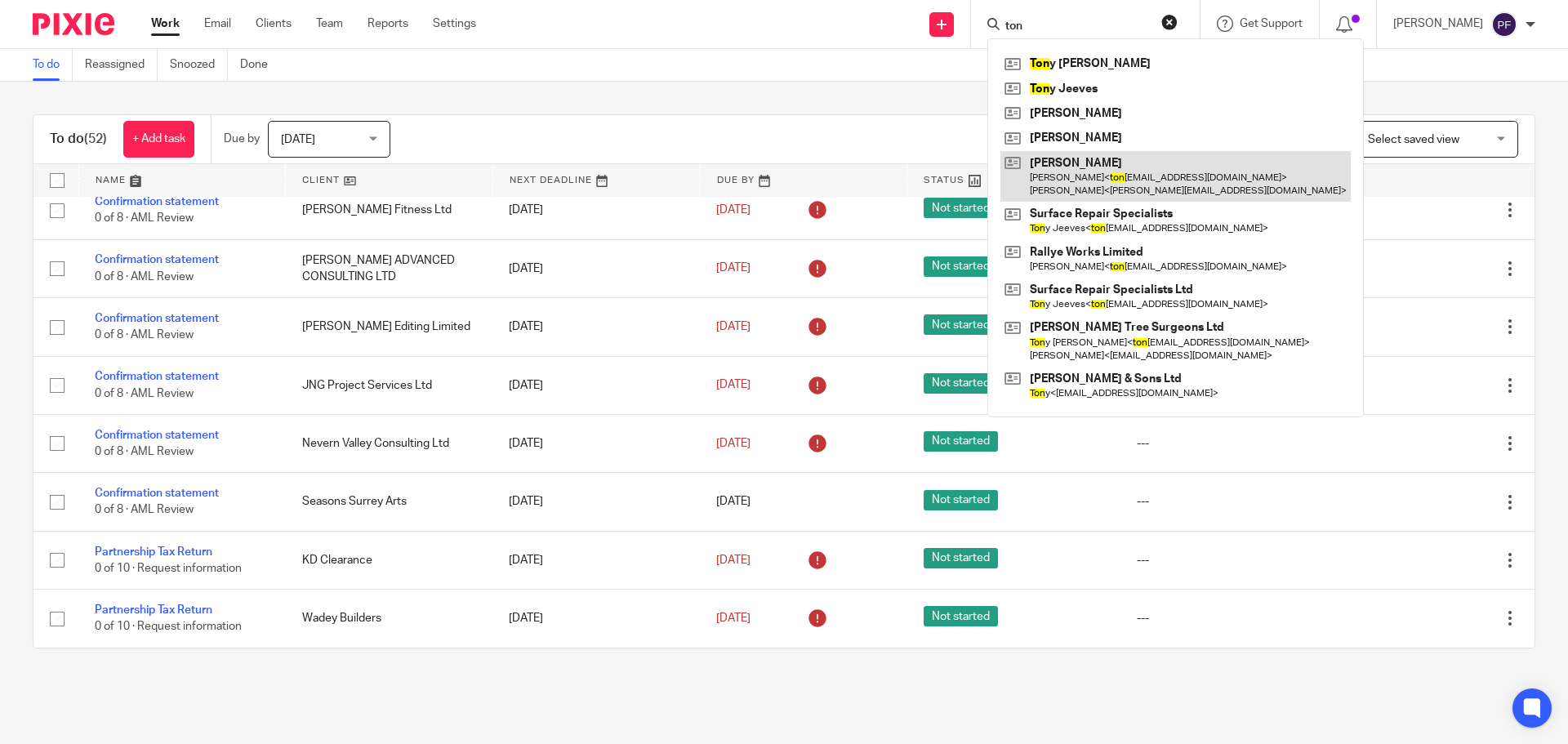
type input "ton"
click at [1055, 163] on link at bounding box center [1175, 176] width 350 height 51
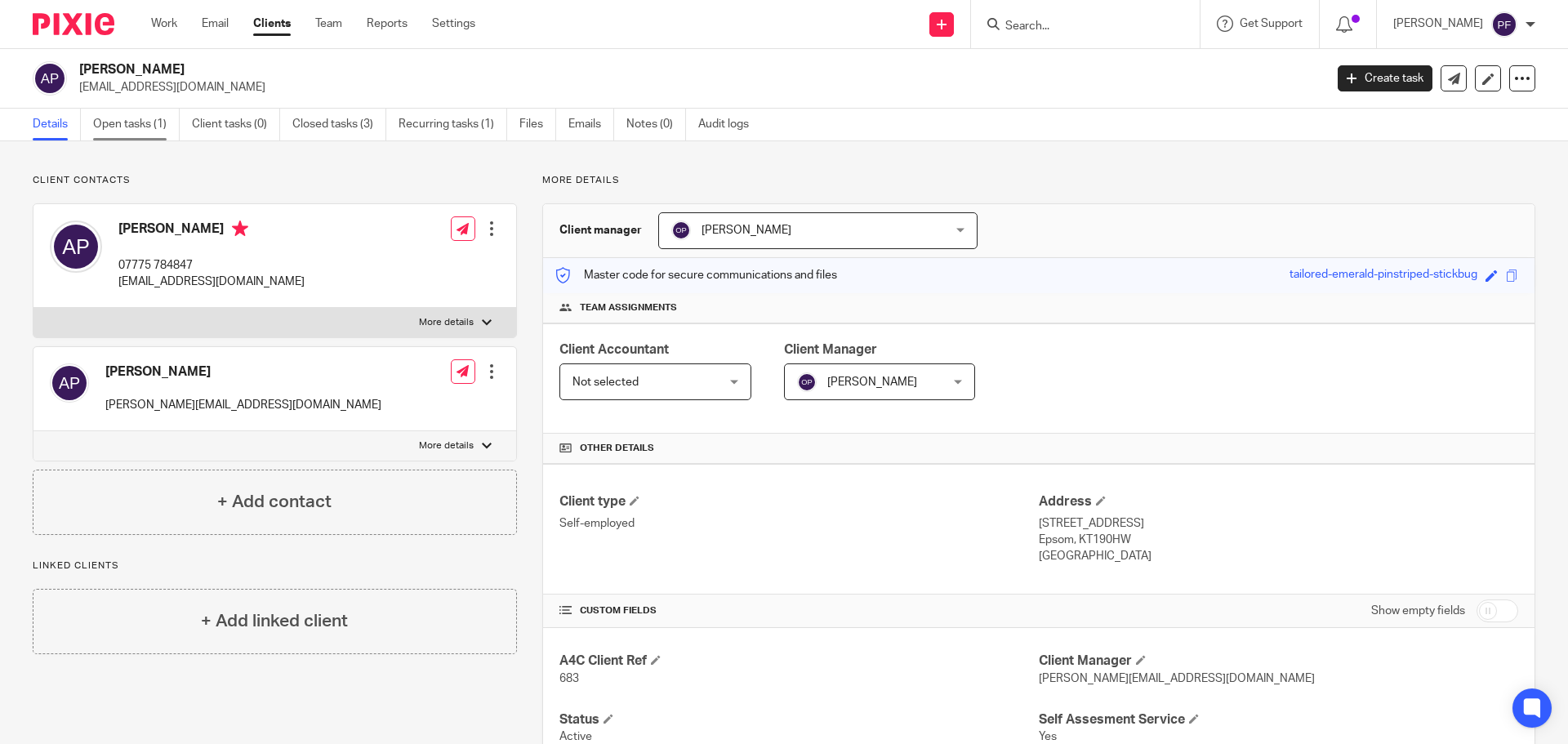
click at [146, 123] on link "Open tasks (1)" at bounding box center [136, 125] width 87 height 32
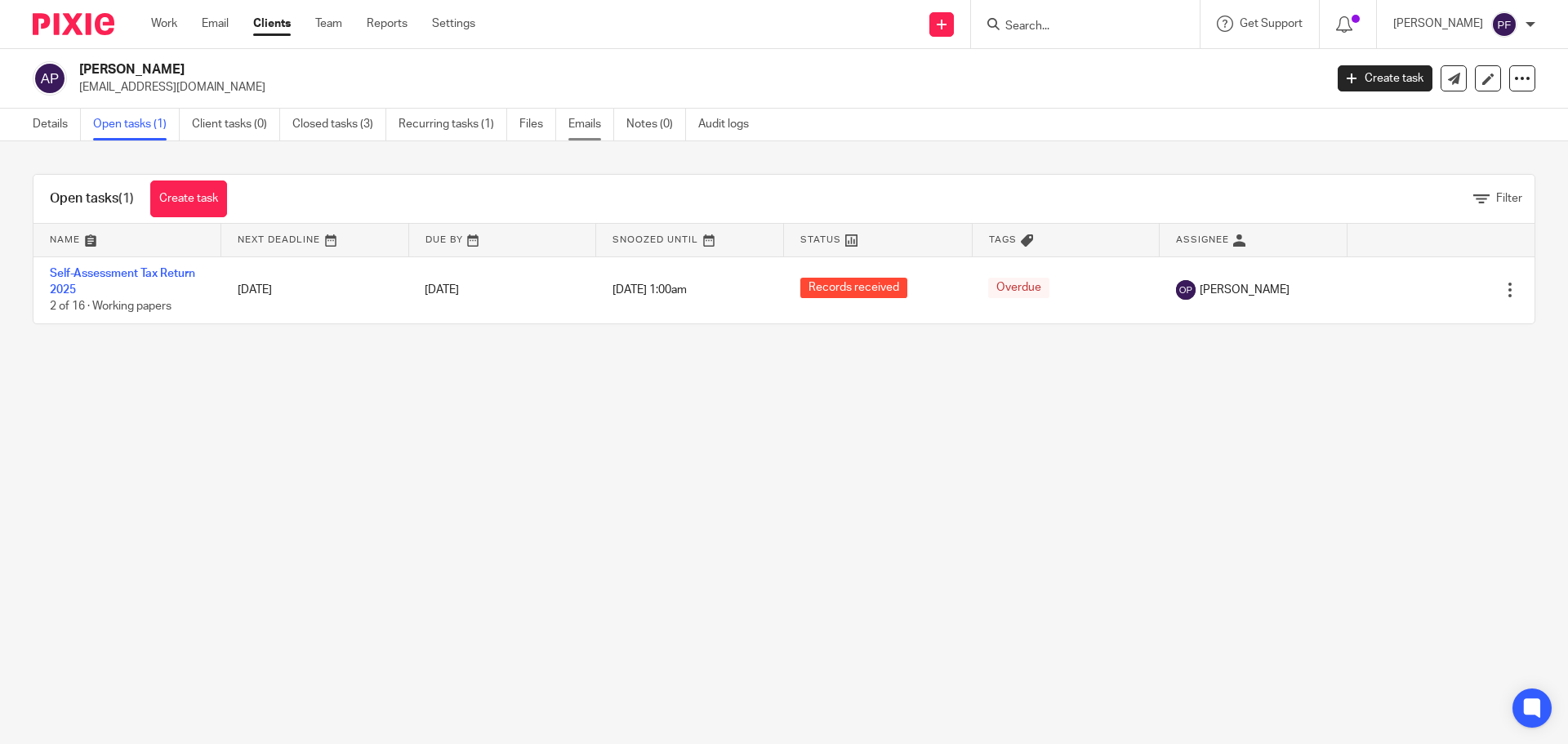
click at [588, 133] on link "Emails" at bounding box center [591, 125] width 46 height 32
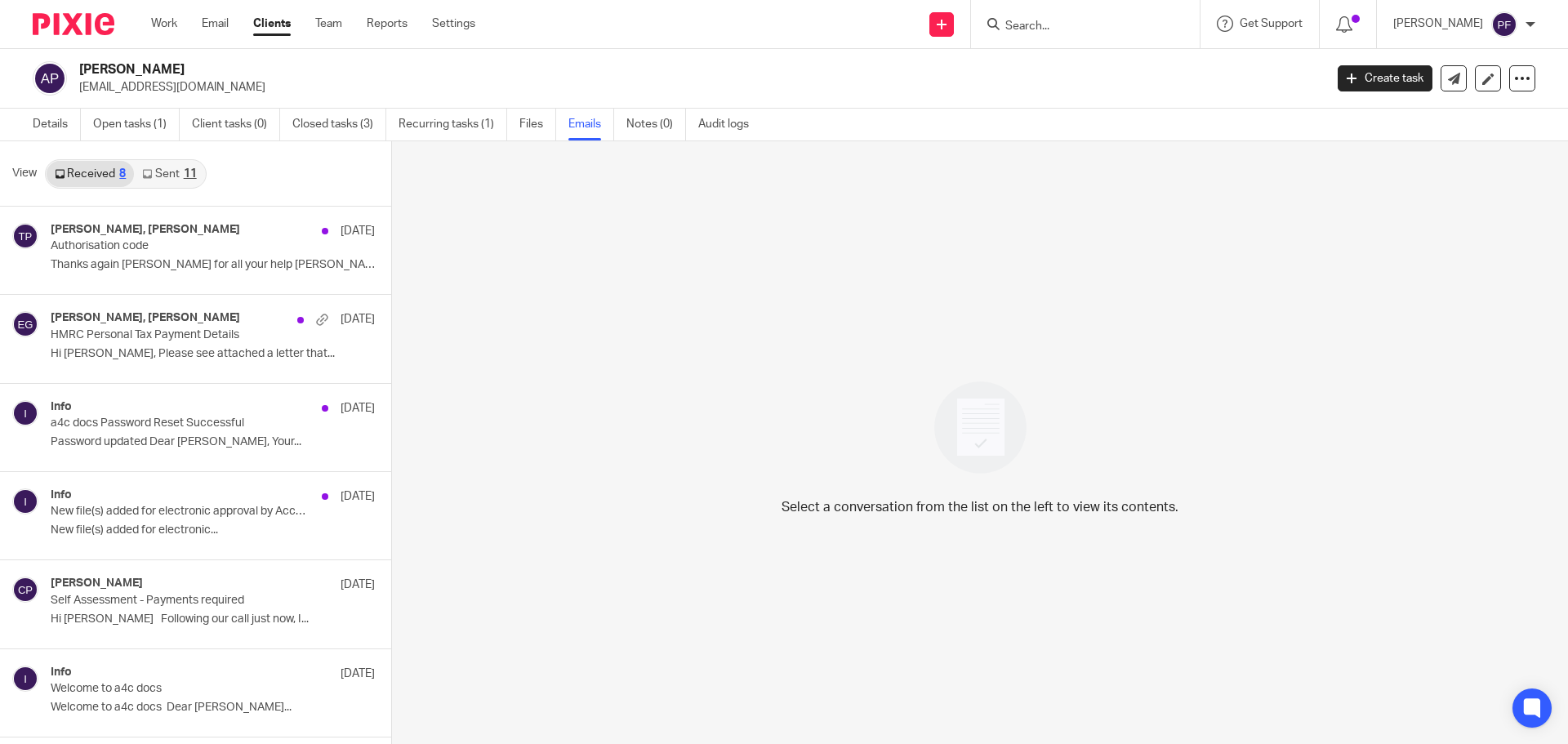
click at [168, 163] on link "Sent 11" at bounding box center [169, 173] width 70 height 26
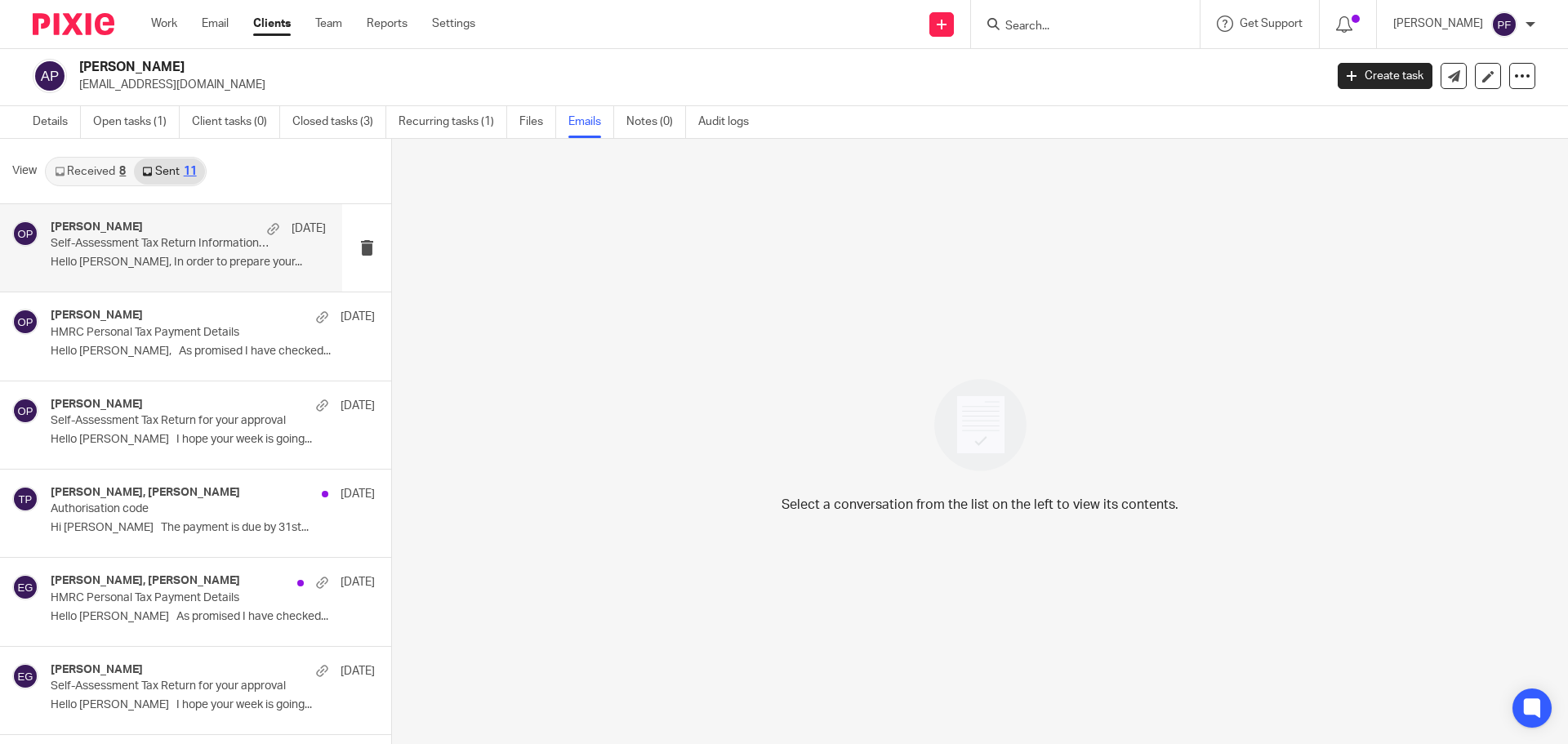
click at [215, 264] on p "Hello [PERSON_NAME], In order to prepare your..." at bounding box center [188, 262] width 275 height 14
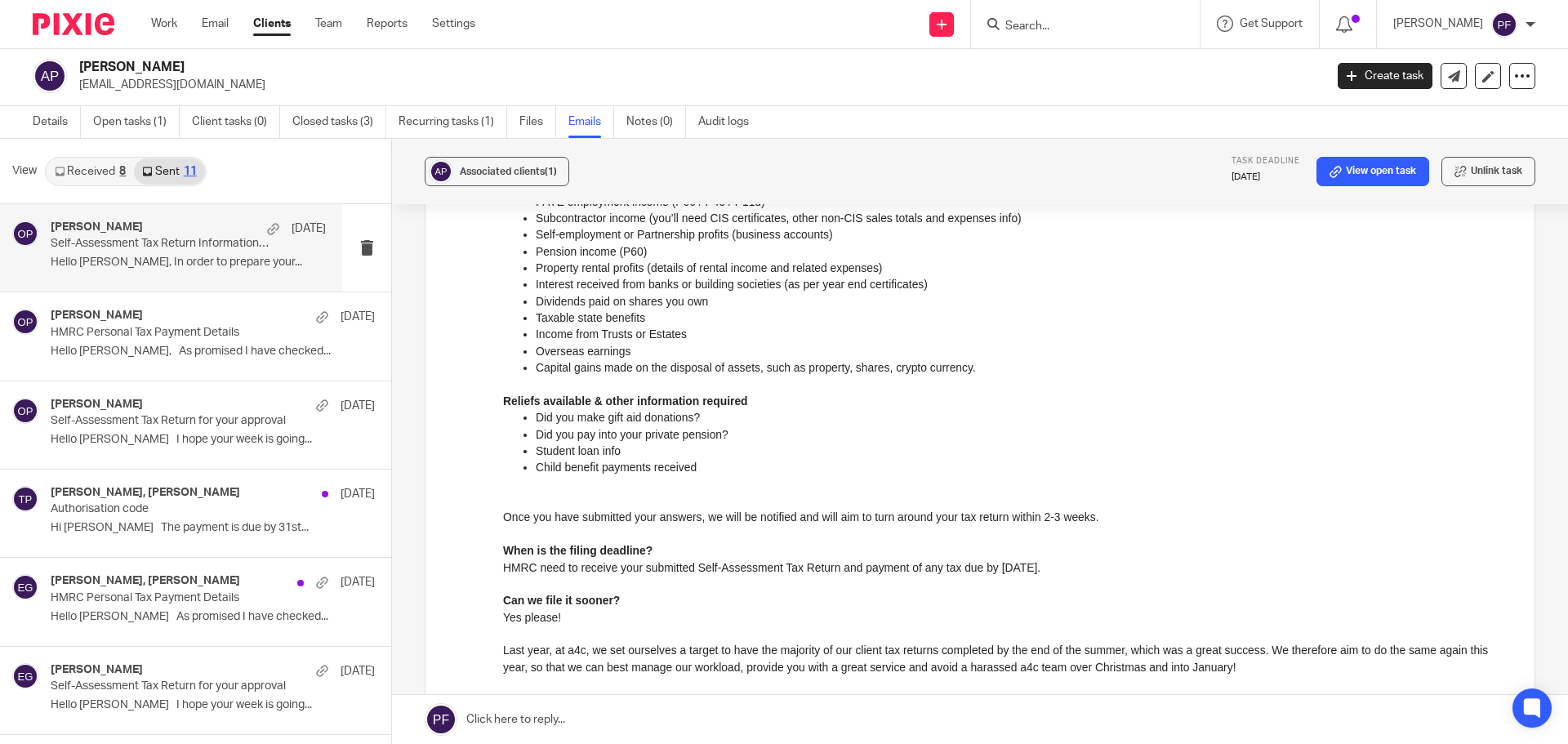
scroll to position [0, 0]
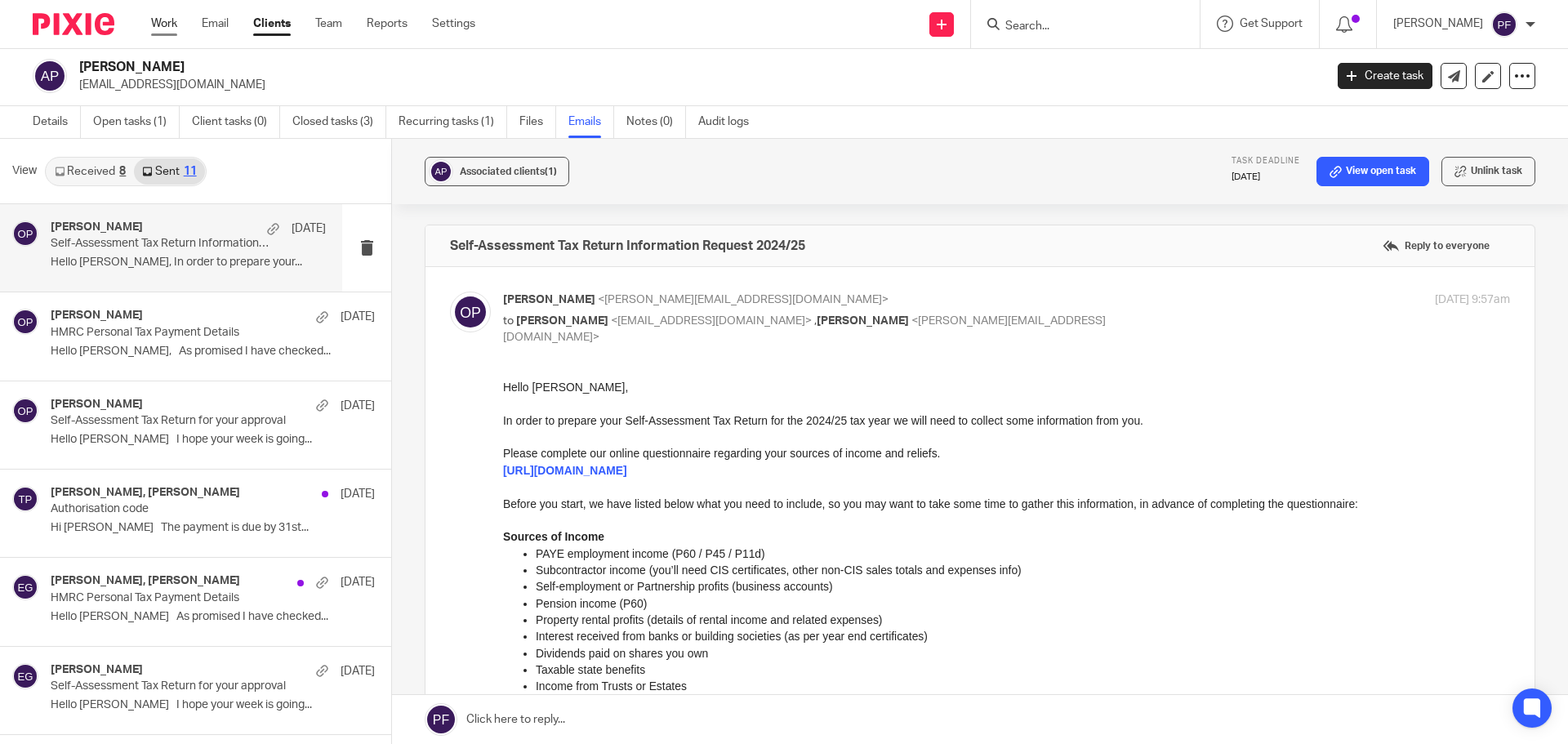
click at [158, 19] on link "Work" at bounding box center [164, 24] width 26 height 17
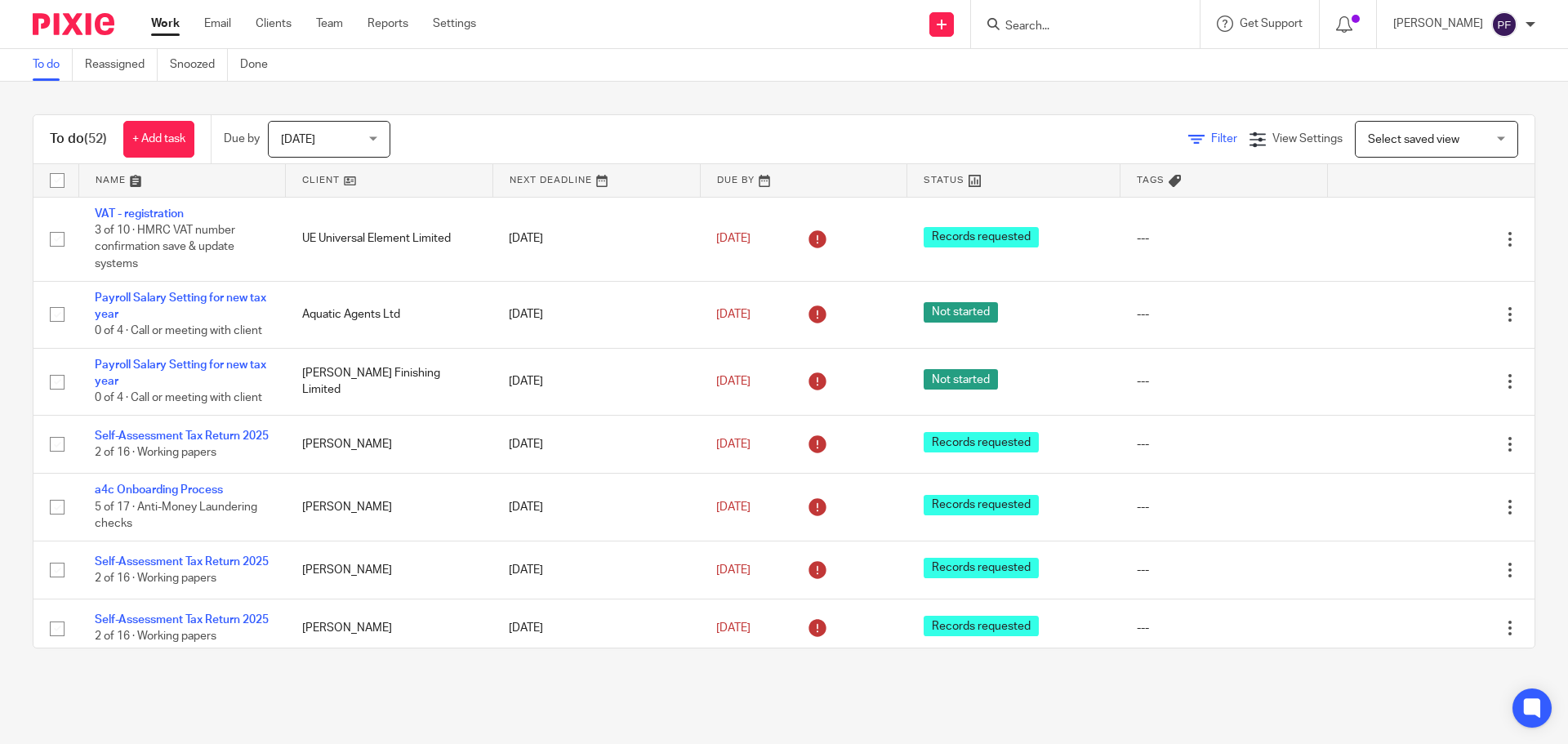
click at [1211, 136] on span "Filter" at bounding box center [1224, 139] width 26 height 12
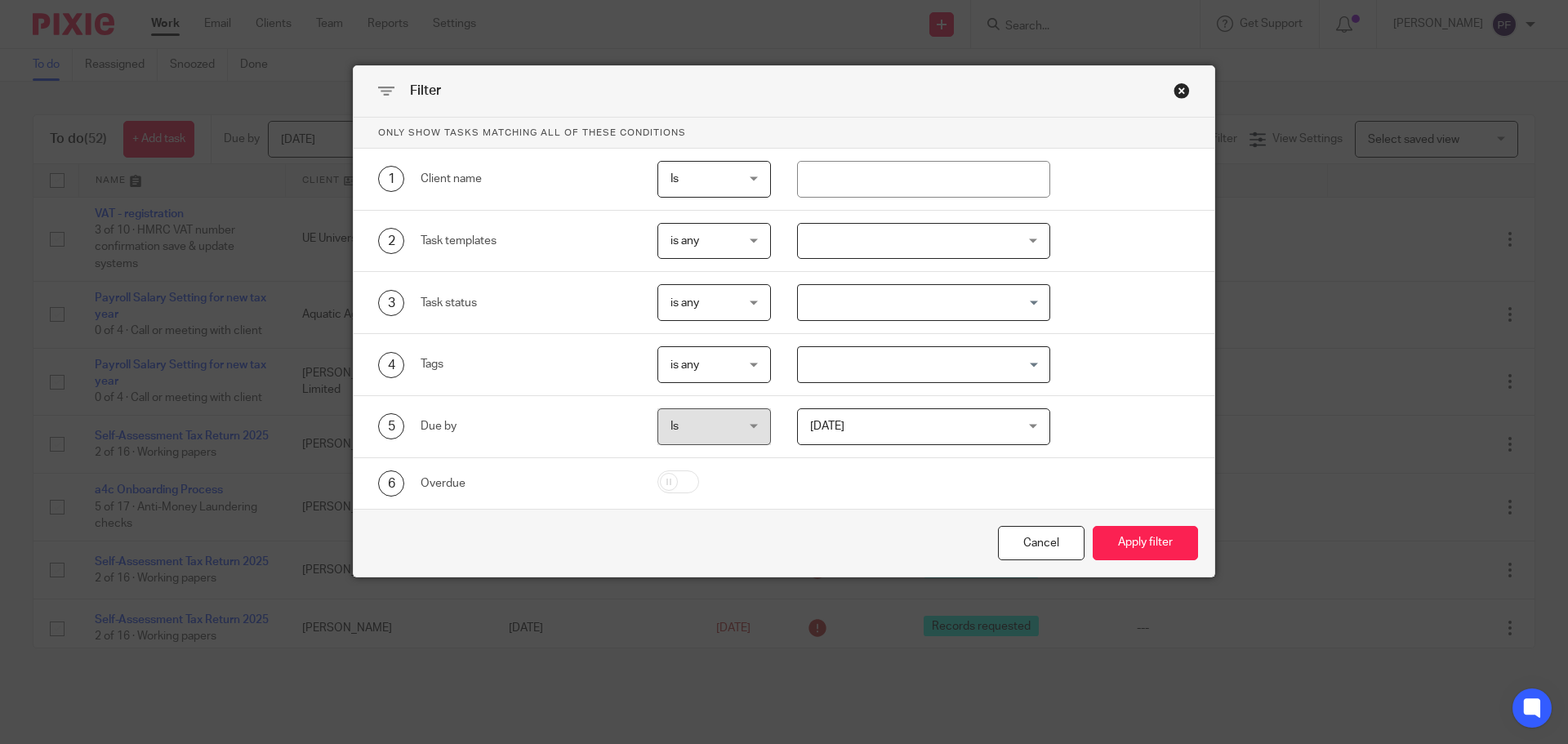
click at [855, 238] on div at bounding box center [923, 241] width 254 height 37
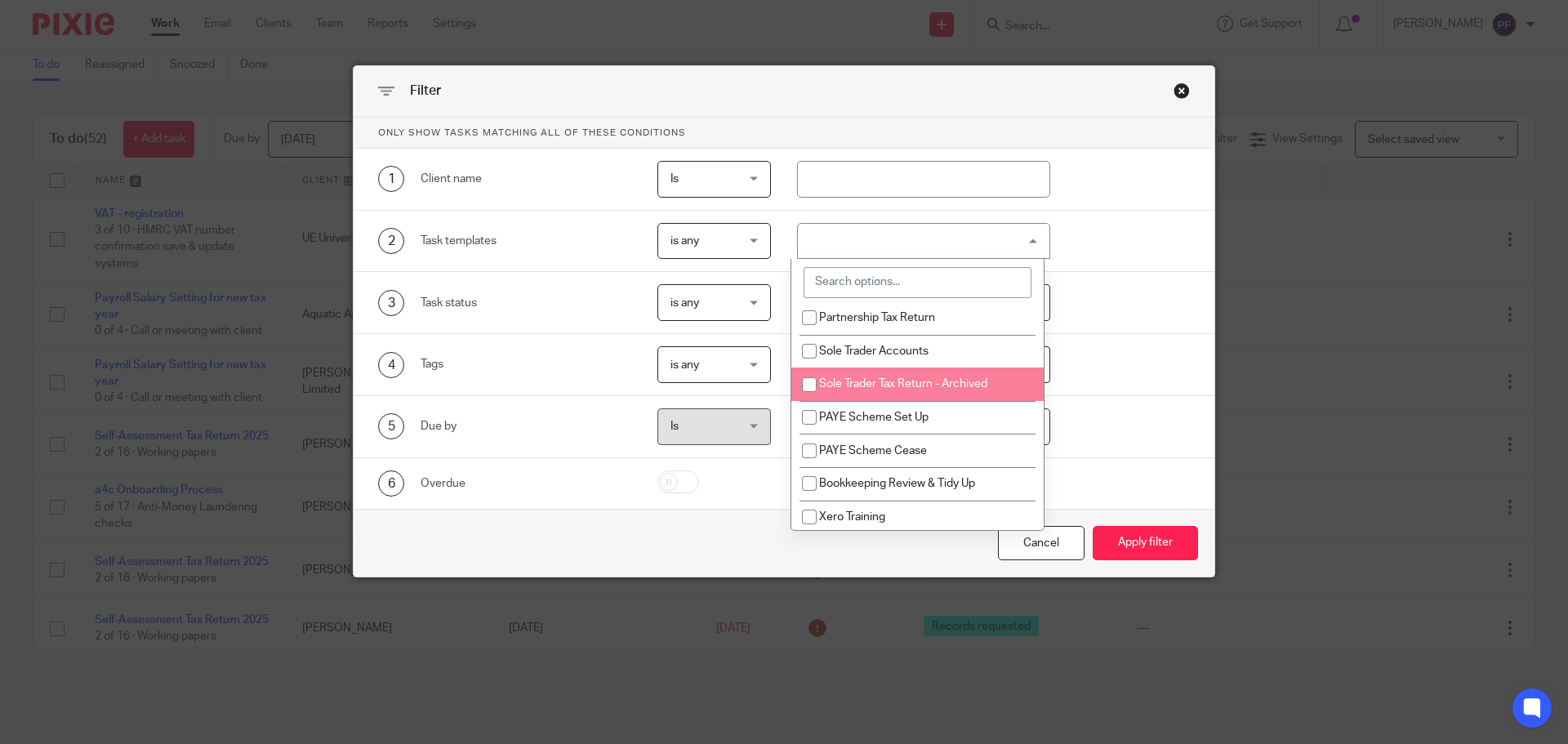
scroll to position [900, 0]
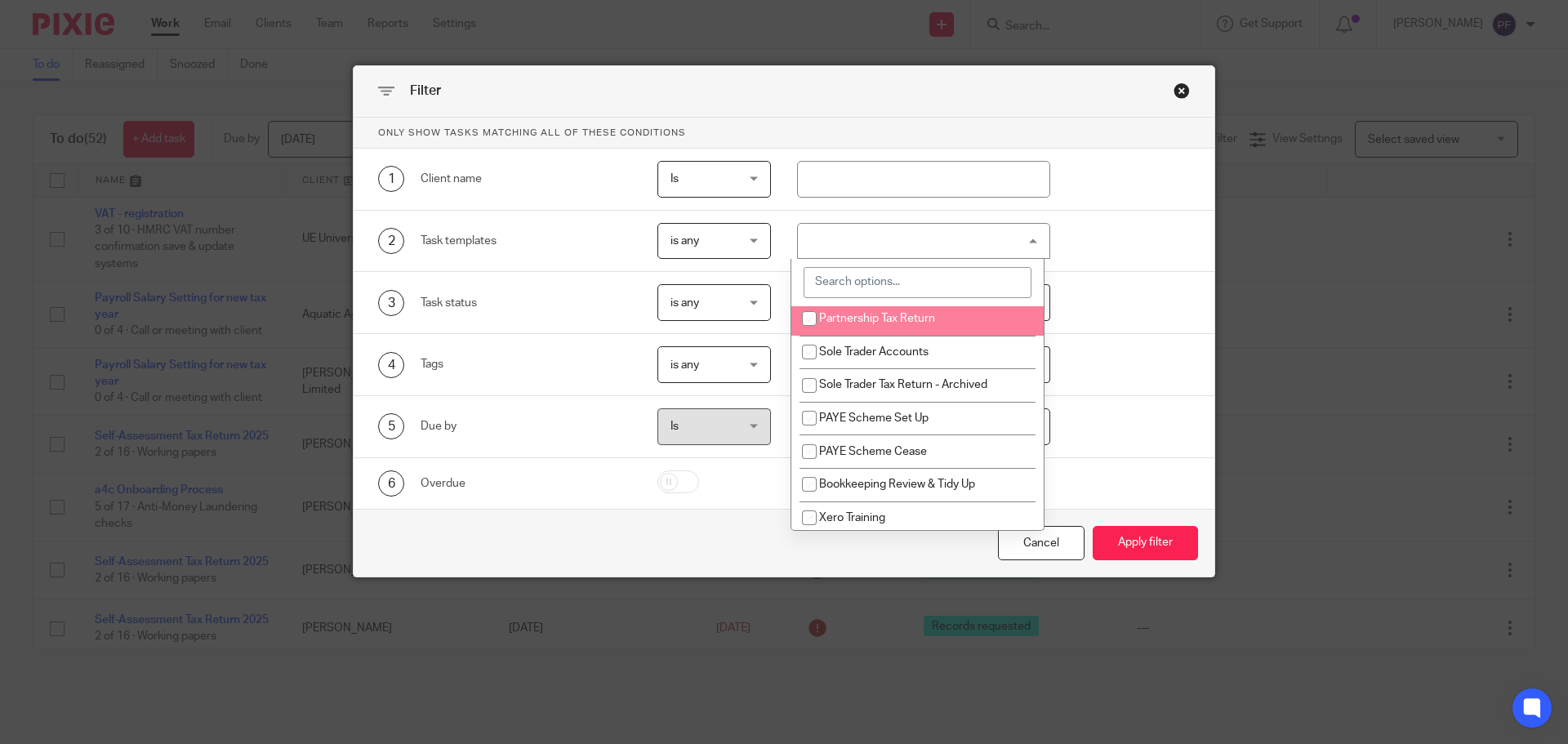
click at [843, 281] on input "search" at bounding box center [918, 282] width 228 height 31
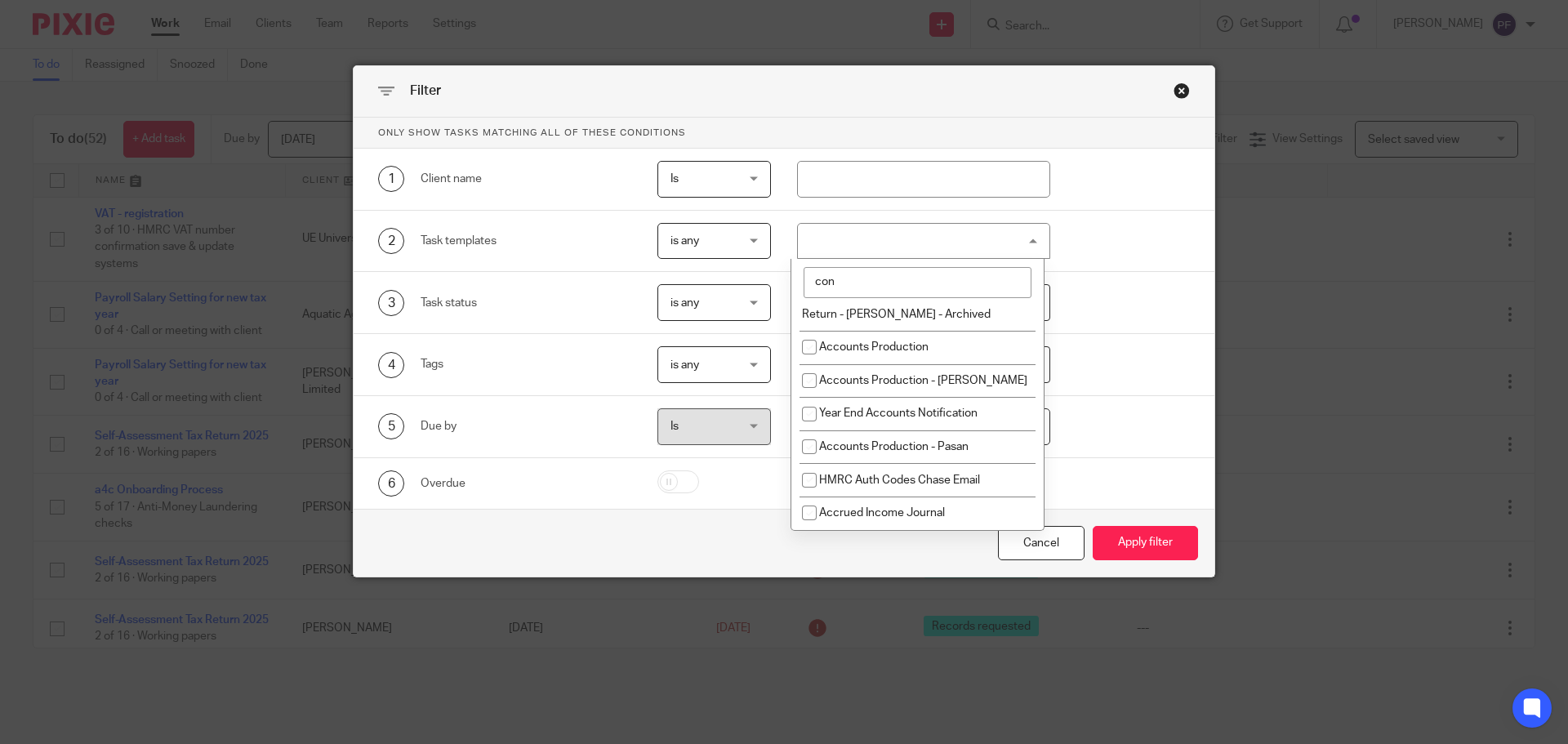
scroll to position [0, 0]
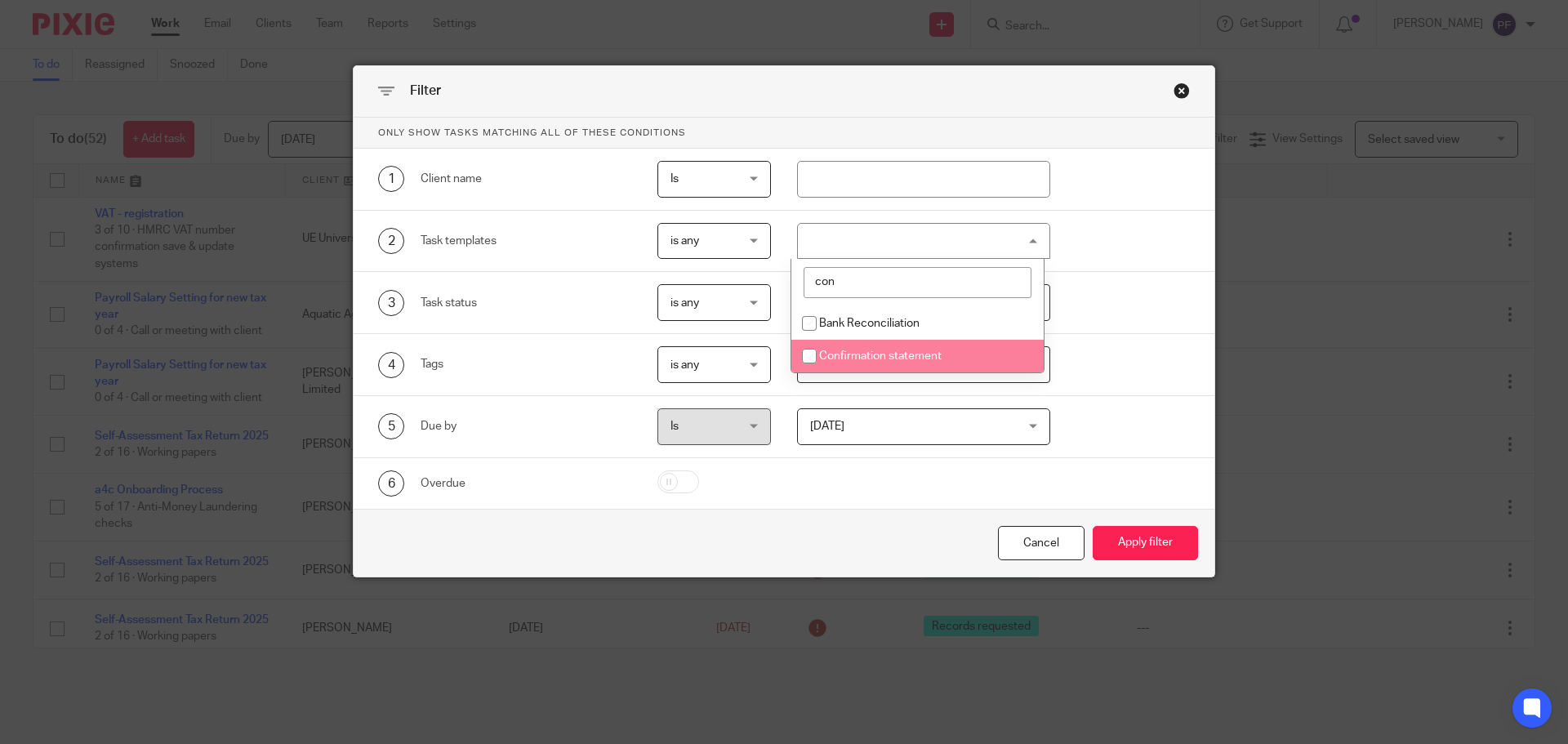
type input "con"
click at [900, 354] on span "Confirmation statement" at bounding box center [879, 356] width 122 height 12
checkbox input "true"
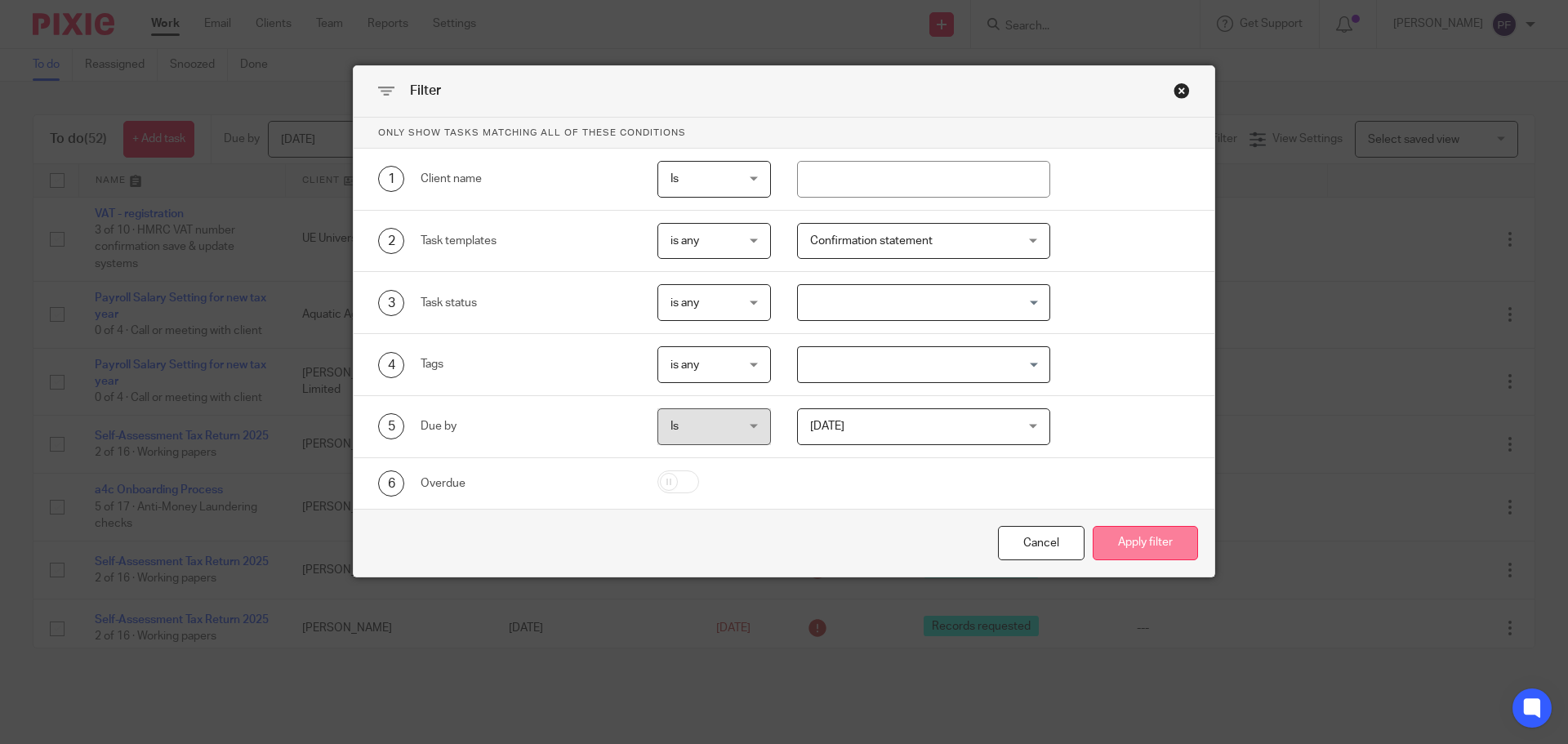
click at [1137, 553] on button "Apply filter" at bounding box center [1145, 543] width 106 height 35
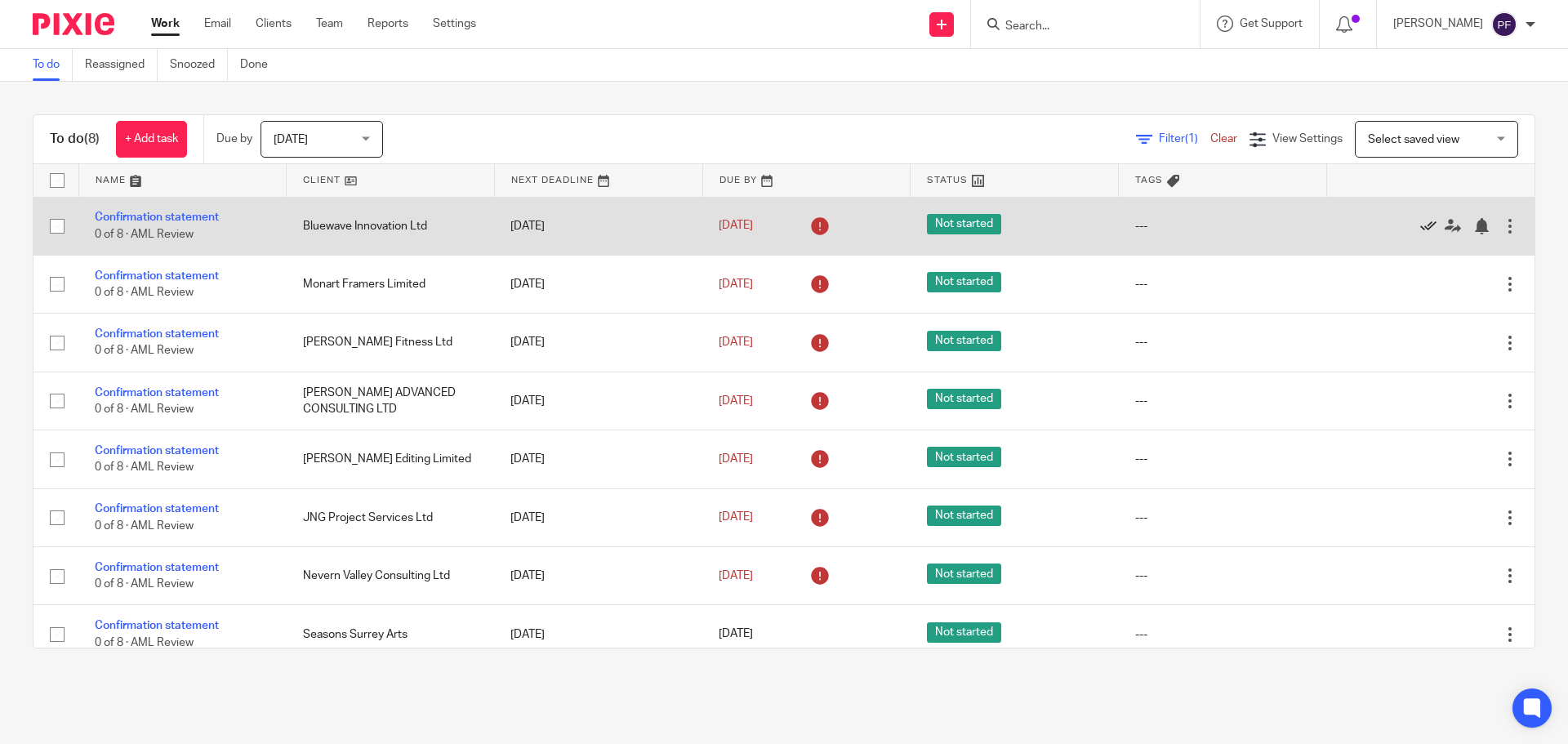
click at [1420, 227] on icon at bounding box center [1428, 226] width 17 height 17
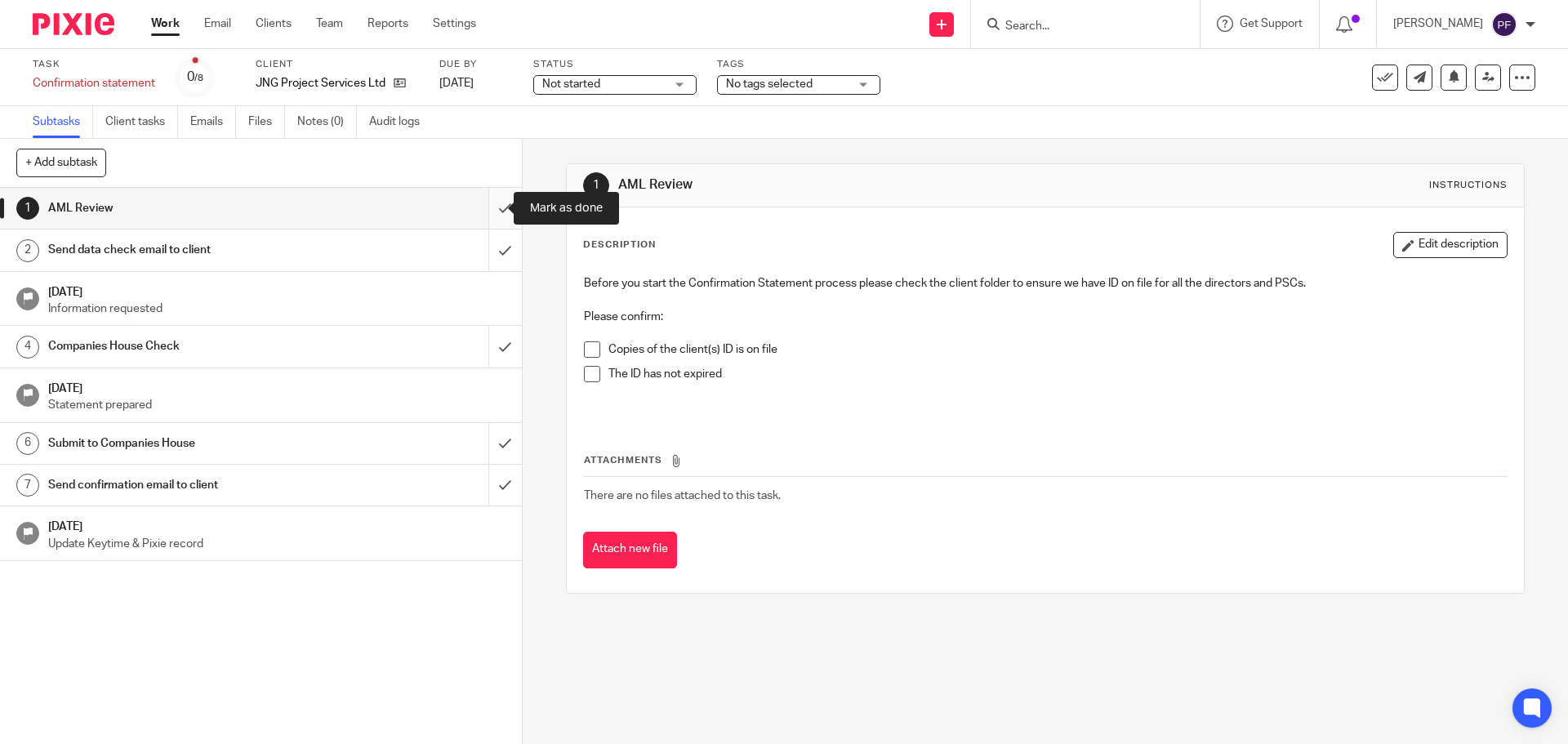
click at [496, 213] on input "submit" at bounding box center [260, 208] width 522 height 41
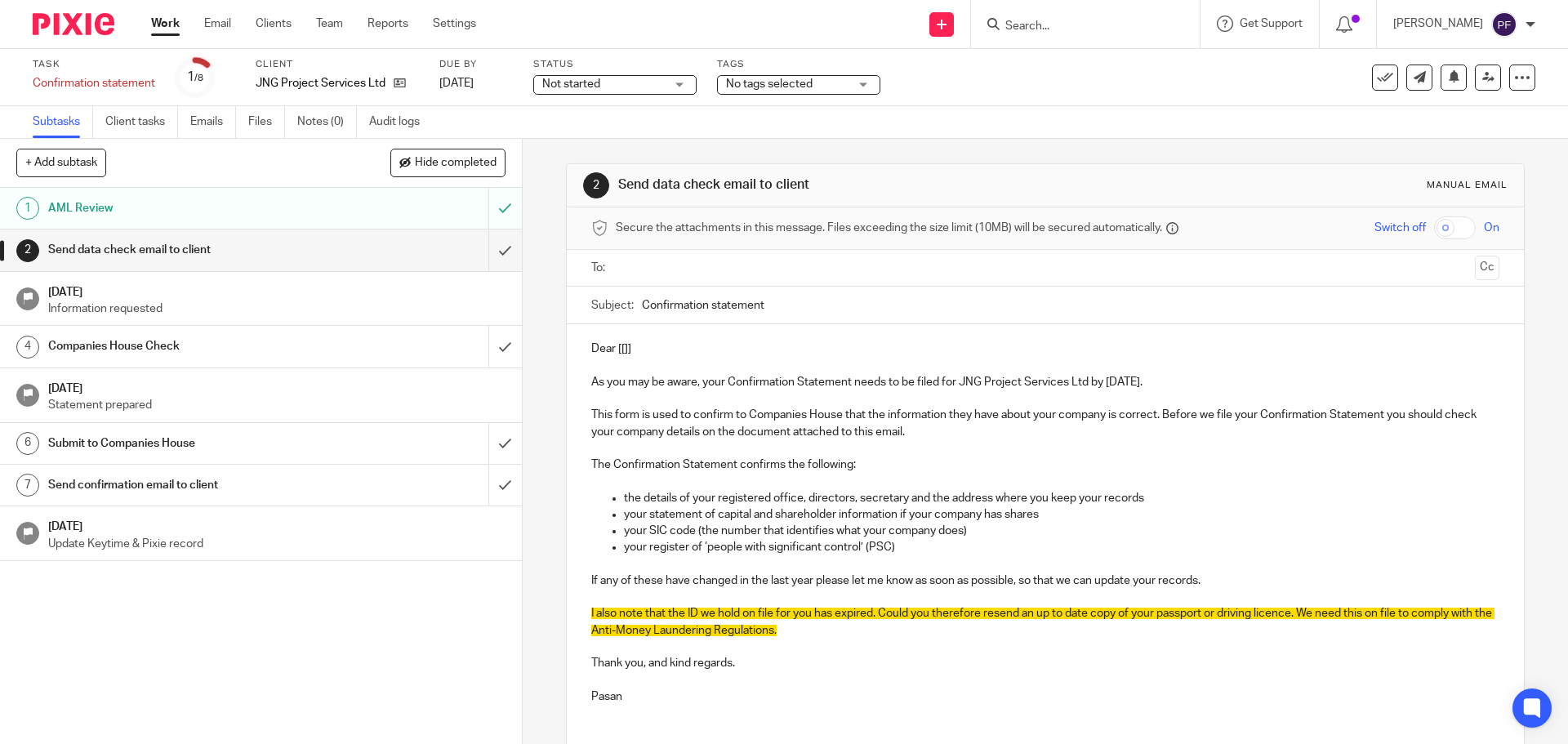
click at [650, 264] on input "text" at bounding box center [1044, 268] width 846 height 19
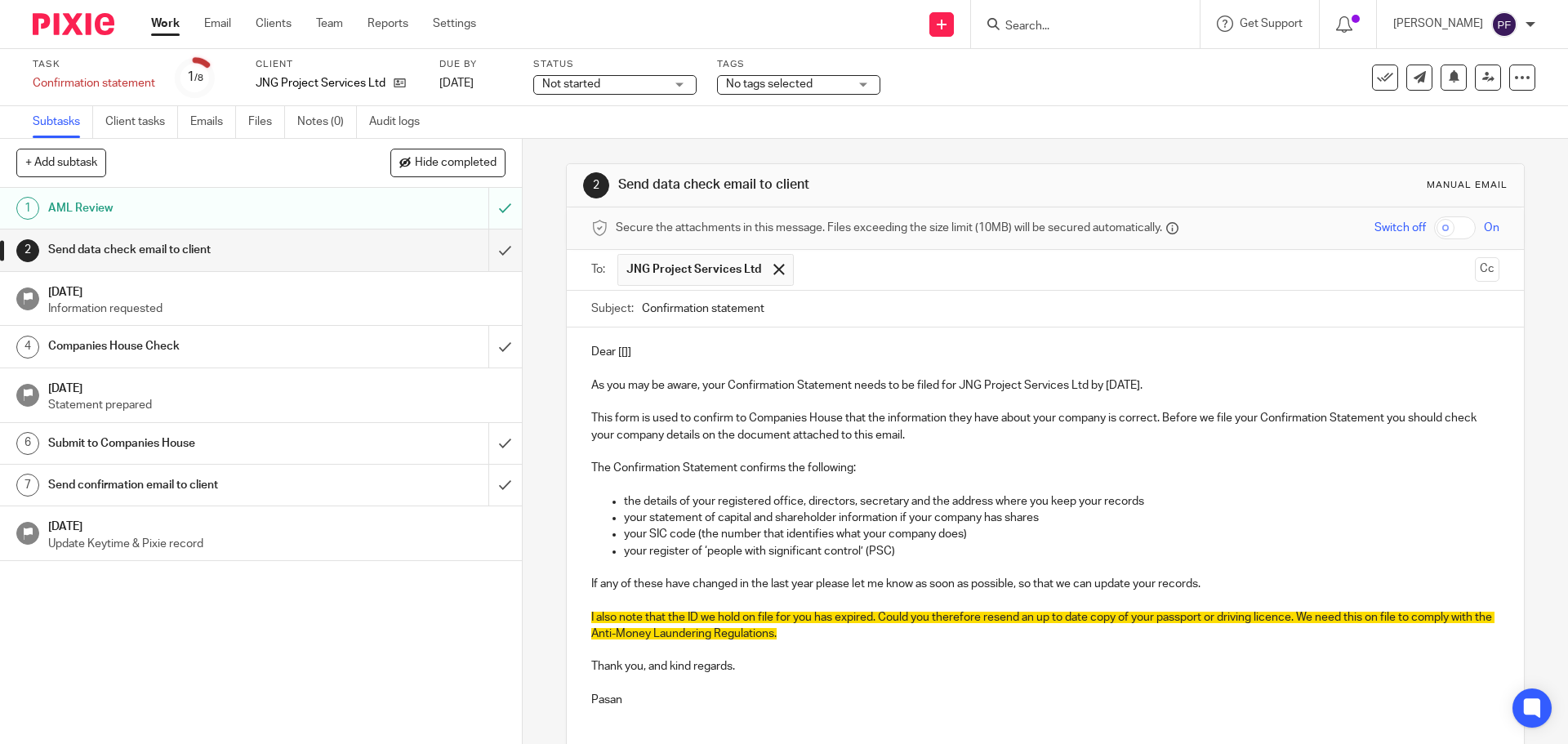
click at [828, 265] on input "text" at bounding box center [1135, 270] width 666 height 32
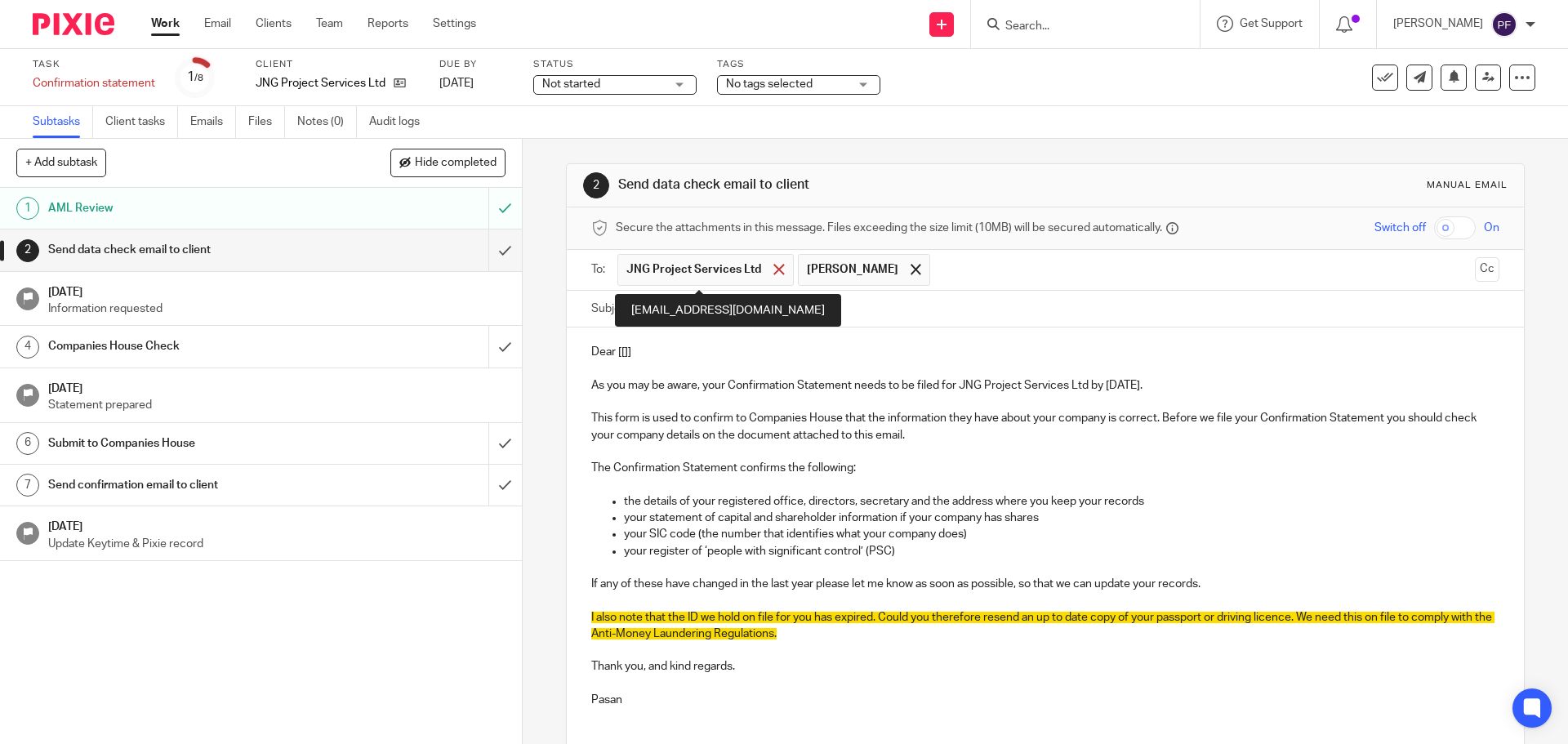
click at [774, 266] on span at bounding box center [779, 269] width 11 height 11
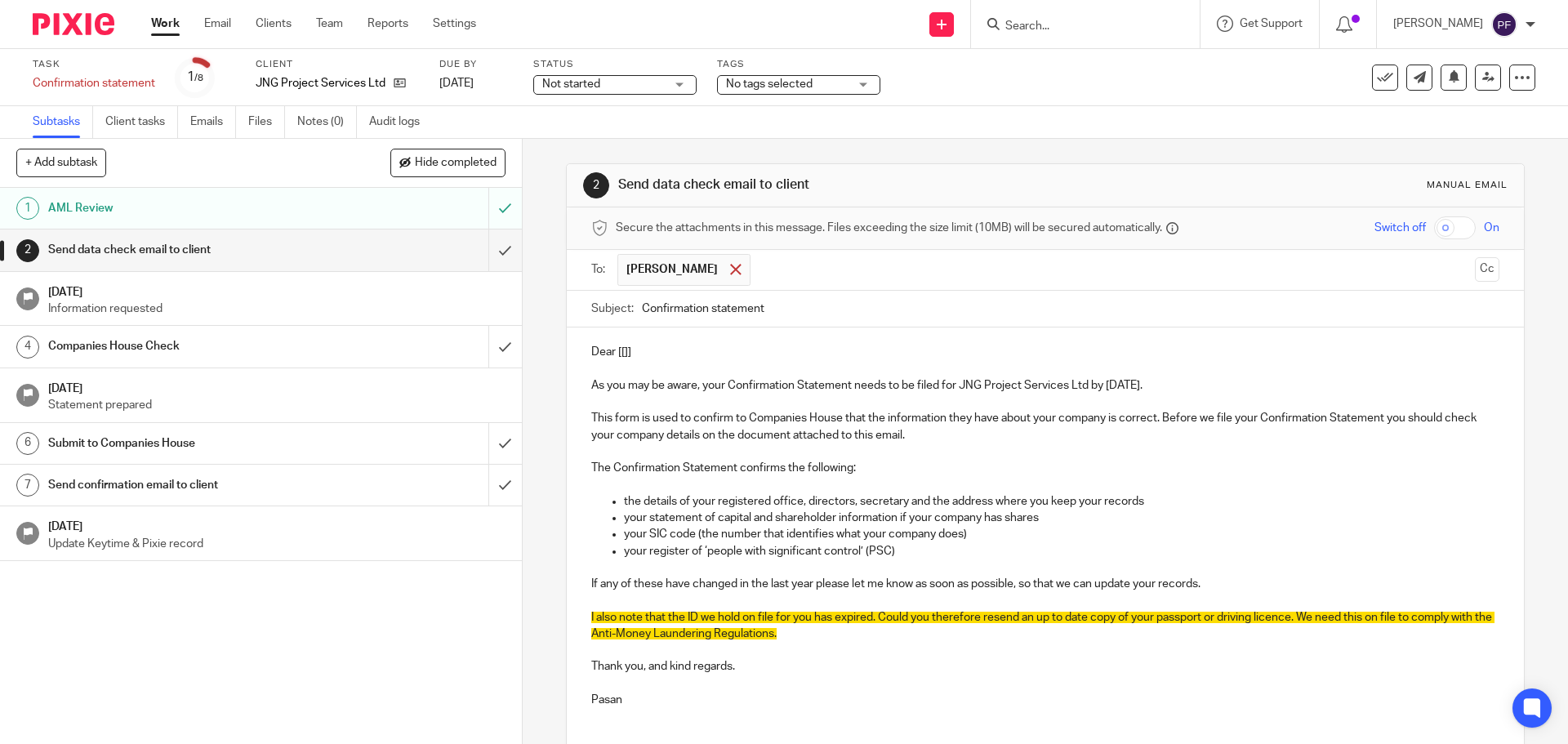
click at [738, 267] on div at bounding box center [735, 269] width 19 height 24
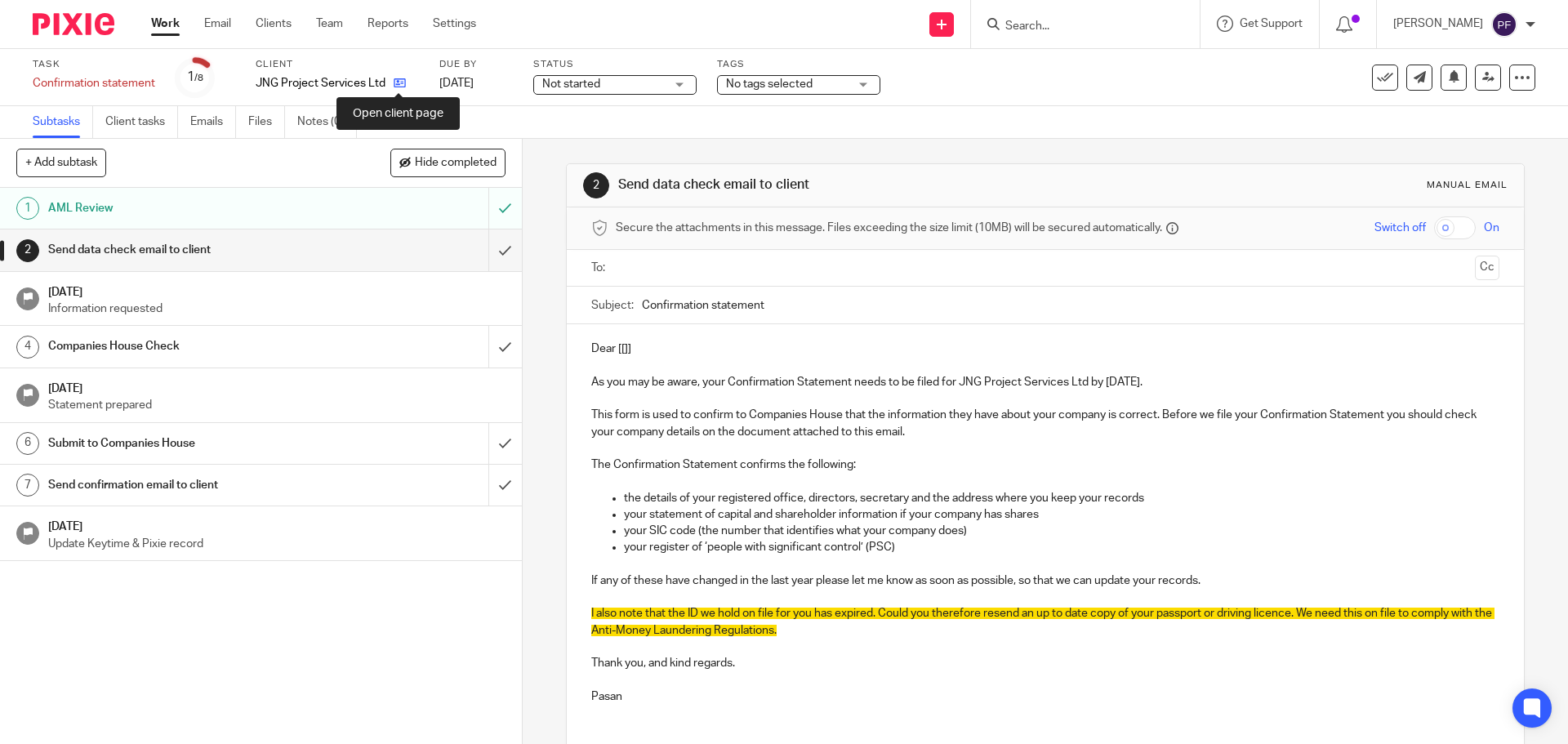
click at [398, 87] on icon at bounding box center [399, 82] width 12 height 12
click at [645, 263] on input "text" at bounding box center [1044, 268] width 846 height 19
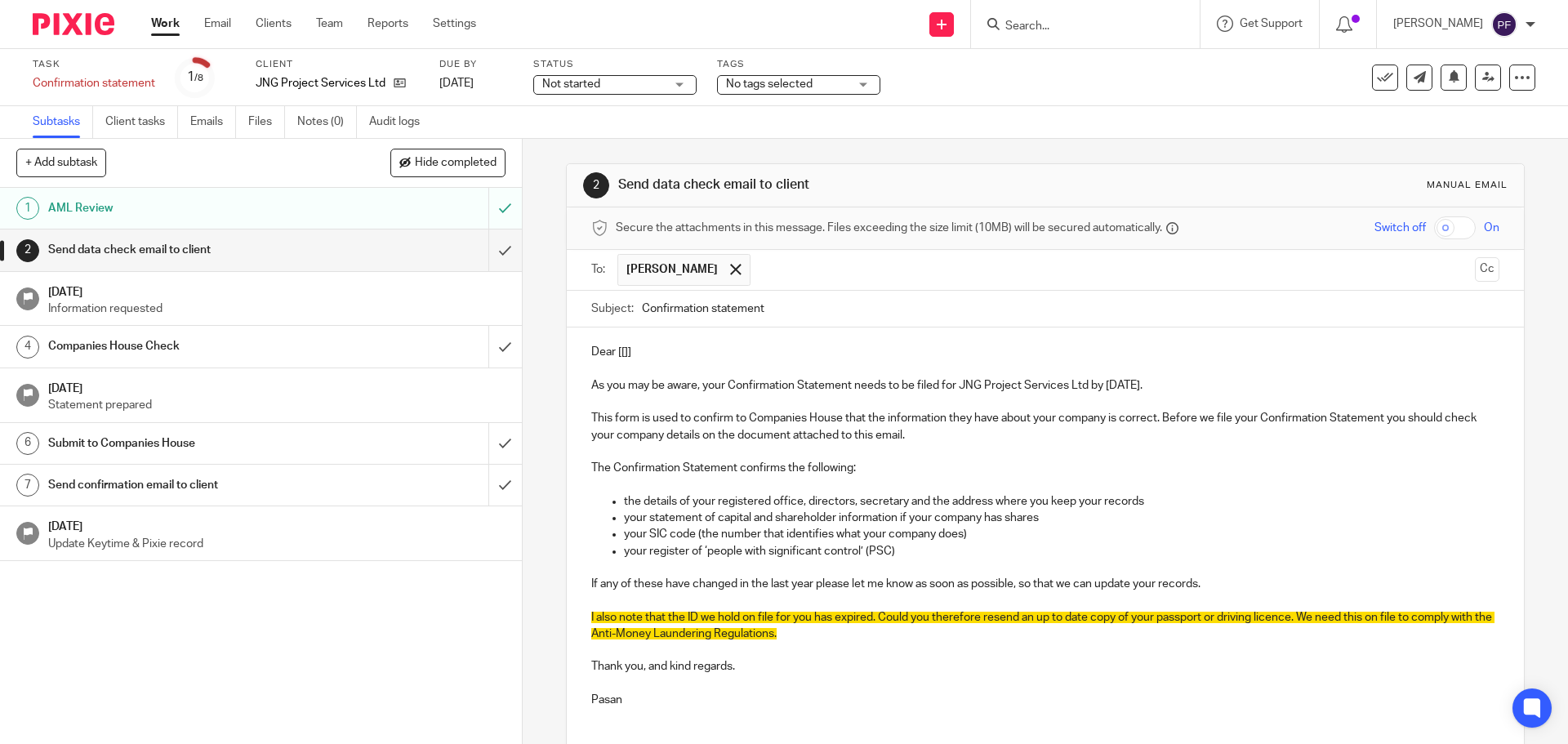
click at [646, 353] on p "Dear [[]]" at bounding box center [1045, 352] width 907 height 17
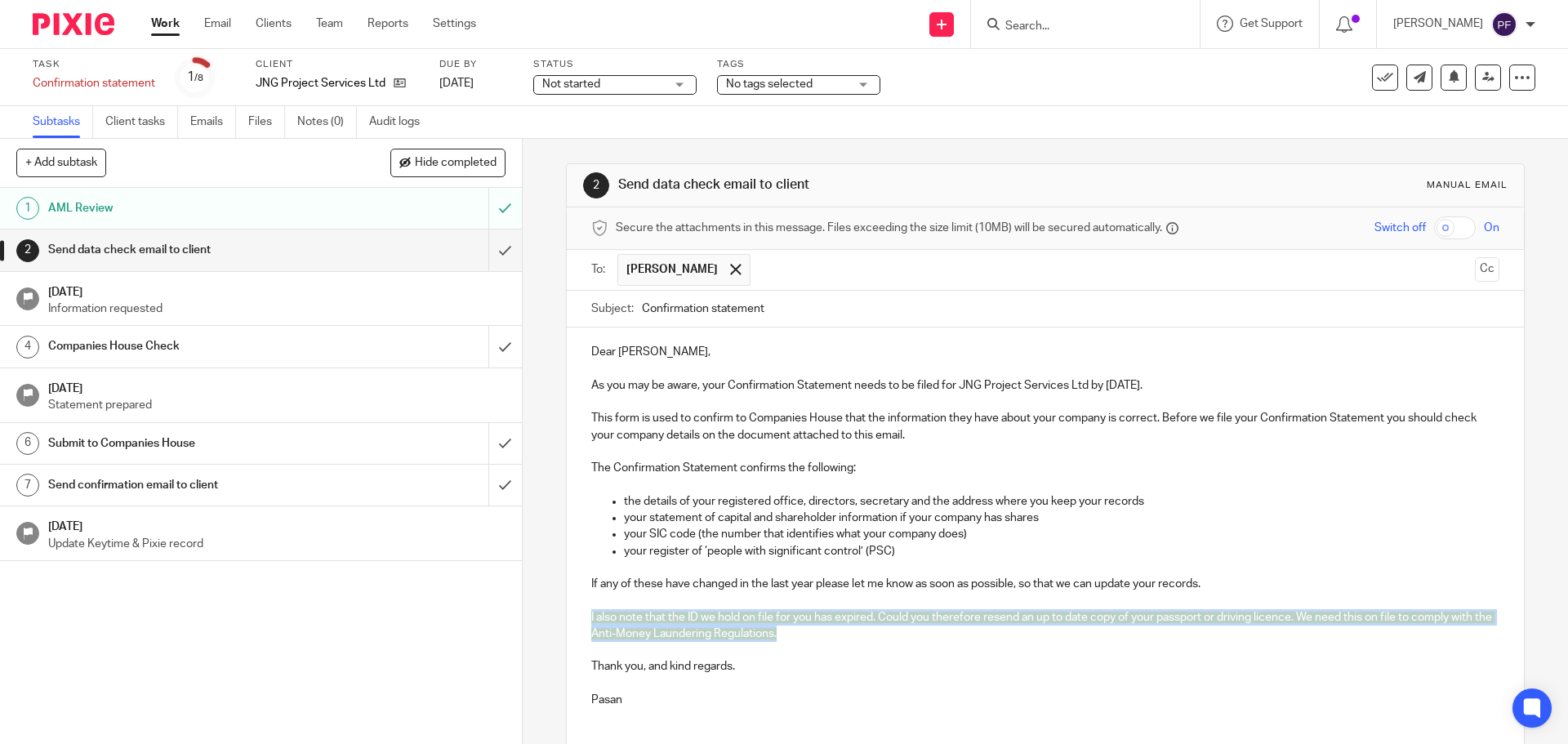
drag, startPoint x: 867, startPoint y: 632, endPoint x: 564, endPoint y: 617, distance: 303.4
click at [566, 617] on div "Dear Nicola, As you may be aware, your Confirmation Statement needs to be filed…" at bounding box center [1044, 533] width 956 height 409
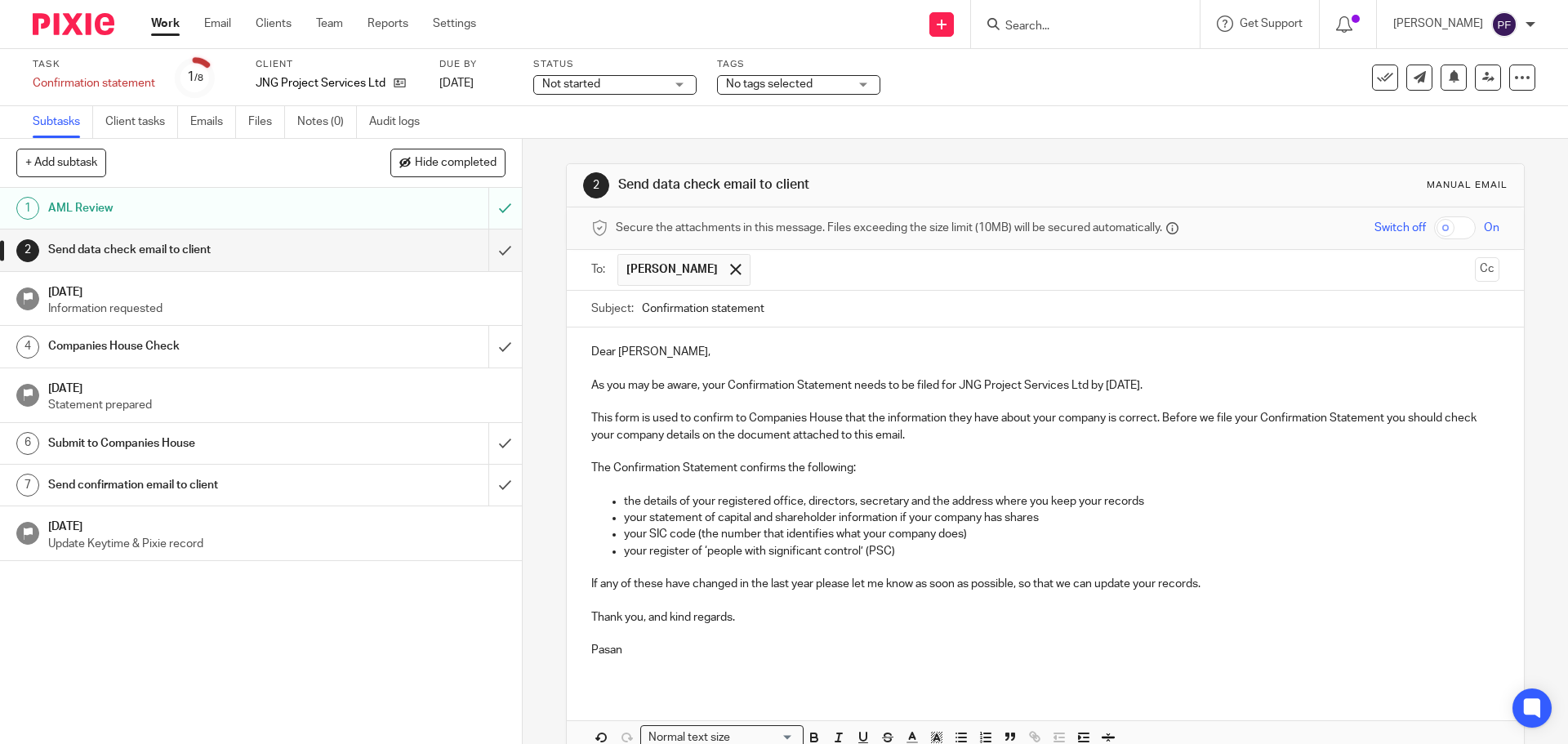
scroll to position [90, 0]
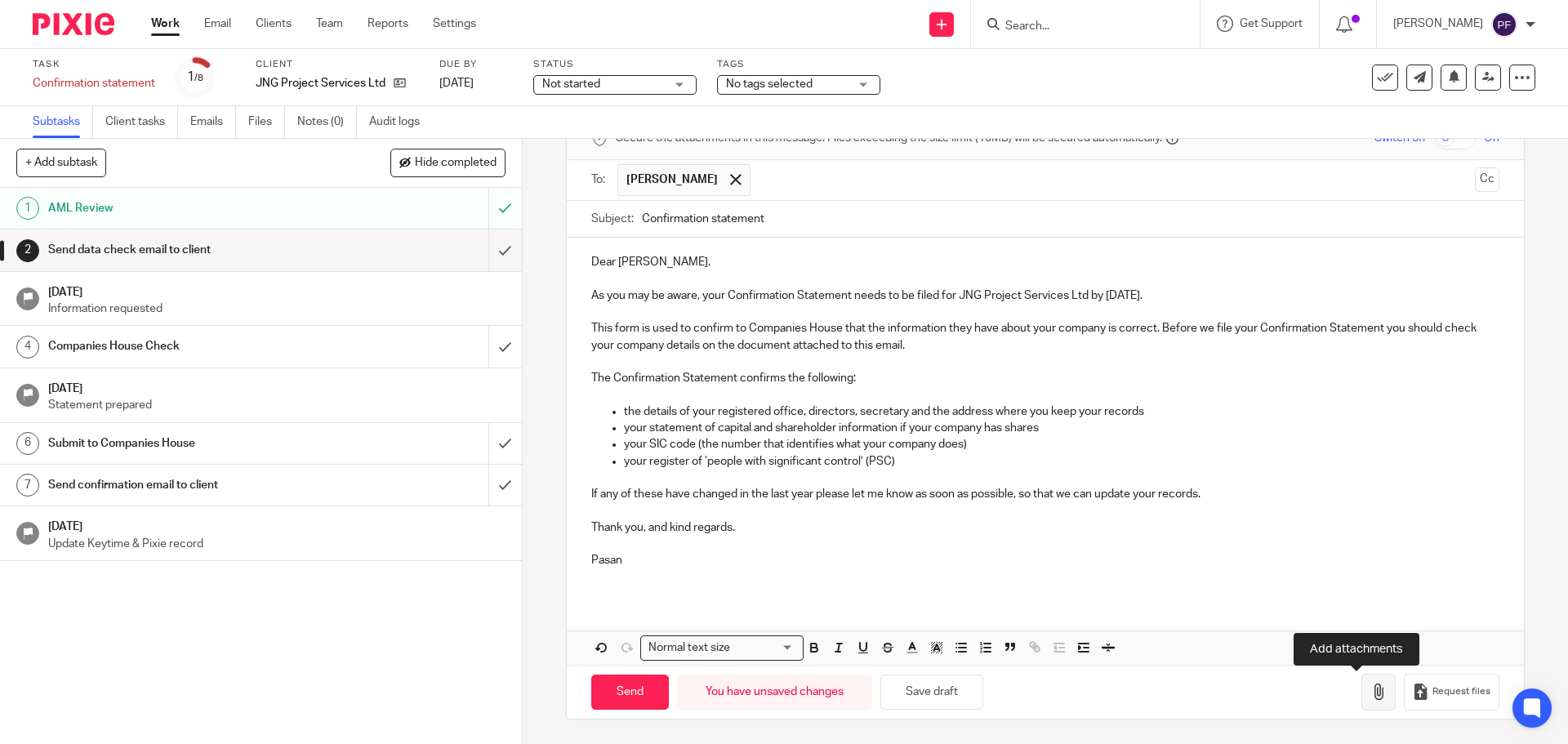
click at [1370, 700] on icon "button" at bounding box center [1378, 692] width 17 height 17
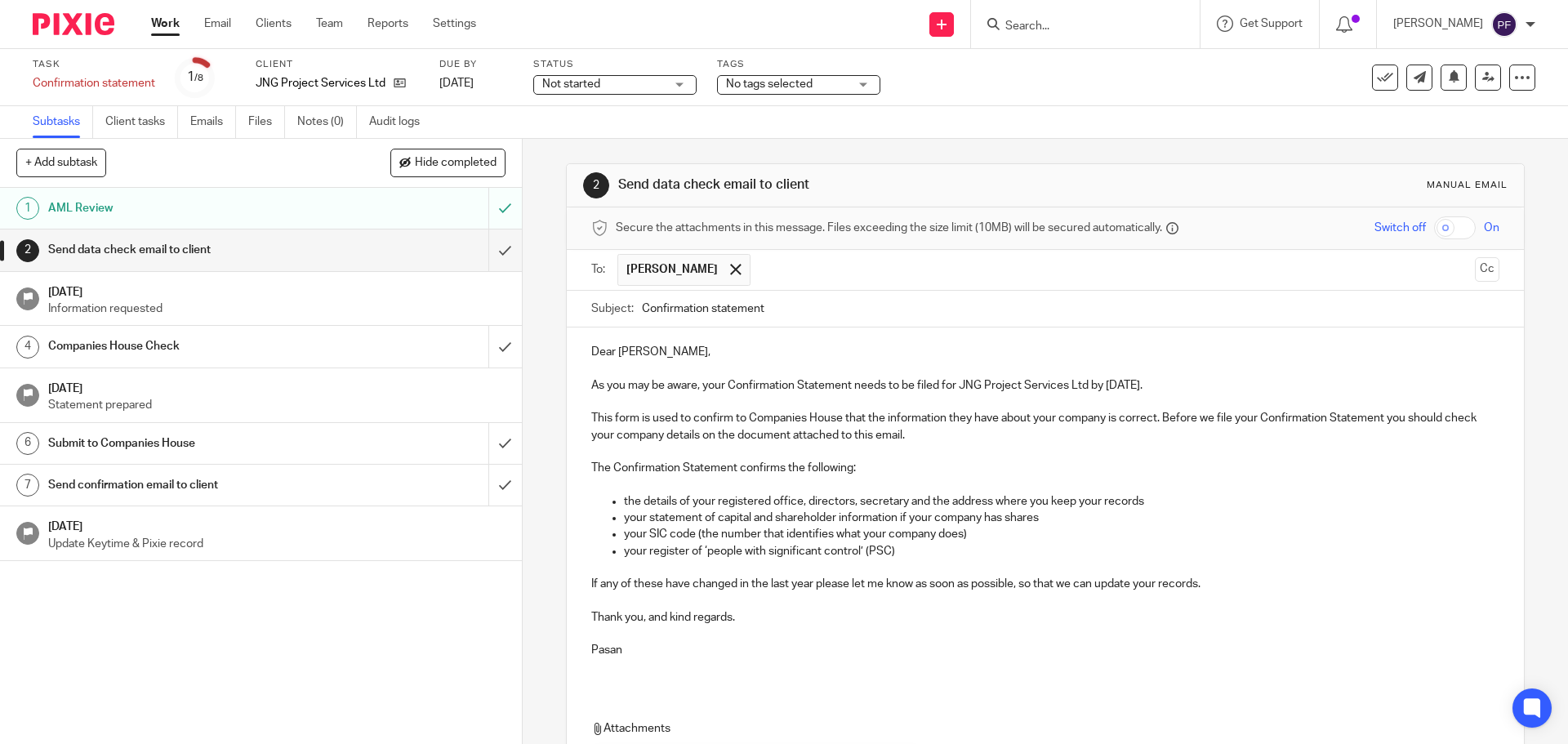
scroll to position [182, 0]
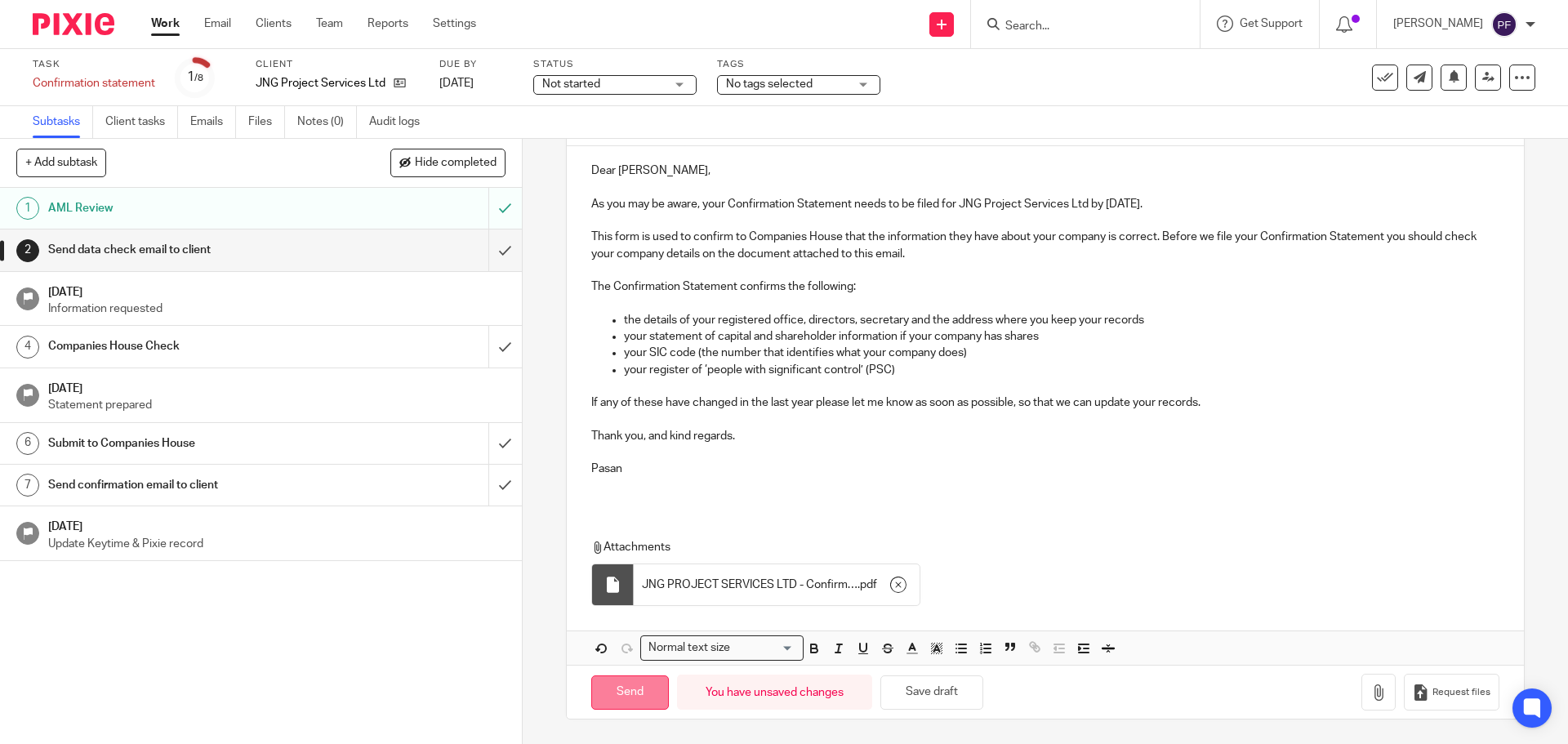
click at [633, 680] on input "Send" at bounding box center [630, 693] width 77 height 35
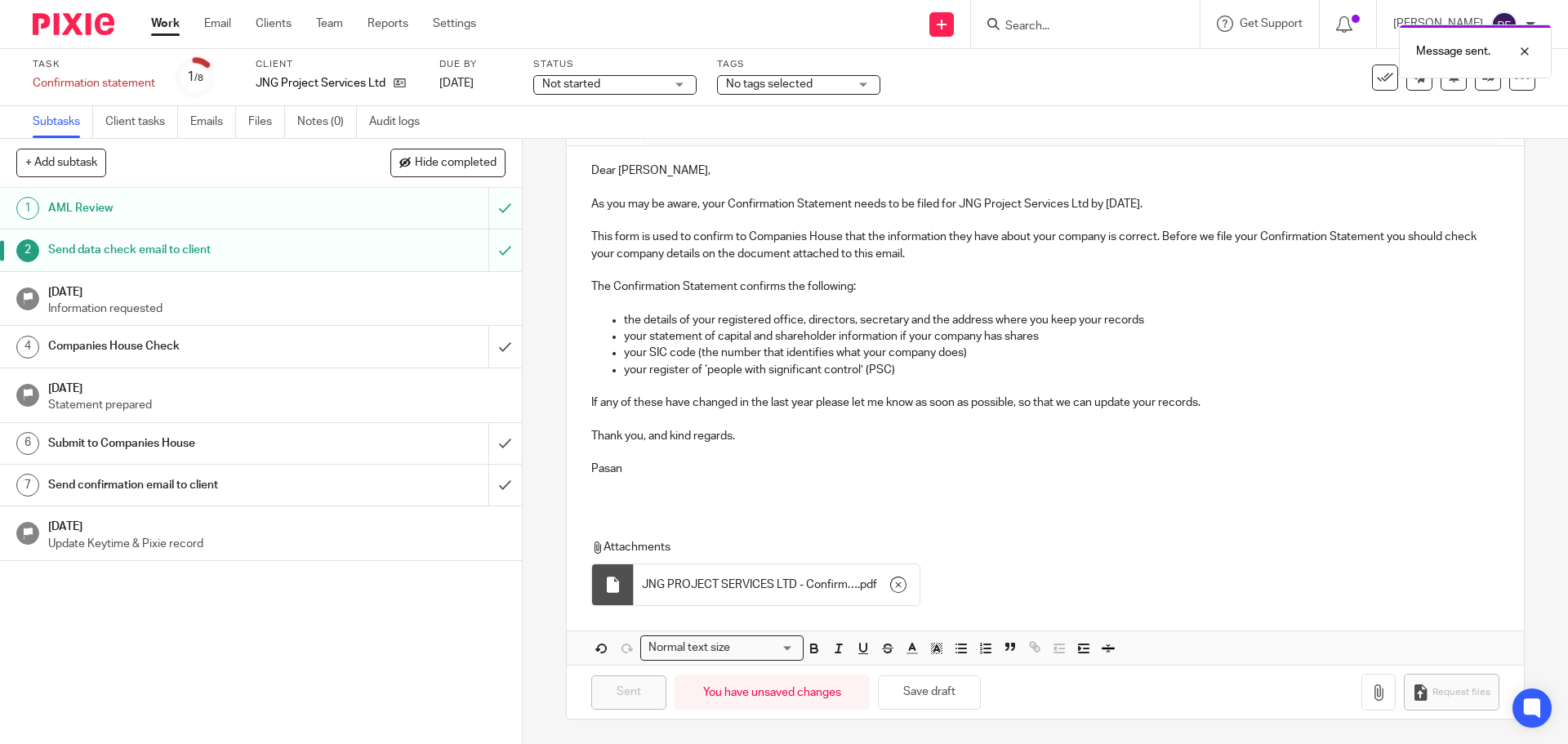
type input "Sent"
click at [570, 86] on span "Not started" at bounding box center [571, 84] width 58 height 12
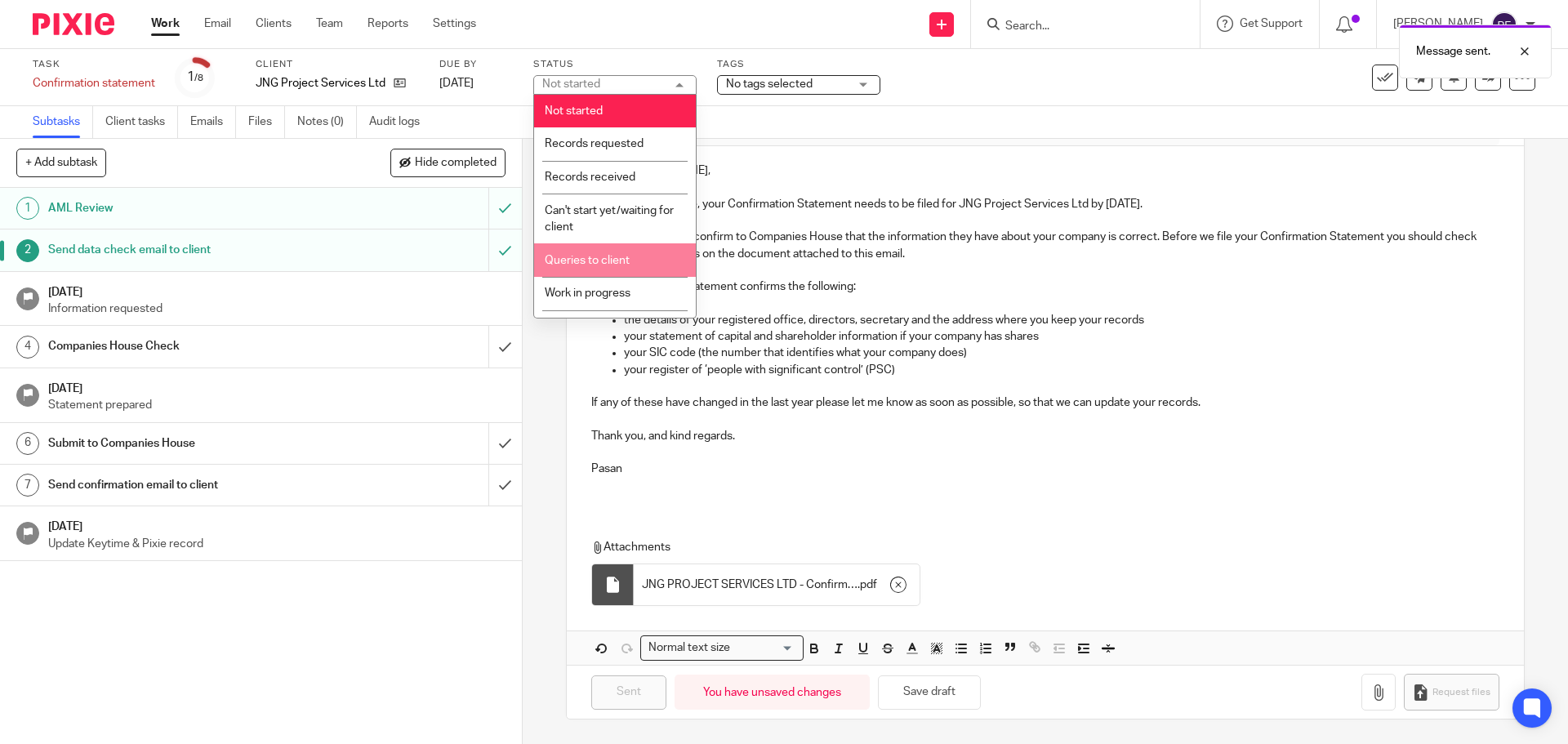
scroll to position [125, 0]
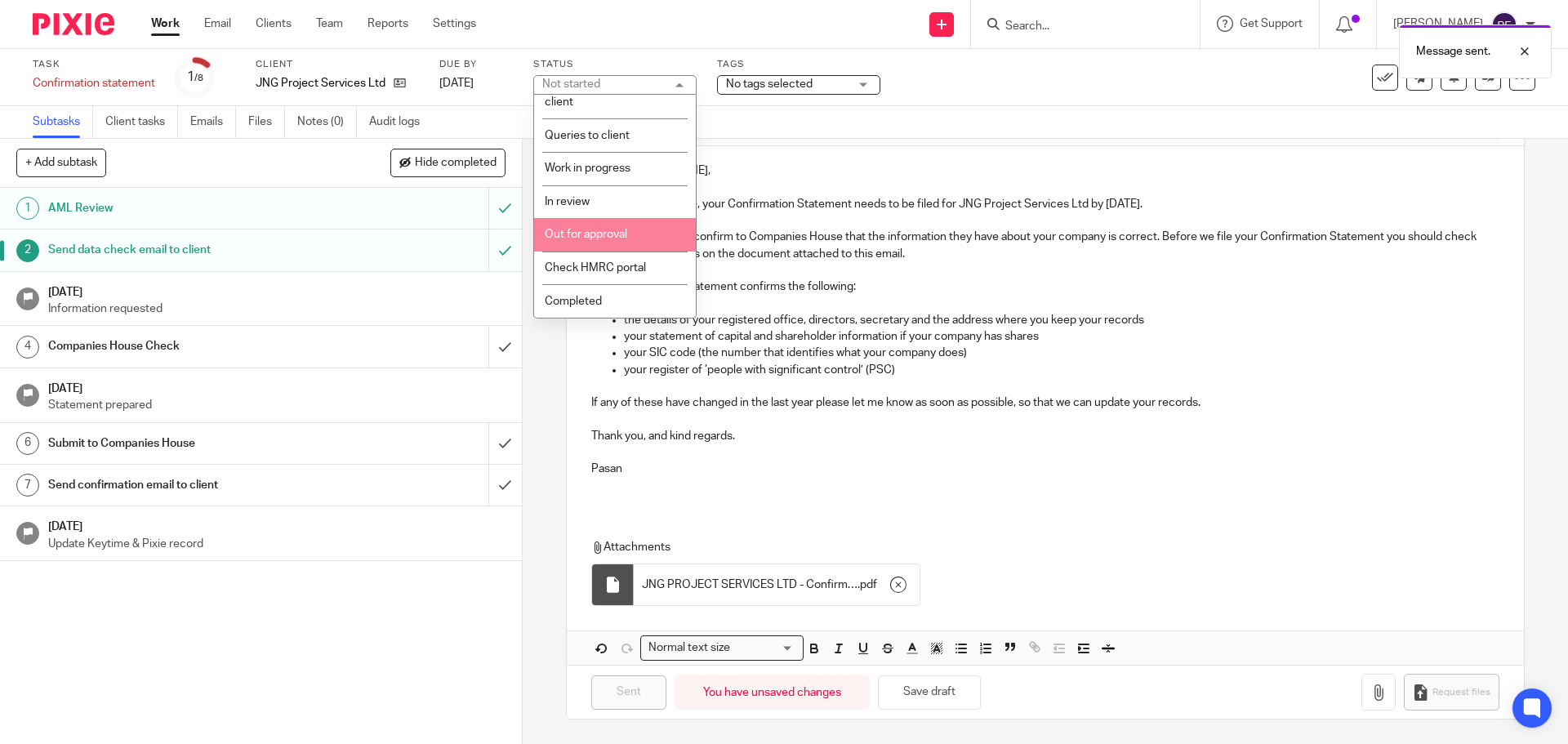
click at [585, 237] on span "Out for approval" at bounding box center [586, 235] width 82 height 12
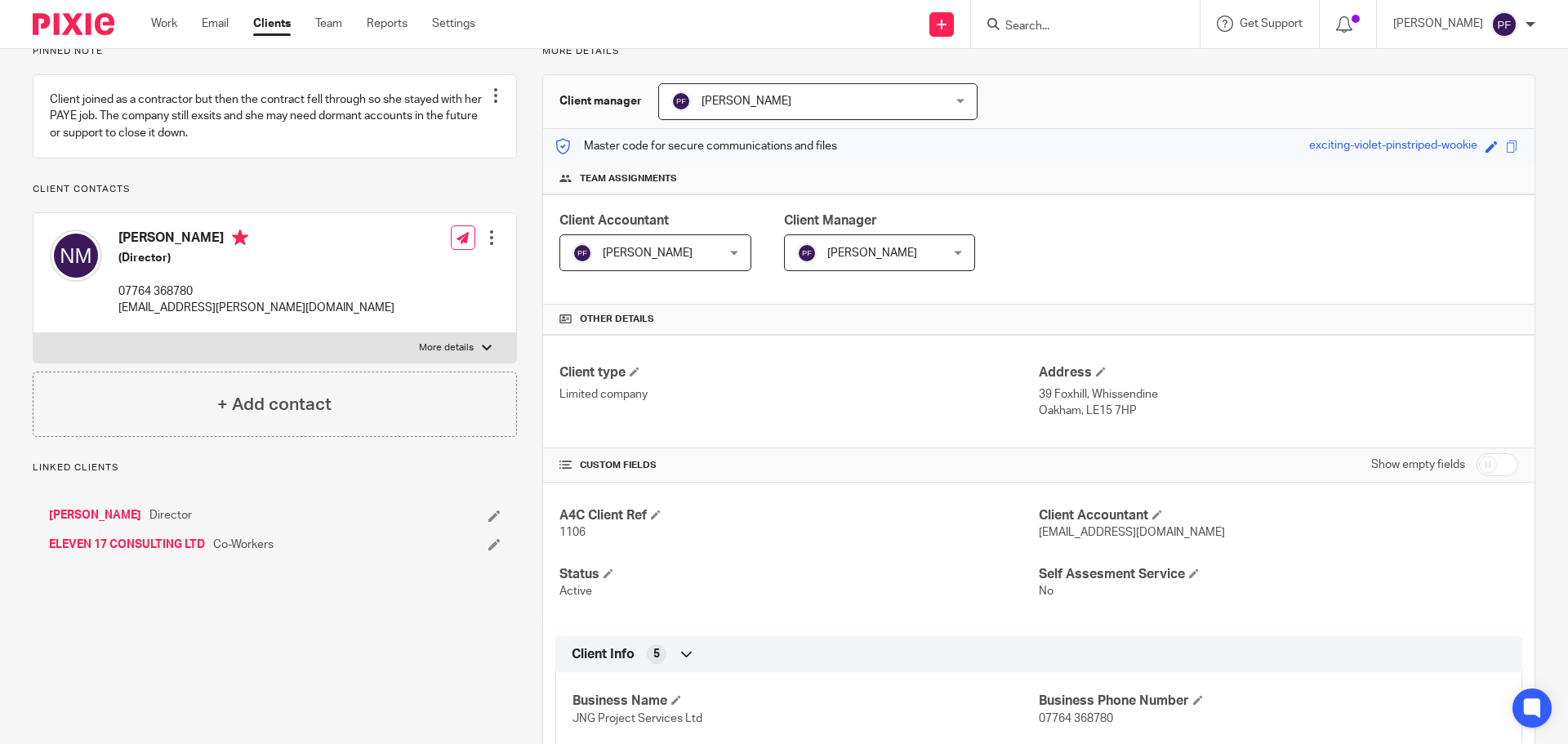
scroll to position [132, 0]
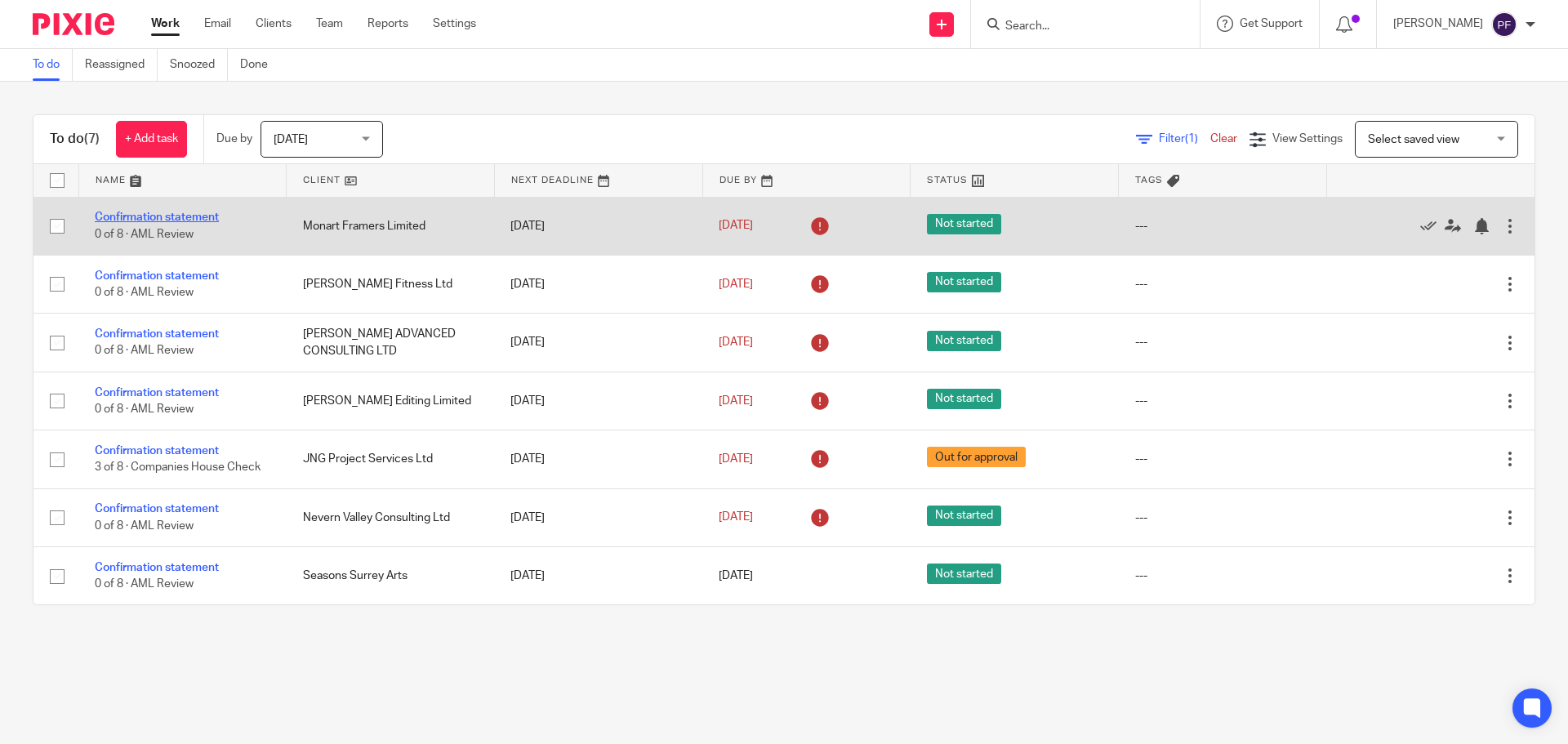
click at [167, 216] on link "Confirmation statement" at bounding box center [156, 217] width 124 height 12
